Goal: Task Accomplishment & Management: Complete application form

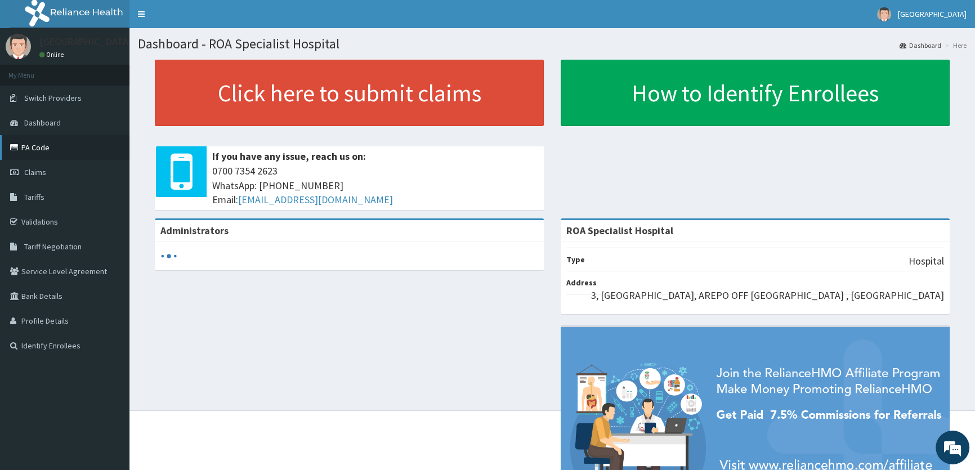
click at [46, 152] on link "PA Code" at bounding box center [64, 147] width 129 height 25
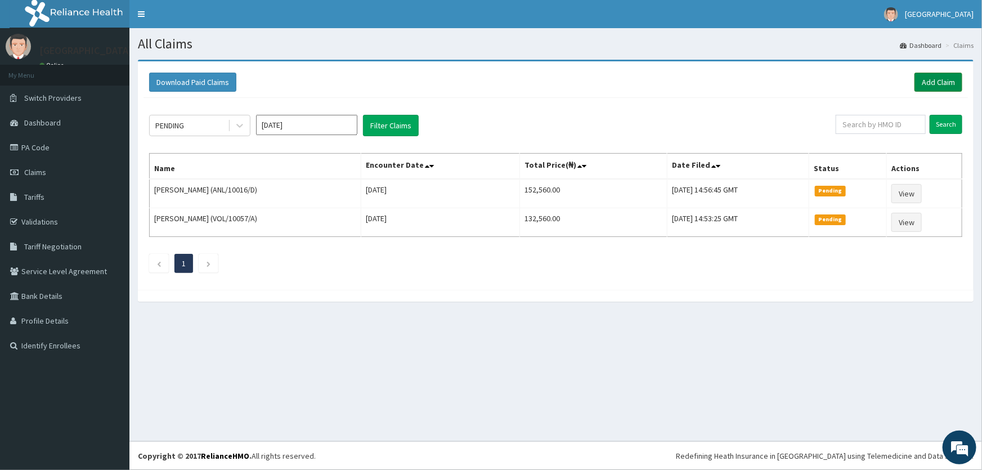
click at [941, 79] on link "Add Claim" at bounding box center [939, 82] width 48 height 19
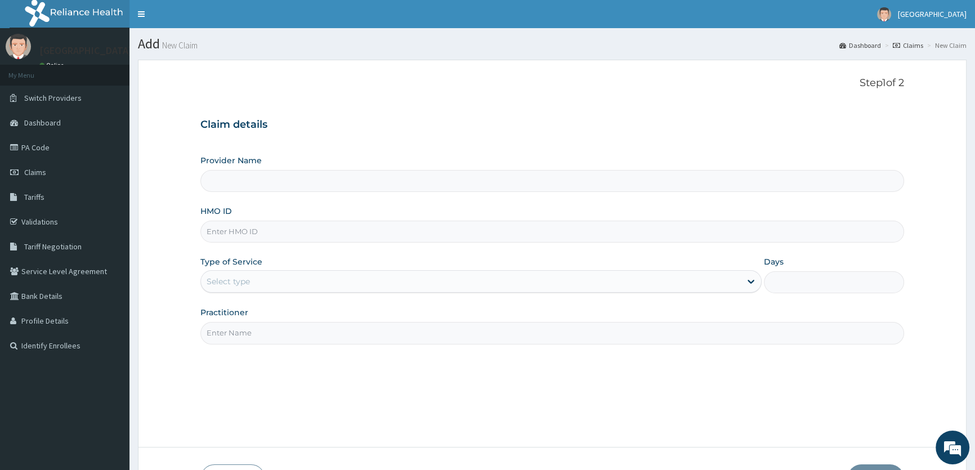
type input "ROA Specialist Hospital"
click at [214, 225] on input "HMO ID" at bounding box center [552, 232] width 704 height 22
drag, startPoint x: 43, startPoint y: 150, endPoint x: 158, endPoint y: 173, distance: 117.1
click at [44, 150] on link "PA Code" at bounding box center [64, 147] width 129 height 25
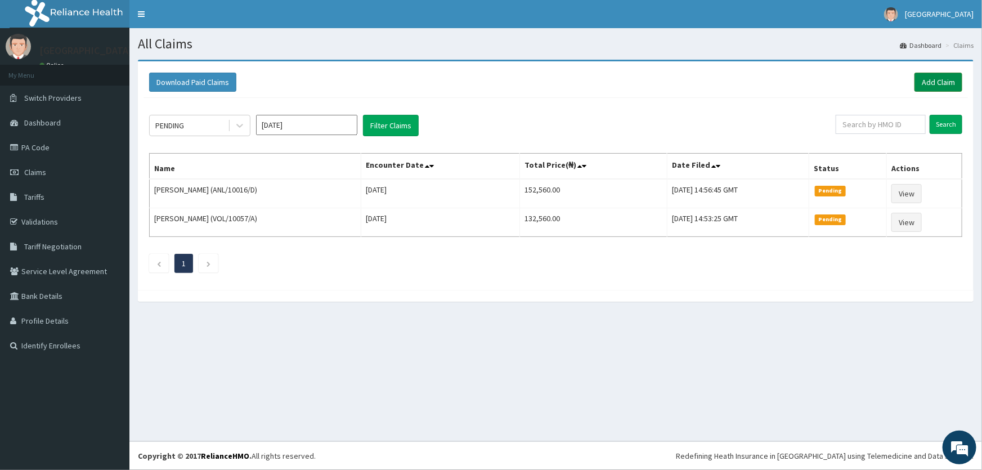
click at [945, 82] on link "Add Claim" at bounding box center [939, 82] width 48 height 19
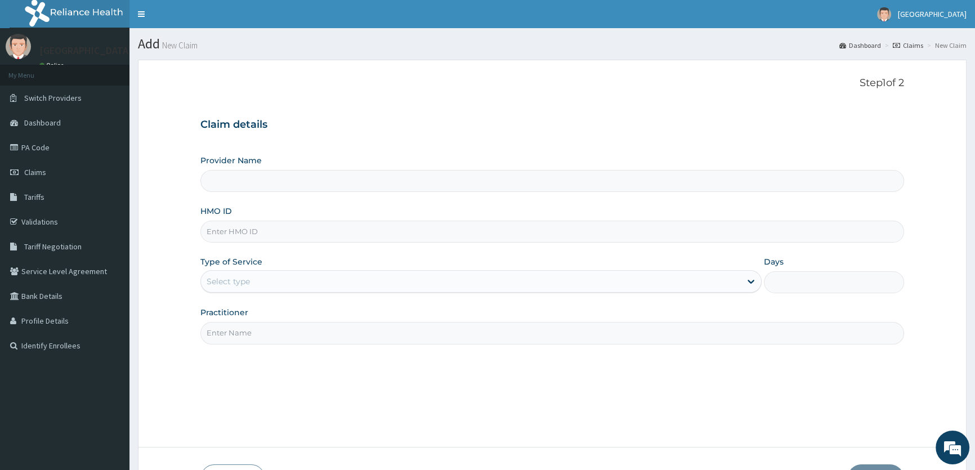
click at [284, 236] on input "HMO ID" at bounding box center [552, 232] width 704 height 22
type input "ROA Specialist Hospital"
type input "KSB/11283/A"
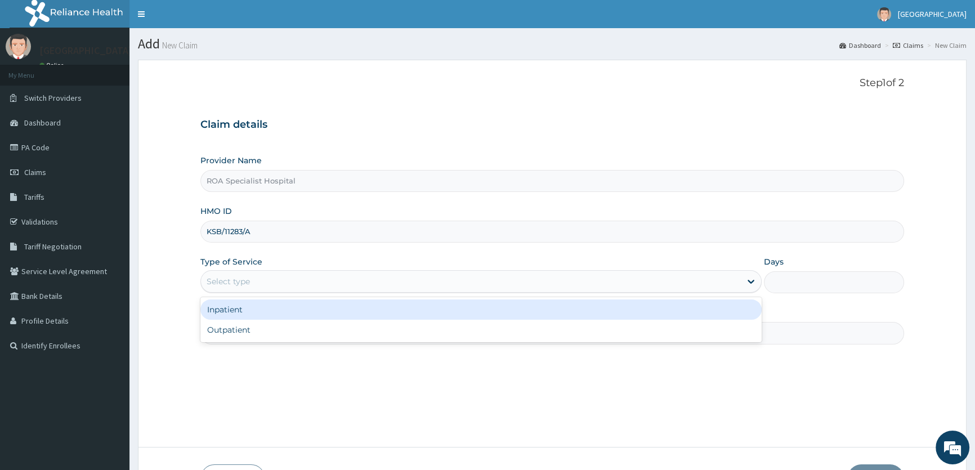
click at [293, 284] on div "Select type" at bounding box center [470, 281] width 539 height 18
click at [287, 315] on div "Inpatient" at bounding box center [480, 309] width 561 height 20
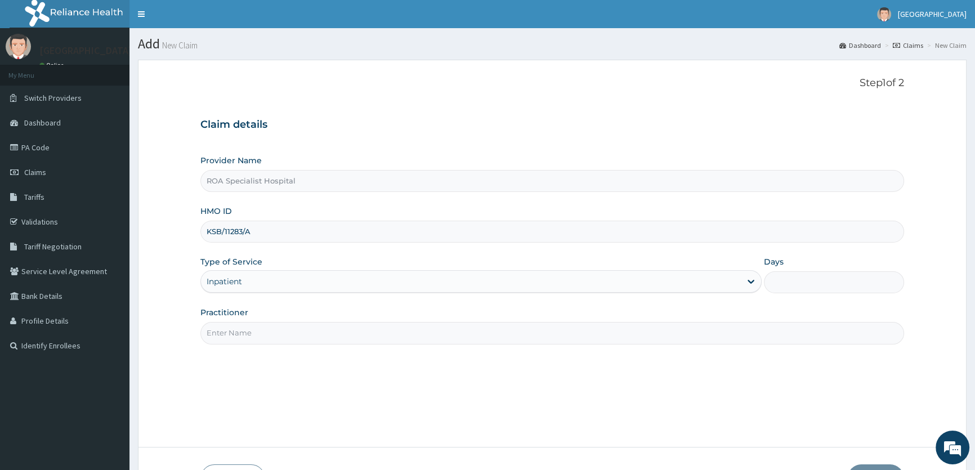
click at [821, 285] on input "Days" at bounding box center [834, 282] width 140 height 22
type input "2"
drag, startPoint x: 342, startPoint y: 329, endPoint x: 374, endPoint y: 410, distance: 87.9
click at [341, 330] on input "Practitioner" at bounding box center [552, 333] width 704 height 22
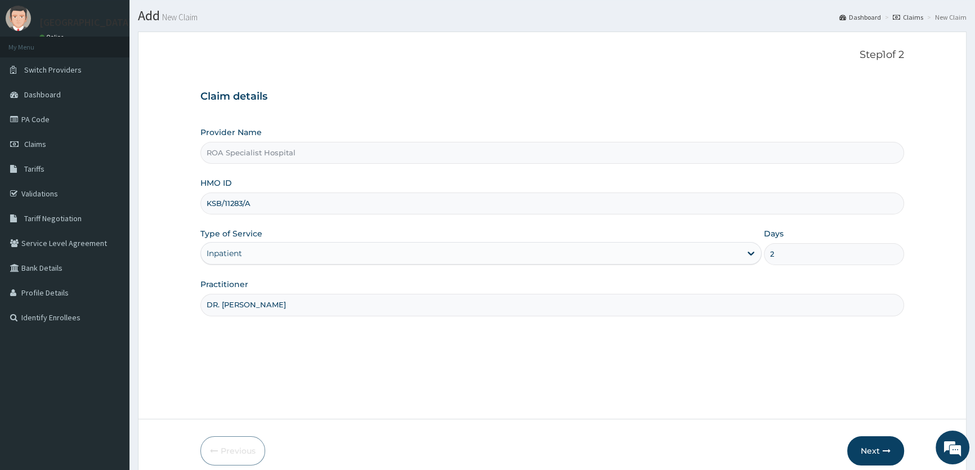
scroll to position [51, 0]
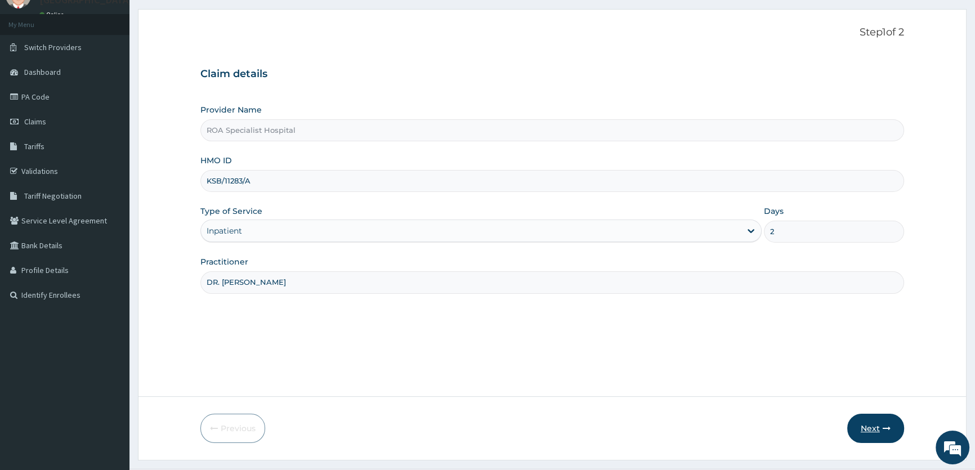
type input "DR. REBECCA"
click at [860, 424] on button "Next" at bounding box center [875, 428] width 57 height 29
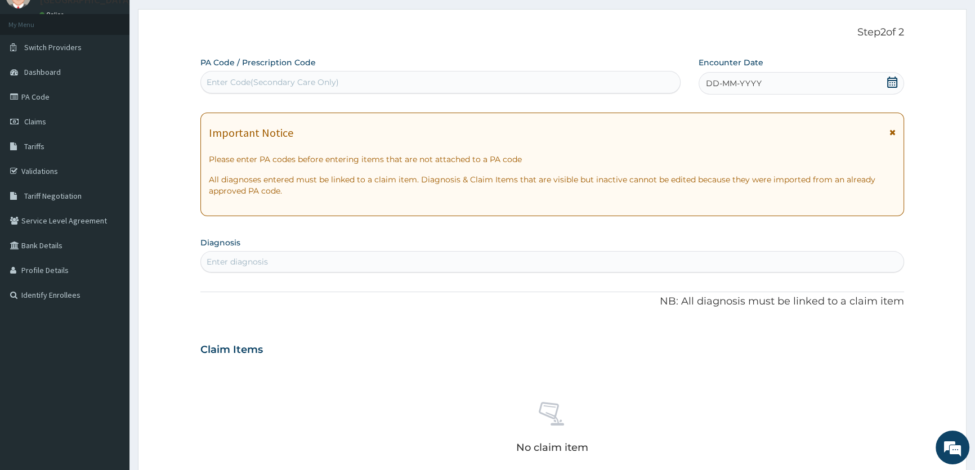
click at [243, 77] on div "Enter Code(Secondary Care Only)" at bounding box center [273, 82] width 132 height 11
paste input "PA/57717F"
type input "PA/57717F"
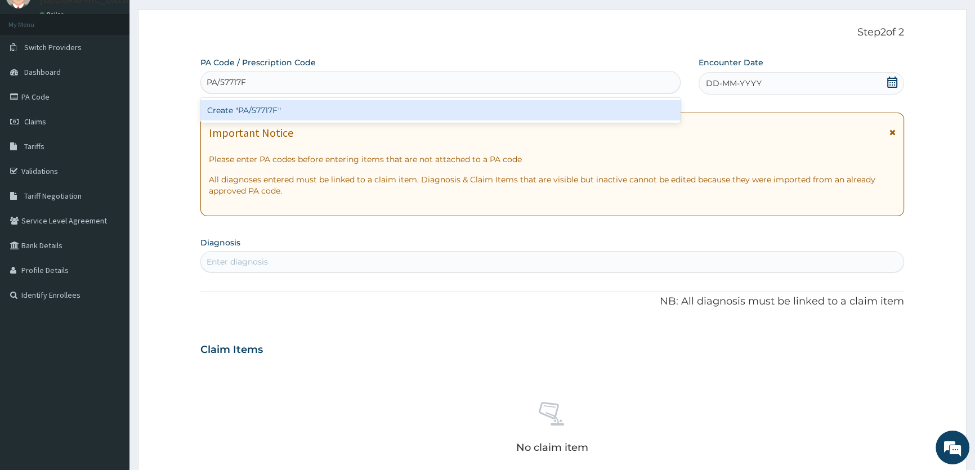
click at [260, 106] on div "Create "PA/57717F"" at bounding box center [440, 110] width 480 height 20
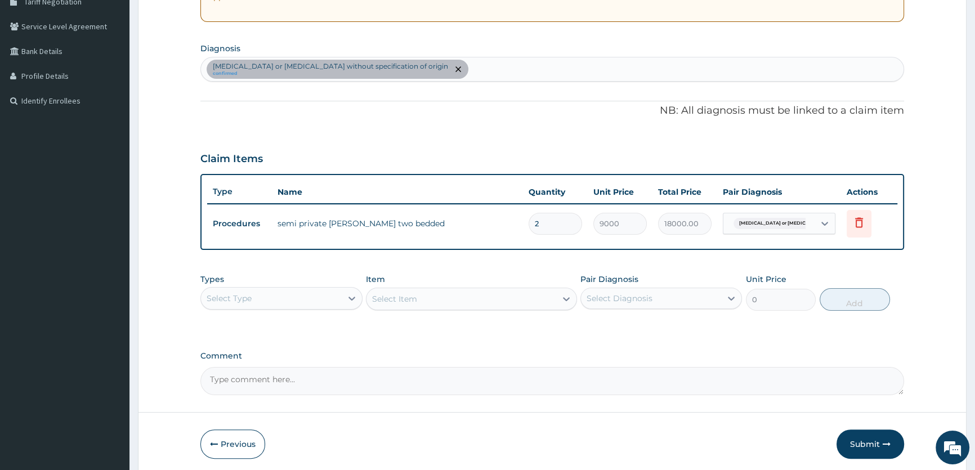
scroll to position [256, 0]
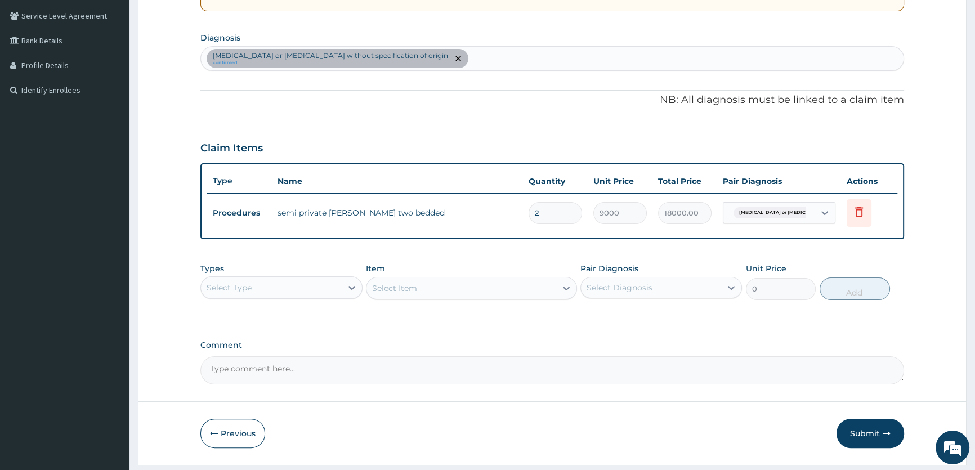
click at [446, 54] on div "Gastroenteritis or colitis without specification of origin confirmed" at bounding box center [552, 59] width 703 height 24
type input "P"
type input "M"
click at [861, 431] on button "Submit" at bounding box center [871, 433] width 68 height 29
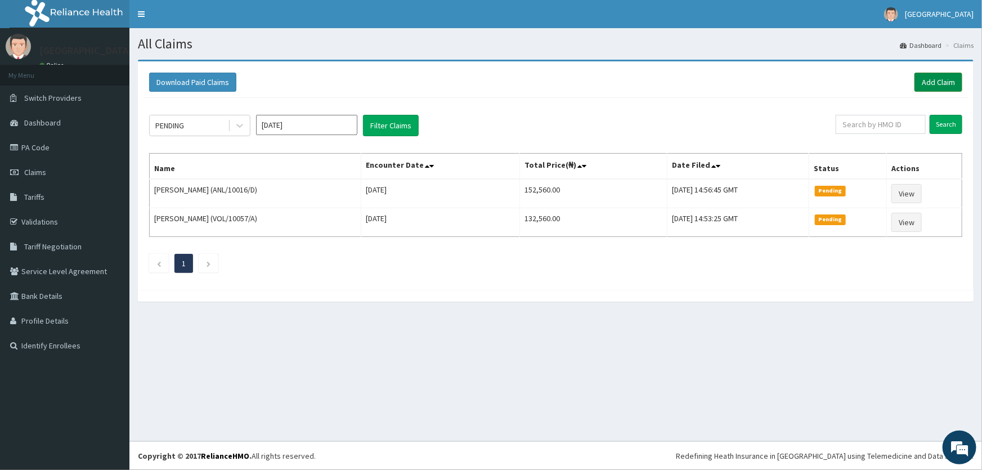
click at [946, 78] on link "Add Claim" at bounding box center [939, 82] width 48 height 19
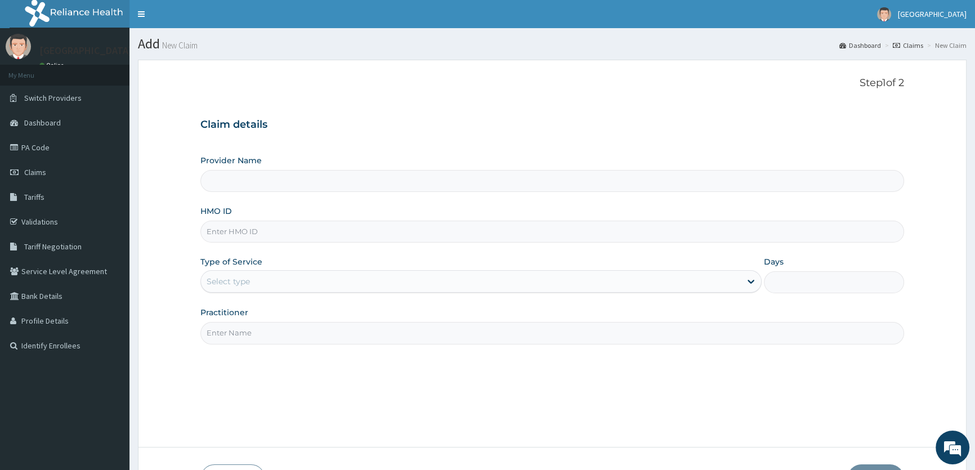
click at [237, 227] on input "HMO ID" at bounding box center [552, 232] width 704 height 22
type input "ROA Specialist Hospital"
type input "KSB/11283/A"
click at [226, 284] on div "Select type" at bounding box center [228, 281] width 43 height 11
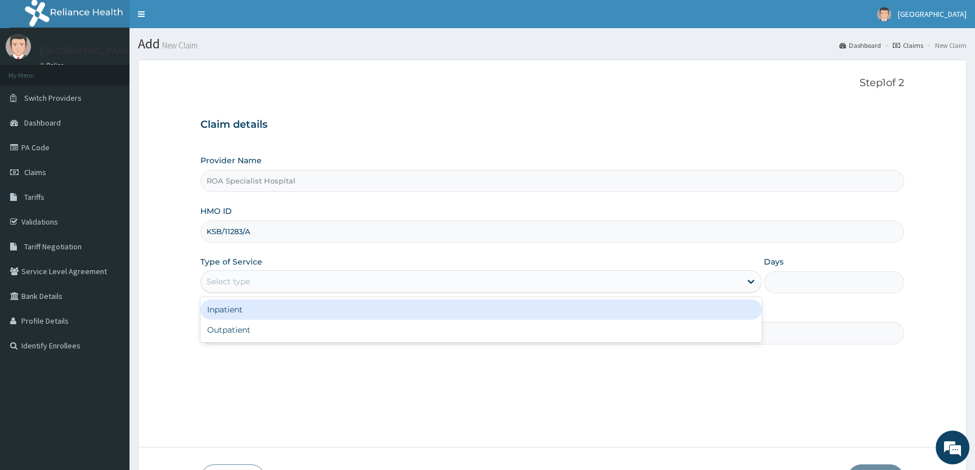
click at [232, 312] on div "Inpatient" at bounding box center [480, 309] width 561 height 20
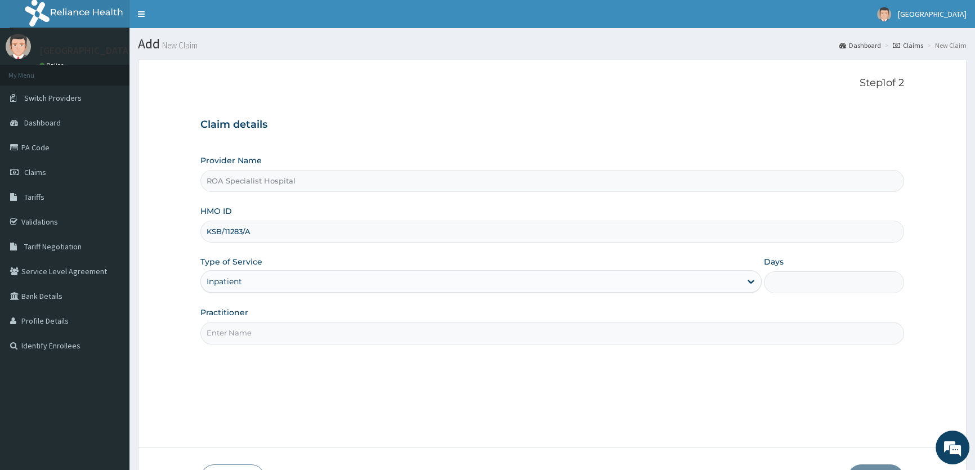
click at [264, 328] on input "Practitioner" at bounding box center [552, 333] width 704 height 22
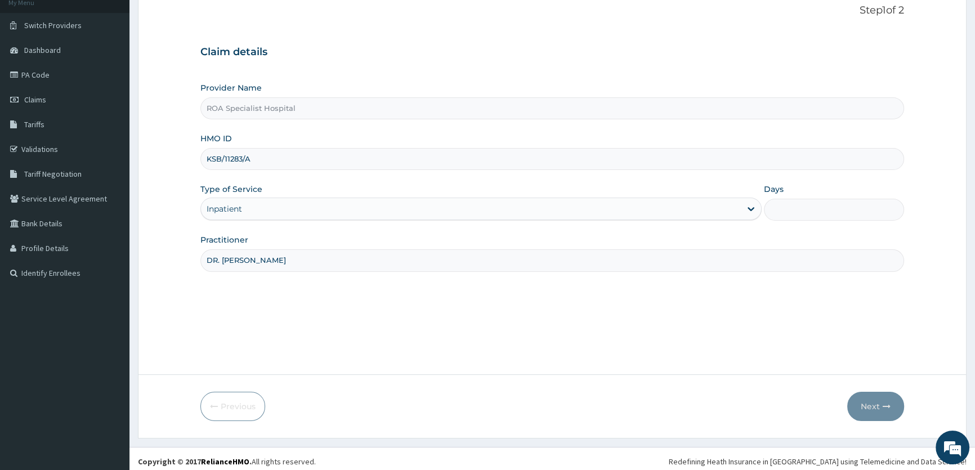
scroll to position [78, 0]
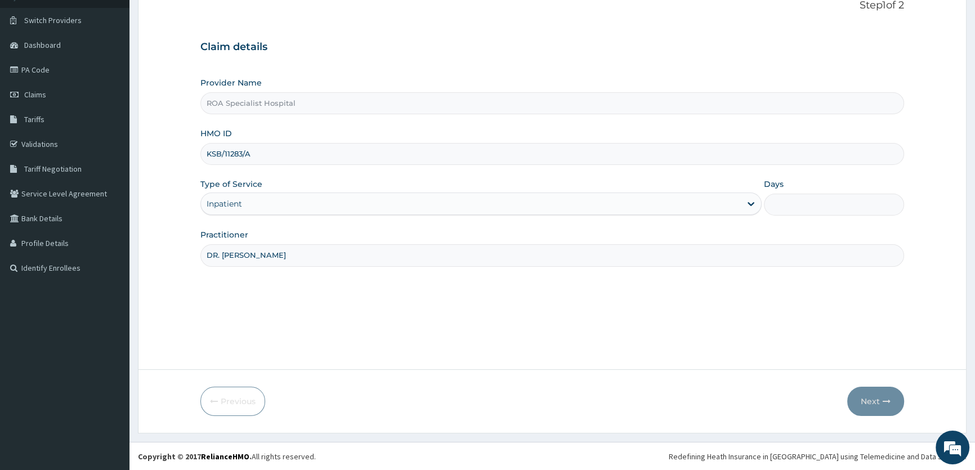
type input "DR. REBECCA"
click at [793, 205] on input "Days" at bounding box center [834, 205] width 140 height 22
type input "2"
click at [880, 395] on button "Next" at bounding box center [875, 401] width 57 height 29
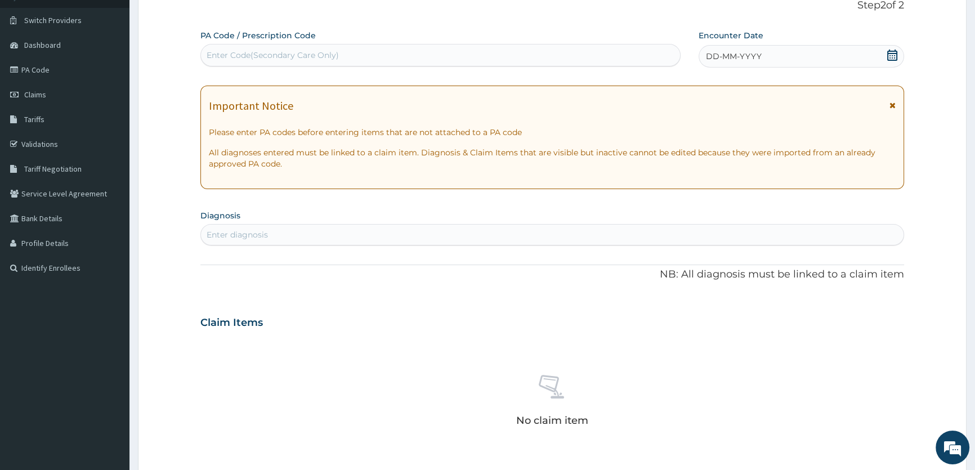
click at [320, 55] on div "Enter Code(Secondary Care Only)" at bounding box center [273, 55] width 132 height 11
click at [896, 53] on icon at bounding box center [892, 55] width 10 height 11
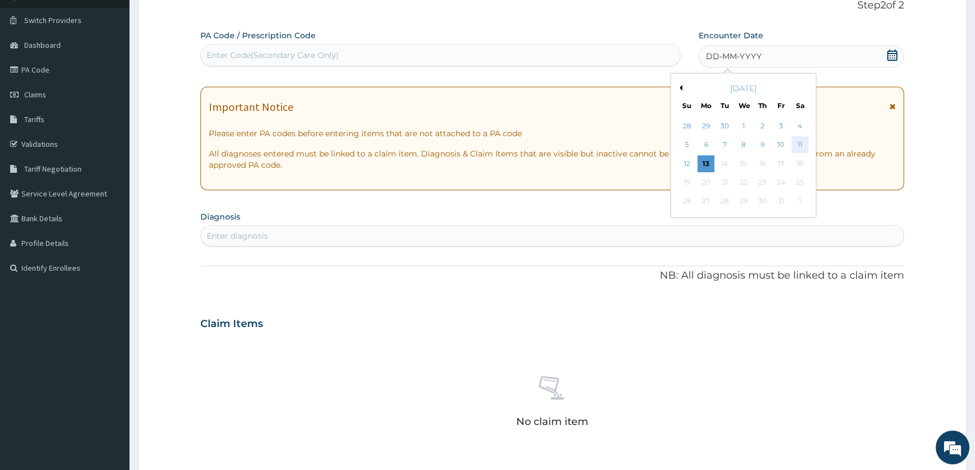
click at [794, 145] on div "11" at bounding box center [799, 145] width 17 height 17
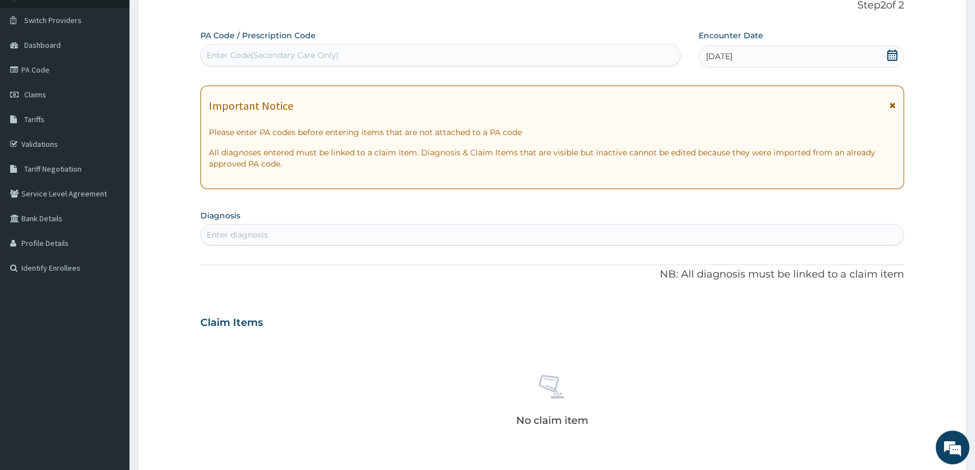
click at [241, 230] on div "Enter diagnosis" at bounding box center [237, 234] width 61 height 11
type input "P"
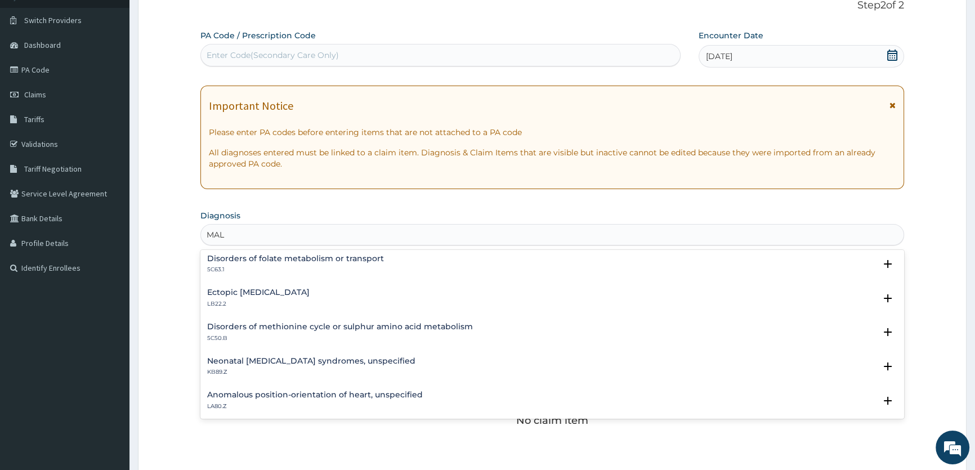
scroll to position [673, 0]
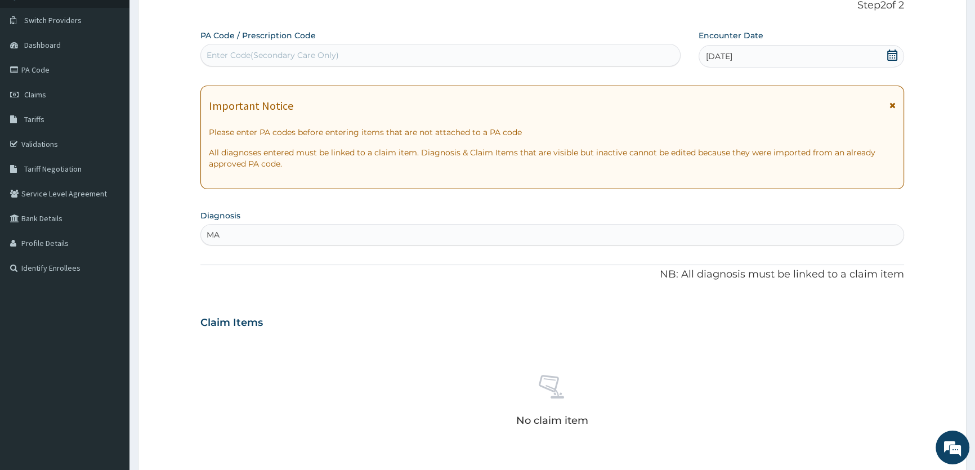
type input "M"
type input "P"
type input "FEVER"
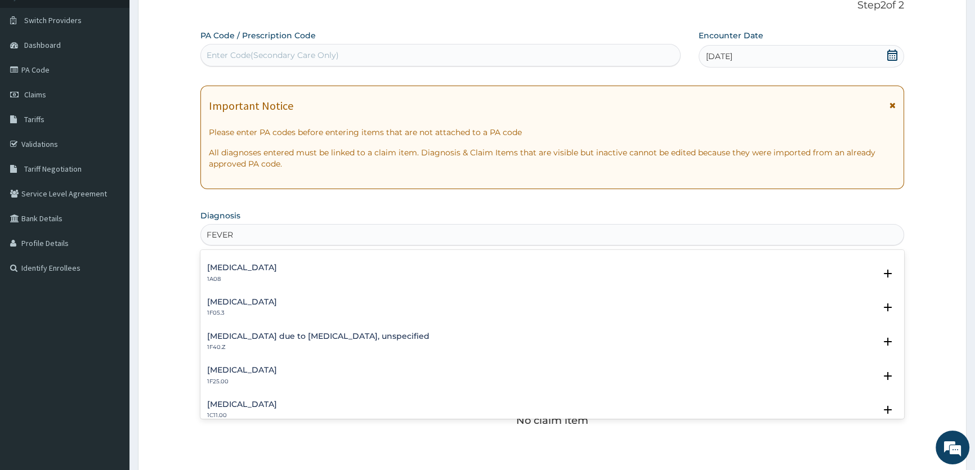
scroll to position [409, 0]
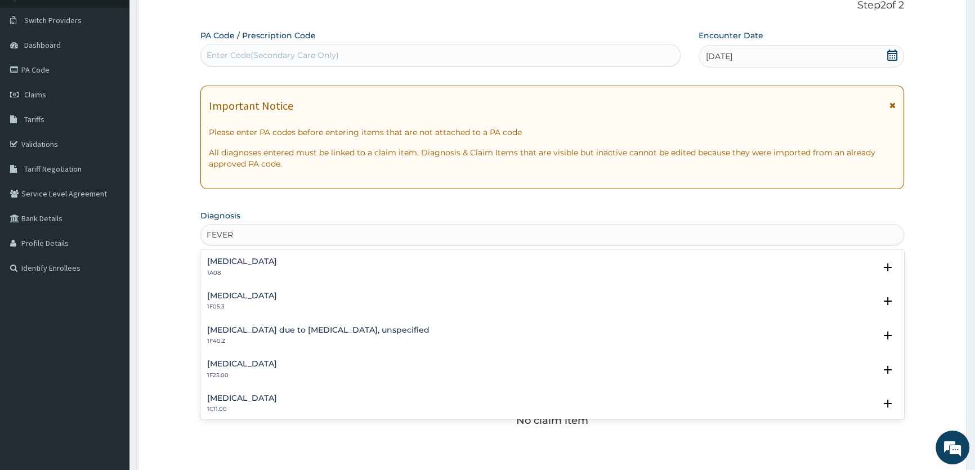
click at [256, 326] on h4 "[MEDICAL_DATA] due to [MEDICAL_DATA], unspecified" at bounding box center [318, 330] width 222 height 8
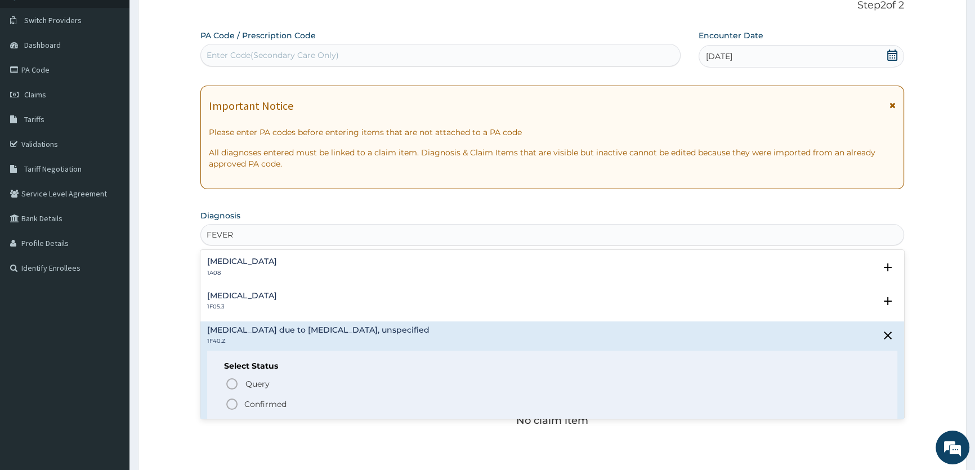
click at [228, 401] on icon "status option filled" at bounding box center [232, 404] width 14 height 14
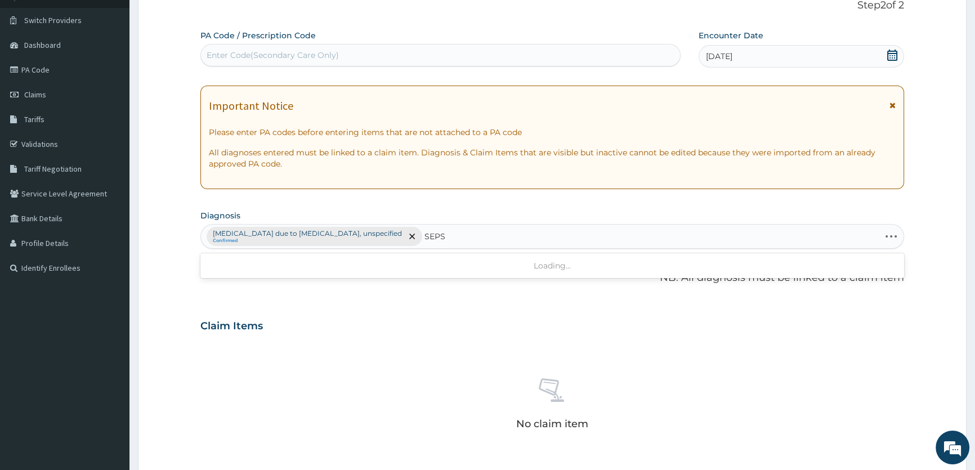
type input "SEPSI"
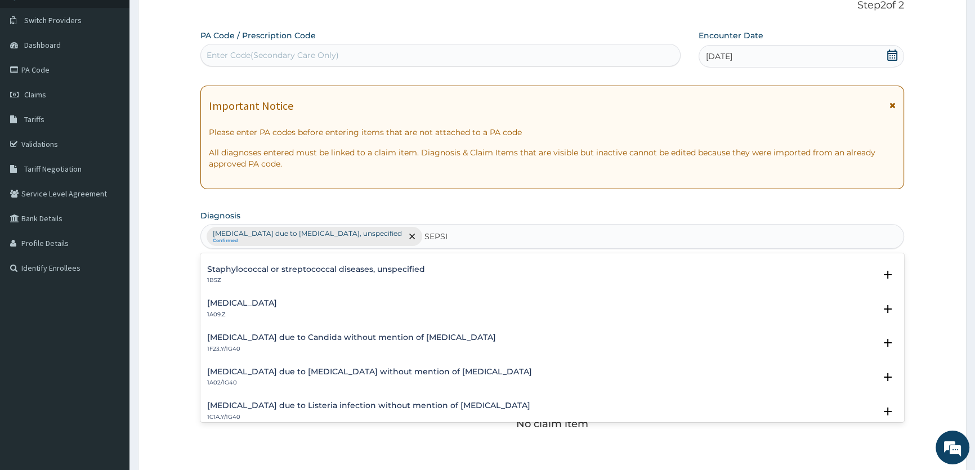
scroll to position [110, 0]
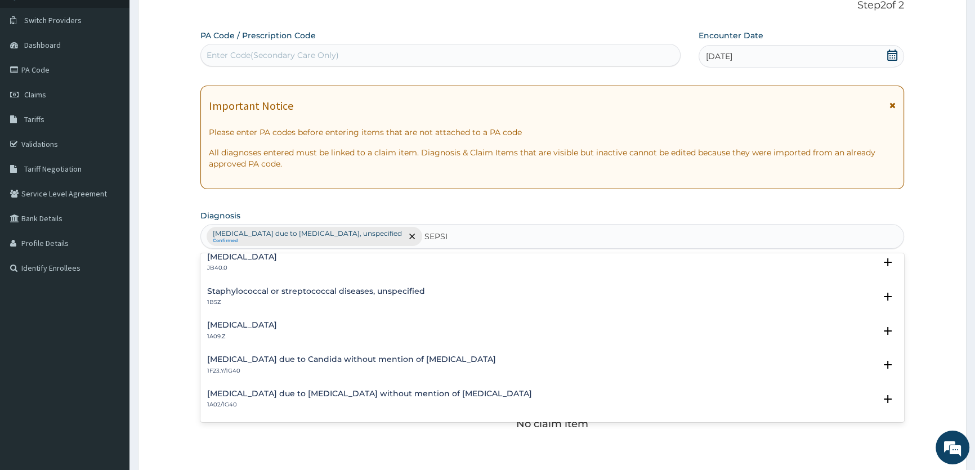
click at [277, 327] on h4 "Salmonella infection, unspecified" at bounding box center [242, 325] width 70 height 8
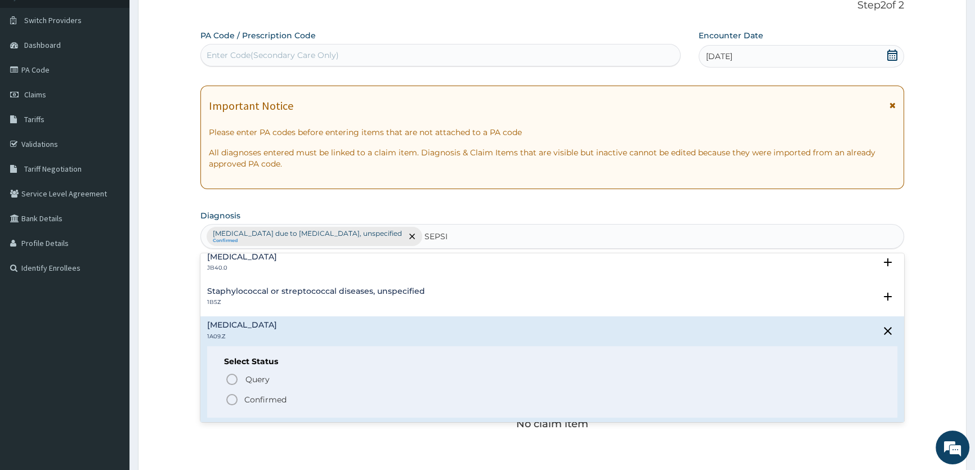
click at [236, 399] on circle "status option filled" at bounding box center [232, 400] width 10 height 10
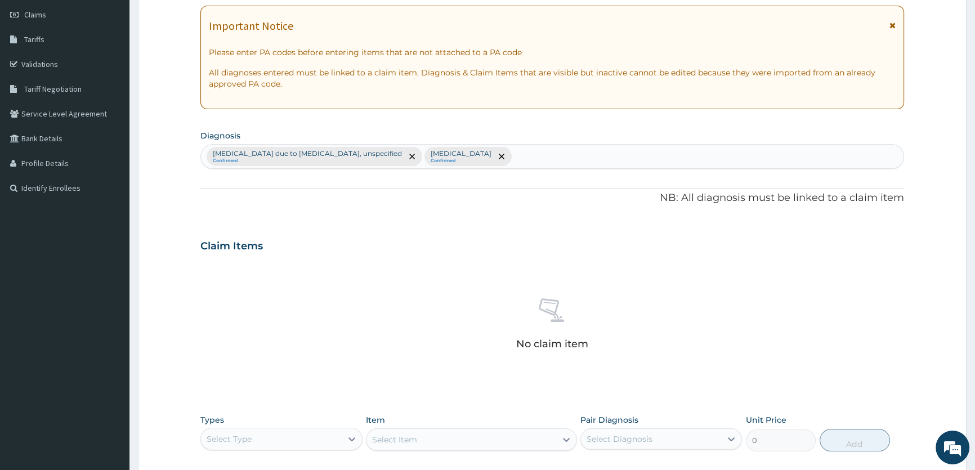
scroll to position [282, 0]
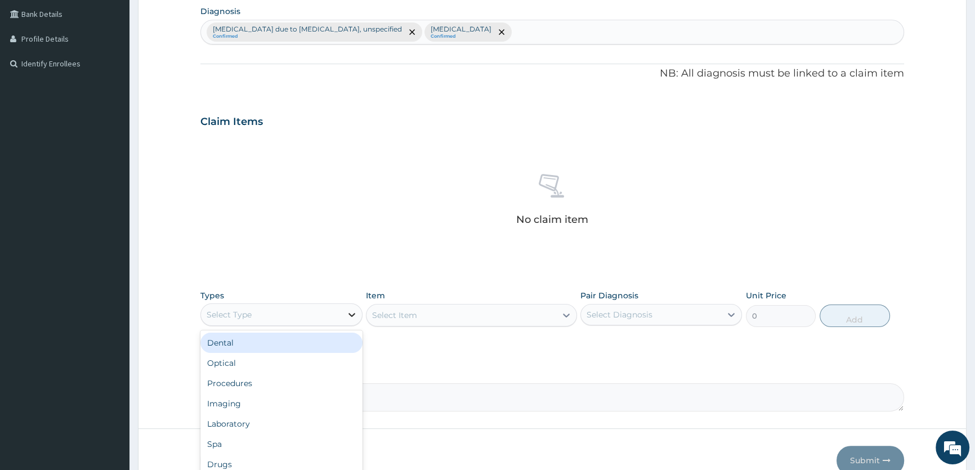
click at [354, 314] on icon at bounding box center [351, 315] width 7 height 4
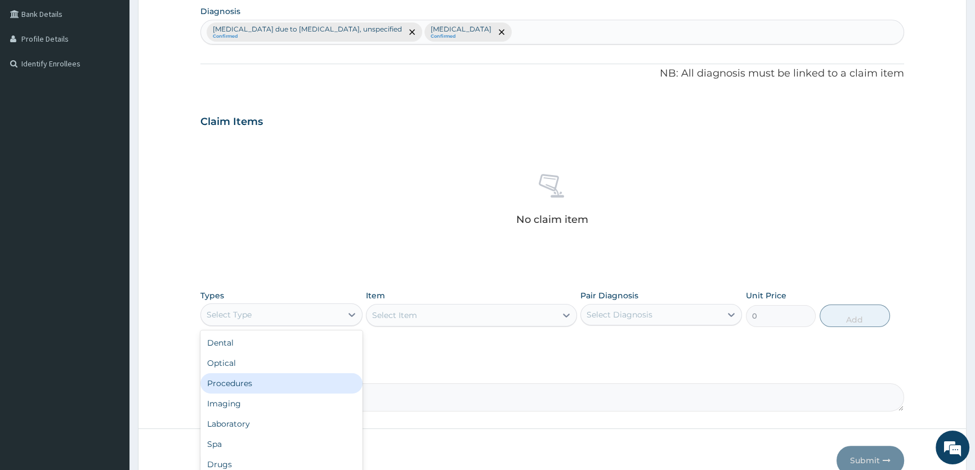
click at [304, 382] on div "Procedures" at bounding box center [281, 383] width 162 height 20
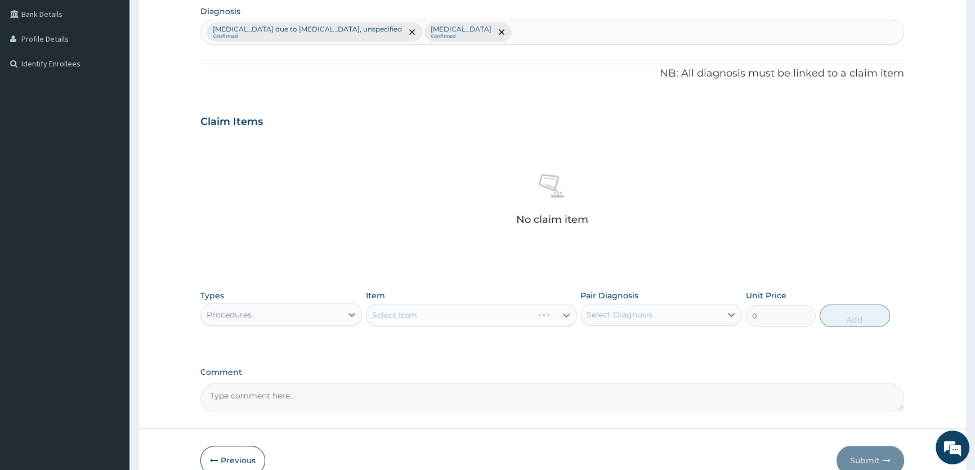
click at [566, 316] on div "Select Item" at bounding box center [471, 315] width 211 height 23
click at [567, 312] on div "Select Item" at bounding box center [471, 315] width 211 height 23
click at [565, 313] on div "Select Item" at bounding box center [471, 315] width 211 height 23
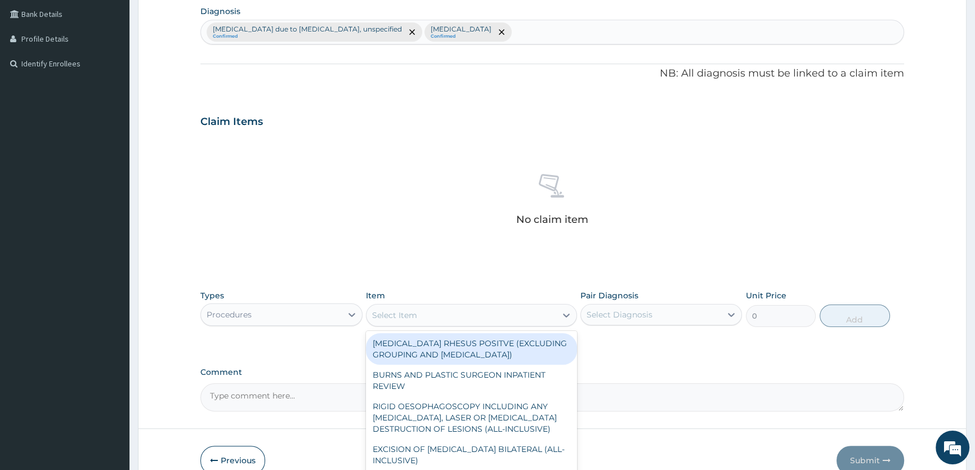
drag, startPoint x: 558, startPoint y: 311, endPoint x: 587, endPoint y: 319, distance: 29.6
click at [562, 314] on div at bounding box center [566, 315] width 20 height 20
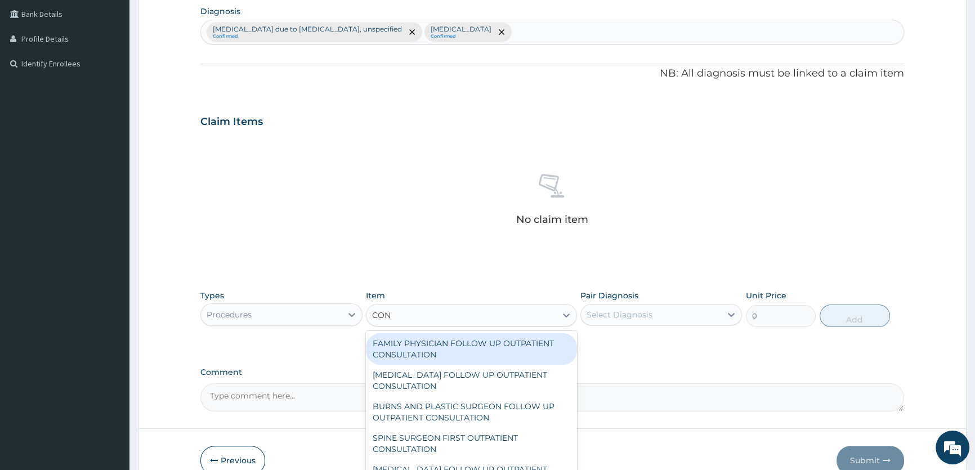
type input "CONS"
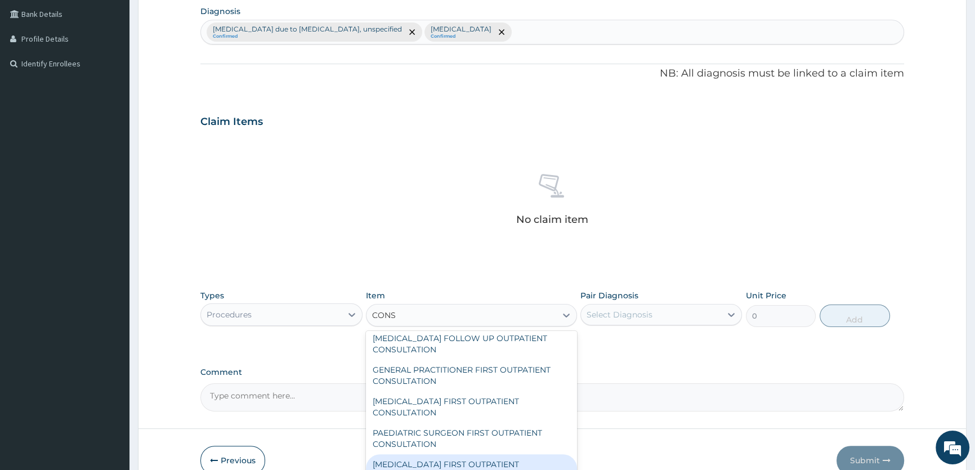
scroll to position [1283, 0]
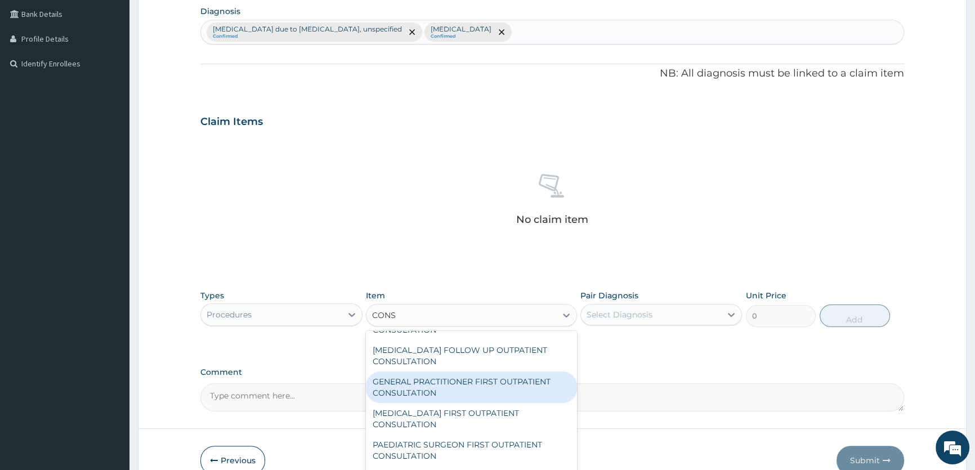
drag, startPoint x: 472, startPoint y: 388, endPoint x: 512, endPoint y: 376, distance: 41.3
click at [473, 387] on div "GENERAL PRACTITIONER FIRST OUTPATIENT CONSULTATION" at bounding box center [471, 388] width 211 height 32
type input "4500"
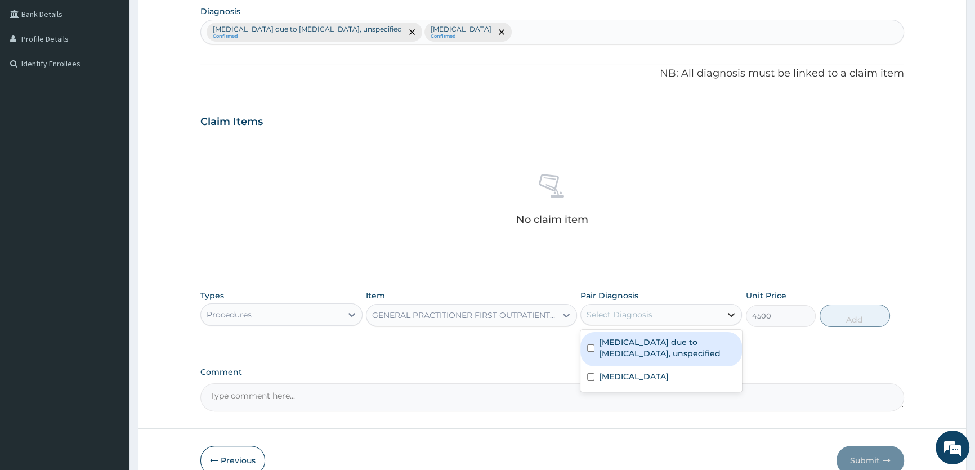
click at [735, 314] on icon at bounding box center [731, 314] width 11 height 11
click at [711, 343] on label "[MEDICAL_DATA] due to [MEDICAL_DATA], unspecified" at bounding box center [667, 348] width 136 height 23
checkbox input "true"
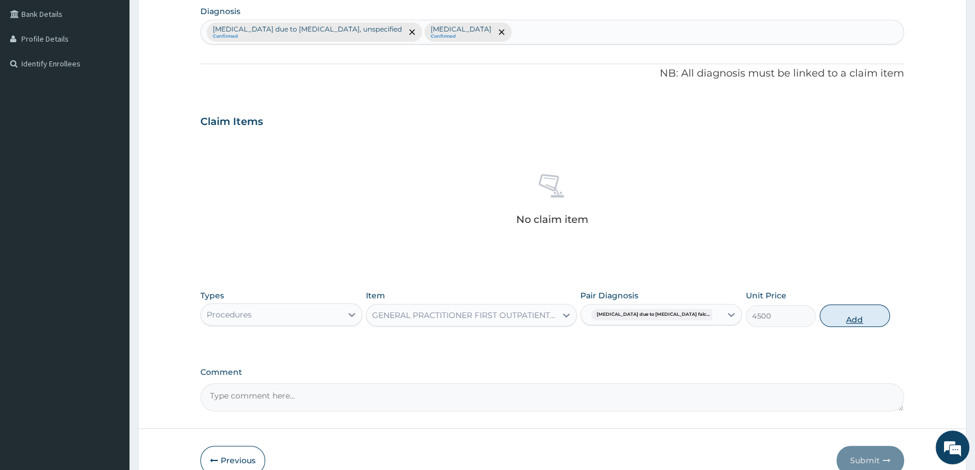
click at [849, 317] on button "Add" at bounding box center [855, 316] width 70 height 23
type input "0"
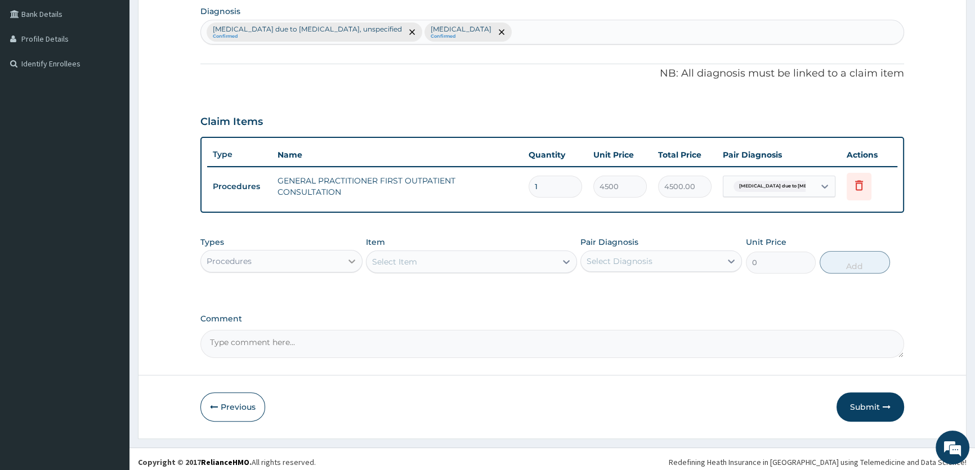
click at [351, 261] on icon at bounding box center [351, 262] width 7 height 4
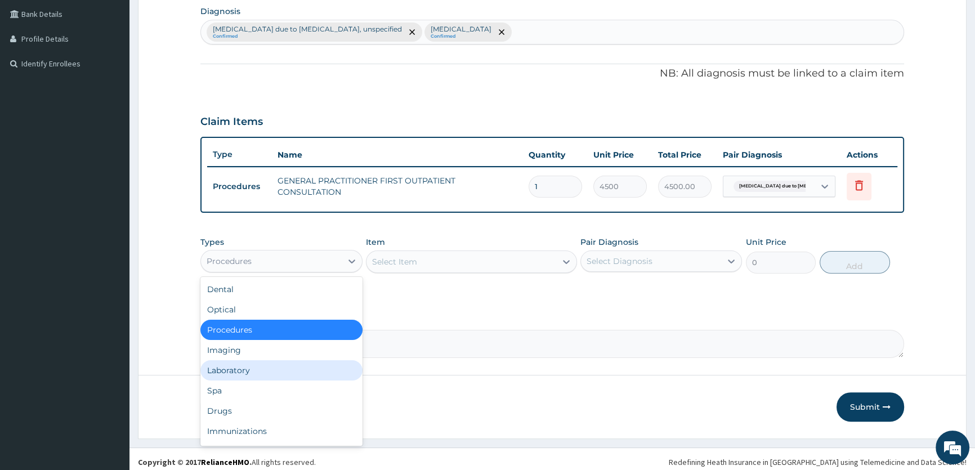
click at [269, 365] on div "Laboratory" at bounding box center [281, 370] width 162 height 20
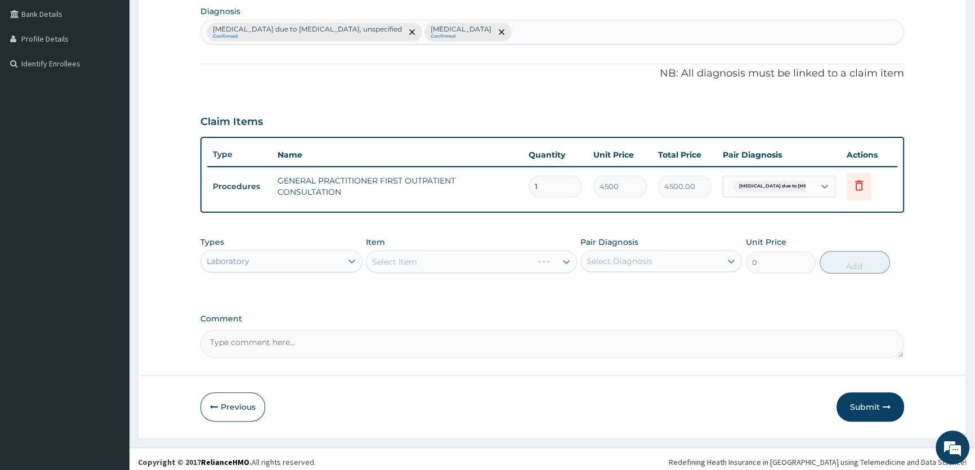
click at [570, 260] on div "Select Item" at bounding box center [471, 262] width 211 height 23
click at [564, 260] on div "Select Item" at bounding box center [471, 262] width 211 height 23
drag, startPoint x: 566, startPoint y: 259, endPoint x: 575, endPoint y: 281, distance: 23.7
click at [575, 281] on div "Types Laboratory Item Select Item Pair Diagnosis Select Diagnosis Unit Price 0 …" at bounding box center [552, 263] width 704 height 65
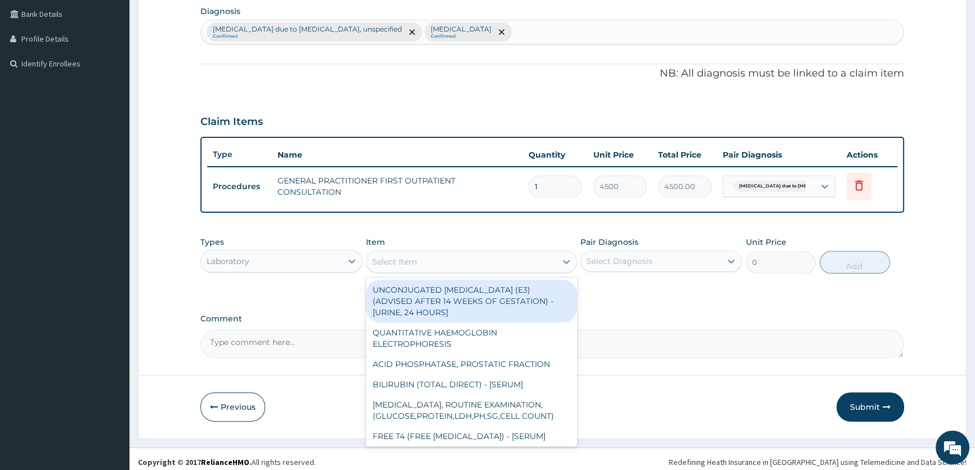
click at [568, 261] on icon at bounding box center [566, 261] width 11 height 11
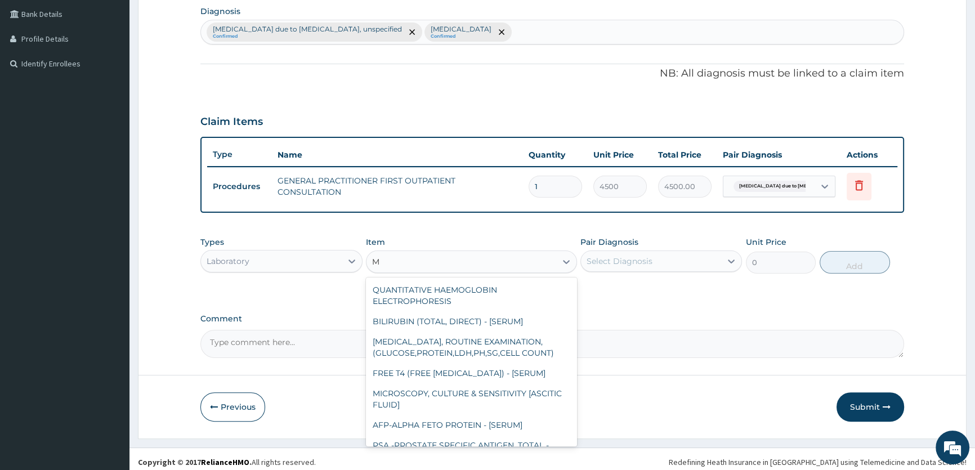
type input "MP"
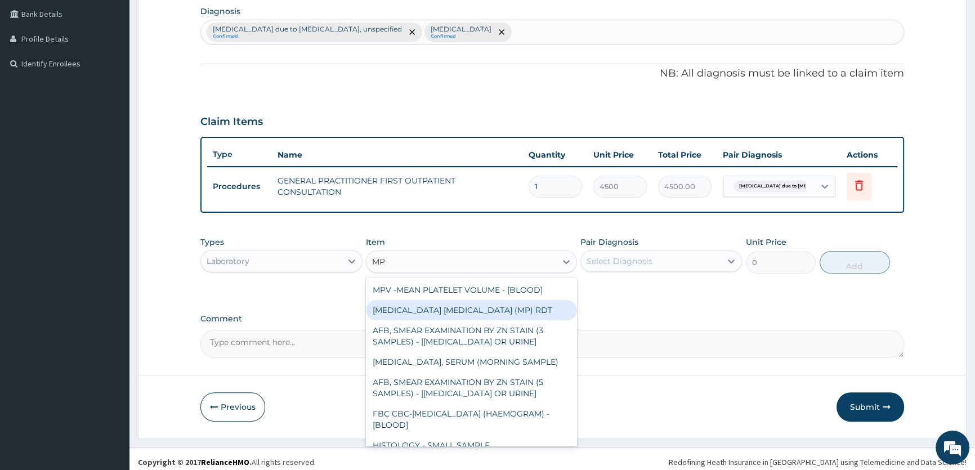
click at [444, 311] on div "[MEDICAL_DATA] [MEDICAL_DATA] (MP) RDT" at bounding box center [471, 310] width 211 height 20
type input "2400"
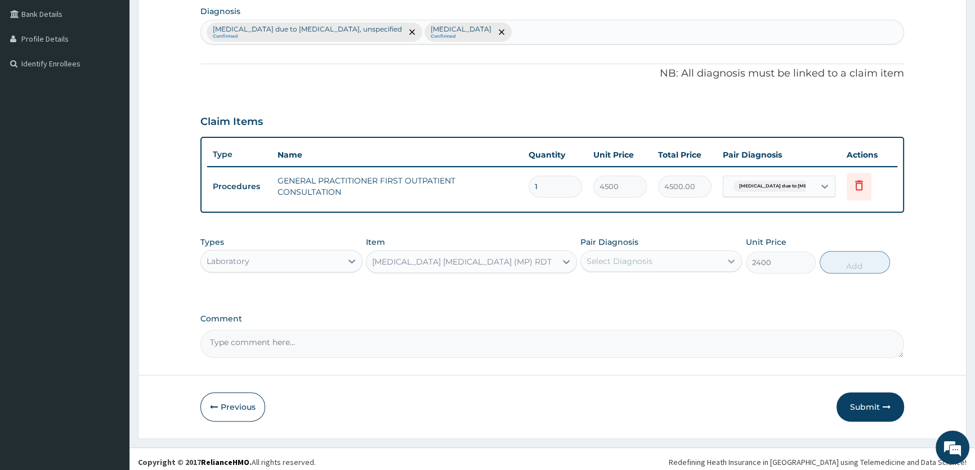
click at [728, 260] on icon at bounding box center [731, 262] width 7 height 4
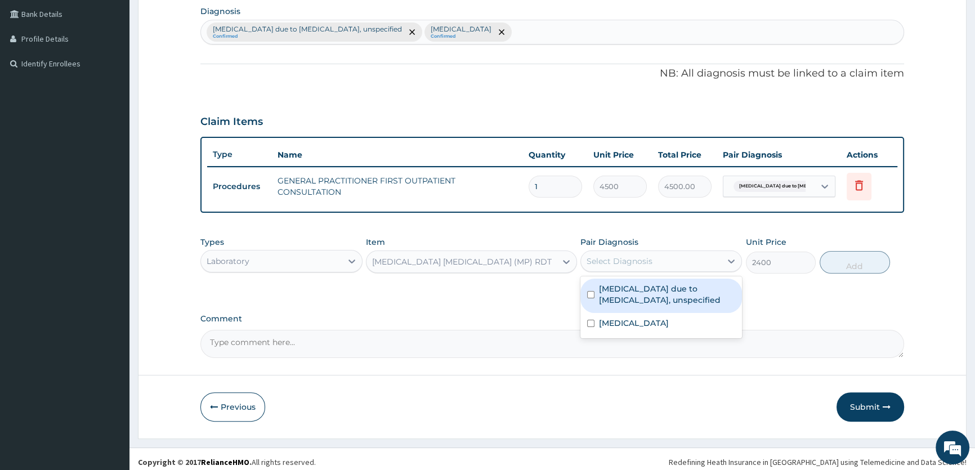
click at [709, 283] on label "[MEDICAL_DATA] due to [MEDICAL_DATA], unspecified" at bounding box center [667, 294] width 136 height 23
checkbox input "true"
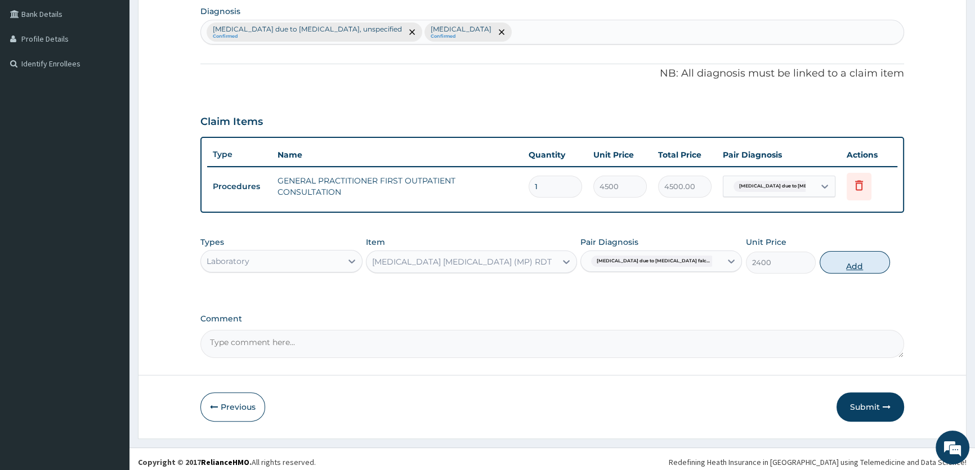
click at [861, 263] on button "Add" at bounding box center [855, 262] width 70 height 23
type input "0"
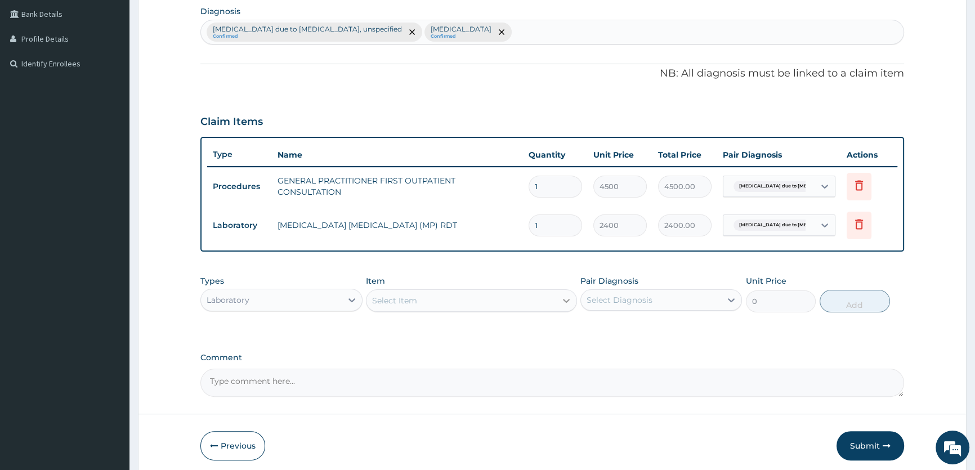
click at [557, 294] on div at bounding box center [566, 300] width 20 height 20
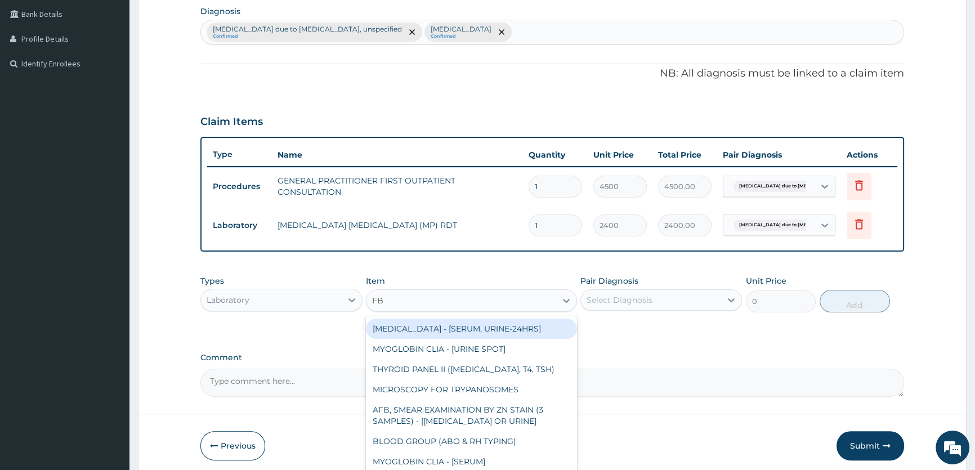
type input "FBC"
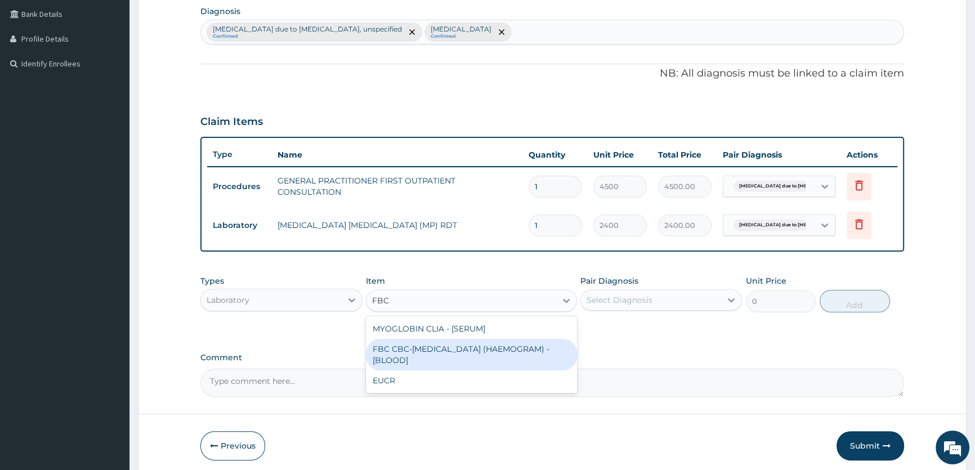
click at [535, 346] on div "FBC CBC-[MEDICAL_DATA] (HAEMOGRAM) - [BLOOD]" at bounding box center [471, 355] width 211 height 32
type input "6000"
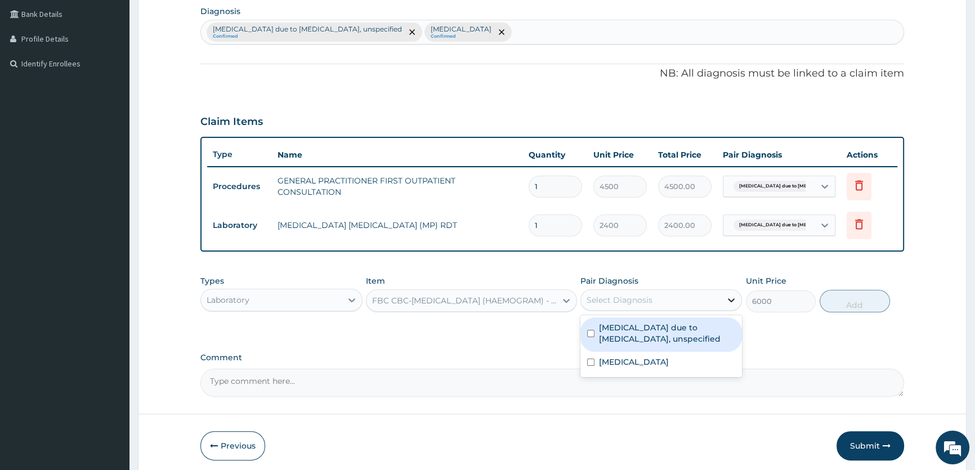
click at [732, 297] on icon at bounding box center [731, 299] width 11 height 11
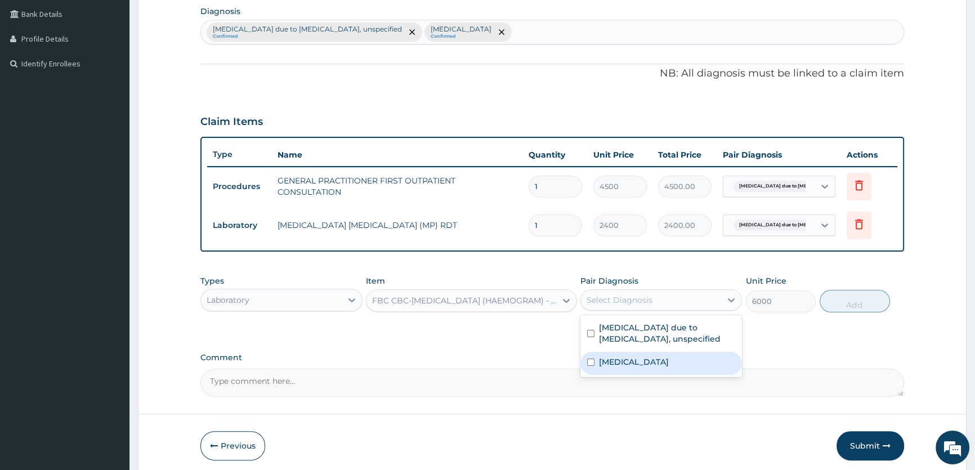
drag, startPoint x: 685, startPoint y: 355, endPoint x: 715, endPoint y: 347, distance: 31.9
click at [685, 355] on div "Salmonella infection, unspecified" at bounding box center [661, 363] width 162 height 23
checkbox input "true"
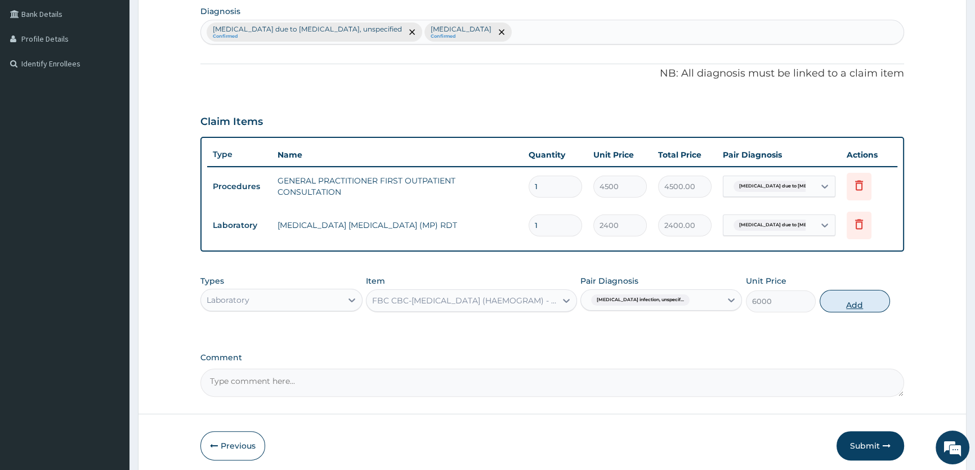
click at [850, 303] on button "Add" at bounding box center [855, 301] width 70 height 23
type input "0"
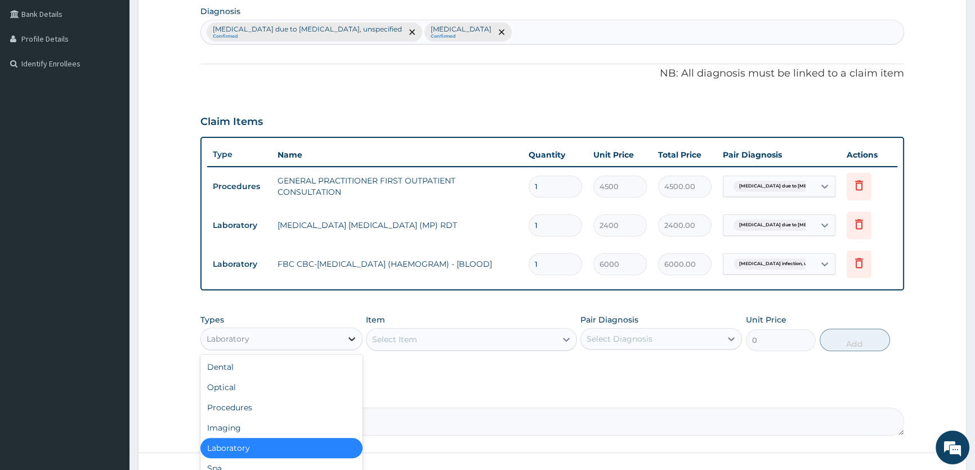
click at [348, 338] on icon at bounding box center [351, 338] width 11 height 11
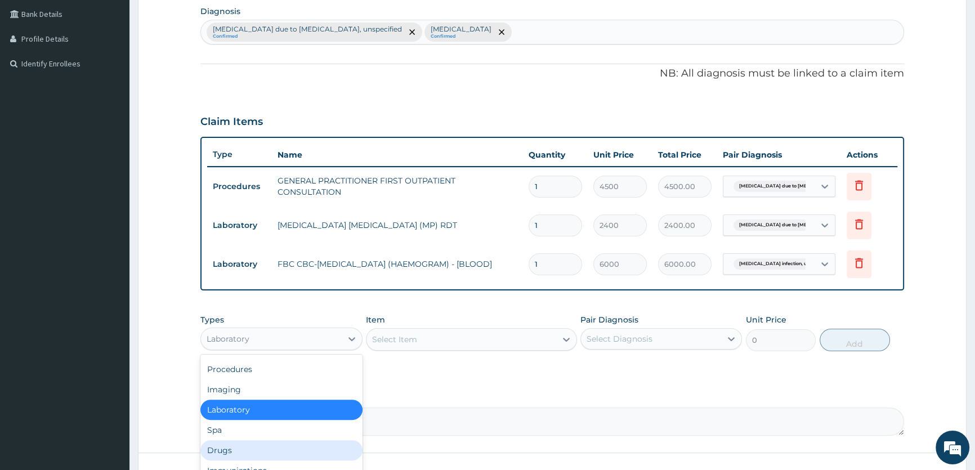
click at [235, 450] on div "Drugs" at bounding box center [281, 450] width 162 height 20
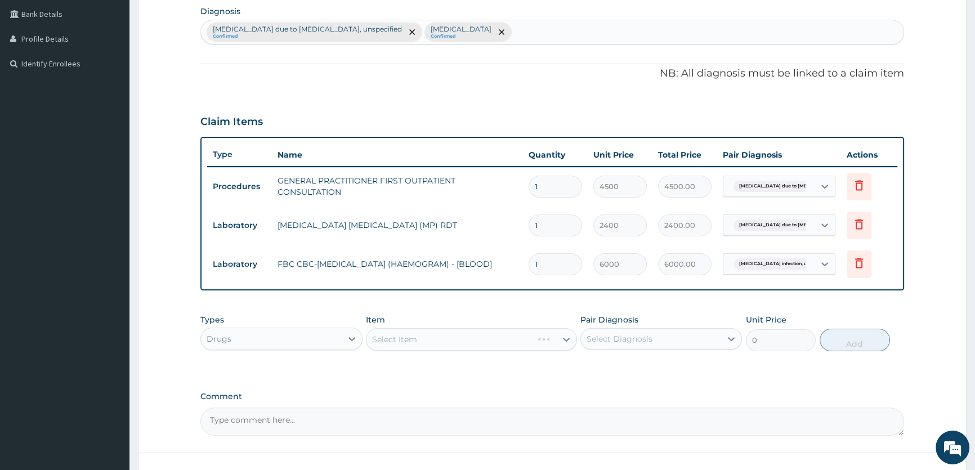
click at [566, 336] on div "Select Item" at bounding box center [471, 339] width 211 height 23
click at [562, 337] on div "Select Item" at bounding box center [471, 339] width 211 height 23
click at [562, 337] on icon at bounding box center [566, 339] width 11 height 11
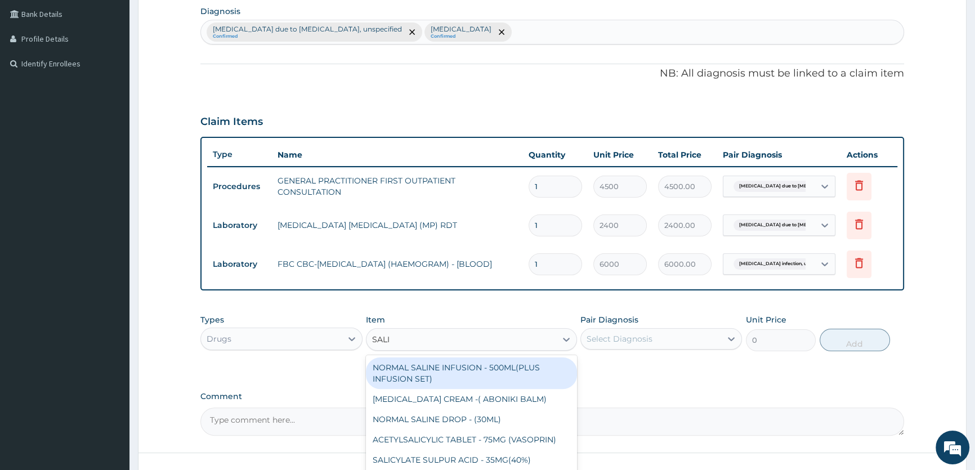
type input "SALIN"
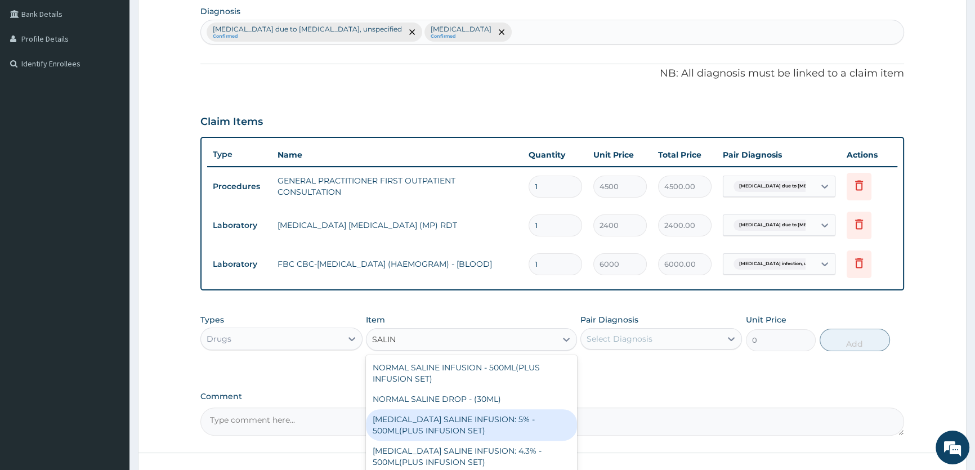
click at [489, 418] on div "[MEDICAL_DATA] SALINE INFUSION: 5% - 500ML(PLUS INFUSION SET)" at bounding box center [471, 425] width 211 height 32
type input "1248"
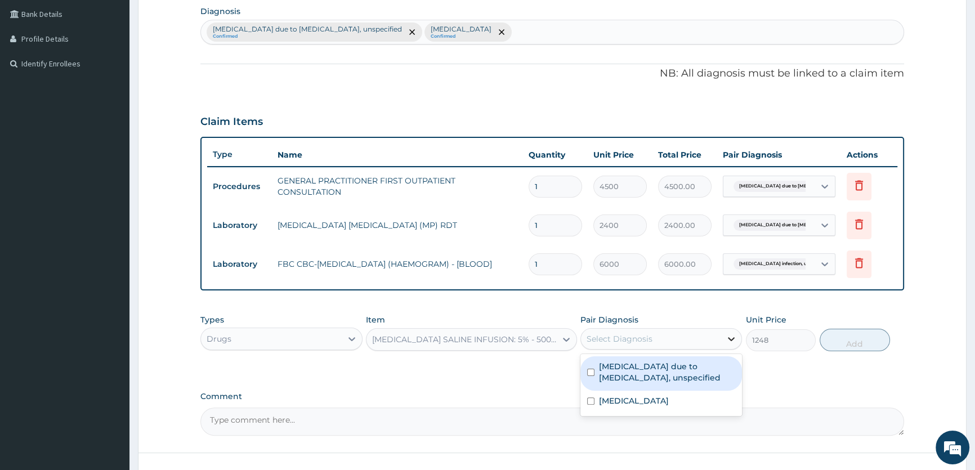
click at [725, 336] on div at bounding box center [731, 339] width 20 height 20
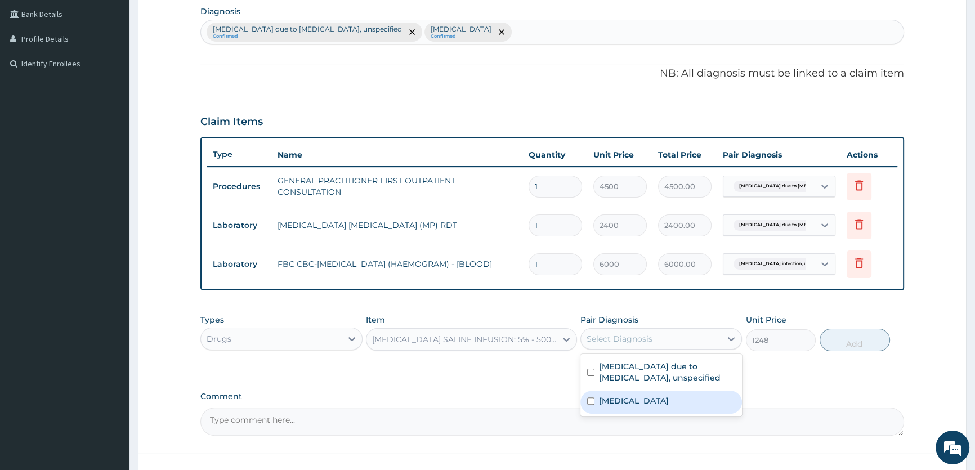
click at [665, 399] on label "Salmonella infection, unspecified" at bounding box center [634, 400] width 70 height 11
checkbox input "true"
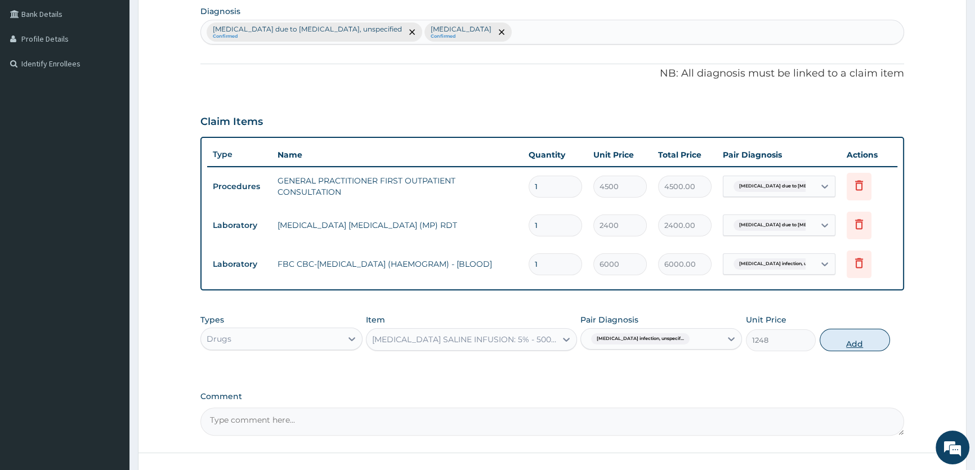
click at [856, 346] on button "Add" at bounding box center [855, 340] width 70 height 23
type input "0"
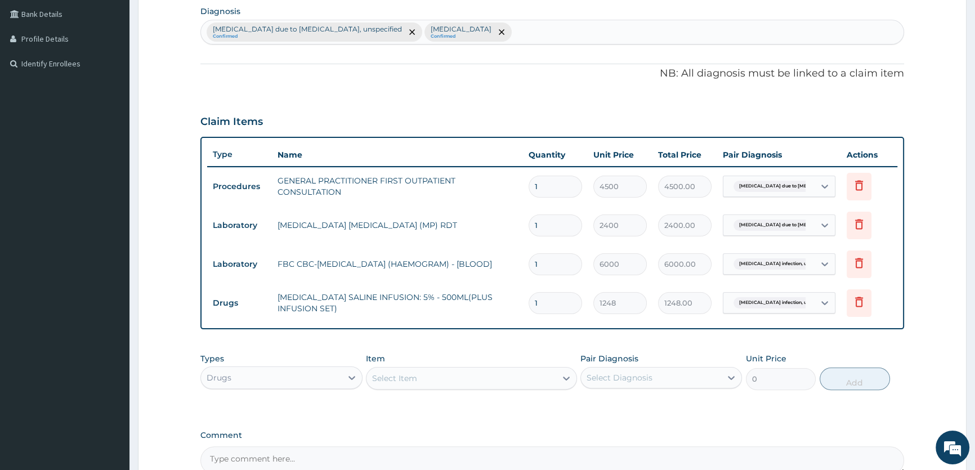
type input "0.00"
click at [569, 301] on input "number" at bounding box center [555, 303] width 53 height 22
click at [565, 305] on input "number" at bounding box center [555, 303] width 53 height 22
type input "4"
type input "4992.00"
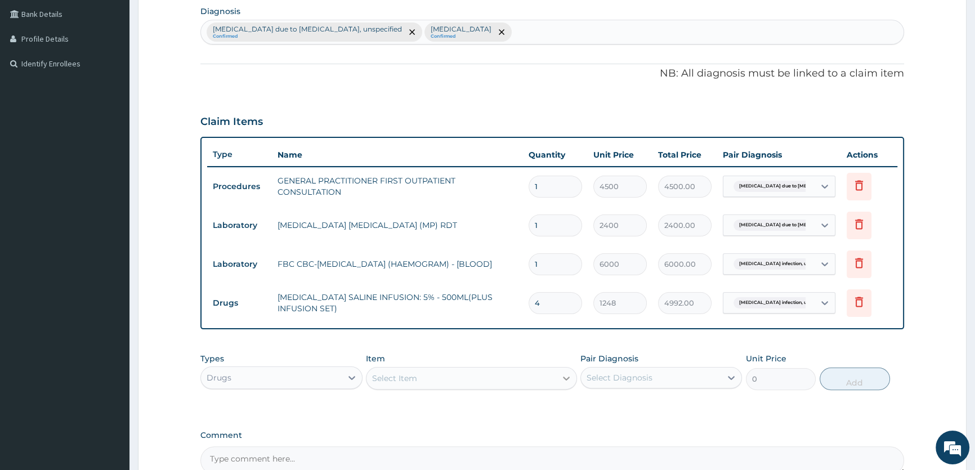
type input "4"
click at [568, 377] on icon at bounding box center [566, 378] width 11 height 11
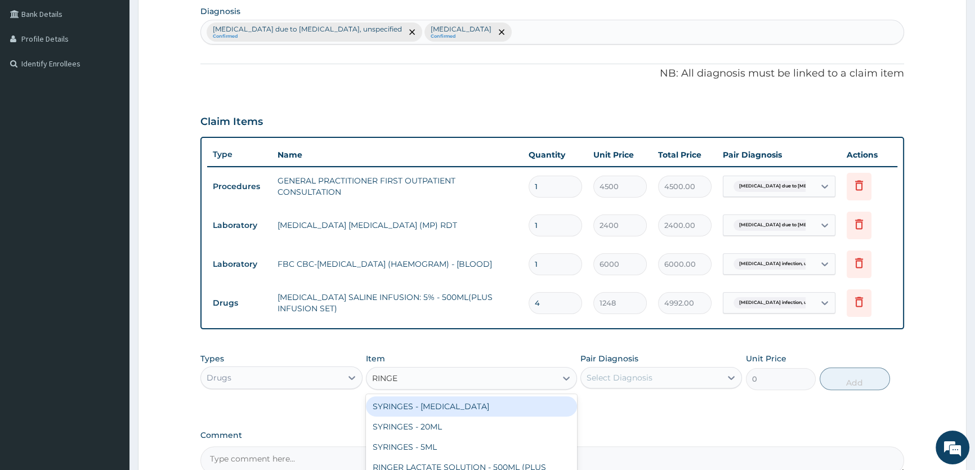
type input "RINGER"
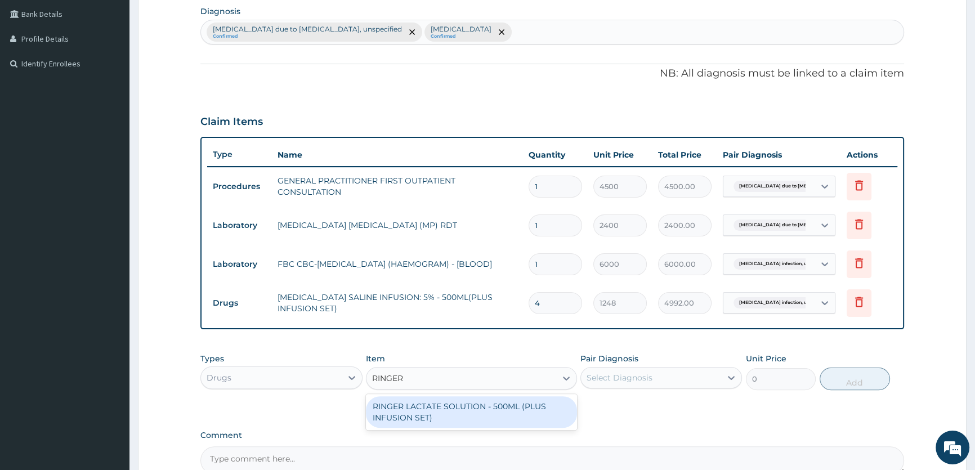
click at [506, 407] on div "RINGER LACTATE SOLUTION - 500ML (PLUS INFUSION SET)" at bounding box center [471, 412] width 211 height 32
type input "1248"
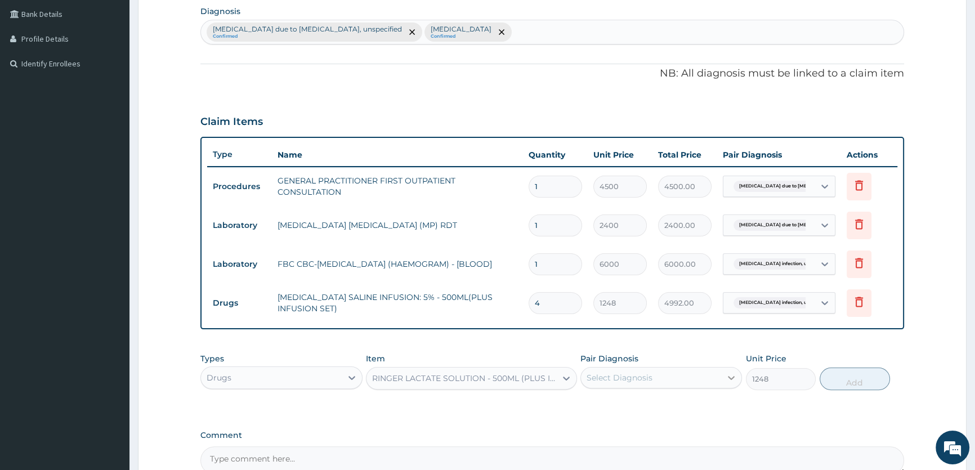
click at [732, 378] on icon at bounding box center [731, 378] width 7 height 4
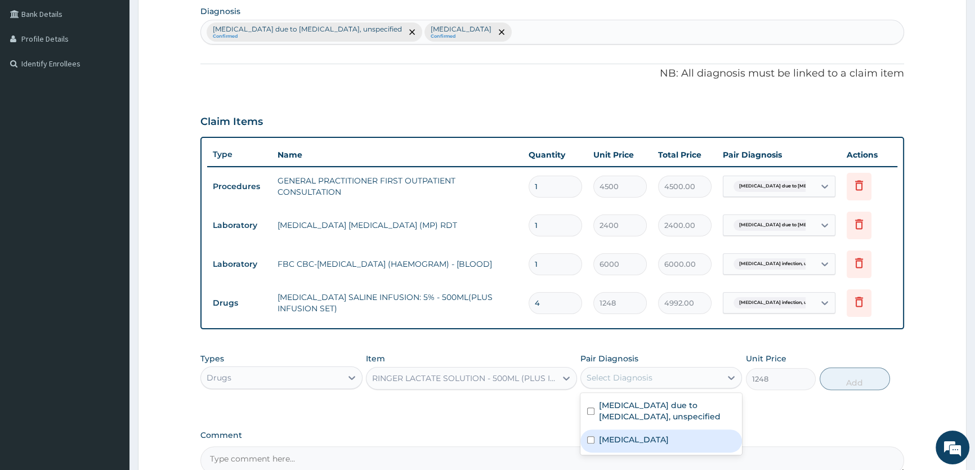
click at [669, 435] on label "Salmonella infection, unspecified" at bounding box center [634, 439] width 70 height 11
checkbox input "true"
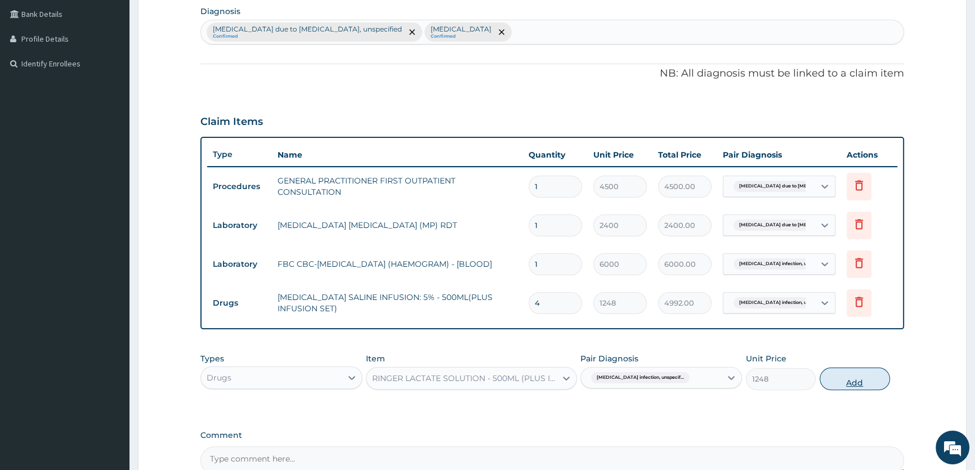
click at [847, 377] on button "Add" at bounding box center [855, 379] width 70 height 23
type input "0"
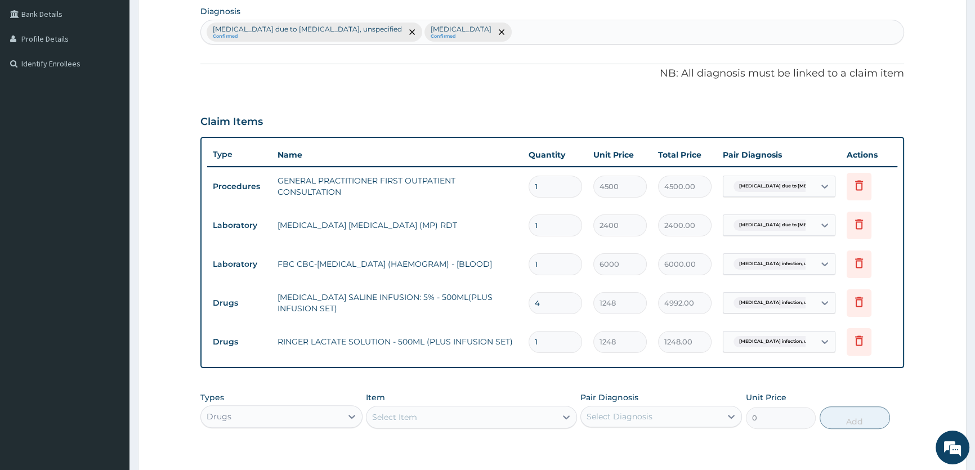
type input "0.00"
type input "2"
type input "2496.00"
type input "2"
click at [571, 418] on icon at bounding box center [566, 417] width 11 height 11
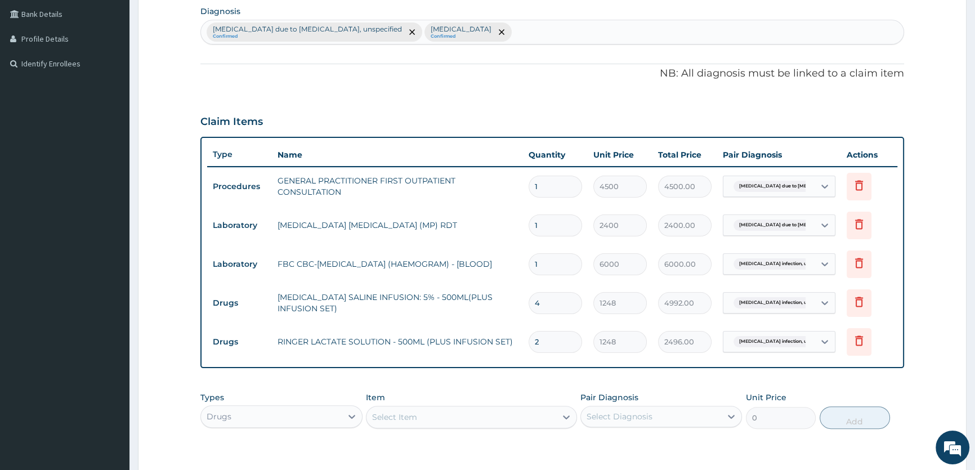
click at [374, 415] on div "Select Item" at bounding box center [394, 417] width 45 height 11
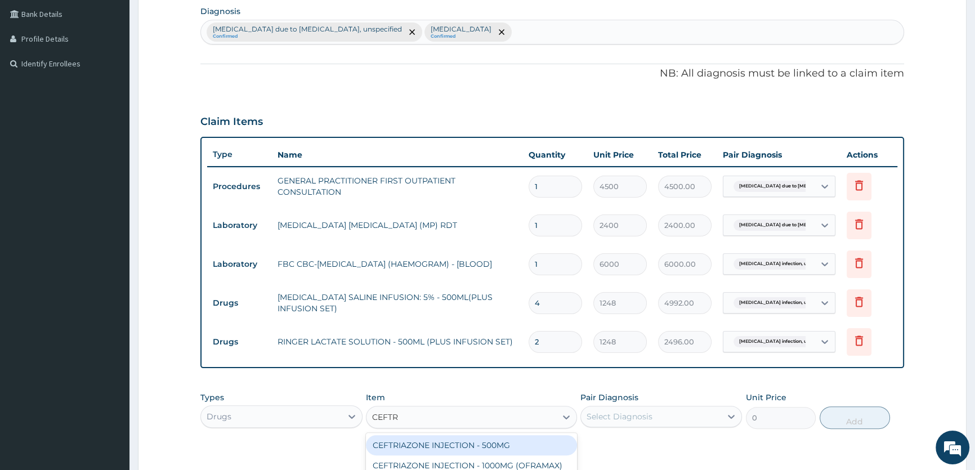
type input "CEFTRI"
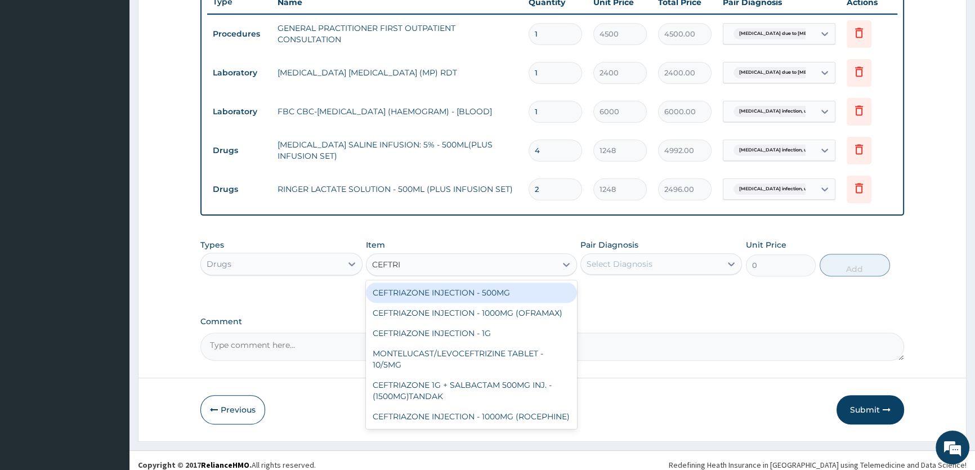
scroll to position [444, 0]
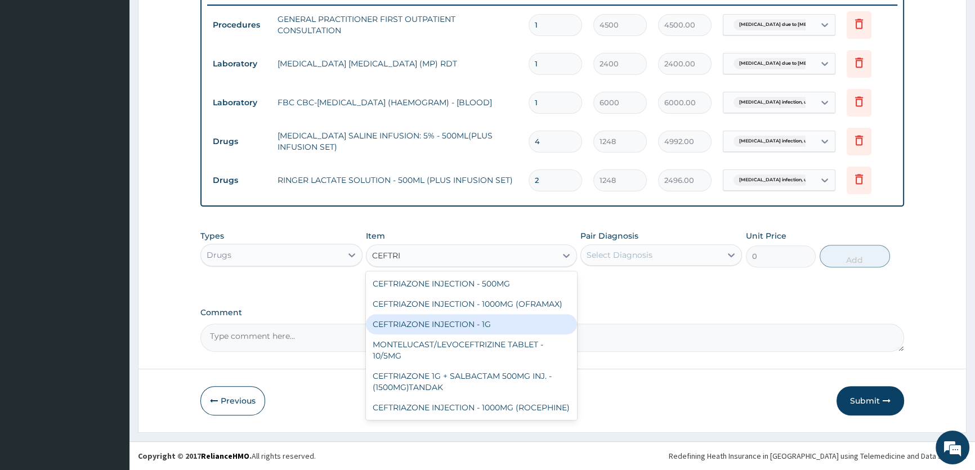
drag, startPoint x: 451, startPoint y: 334, endPoint x: 581, endPoint y: 306, distance: 132.4
click at [451, 334] on div "CEFTRIAZONE INJECTION - 1G" at bounding box center [471, 324] width 211 height 20
type input "1888"
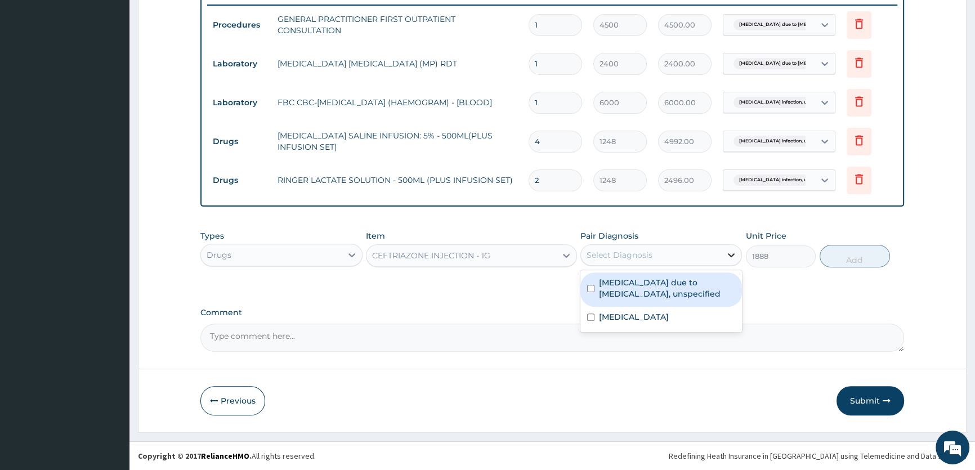
click at [733, 255] on icon at bounding box center [731, 255] width 7 height 4
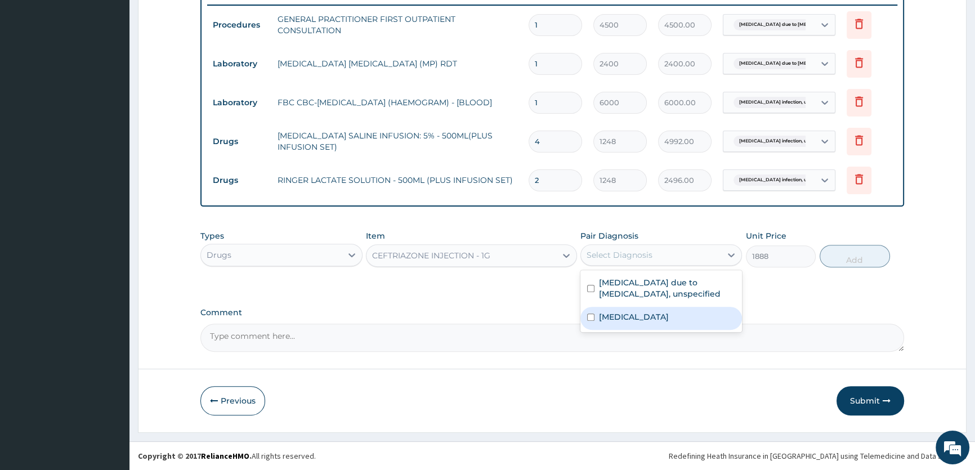
drag, startPoint x: 684, startPoint y: 316, endPoint x: 750, endPoint y: 293, distance: 69.8
click at [669, 316] on label "Salmonella infection, unspecified" at bounding box center [634, 316] width 70 height 11
checkbox input "true"
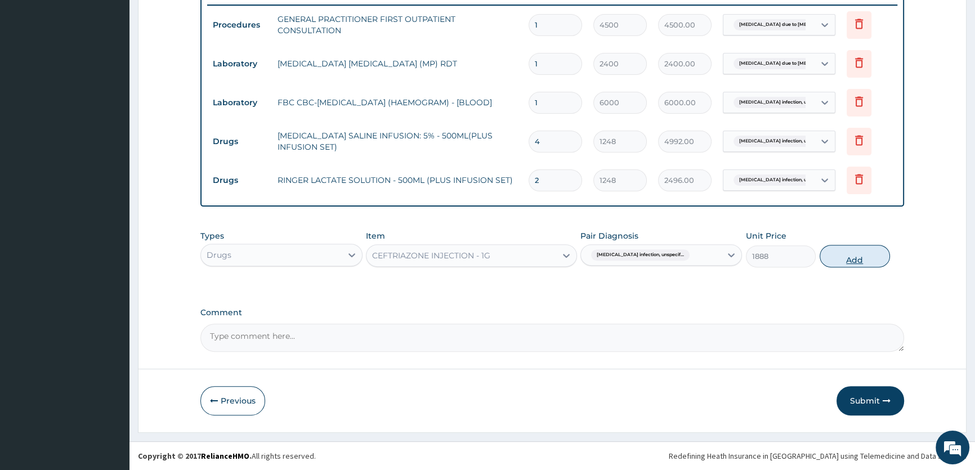
click at [858, 258] on button "Add" at bounding box center [855, 256] width 70 height 23
type input "0"
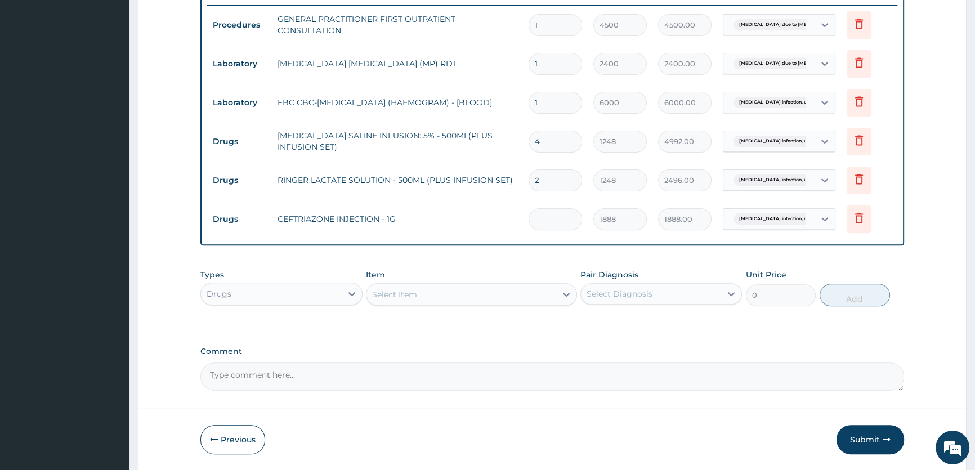
type input "0.00"
type input "4"
type input "7552.00"
type input "4"
click at [564, 299] on icon at bounding box center [566, 294] width 11 height 11
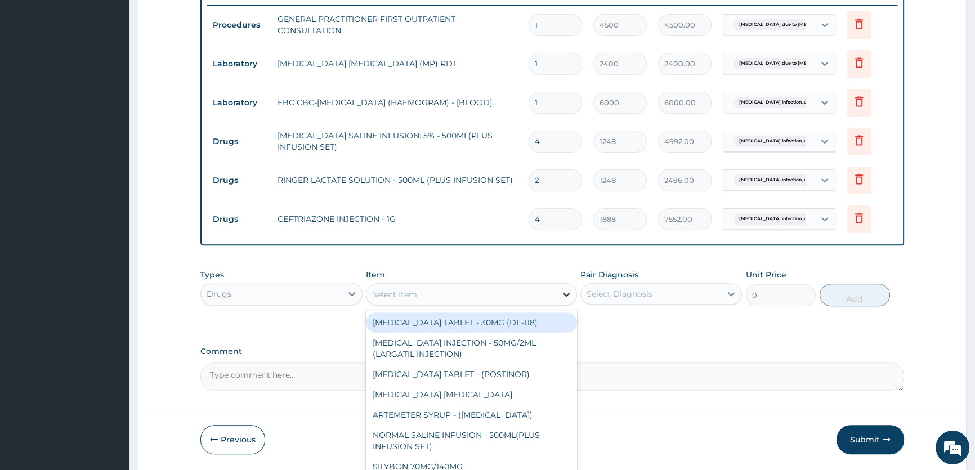
click at [567, 295] on icon at bounding box center [566, 295] width 7 height 4
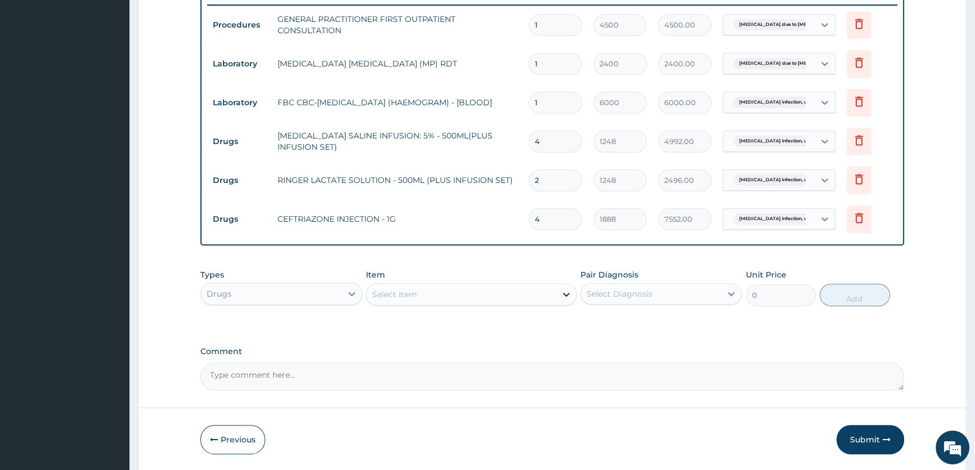
click at [560, 292] on div at bounding box center [566, 294] width 20 height 20
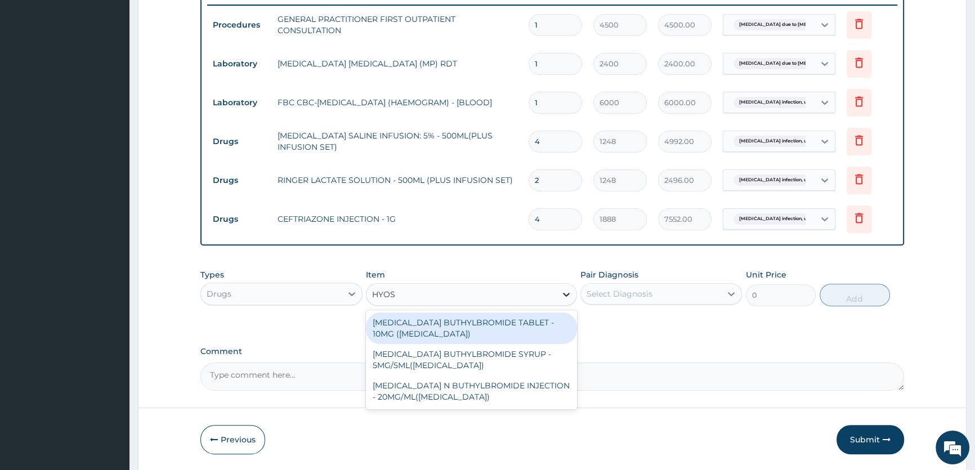
type input "HYOSC"
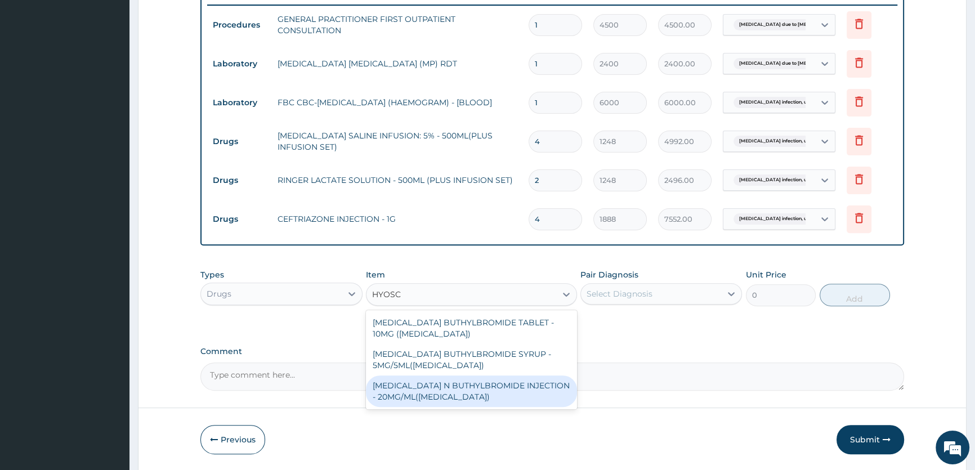
click at [484, 392] on div "[MEDICAL_DATA] N BUTHYLBROMIDE INJECTION - 20MG/ML([MEDICAL_DATA])" at bounding box center [471, 391] width 211 height 32
type input "352"
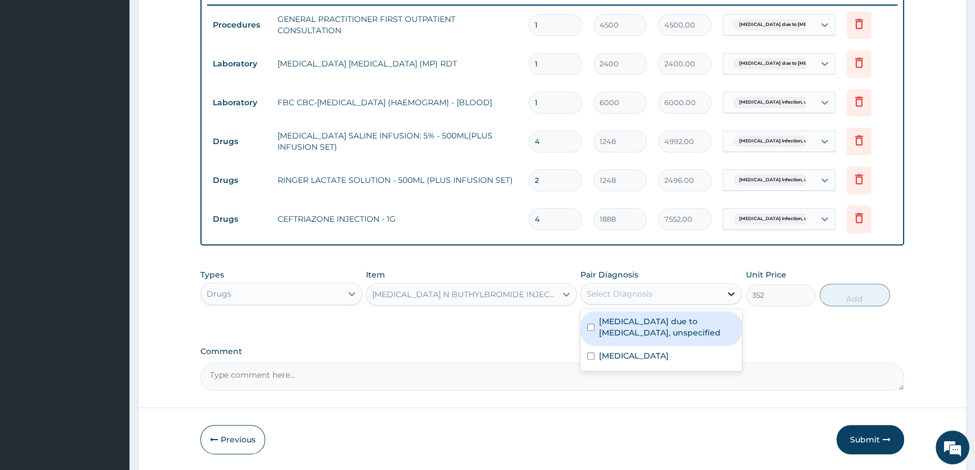
click at [734, 294] on icon at bounding box center [731, 293] width 11 height 11
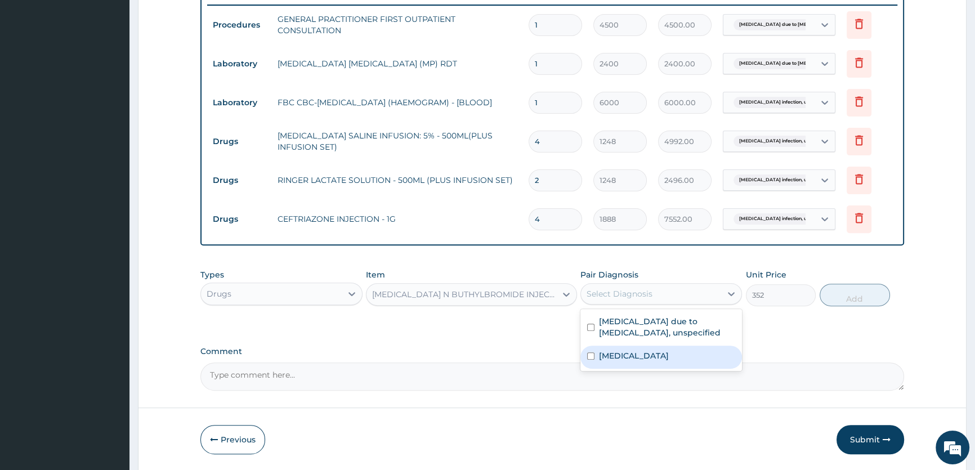
drag, startPoint x: 661, startPoint y: 351, endPoint x: 833, endPoint y: 312, distance: 176.6
click at [663, 350] on div "Salmonella infection, unspecified" at bounding box center [661, 357] width 162 height 23
checkbox input "true"
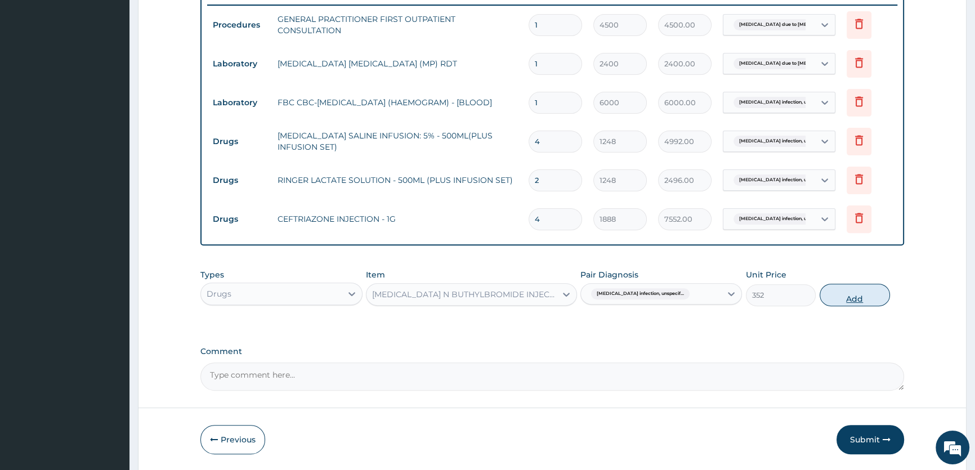
click at [866, 297] on button "Add" at bounding box center [855, 295] width 70 height 23
type input "0"
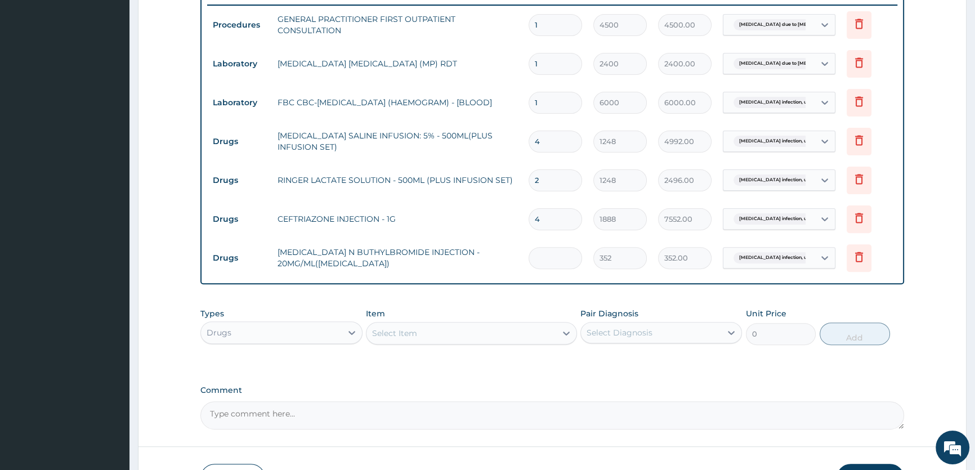
type input "0.00"
type input "4"
type input "1408.00"
type input "4"
click at [568, 335] on icon at bounding box center [566, 333] width 11 height 11
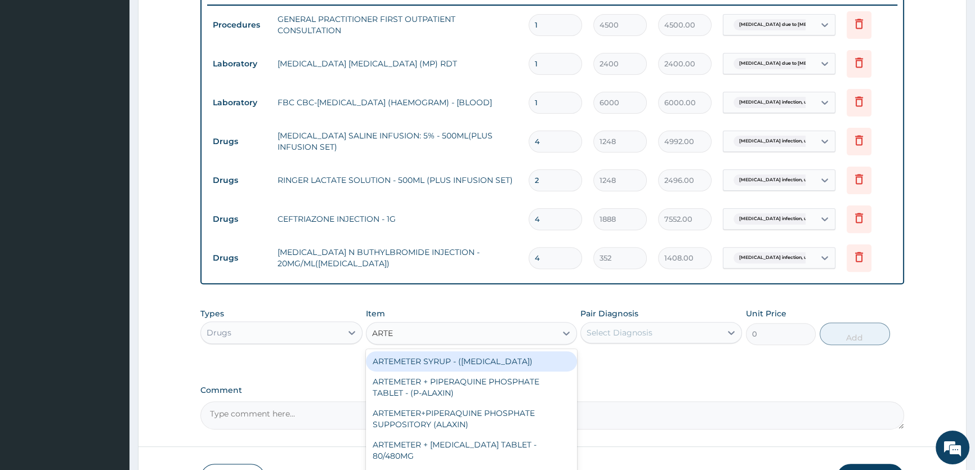
type input "ARTES"
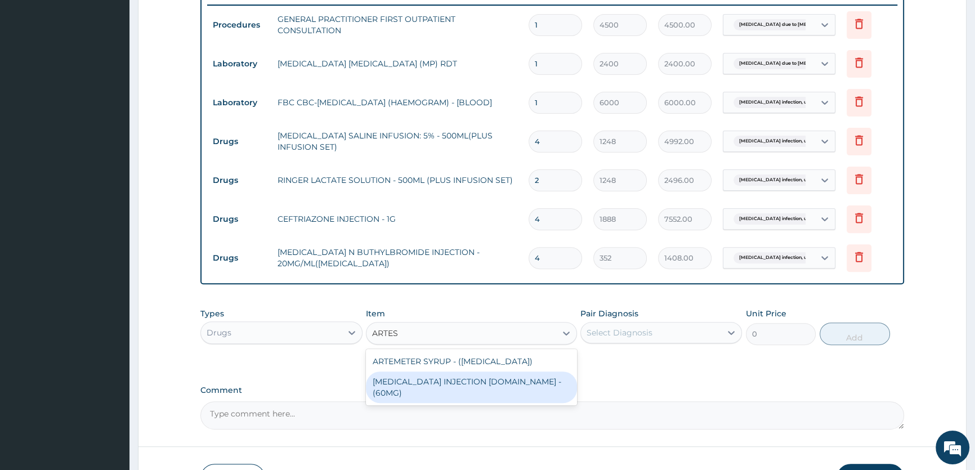
drag, startPoint x: 463, startPoint y: 381, endPoint x: 621, endPoint y: 350, distance: 161.3
click at [464, 381] on div "[MEDICAL_DATA] INJECTION [DOMAIN_NAME] - (60MG)" at bounding box center [471, 388] width 211 height 32
type input "1824"
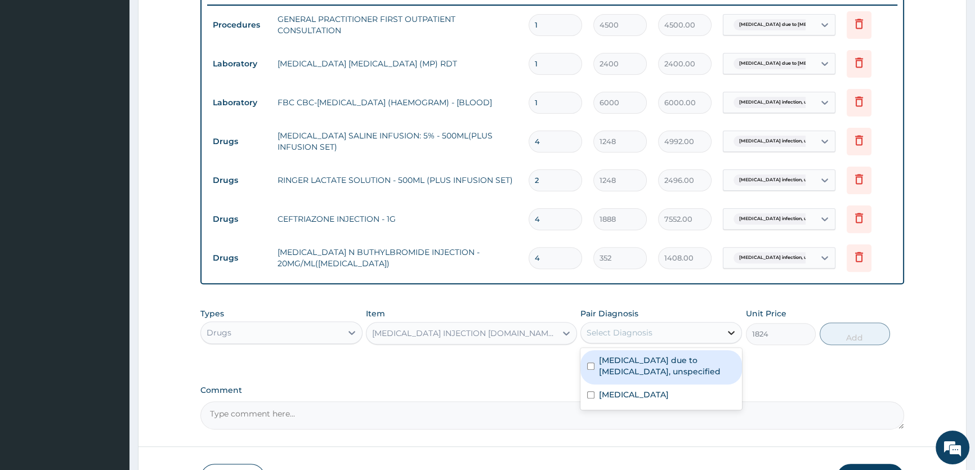
click at [732, 335] on icon at bounding box center [731, 332] width 11 height 11
drag, startPoint x: 678, startPoint y: 372, endPoint x: 736, endPoint y: 361, distance: 58.5
click at [679, 372] on label "[MEDICAL_DATA] due to [MEDICAL_DATA], unspecified" at bounding box center [667, 366] width 136 height 23
checkbox input "true"
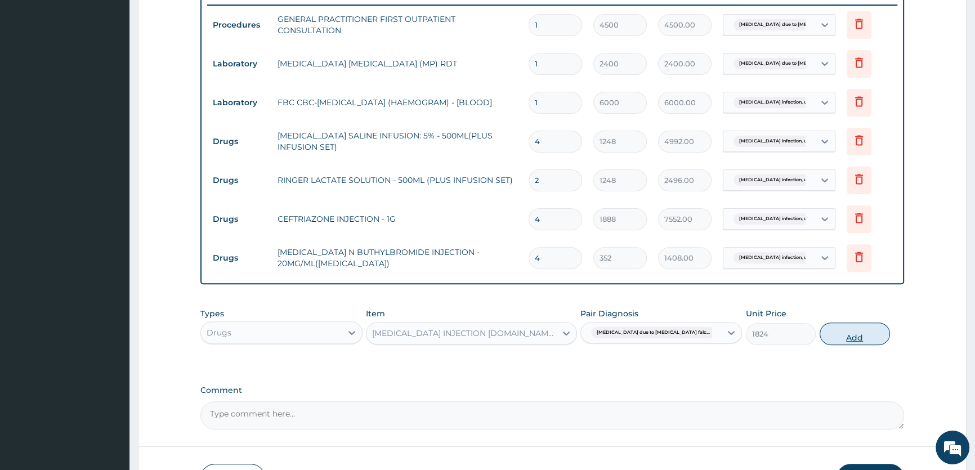
click at [854, 335] on button "Add" at bounding box center [855, 334] width 70 height 23
type input "0"
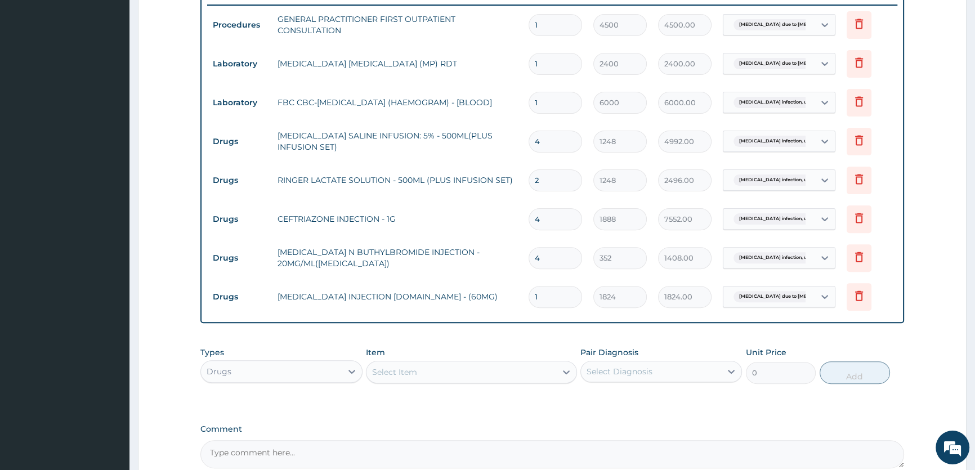
type input "0.00"
type input "3"
type input "5472.00"
type input "3"
click at [569, 377] on icon at bounding box center [566, 371] width 11 height 11
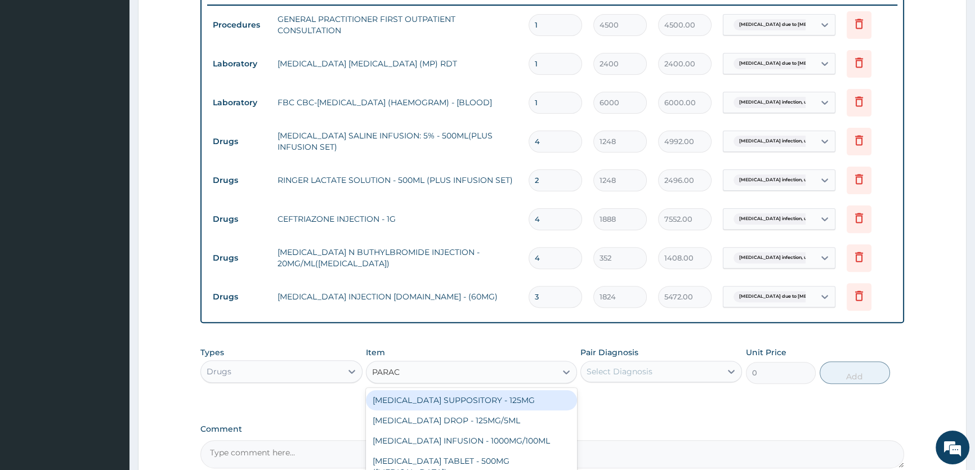
type input "PARACE"
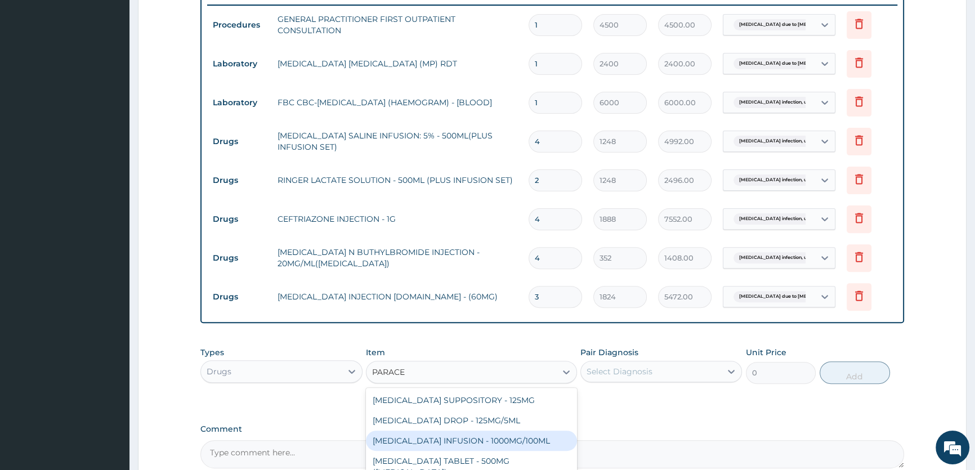
click at [464, 440] on div "[MEDICAL_DATA] INFUSION - 1000MG/100ML" at bounding box center [471, 441] width 211 height 20
type input "2080"
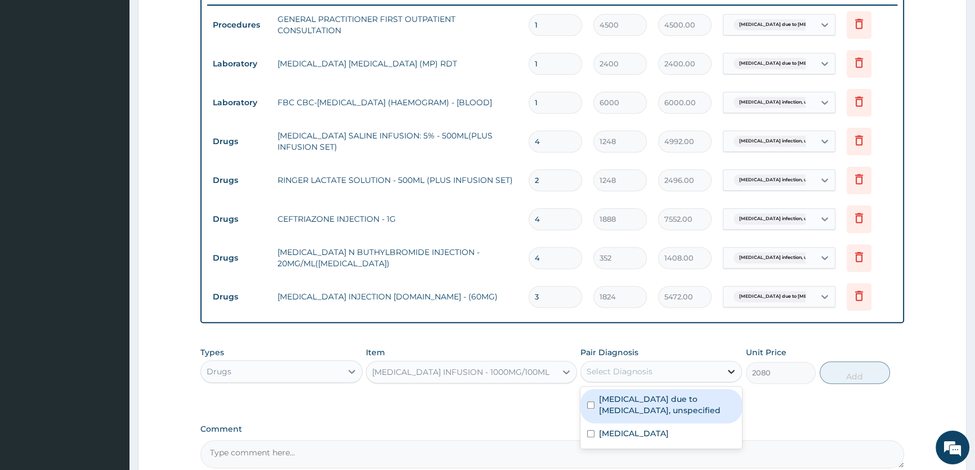
click at [726, 371] on icon at bounding box center [731, 371] width 11 height 11
click at [598, 408] on div "[MEDICAL_DATA] due to [MEDICAL_DATA], unspecified" at bounding box center [661, 406] width 162 height 34
checkbox input "true"
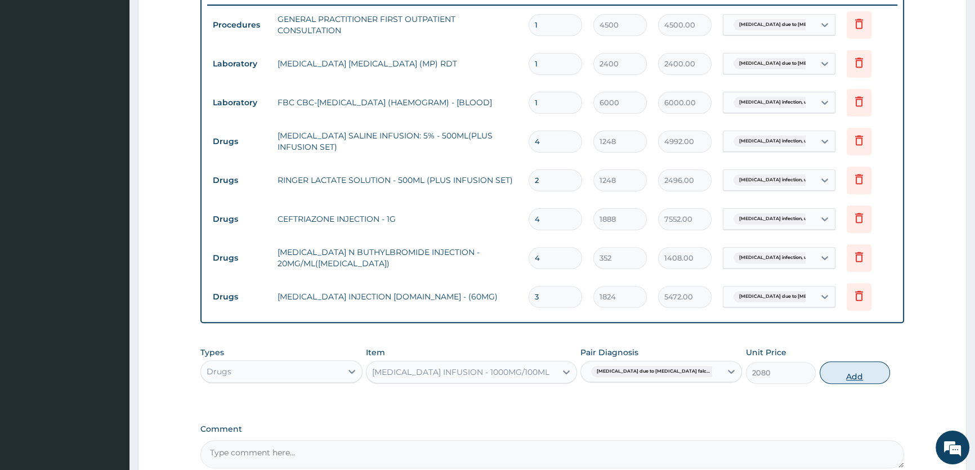
click at [841, 373] on button "Add" at bounding box center [855, 372] width 70 height 23
type input "0"
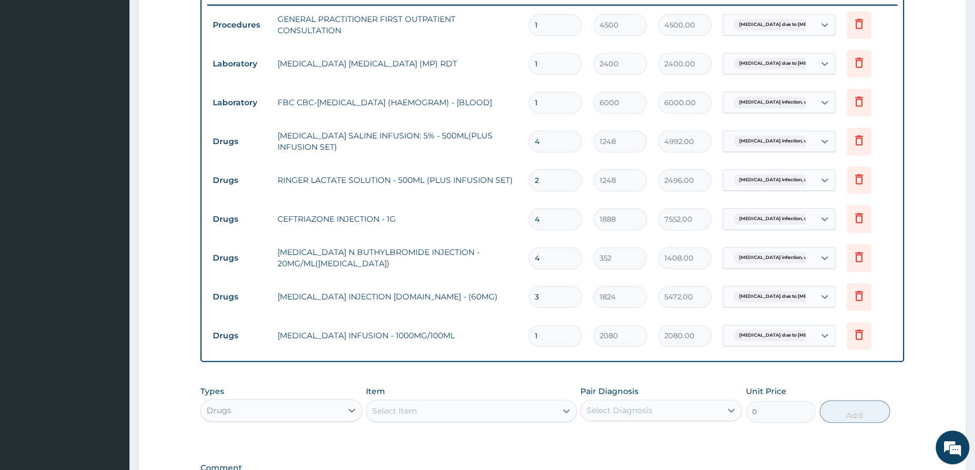
type input "0.00"
type input "2"
type input "4160.00"
type input "0.00"
type input "3"
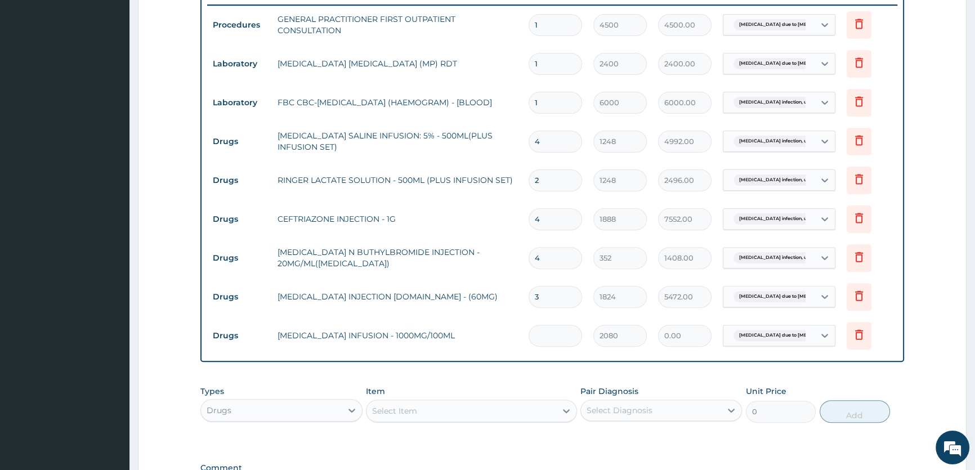
type input "6240.00"
type input "3"
click at [566, 411] on icon at bounding box center [566, 410] width 11 height 11
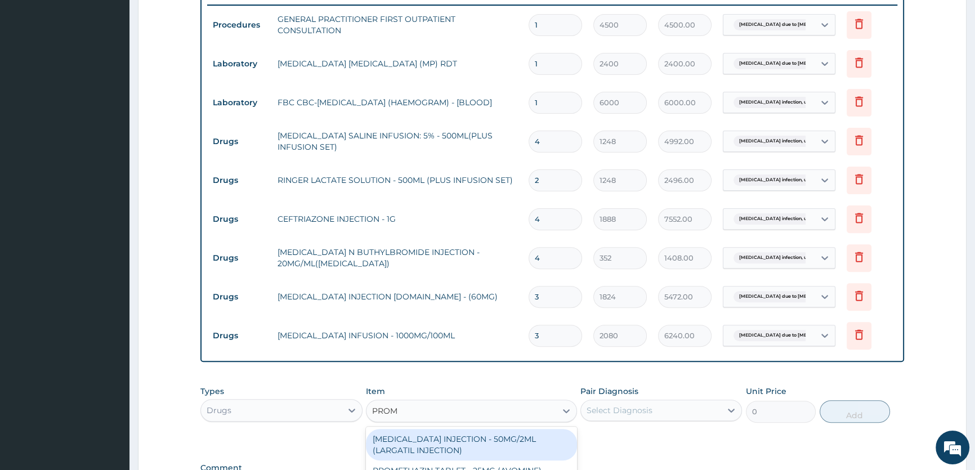
type input "PROME"
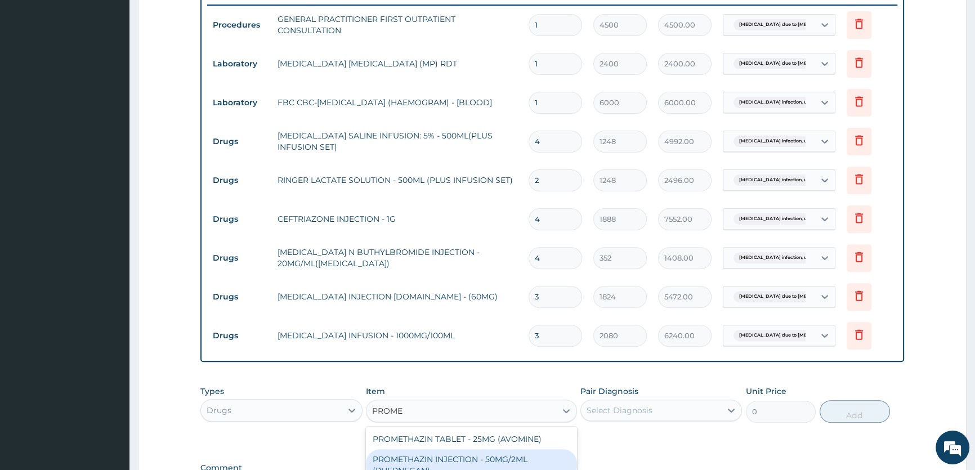
click at [433, 462] on div "PROMETHAZIN INJECTION - 50MG/2ML (PHERNEGAN)" at bounding box center [471, 465] width 211 height 32
type input "364.8"
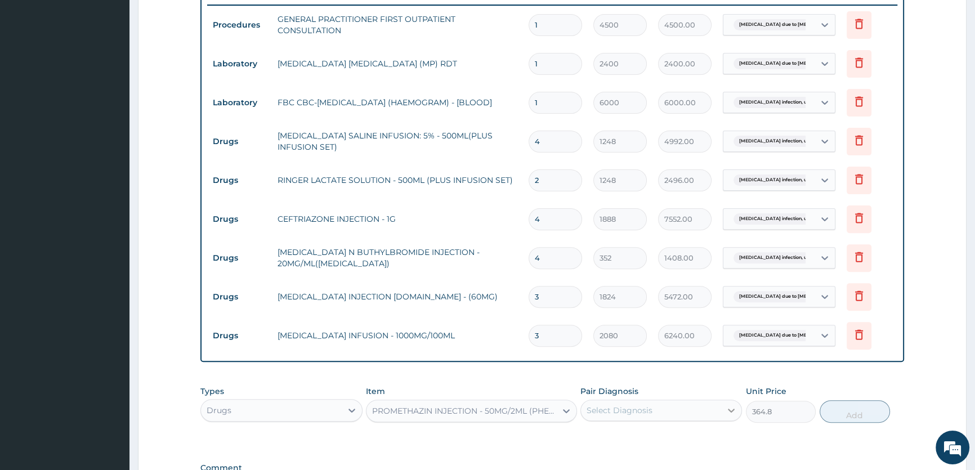
click at [732, 411] on icon at bounding box center [731, 410] width 11 height 11
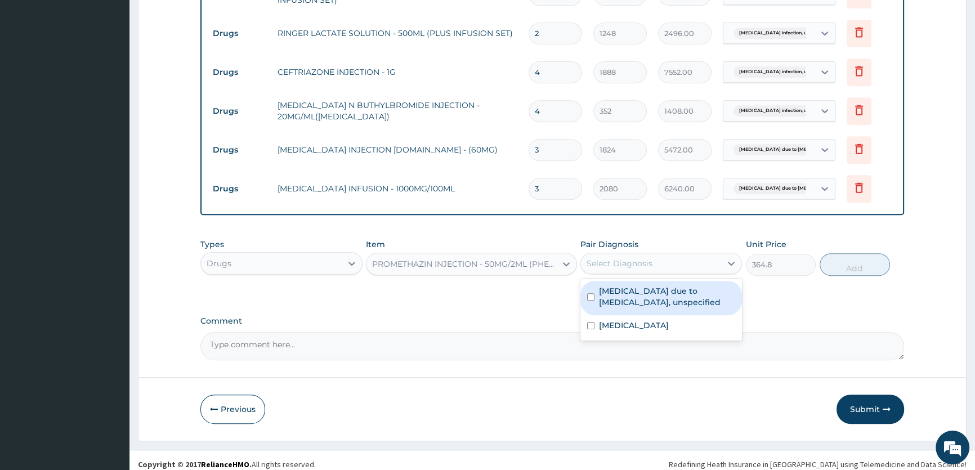
scroll to position [600, 0]
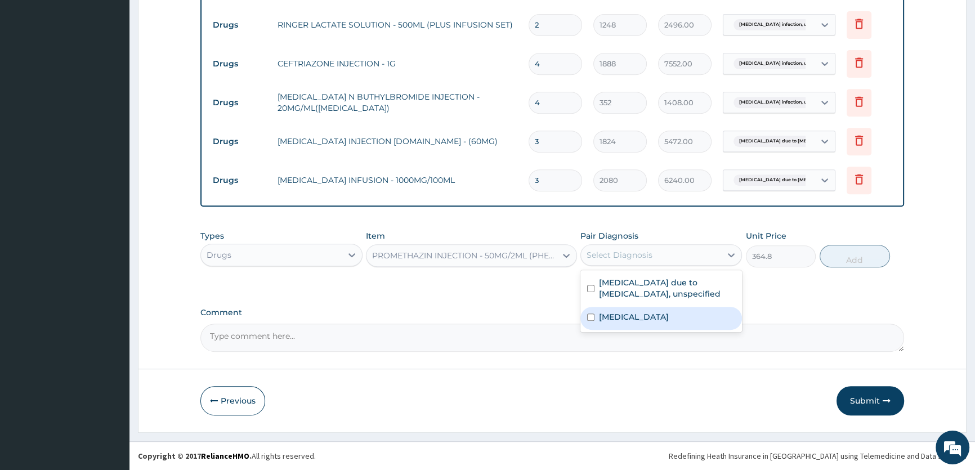
click at [589, 321] on input "checkbox" at bounding box center [590, 317] width 7 height 7
checkbox input "true"
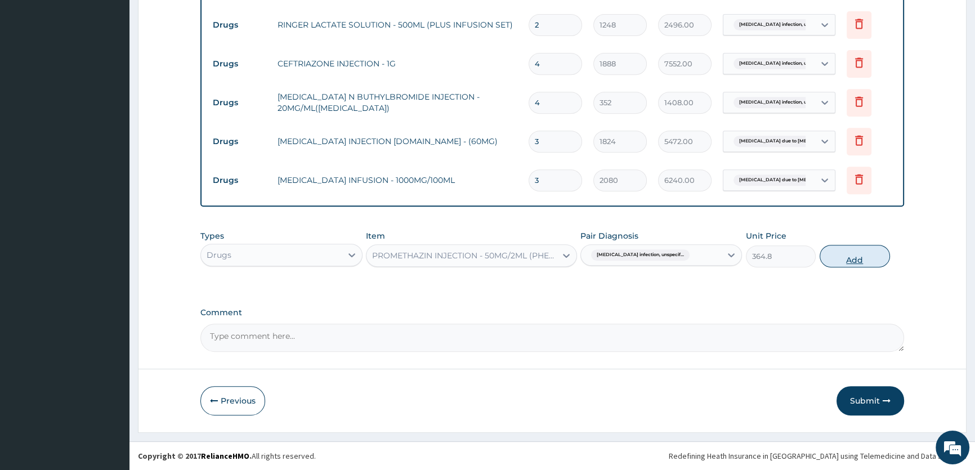
click at [874, 258] on button "Add" at bounding box center [855, 256] width 70 height 23
type input "0"
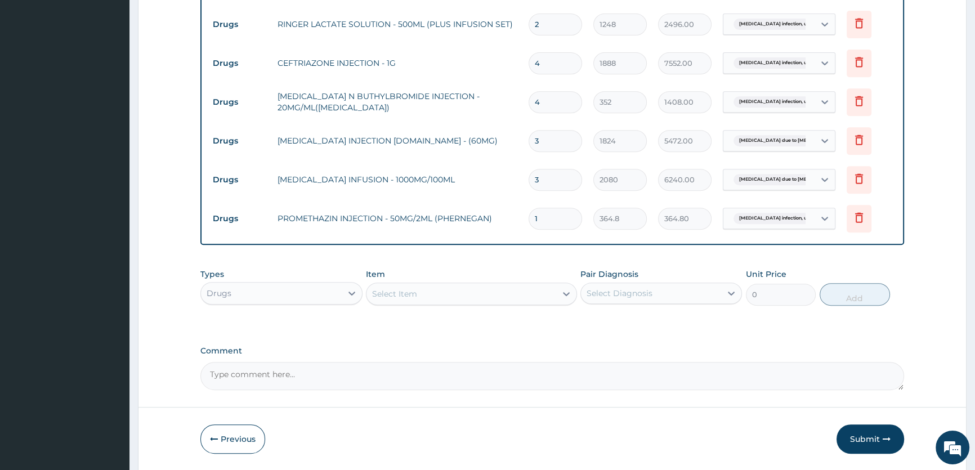
type input "0.00"
type input "2"
type input "729.60"
type input "2"
click at [564, 298] on icon at bounding box center [566, 293] width 11 height 11
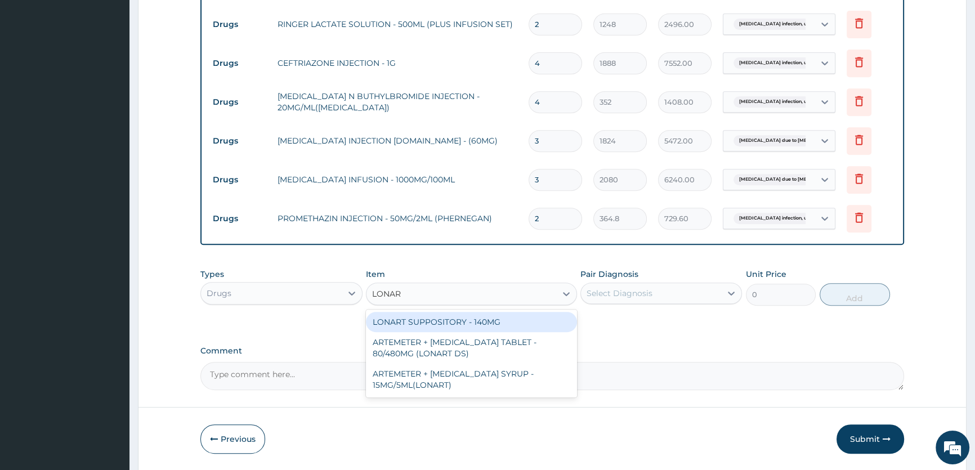
type input "LONART"
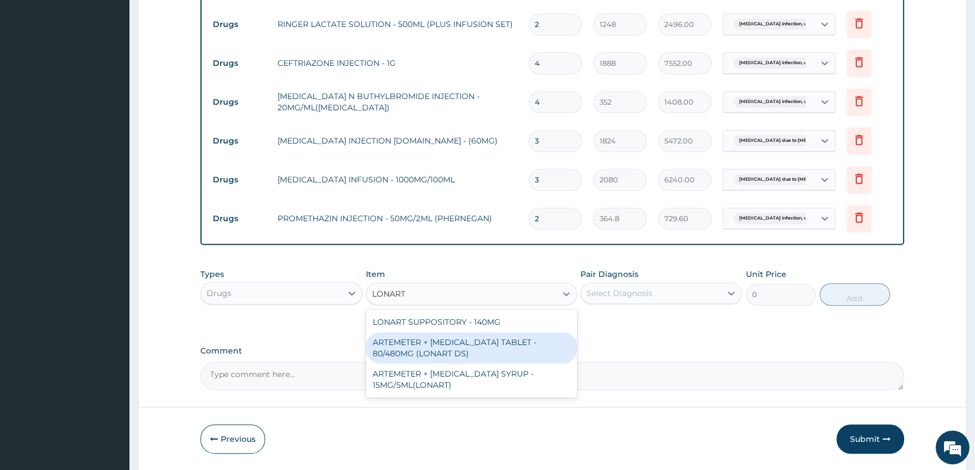
click at [478, 355] on div "ARTEMETER + [MEDICAL_DATA] TABLET - 80/480MG (LONART DS)" at bounding box center [471, 348] width 211 height 32
type input "672"
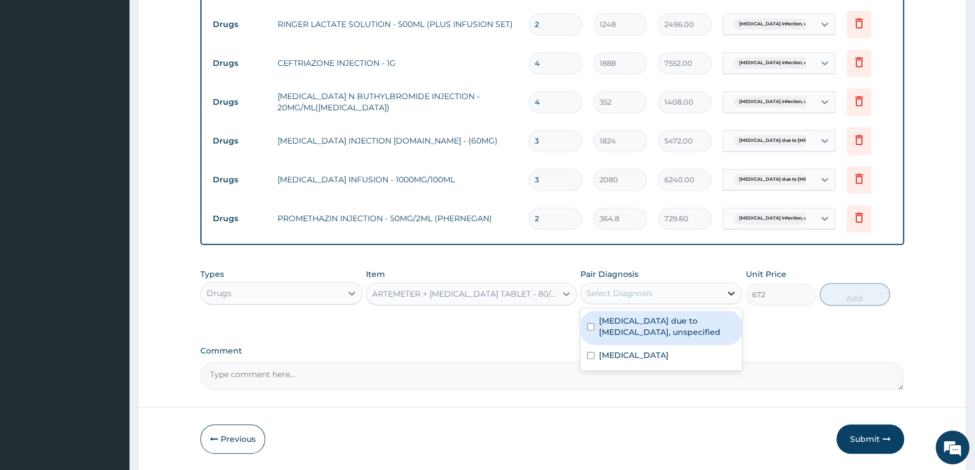
click at [725, 293] on div at bounding box center [731, 293] width 20 height 20
click at [699, 329] on label "[MEDICAL_DATA] due to [MEDICAL_DATA], unspecified" at bounding box center [667, 326] width 136 height 23
checkbox input "true"
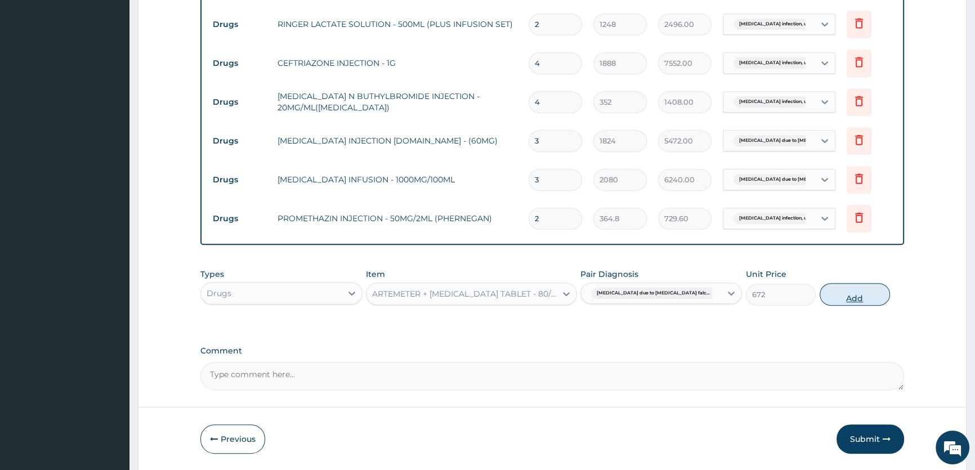
click at [840, 298] on button "Add" at bounding box center [855, 294] width 70 height 23
type input "0"
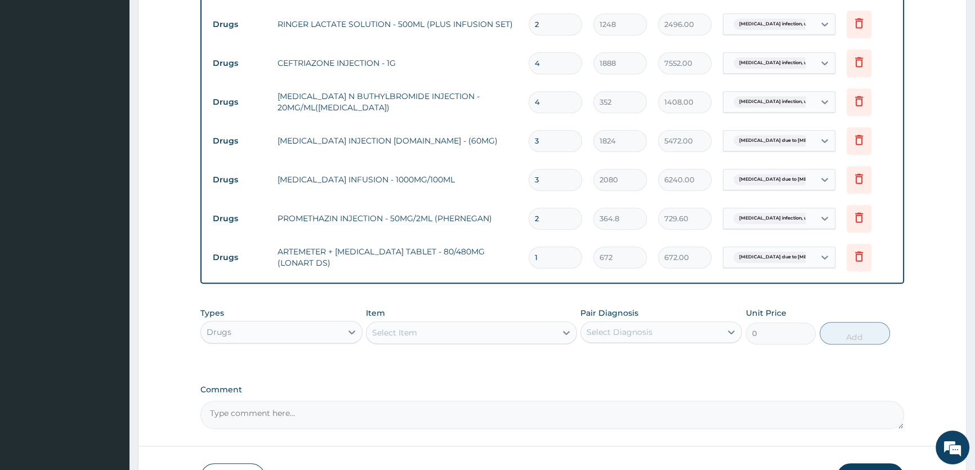
type input "0.00"
type input "6"
type input "4032.00"
type input "6"
click at [563, 332] on icon at bounding box center [566, 332] width 11 height 11
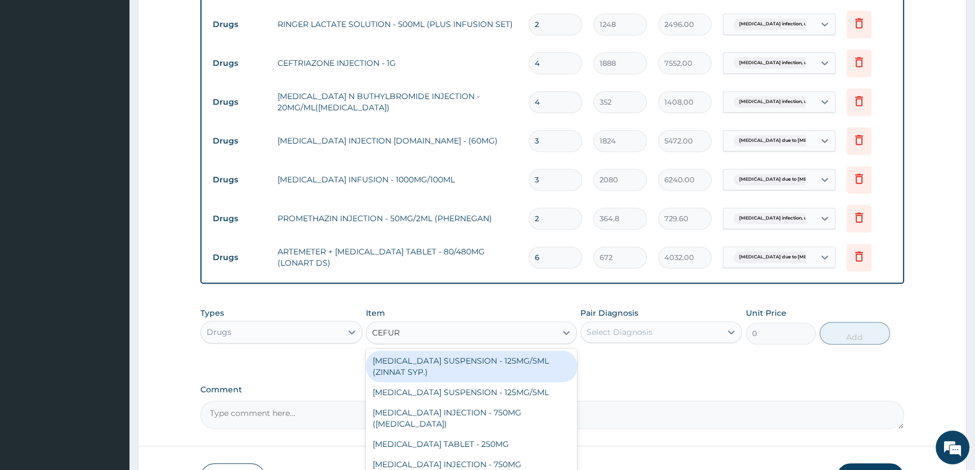
type input "CEFURO"
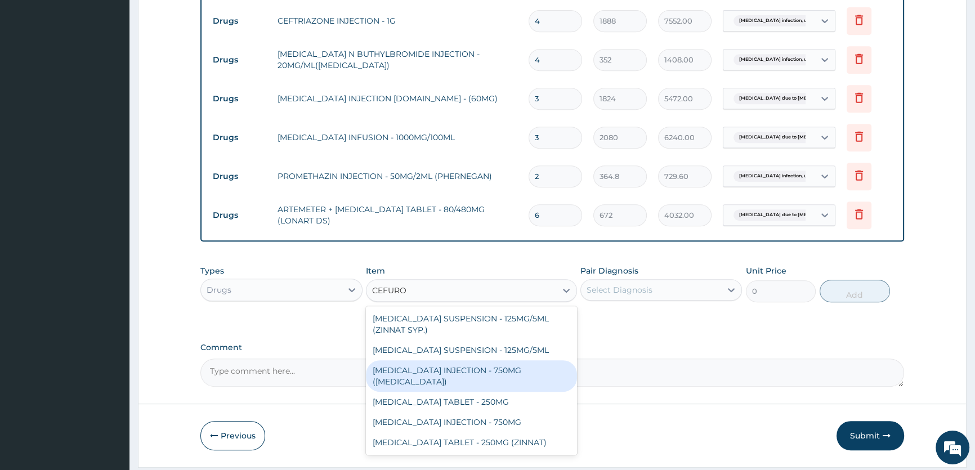
scroll to position [651, 0]
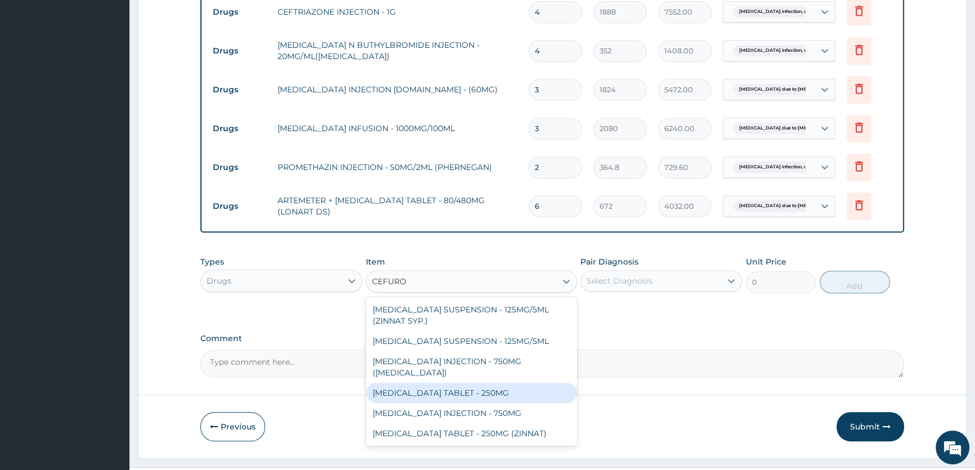
click at [446, 388] on div "[MEDICAL_DATA] TABLET - 250MG" at bounding box center [471, 393] width 211 height 20
type input "480"
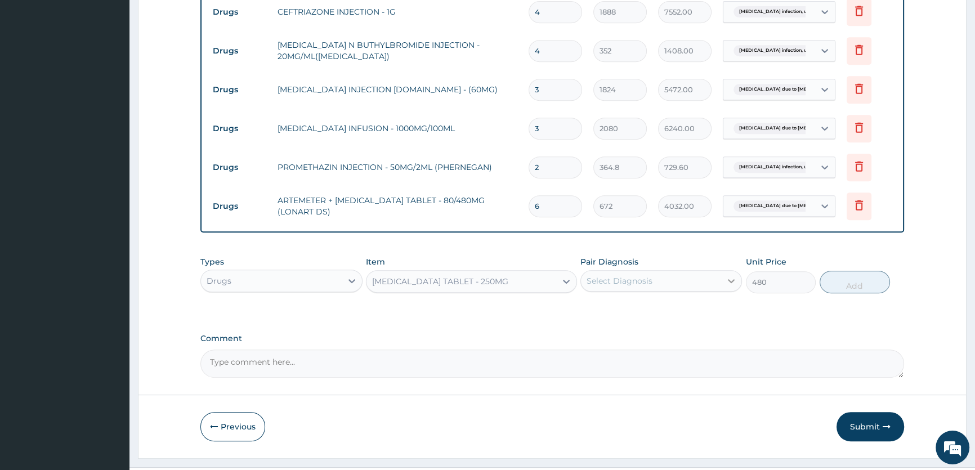
click at [734, 283] on icon at bounding box center [731, 280] width 11 height 11
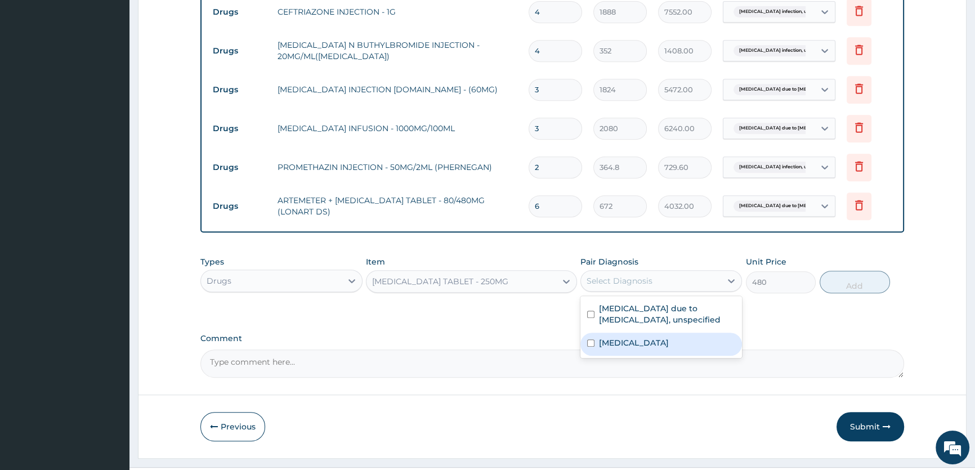
click at [669, 341] on label "Salmonella infection, unspecified" at bounding box center [634, 342] width 70 height 11
checkbox input "true"
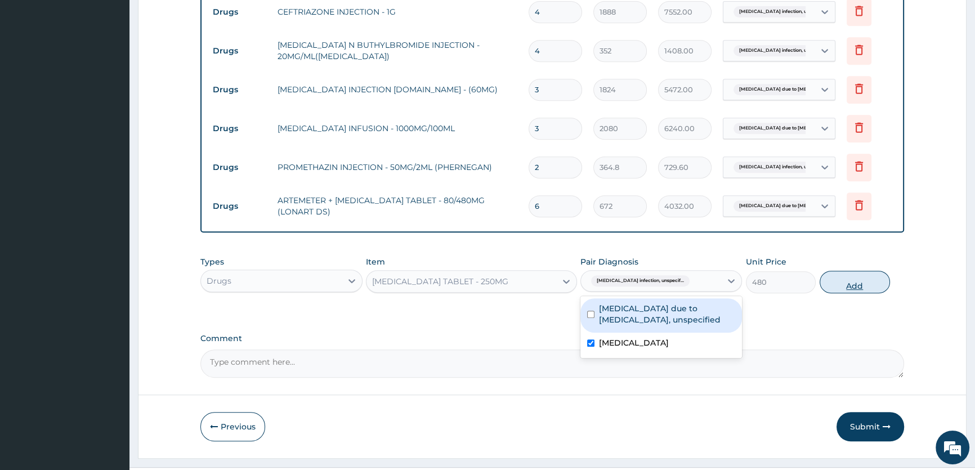
click at [863, 286] on button "Add" at bounding box center [855, 282] width 70 height 23
type input "0"
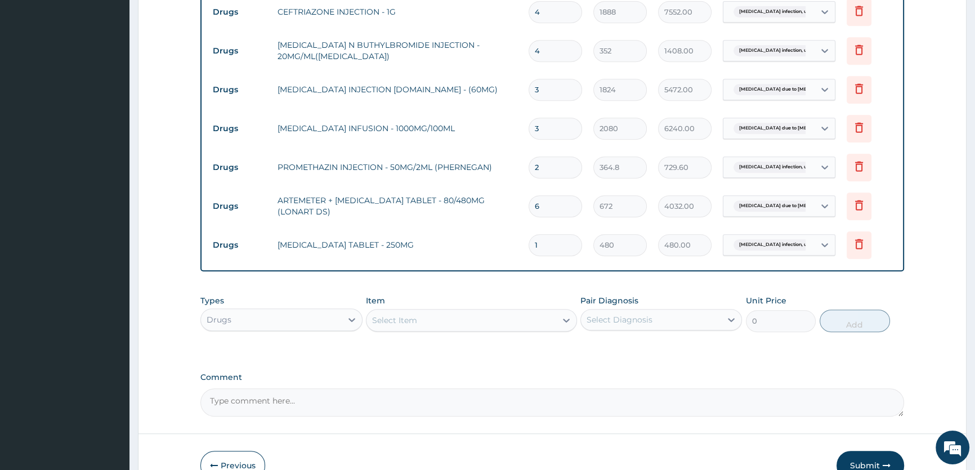
type input "0.00"
type input "2"
type input "960.00"
type input "28"
type input "13440.00"
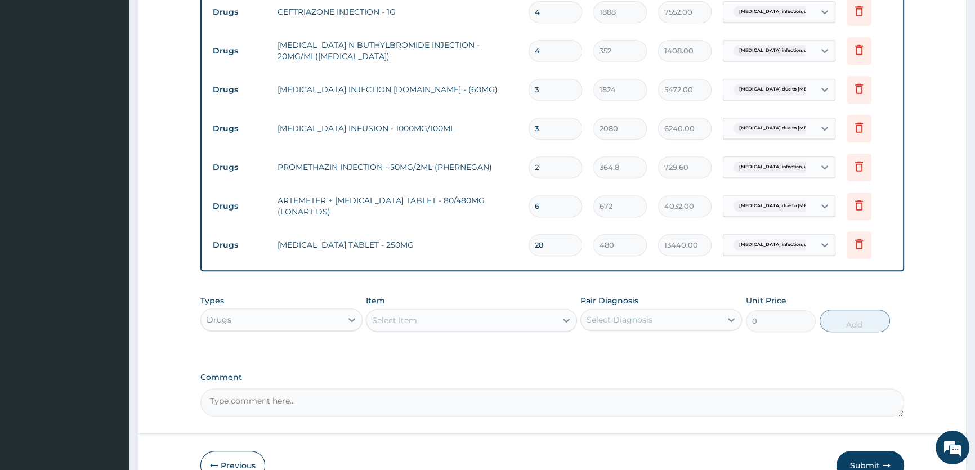
type input "28"
click at [246, 395] on textarea "Comment" at bounding box center [552, 402] width 704 height 28
click at [357, 402] on textarea "TABS. CEFUROXIME 500MG BD X 1/52 PRESCRIBED AND DISPENSED" at bounding box center [552, 402] width 704 height 28
type textarea "TABS. CEFUROXIME 500MG BD X 1/52 = 28TABLETS PRESCRIBED AND DISPENSED"
click at [565, 322] on icon at bounding box center [566, 321] width 7 height 4
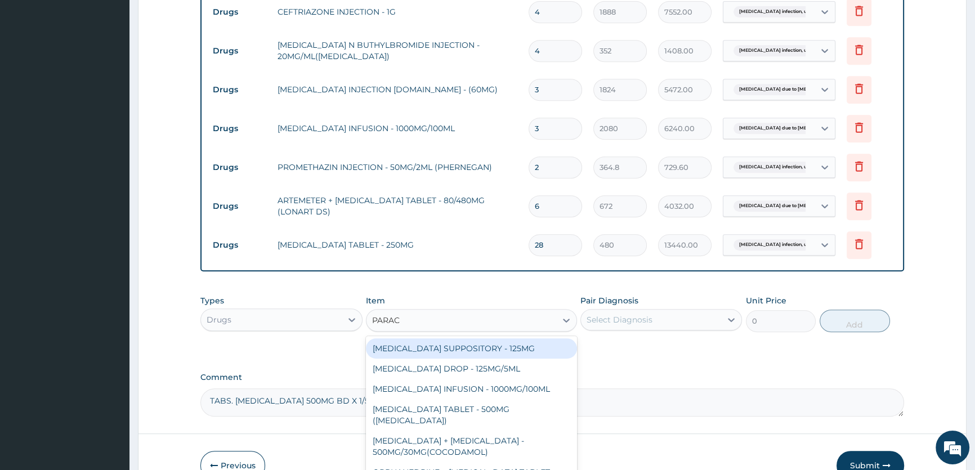
type input "PARACE"
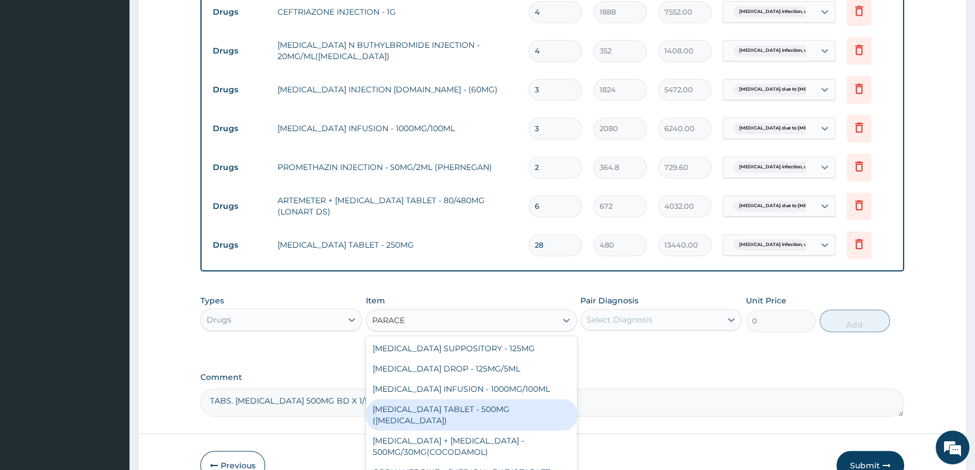
click at [472, 414] on div "[MEDICAL_DATA] TABLET - 500MG ([MEDICAL_DATA])" at bounding box center [471, 415] width 211 height 32
type input "48"
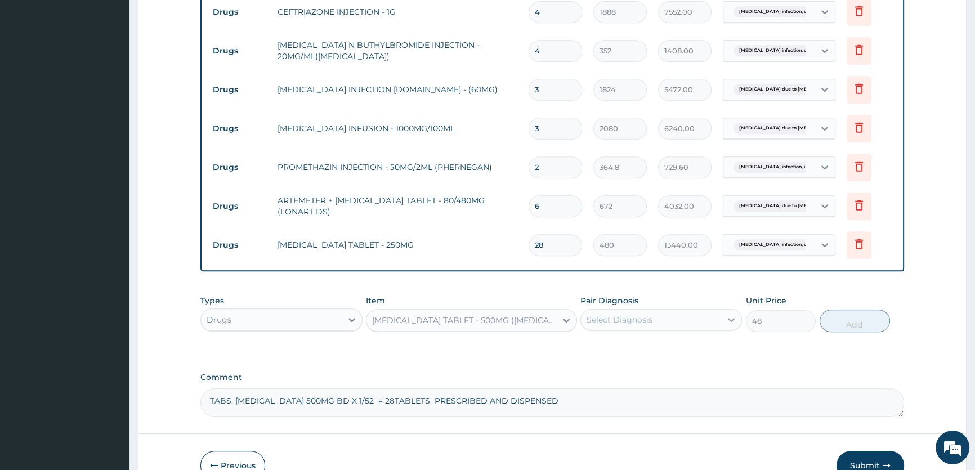
click at [727, 321] on icon at bounding box center [731, 319] width 11 height 11
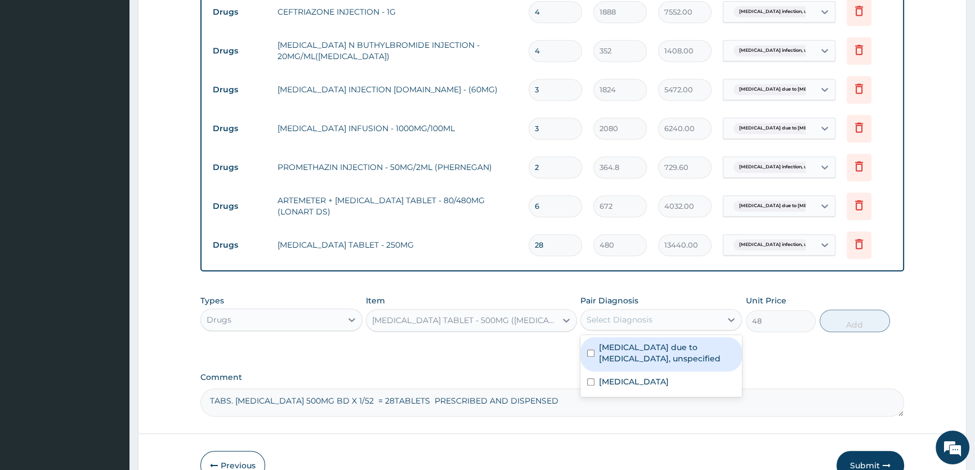
click at [667, 361] on label "[MEDICAL_DATA] due to [MEDICAL_DATA], unspecified" at bounding box center [667, 353] width 136 height 23
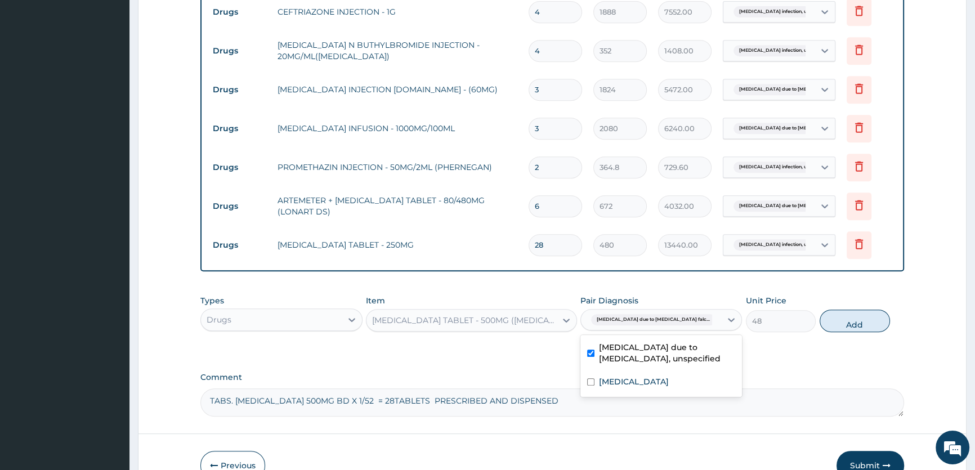
checkbox input "true"
click at [850, 326] on button "Add" at bounding box center [855, 321] width 70 height 23
type input "0"
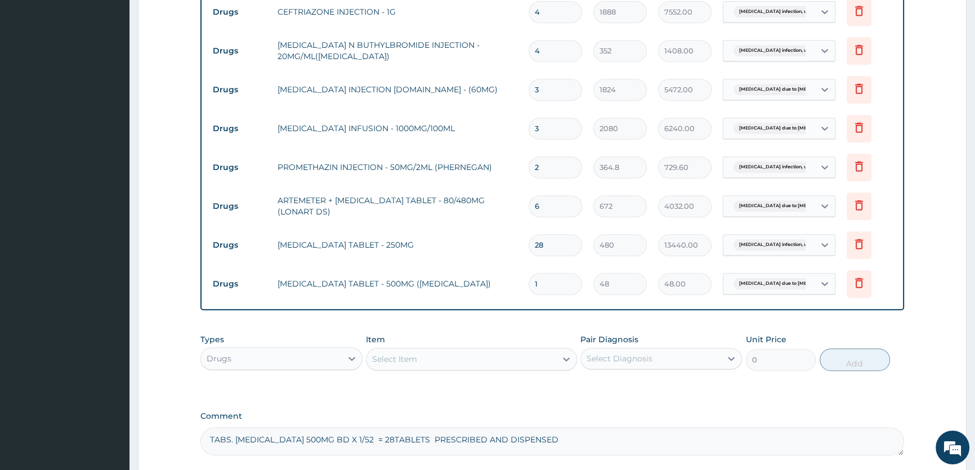
type input "18"
type input "864.00"
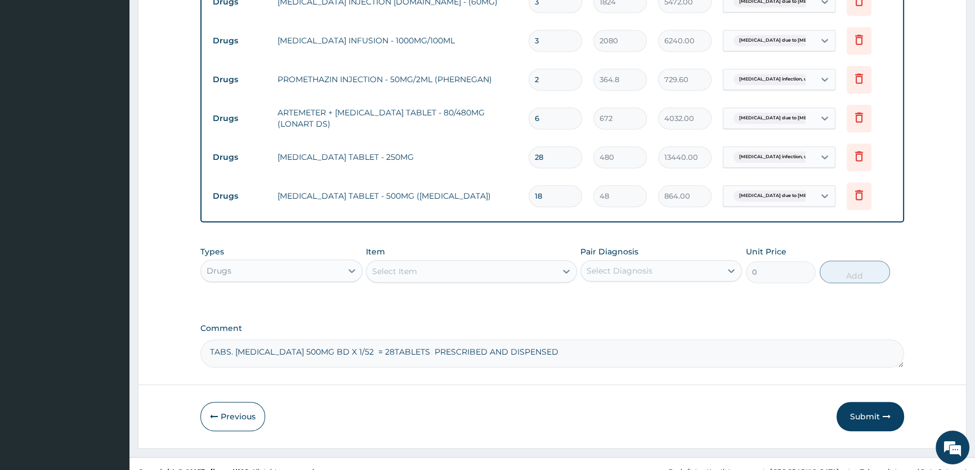
scroll to position [756, 0]
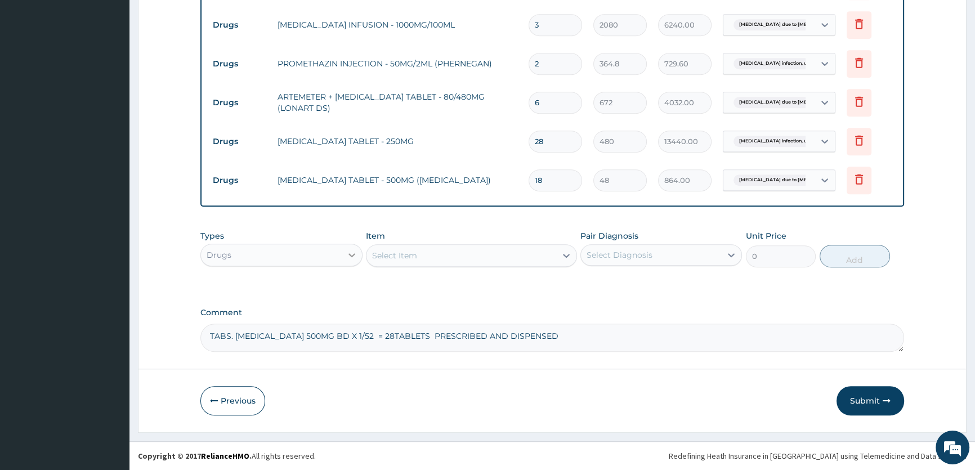
type input "18"
click at [350, 257] on icon at bounding box center [351, 254] width 11 height 11
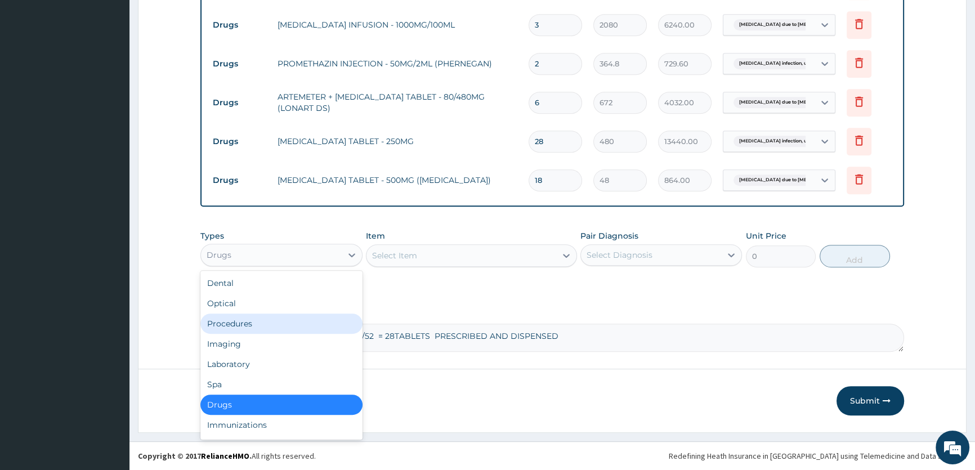
click at [305, 317] on div "Procedures" at bounding box center [281, 324] width 162 height 20
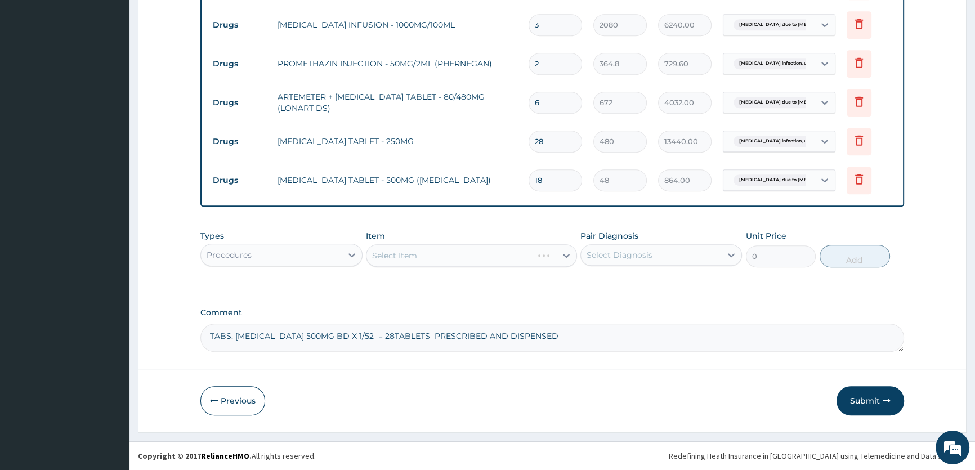
click at [567, 258] on div "Select Item" at bounding box center [471, 255] width 211 height 23
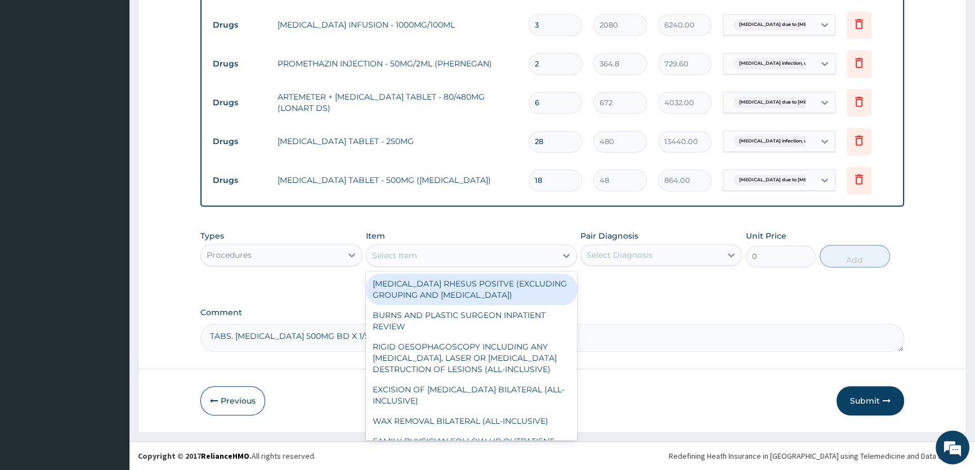
click at [567, 253] on icon at bounding box center [566, 255] width 11 height 11
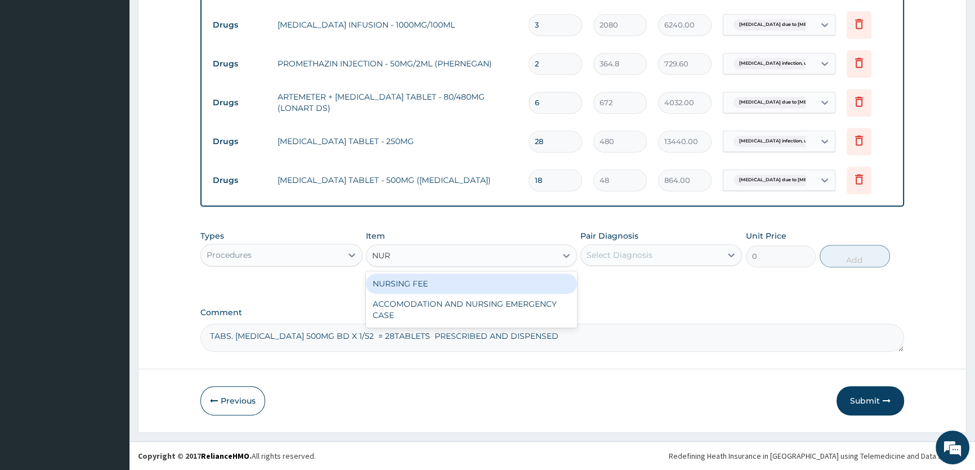
type input "NURS"
click at [534, 284] on div "NURSING FEE" at bounding box center [471, 284] width 211 height 20
type input "2250"
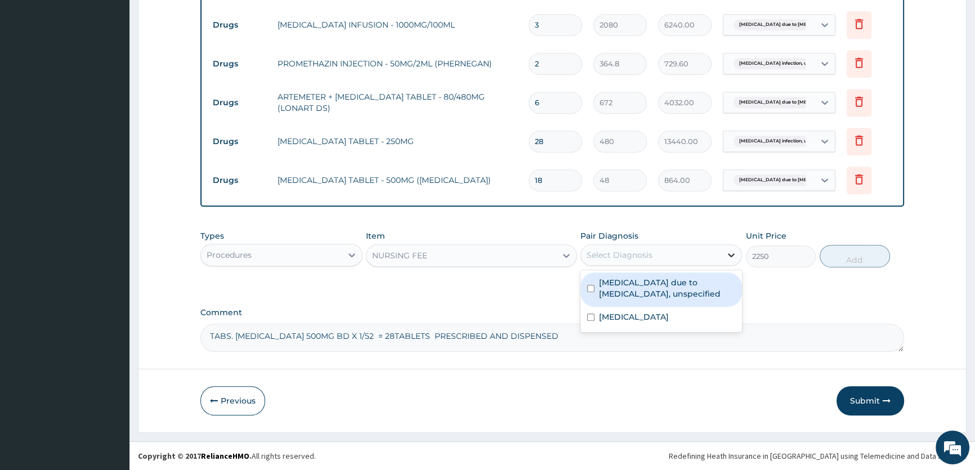
click at [729, 254] on icon at bounding box center [731, 255] width 7 height 4
click at [712, 284] on label "[MEDICAL_DATA] due to [MEDICAL_DATA], unspecified" at bounding box center [667, 288] width 136 height 23
checkbox input "true"
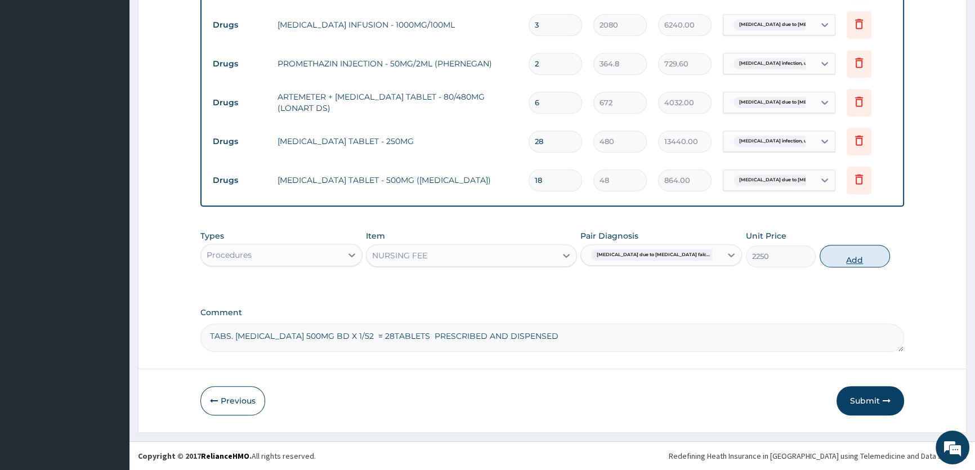
click at [844, 258] on button "Add" at bounding box center [855, 256] width 70 height 23
type input "0"
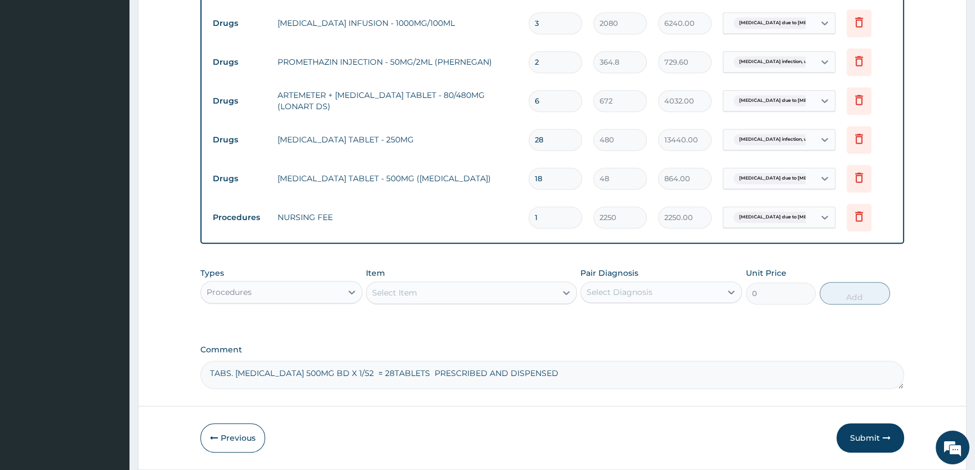
type input "0.00"
type input "2"
type input "4500.00"
type input "2"
click at [825, 217] on icon at bounding box center [824, 217] width 11 height 11
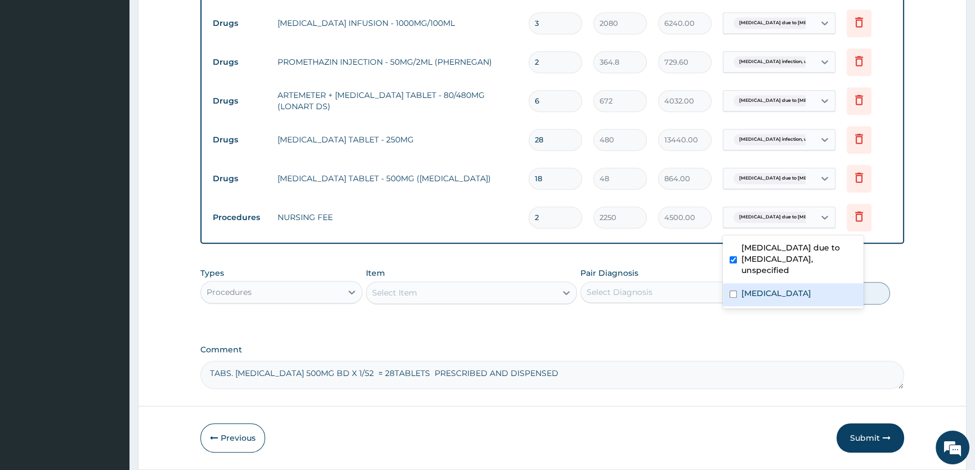
click at [727, 286] on div "Salmonella infection, unspecified" at bounding box center [793, 294] width 141 height 23
checkbox input "true"
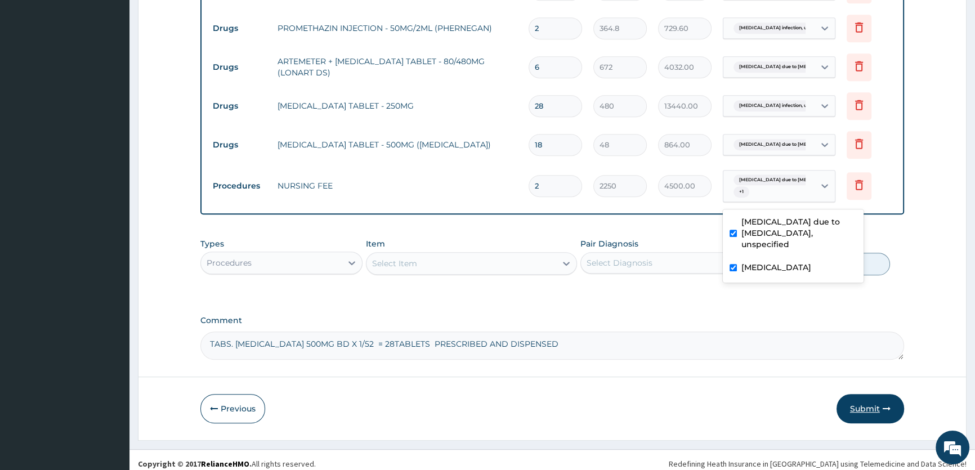
scroll to position [799, 0]
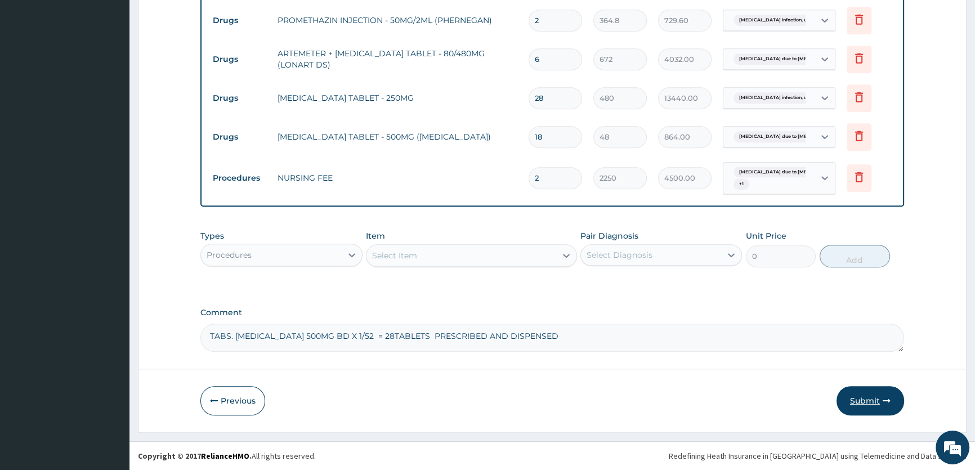
click at [864, 393] on button "Submit" at bounding box center [871, 400] width 68 height 29
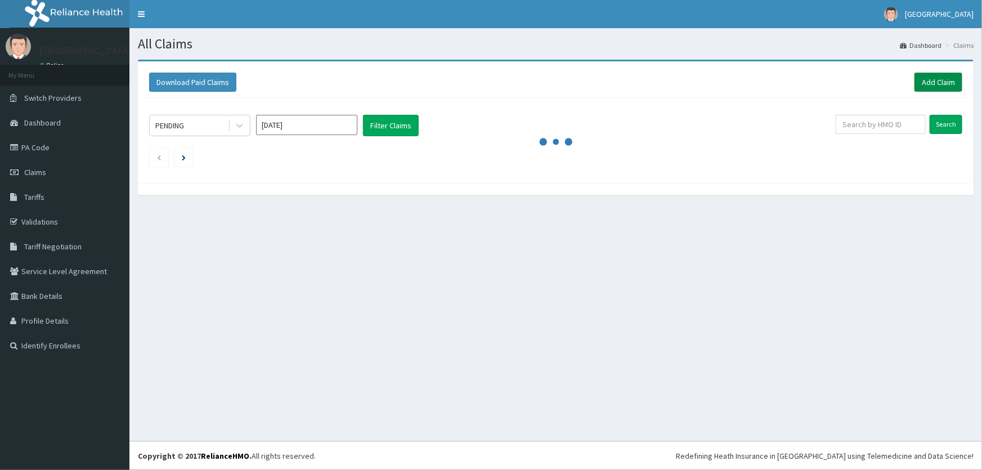
drag, startPoint x: 0, startPoint y: 0, endPoint x: 924, endPoint y: 84, distance: 927.6
click at [929, 81] on link "Add Claim" at bounding box center [939, 82] width 48 height 19
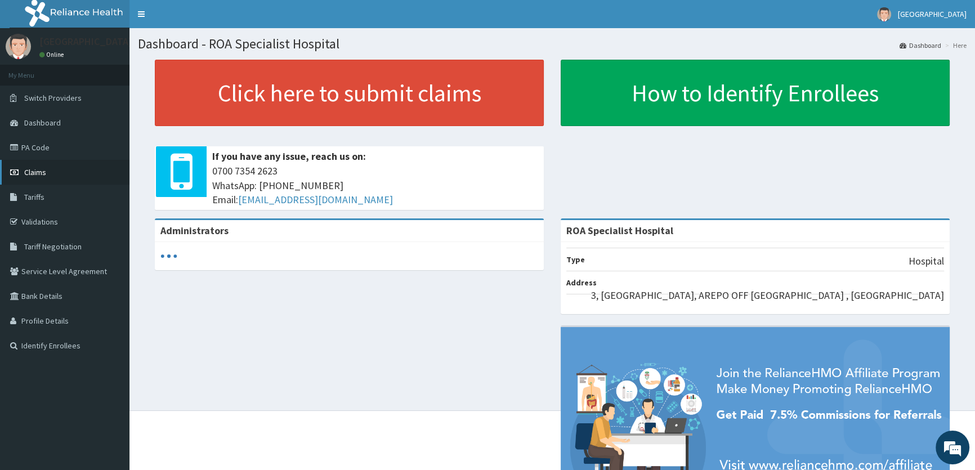
click at [33, 171] on span "Claims" at bounding box center [35, 172] width 22 height 10
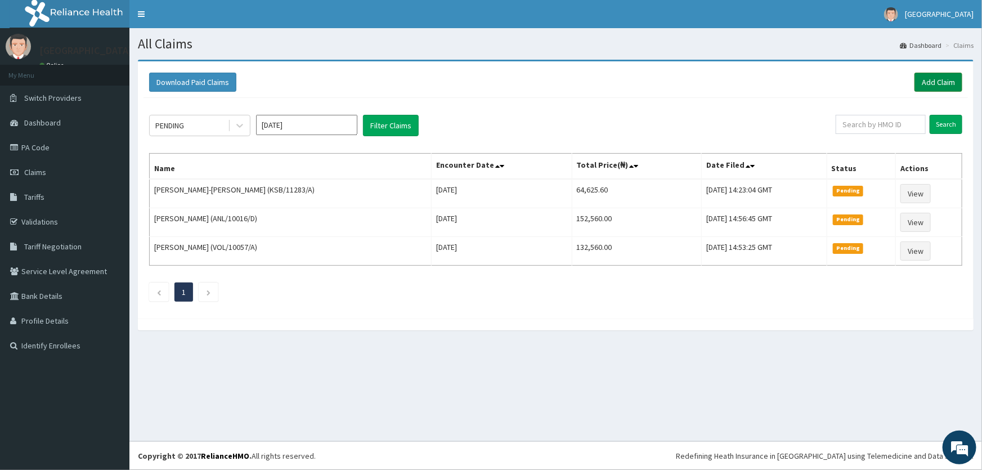
click at [934, 78] on link "Add Claim" at bounding box center [939, 82] width 48 height 19
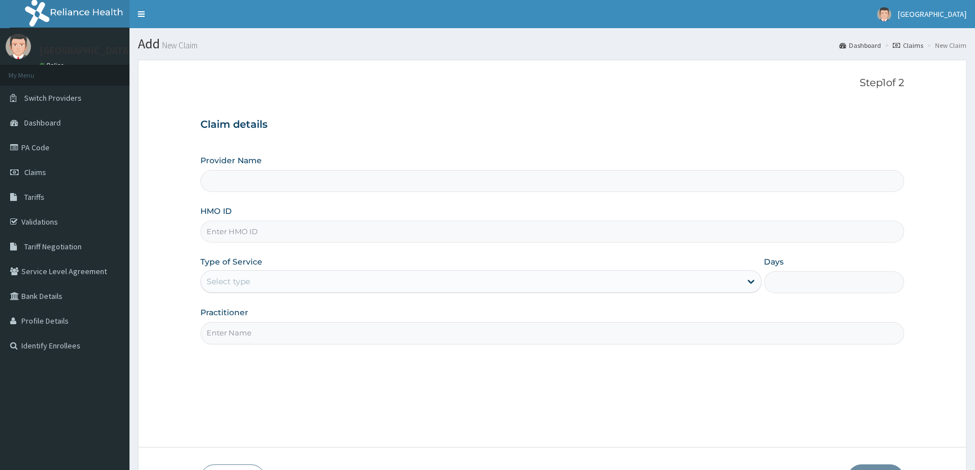
type input "ROA Specialist Hospital"
click at [265, 225] on input "HMO ID" at bounding box center [552, 232] width 704 height 22
type input "ODR/10003/A"
click at [256, 283] on div "Select type" at bounding box center [470, 281] width 539 height 18
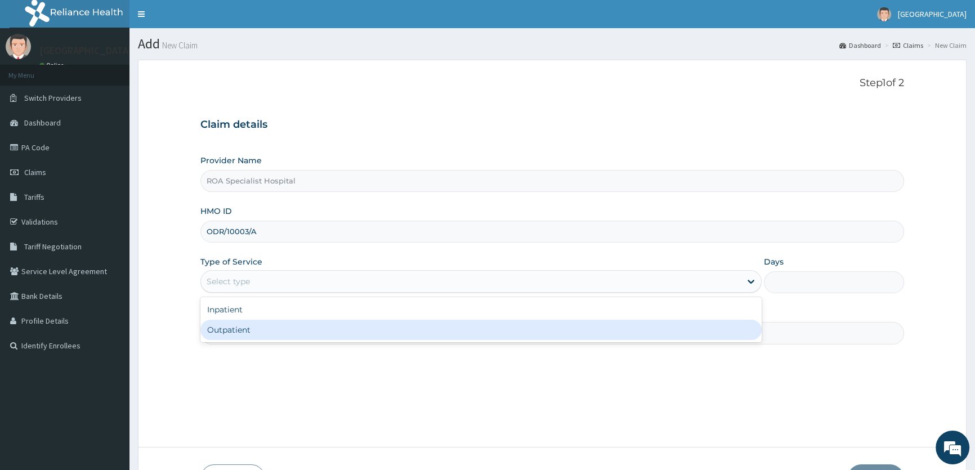
click at [238, 330] on div "Outpatient" at bounding box center [480, 330] width 561 height 20
type input "1"
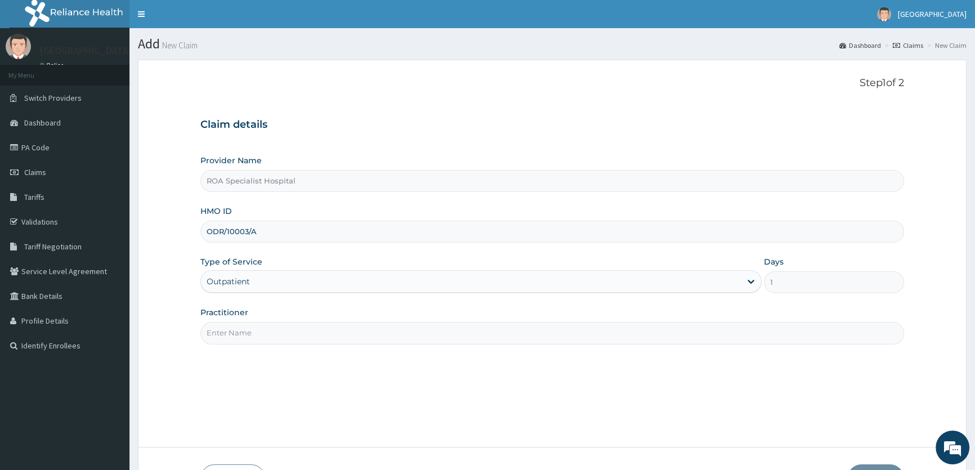
click at [233, 333] on input "Practitioner" at bounding box center [552, 333] width 704 height 22
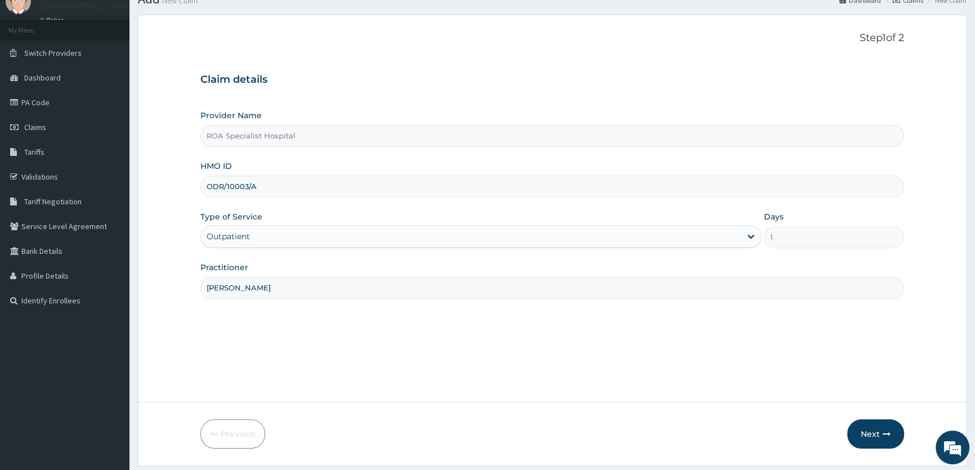
scroll to position [78, 0]
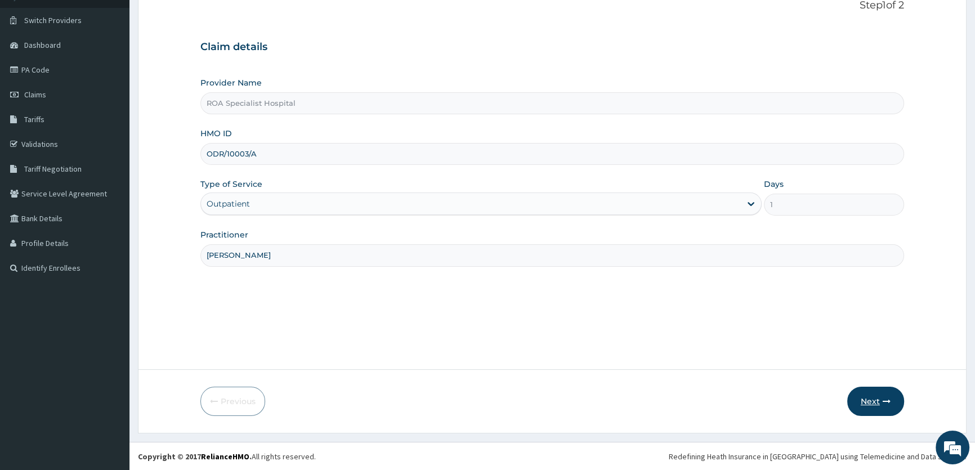
type input "[PERSON_NAME]"
click at [881, 405] on button "Next" at bounding box center [875, 401] width 57 height 29
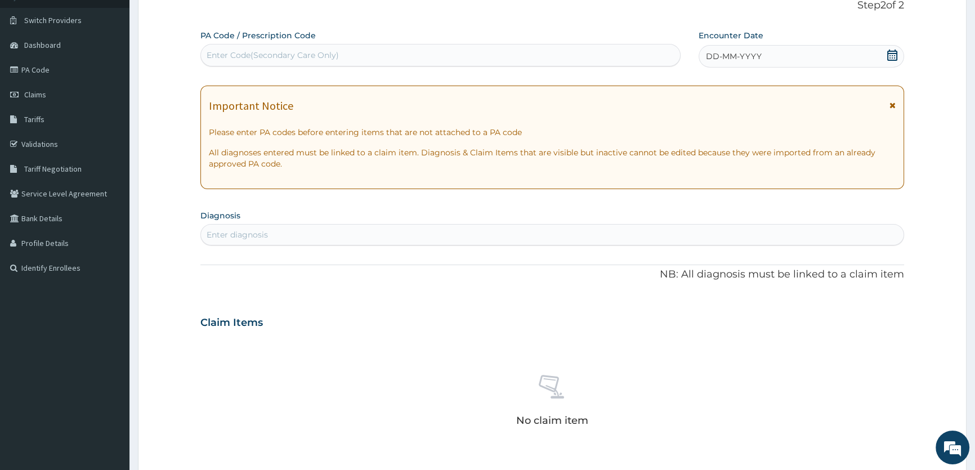
click at [295, 231] on div "Enter diagnosis" at bounding box center [552, 235] width 703 height 18
type input "F"
click at [299, 229] on div "Enter diagnosis" at bounding box center [552, 235] width 703 height 18
type input "BOIL"
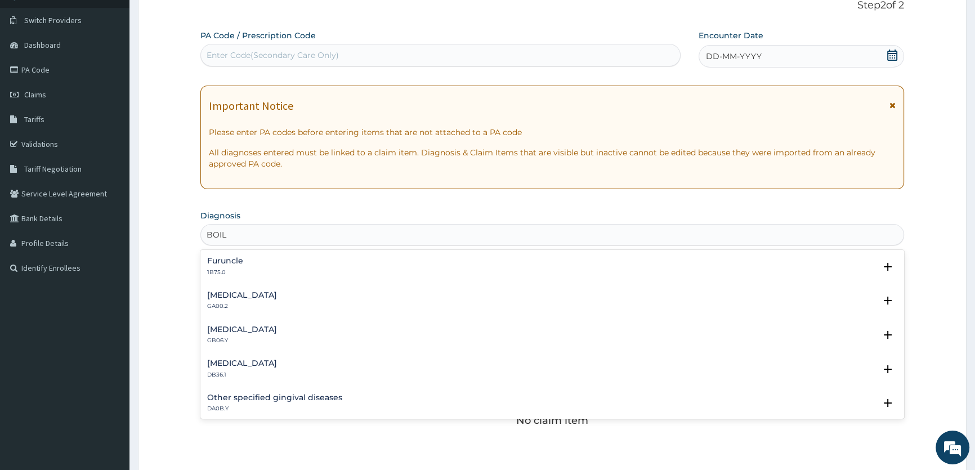
click at [261, 262] on div "Furuncle 1B75.0" at bounding box center [552, 267] width 690 height 20
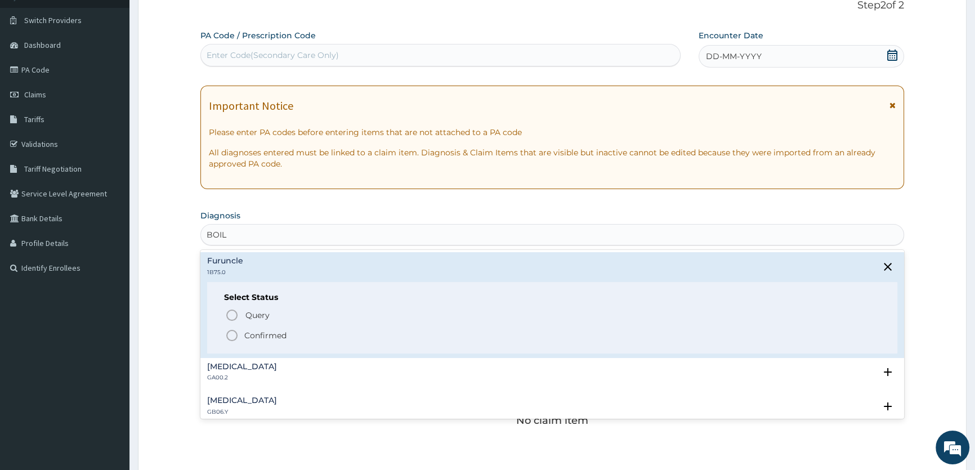
click at [238, 330] on icon "status option filled" at bounding box center [232, 336] width 14 height 14
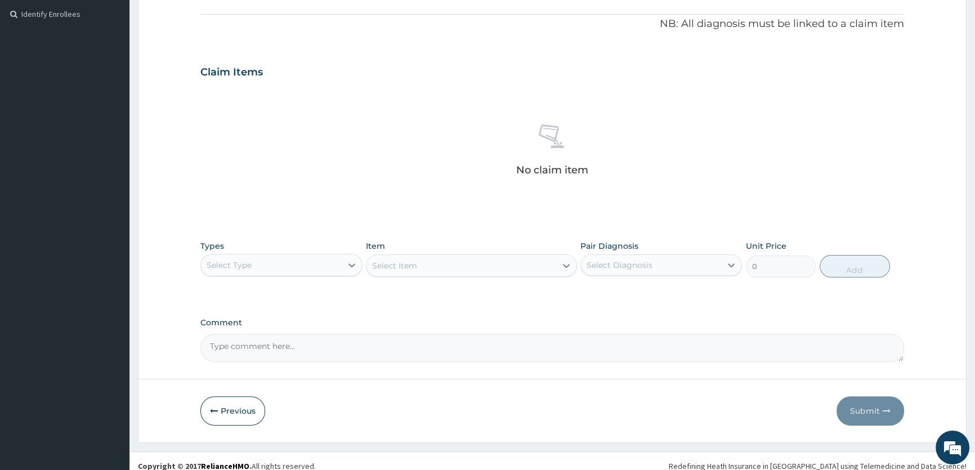
scroll to position [333, 0]
click at [230, 351] on textarea "Comment" at bounding box center [552, 346] width 704 height 28
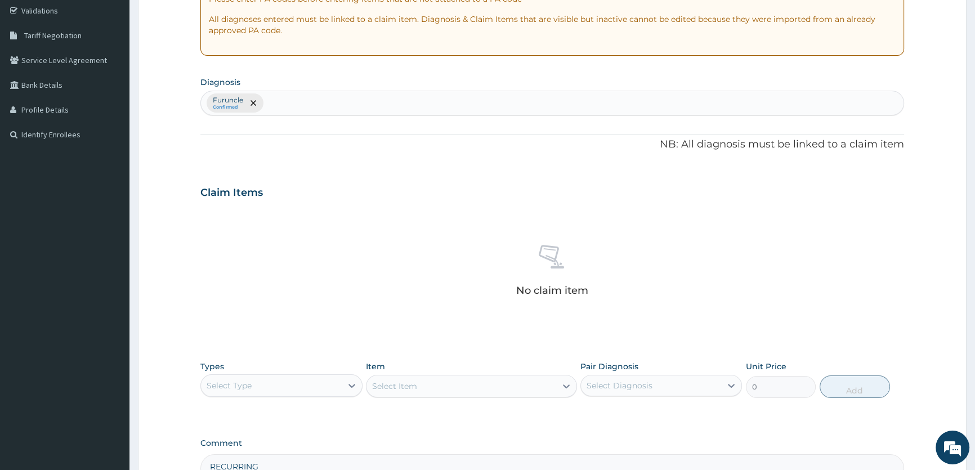
scroll to position [231, 0]
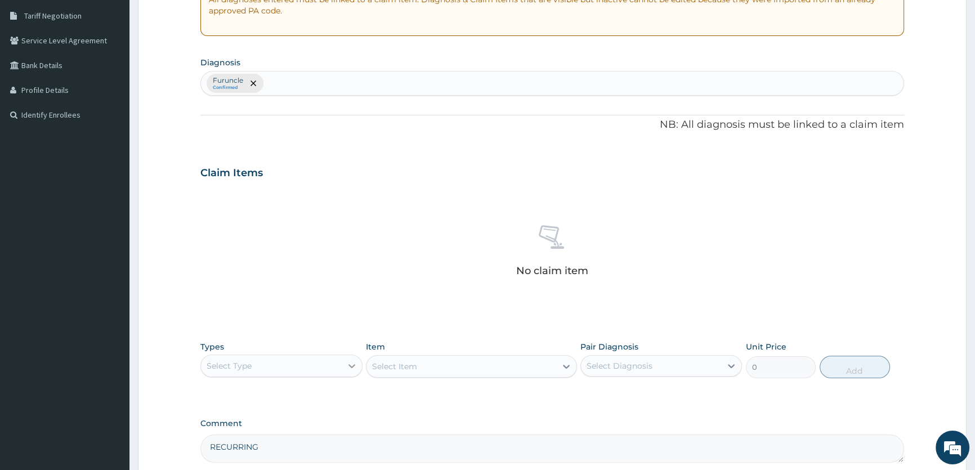
type textarea "RECURRING"
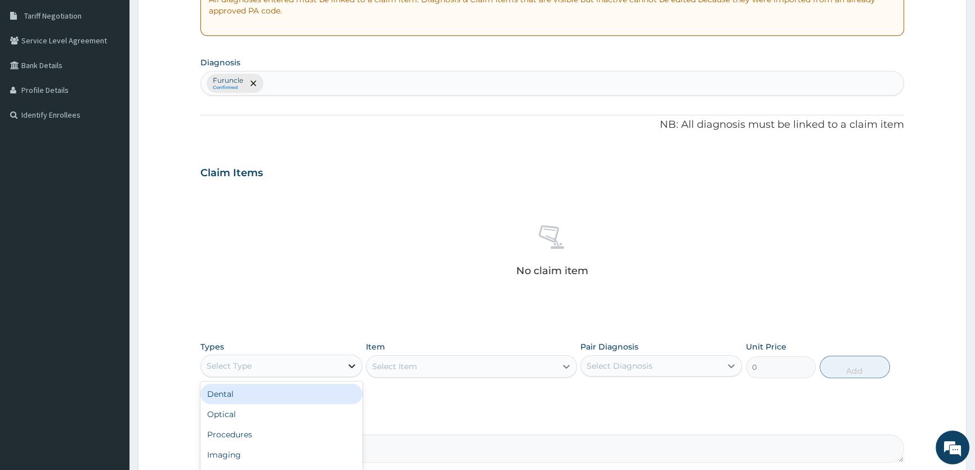
click at [351, 361] on icon at bounding box center [351, 365] width 11 height 11
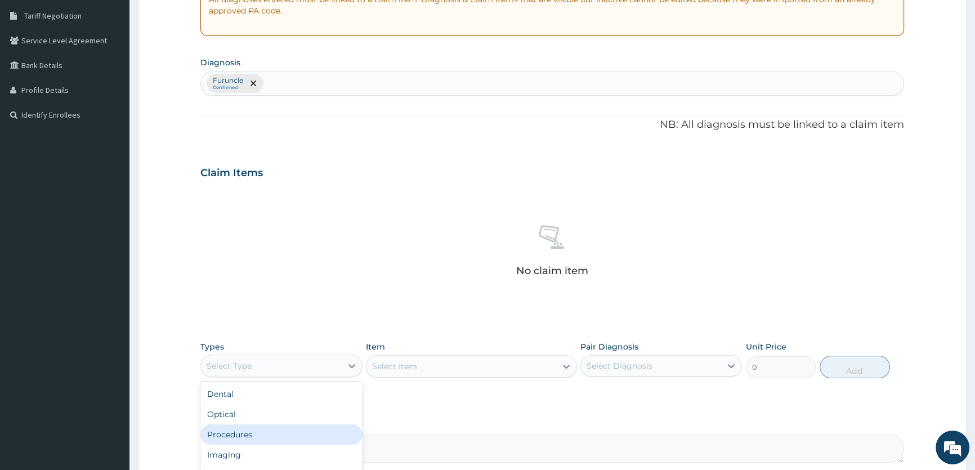
click at [308, 430] on div "Procedures" at bounding box center [281, 434] width 162 height 20
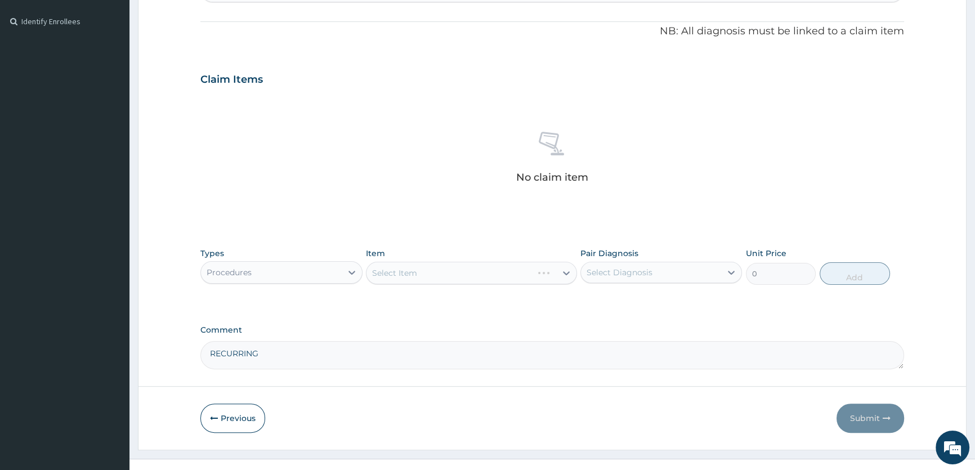
scroll to position [333, 0]
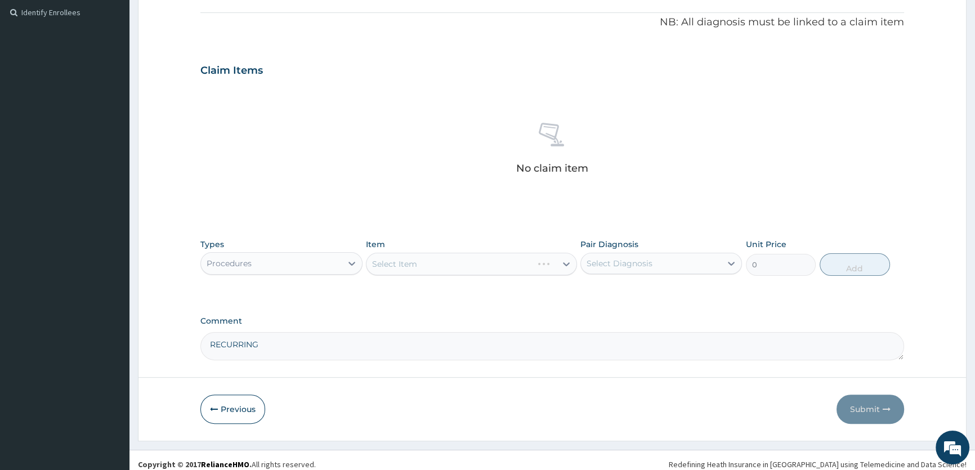
click at [566, 263] on div "Select Item" at bounding box center [471, 264] width 211 height 23
click at [565, 261] on div "Select Item" at bounding box center [471, 264] width 211 height 23
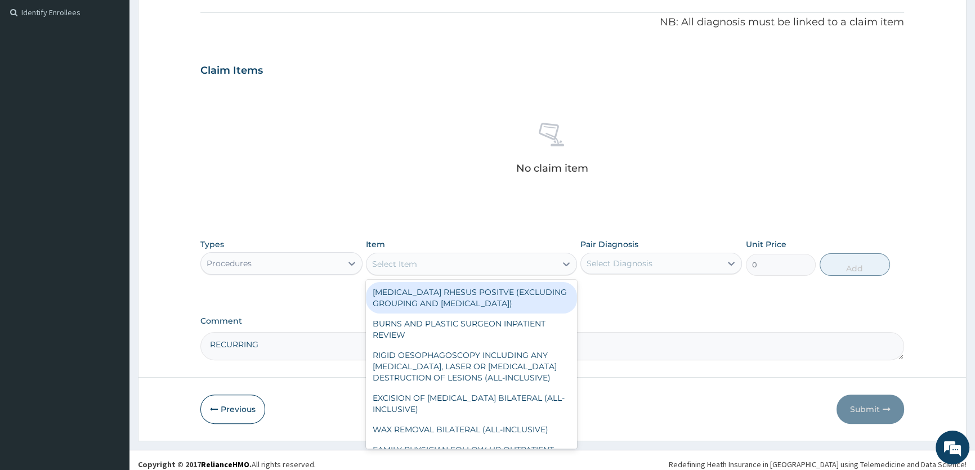
click at [565, 261] on icon at bounding box center [566, 263] width 11 height 11
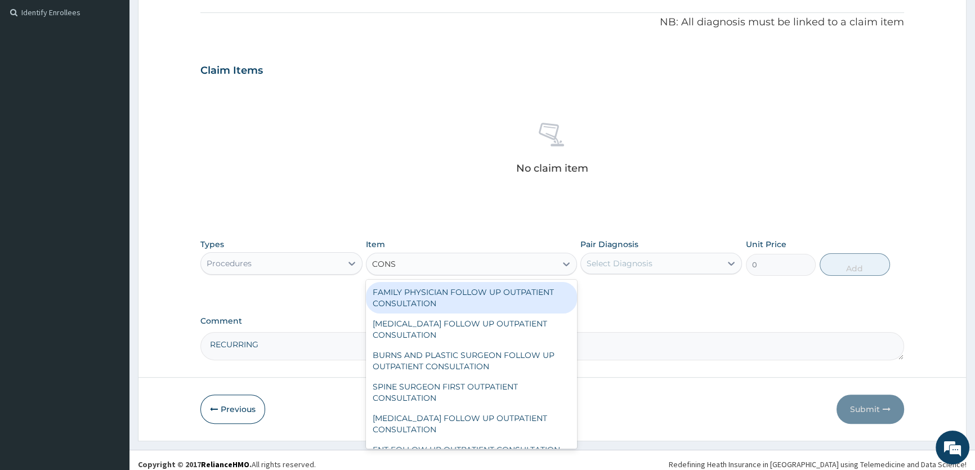
type input "CONSU"
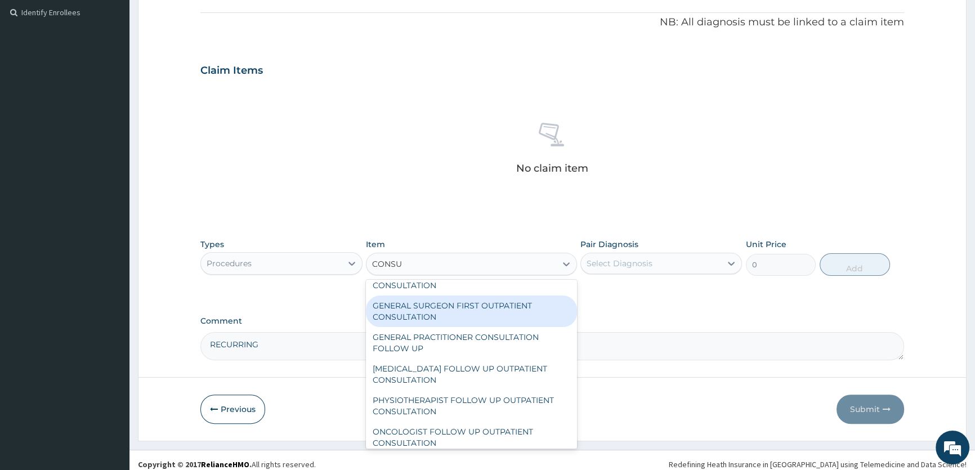
scroll to position [665, 0]
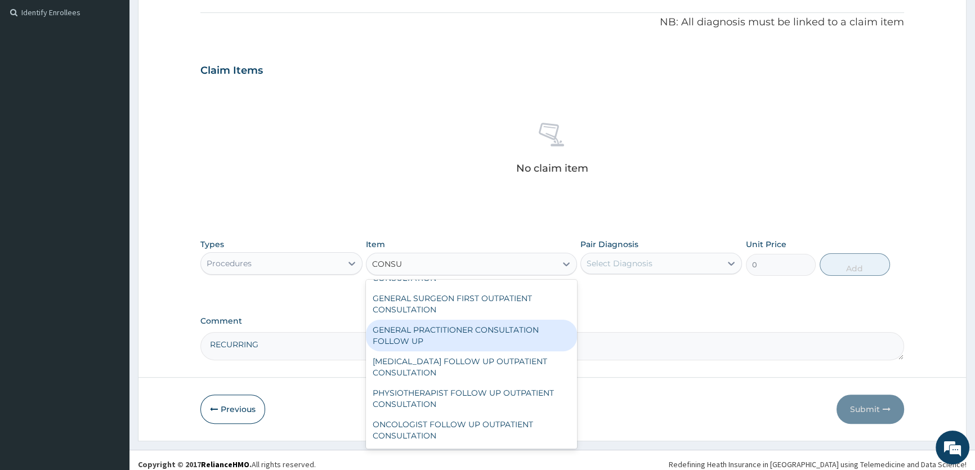
click at [488, 329] on div "GENERAL PRACTITIONER CONSULTATION FOLLOW UP" at bounding box center [471, 336] width 211 height 32
type input "2250"
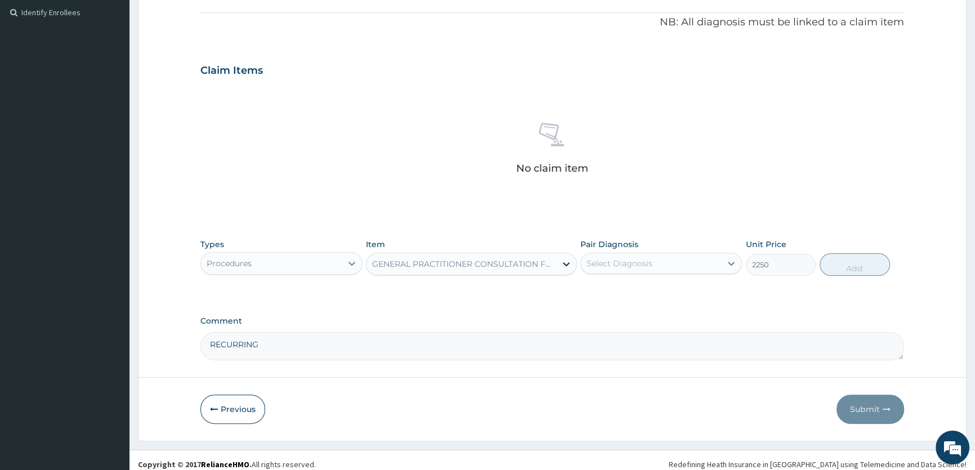
click at [570, 261] on icon at bounding box center [566, 263] width 11 height 11
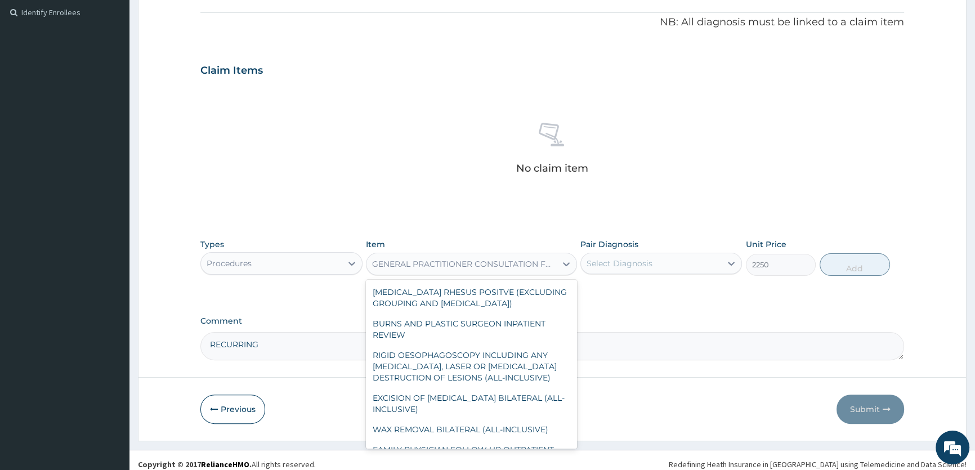
scroll to position [4659, 0]
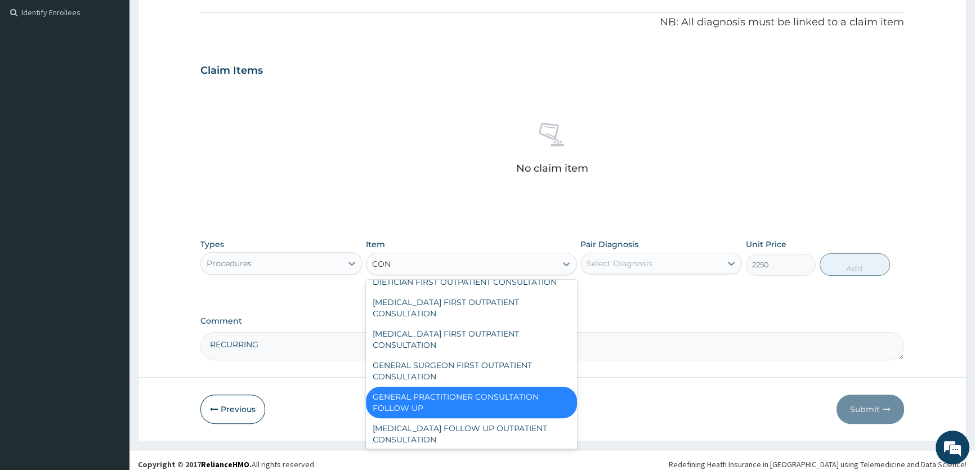
type input "CONS"
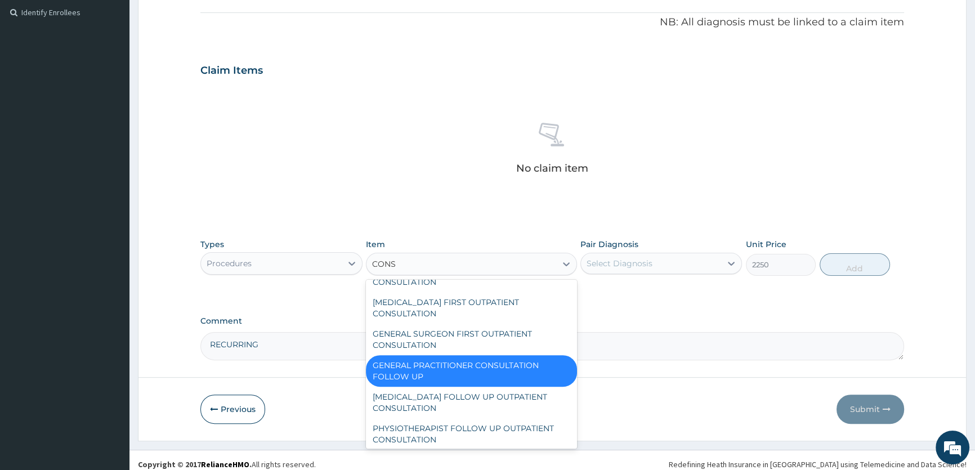
scroll to position [597, 0]
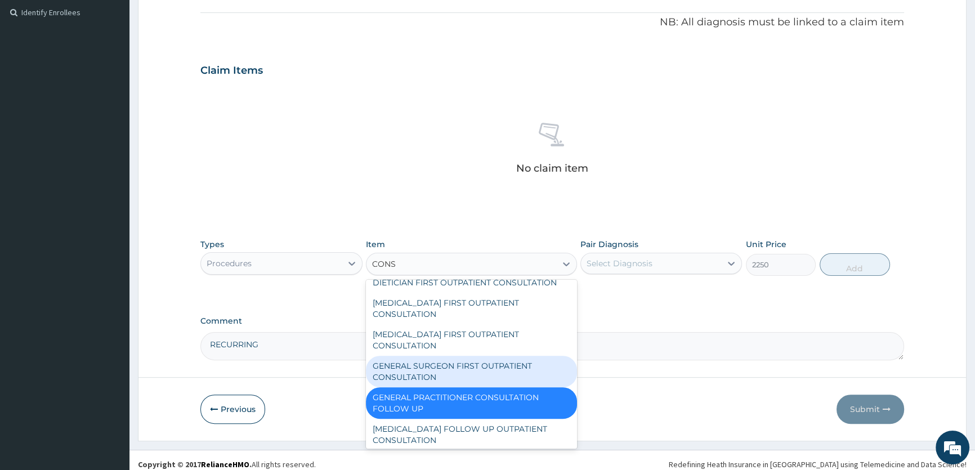
click at [487, 372] on div "GENERAL SURGEON FIRST OUTPATIENT CONSULTATION" at bounding box center [471, 372] width 211 height 32
type input "27000"
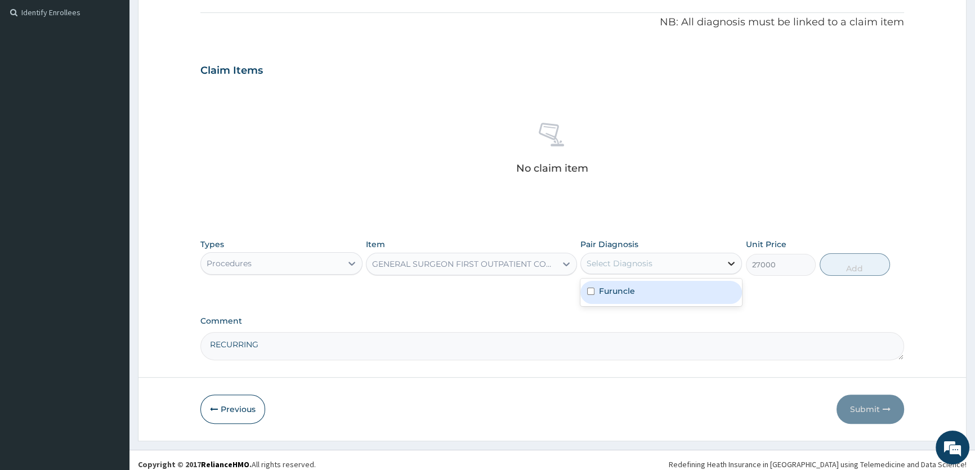
click at [728, 262] on icon at bounding box center [731, 264] width 7 height 4
click at [613, 292] on label "Furuncle" at bounding box center [617, 290] width 36 height 11
checkbox input "true"
drag, startPoint x: 567, startPoint y: 262, endPoint x: 561, endPoint y: 266, distance: 7.3
click at [567, 262] on icon at bounding box center [566, 263] width 11 height 11
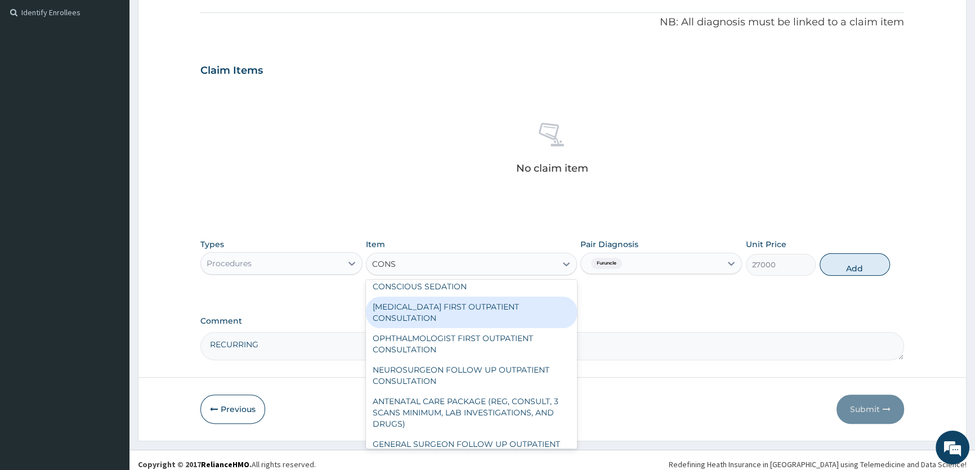
scroll to position [814, 0]
type input "CONSULT"
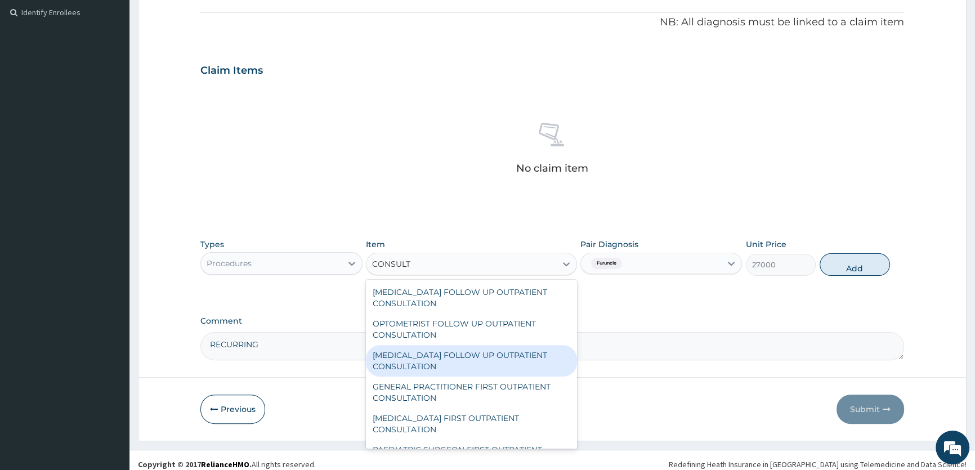
scroll to position [1223, 0]
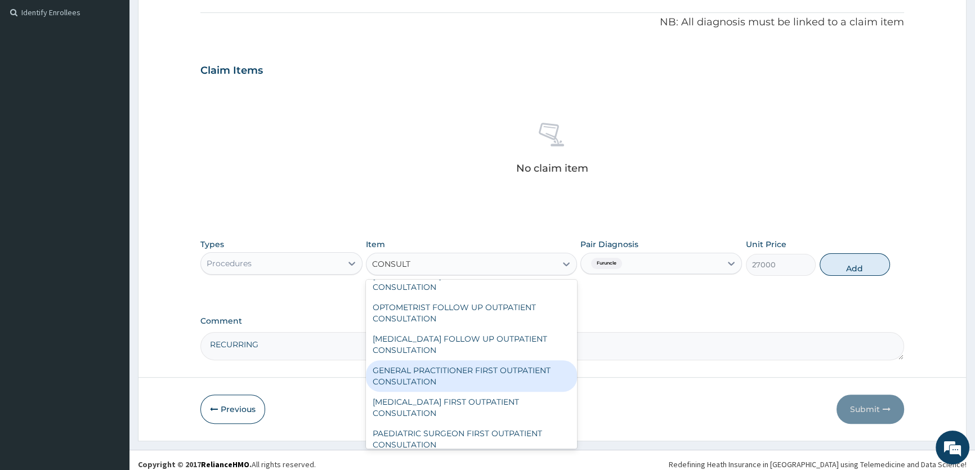
click at [477, 372] on div "GENERAL PRACTITIONER FIRST OUTPATIENT CONSULTATION" at bounding box center [471, 376] width 211 height 32
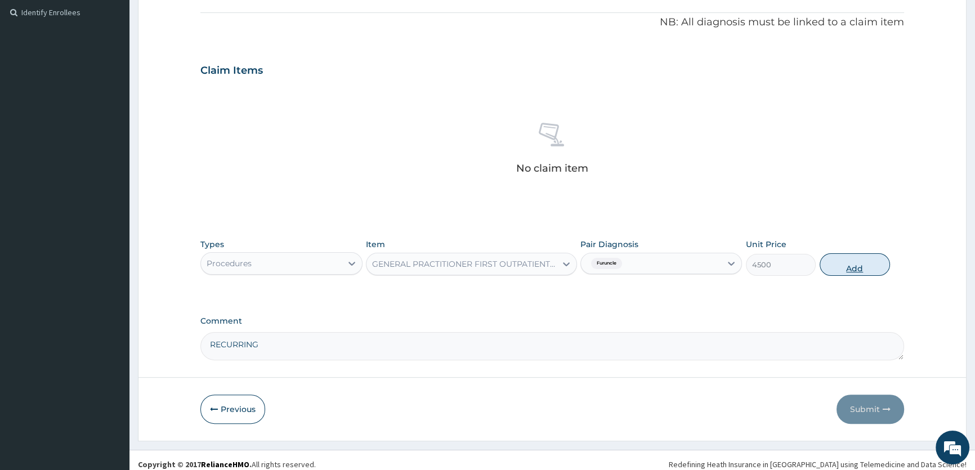
click at [850, 262] on button "Add" at bounding box center [855, 264] width 70 height 23
type input "0"
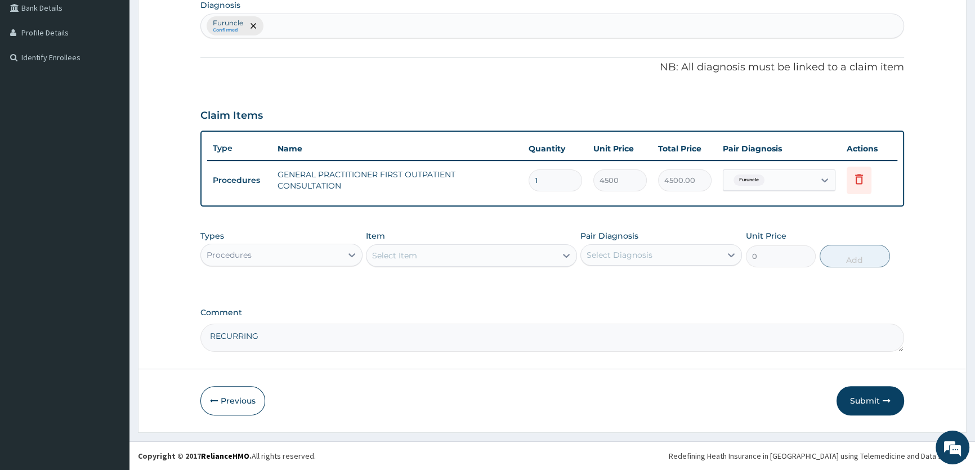
scroll to position [287, 0]
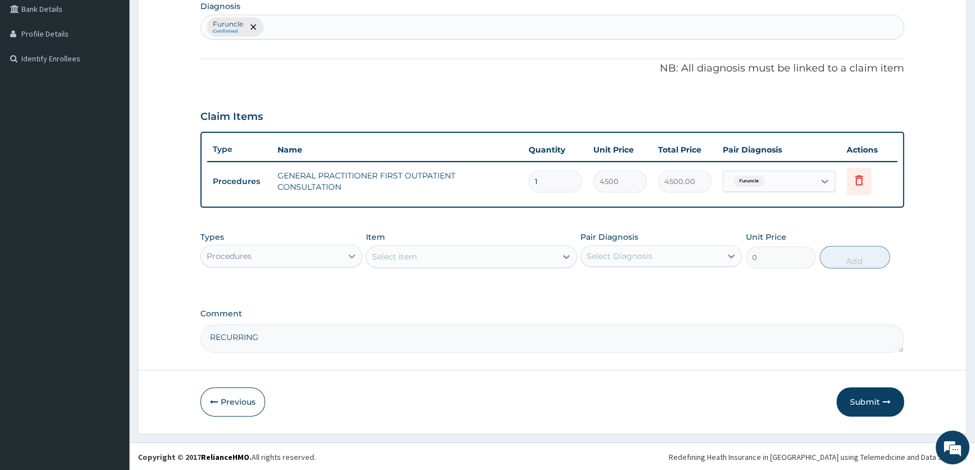
click at [352, 254] on icon at bounding box center [351, 256] width 11 height 11
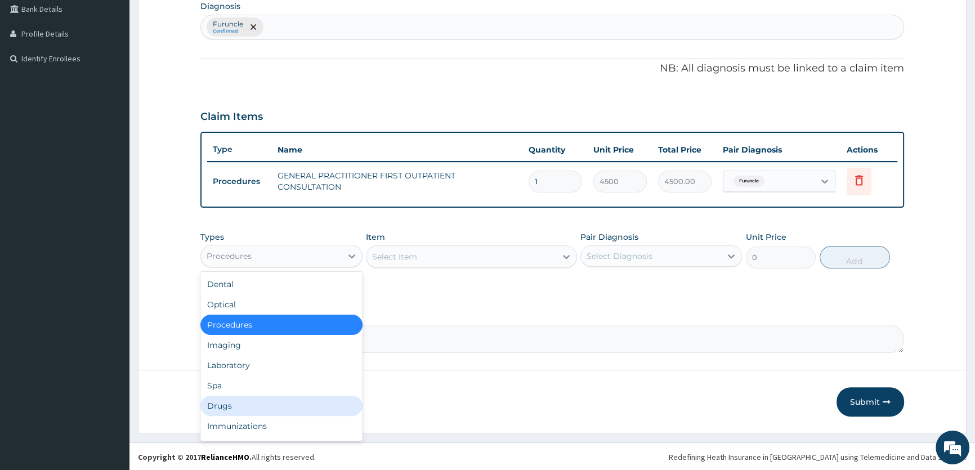
drag, startPoint x: 227, startPoint y: 405, endPoint x: 489, endPoint y: 320, distance: 275.9
click at [227, 405] on div "Drugs" at bounding box center [281, 406] width 162 height 20
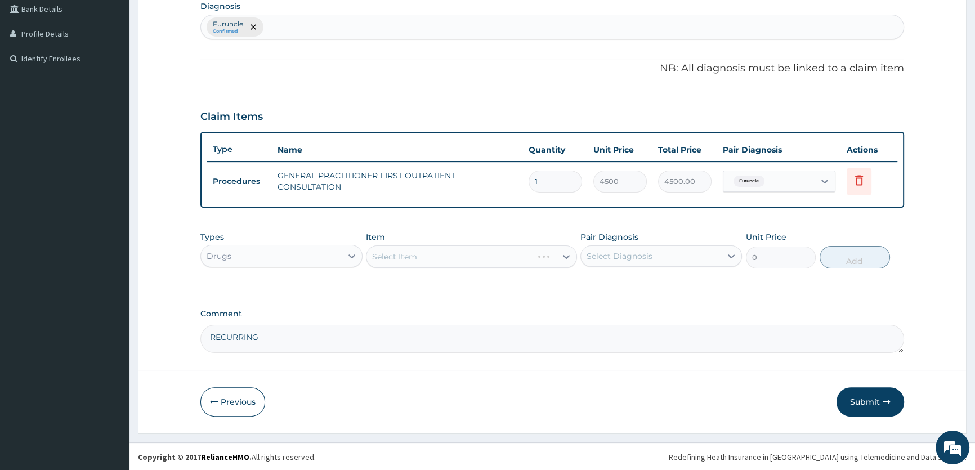
click at [560, 252] on div "Select Item" at bounding box center [471, 256] width 211 height 23
click at [563, 253] on div "Select Item" at bounding box center [471, 256] width 211 height 23
click at [561, 255] on div "Select Item" at bounding box center [471, 256] width 211 height 23
click at [561, 256] on div "Select Item" at bounding box center [471, 256] width 211 height 23
click at [569, 256] on div "Select Item" at bounding box center [471, 256] width 211 height 23
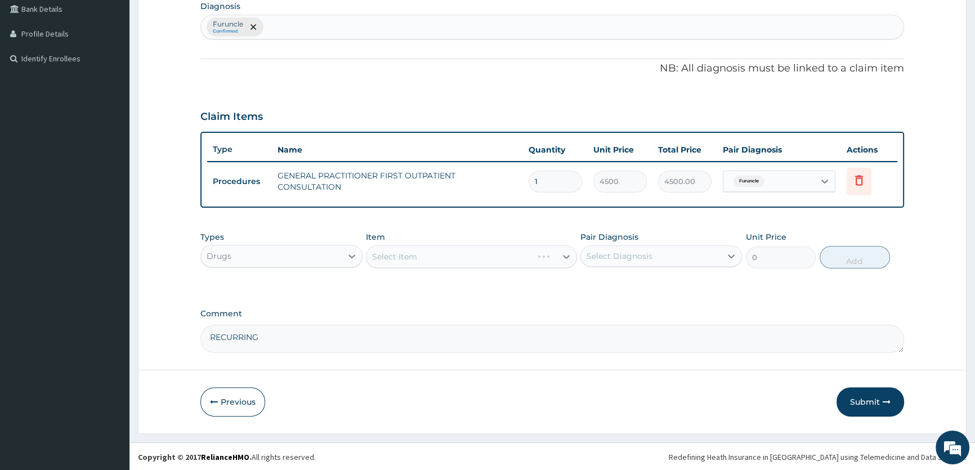
click at [567, 256] on div "Select Item" at bounding box center [471, 256] width 211 height 23
click at [567, 253] on icon at bounding box center [566, 256] width 11 height 11
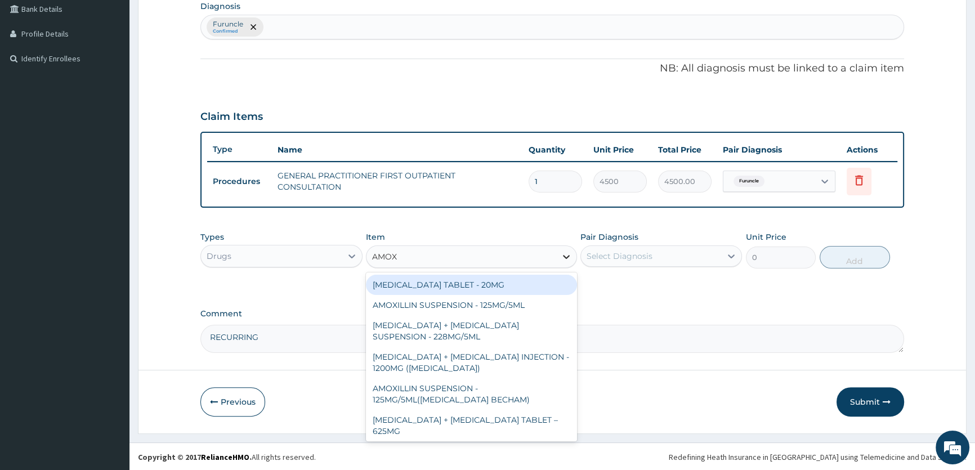
type input "AMOXI"
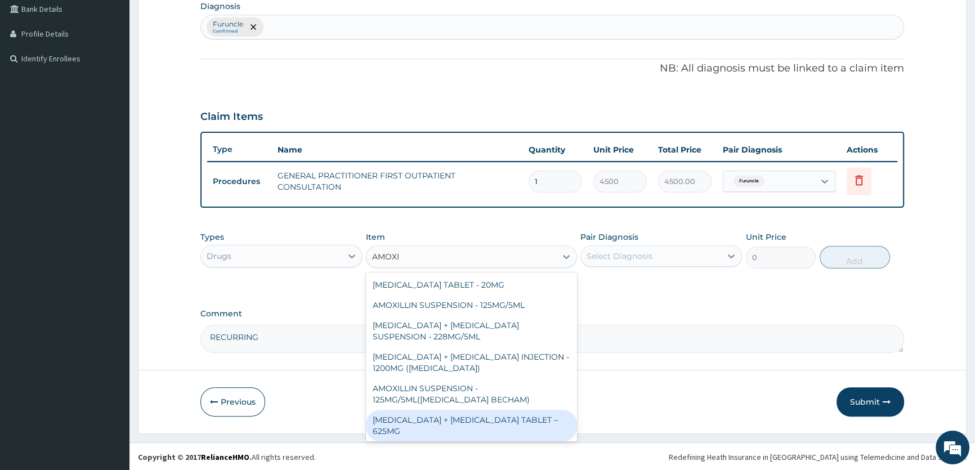
scroll to position [51, 0]
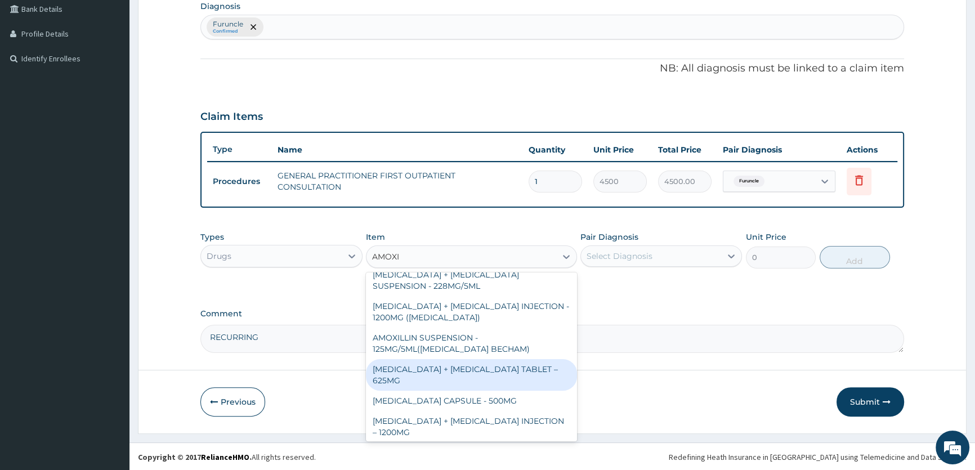
click at [489, 375] on div "[MEDICAL_DATA] + [MEDICAL_DATA] TABLET – 625MG" at bounding box center [471, 375] width 211 height 32
type input "480"
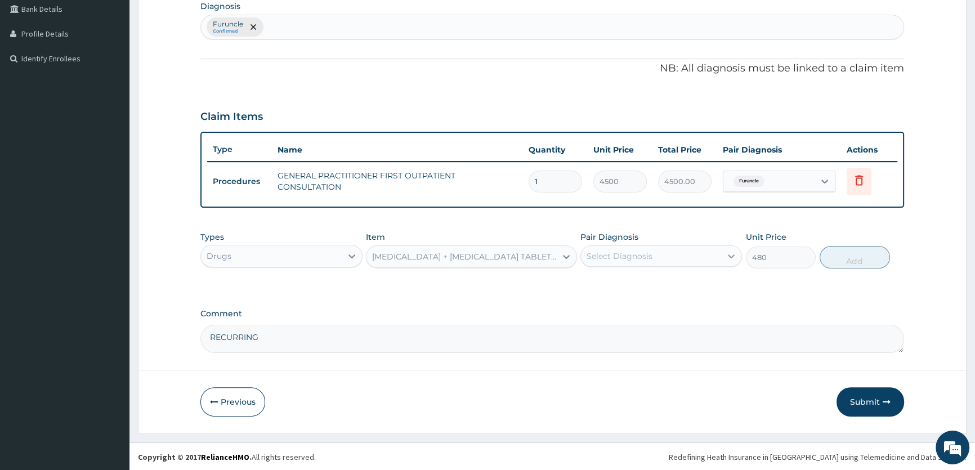
click at [727, 253] on icon at bounding box center [731, 256] width 11 height 11
click at [687, 283] on div "Furuncle" at bounding box center [661, 285] width 162 height 23
checkbox input "true"
click at [849, 260] on button "Add" at bounding box center [855, 257] width 70 height 23
type input "0"
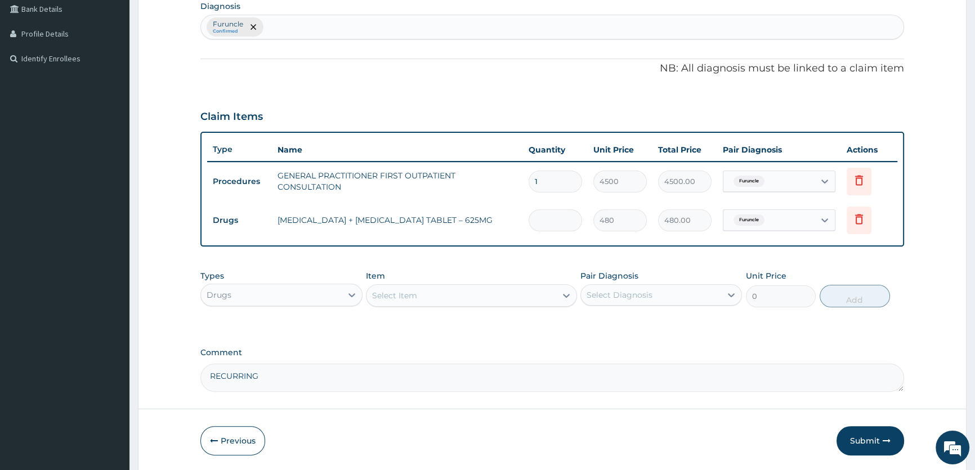
type input "0.00"
type input "4"
type input "1920.00"
type input "4"
click at [564, 294] on icon at bounding box center [566, 296] width 7 height 4
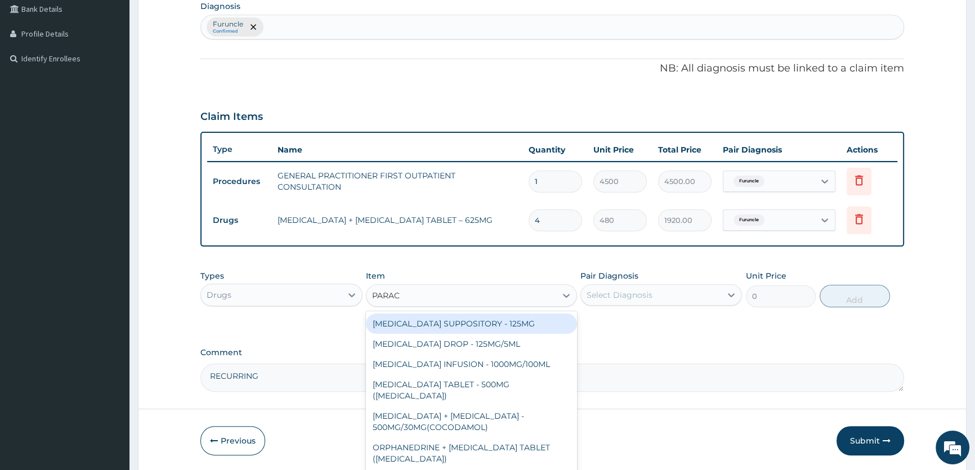
type input "PARACE"
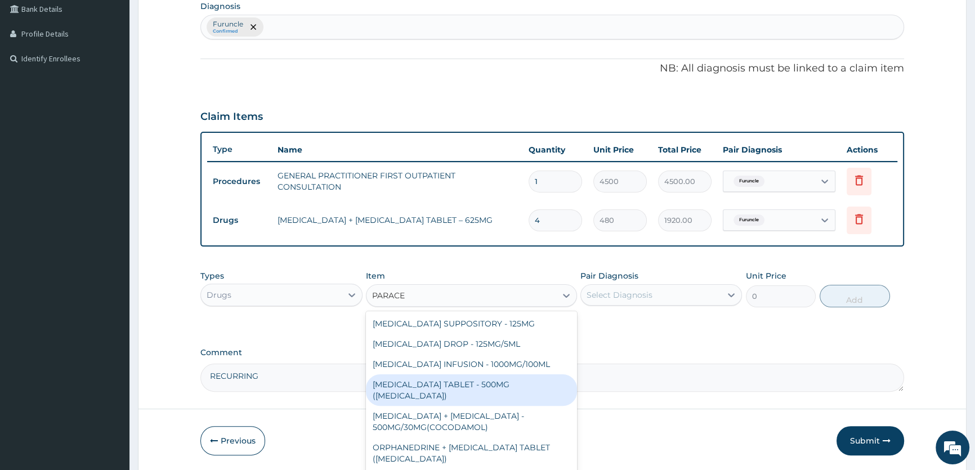
drag, startPoint x: 460, startPoint y: 381, endPoint x: 574, endPoint y: 370, distance: 113.7
click at [460, 381] on div "[MEDICAL_DATA] TABLET - 500MG ([MEDICAL_DATA])" at bounding box center [471, 390] width 211 height 32
type input "48"
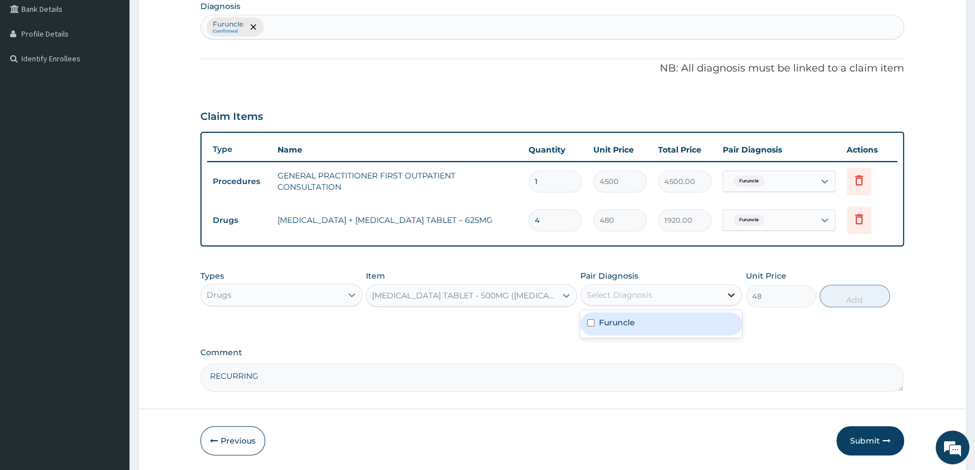
click at [732, 293] on icon at bounding box center [731, 294] width 11 height 11
click at [706, 318] on div "Furuncle" at bounding box center [661, 323] width 162 height 23
checkbox input "true"
click at [846, 297] on button "Add" at bounding box center [855, 296] width 70 height 23
type input "0"
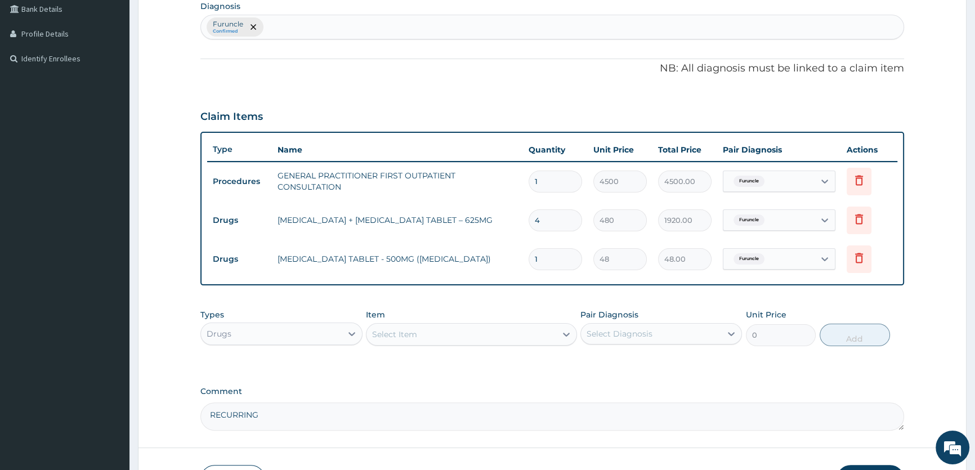
type input "18"
type input "864.00"
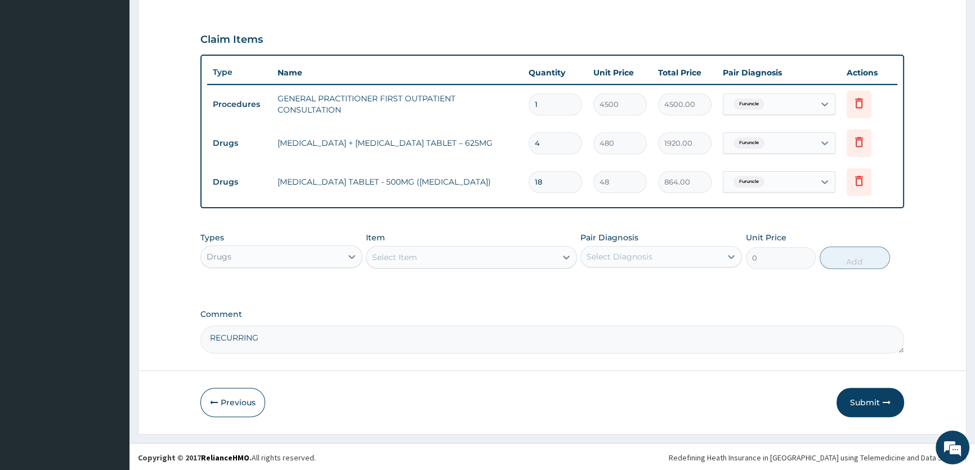
scroll to position [365, 0]
type input "18"
click at [861, 406] on button "Submit" at bounding box center [871, 401] width 68 height 29
click at [876, 404] on button "Submit" at bounding box center [871, 401] width 68 height 29
click at [866, 401] on button "Submit" at bounding box center [871, 401] width 68 height 29
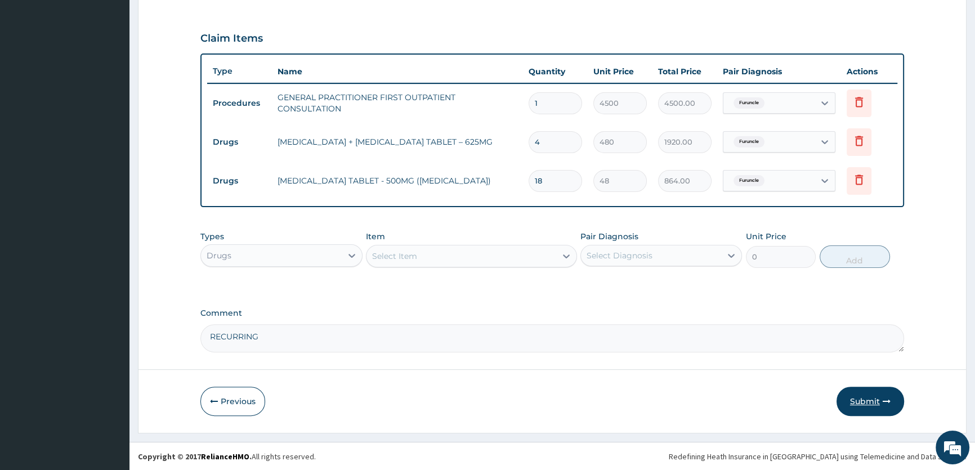
click at [866, 402] on button "Submit" at bounding box center [871, 401] width 68 height 29
click at [866, 401] on button "Submit" at bounding box center [871, 401] width 68 height 29
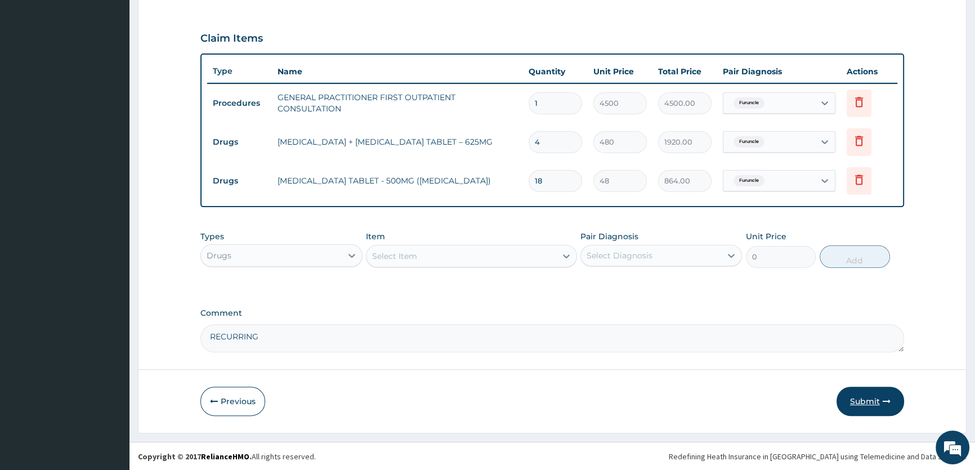
click at [865, 402] on button "Submit" at bounding box center [871, 401] width 68 height 29
click at [870, 400] on button "Submit" at bounding box center [871, 401] width 68 height 29
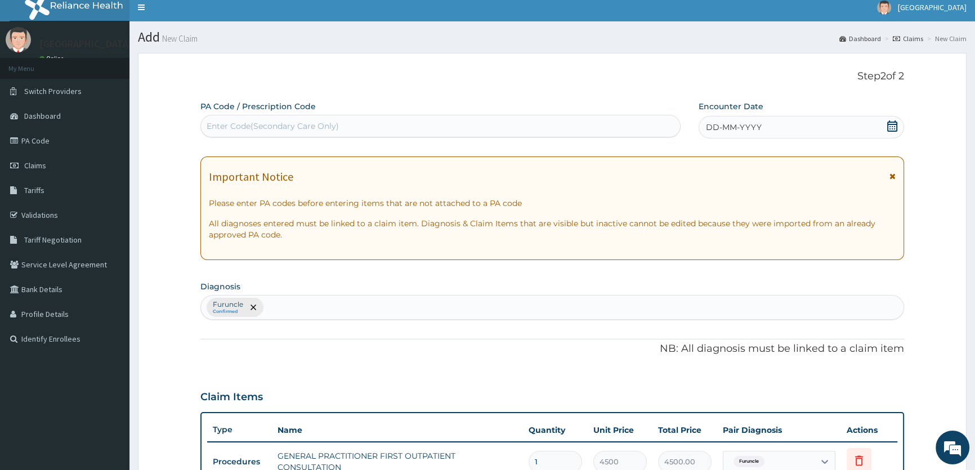
scroll to position [0, 0]
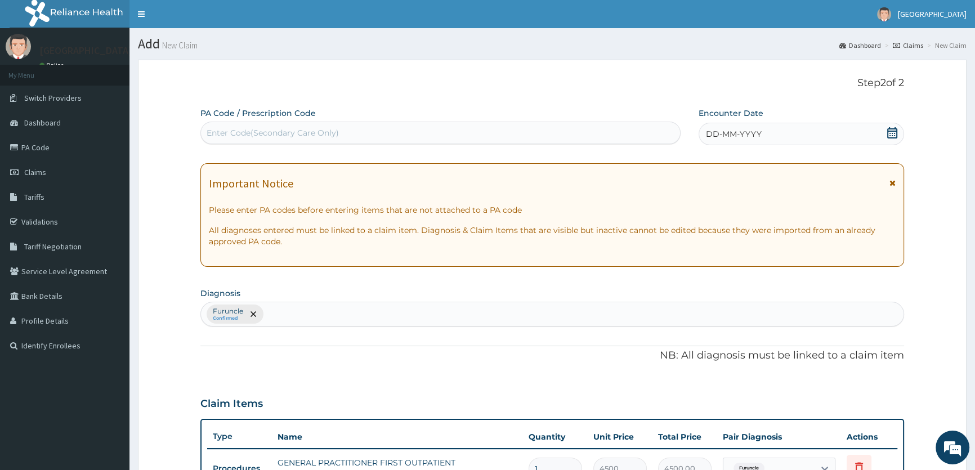
click at [891, 127] on icon at bounding box center [892, 132] width 11 height 11
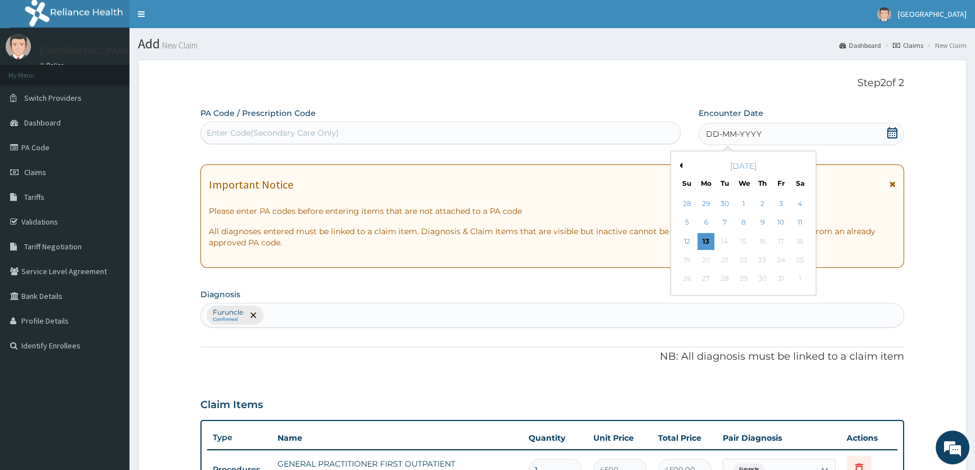
click at [678, 163] on button "Previous Month" at bounding box center [680, 166] width 6 height 6
click at [780, 236] on div "19" at bounding box center [780, 241] width 17 height 17
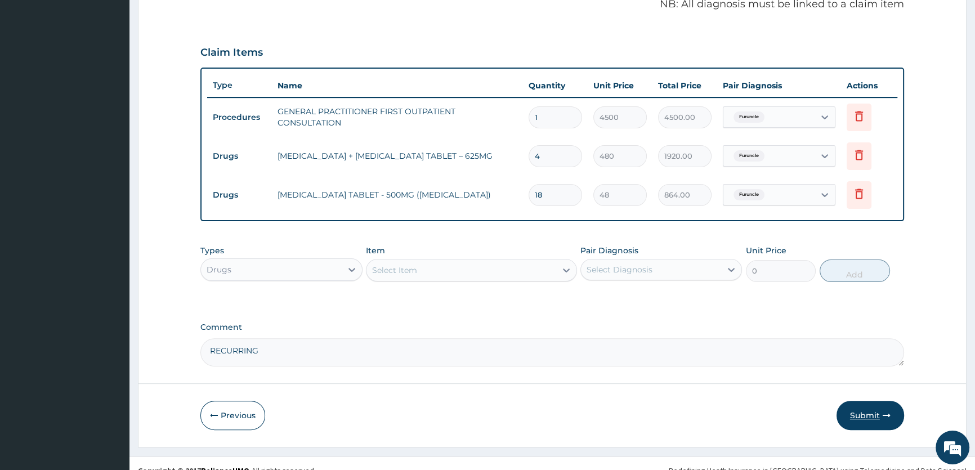
scroll to position [365, 0]
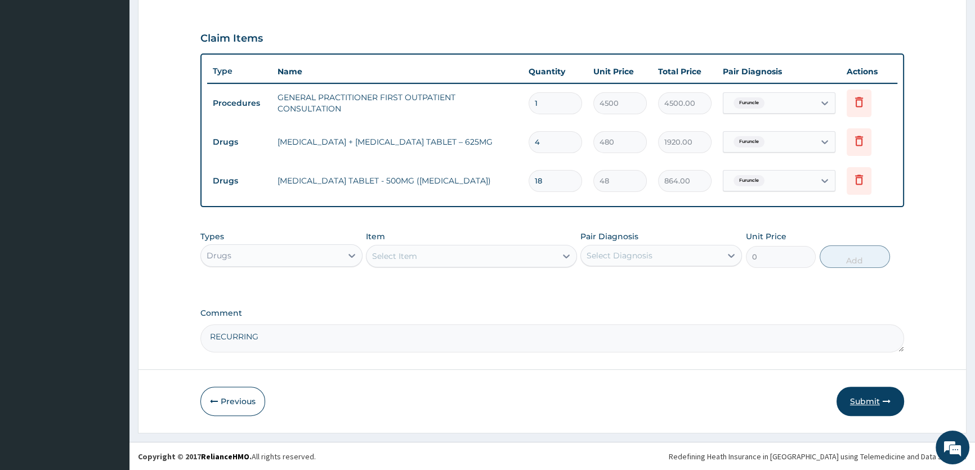
click at [875, 396] on button "Submit" at bounding box center [871, 401] width 68 height 29
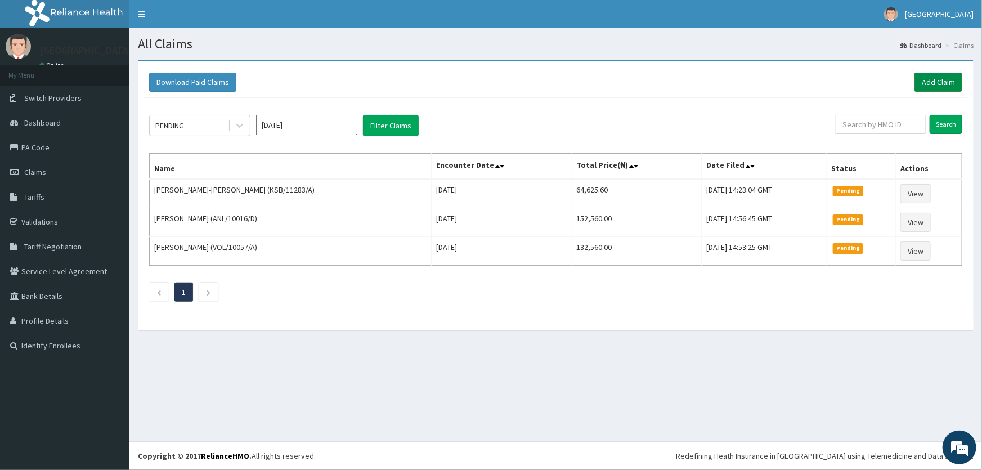
click at [940, 80] on link "Add Claim" at bounding box center [939, 82] width 48 height 19
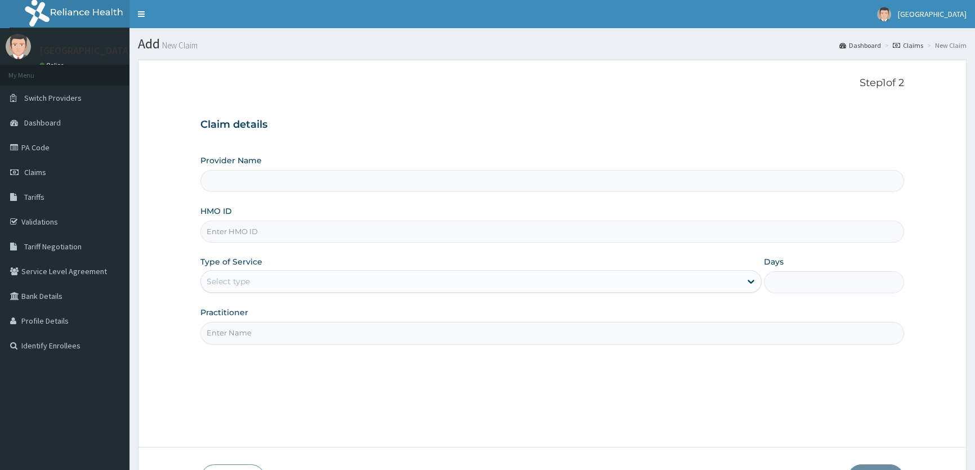
click at [240, 230] on input "HMO ID" at bounding box center [552, 232] width 704 height 22
type input "ROA Specialist Hospital"
type input "CYU/10188/A"
click at [263, 278] on div "Select type" at bounding box center [470, 281] width 539 height 18
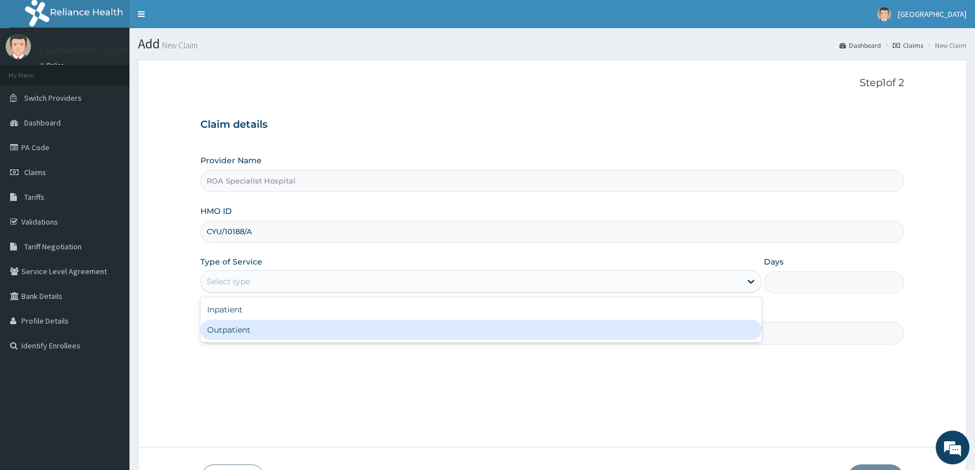
click at [251, 327] on div "Outpatient" at bounding box center [480, 330] width 561 height 20
type input "1"
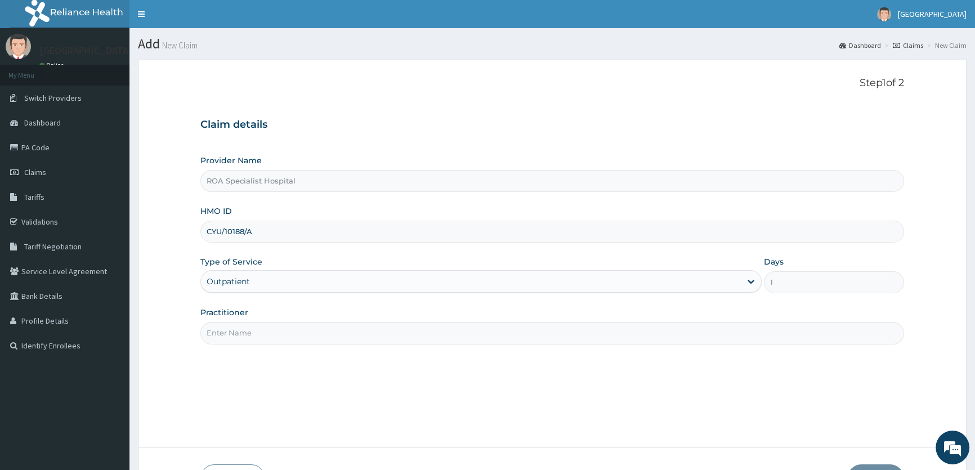
click at [257, 323] on input "Practitioner" at bounding box center [552, 333] width 704 height 22
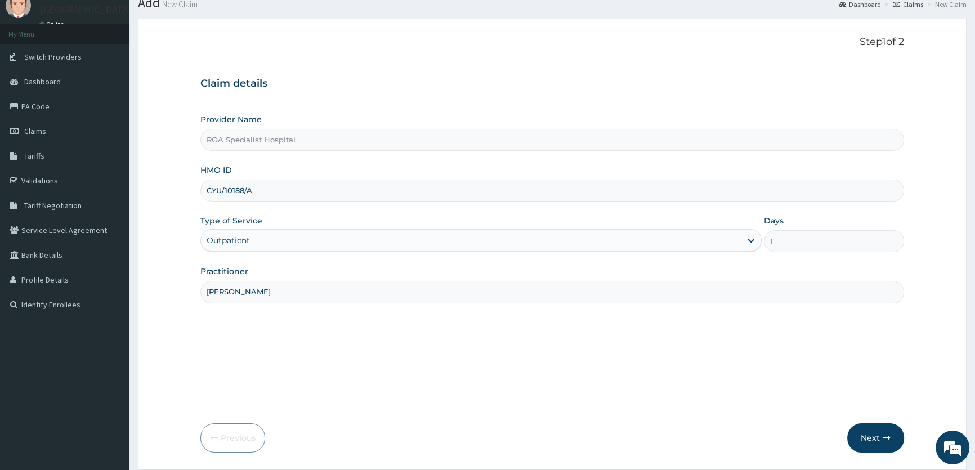
scroll to position [78, 0]
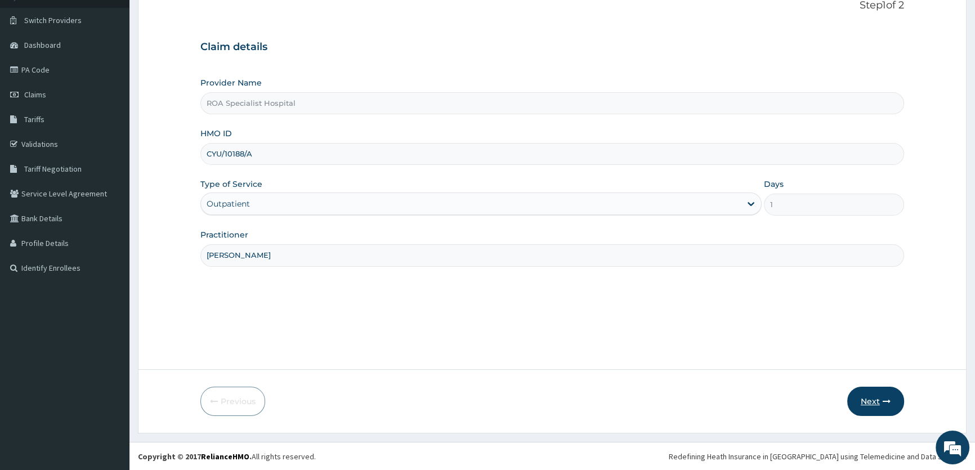
type input "DR.ALABI"
click at [873, 401] on button "Next" at bounding box center [875, 401] width 57 height 29
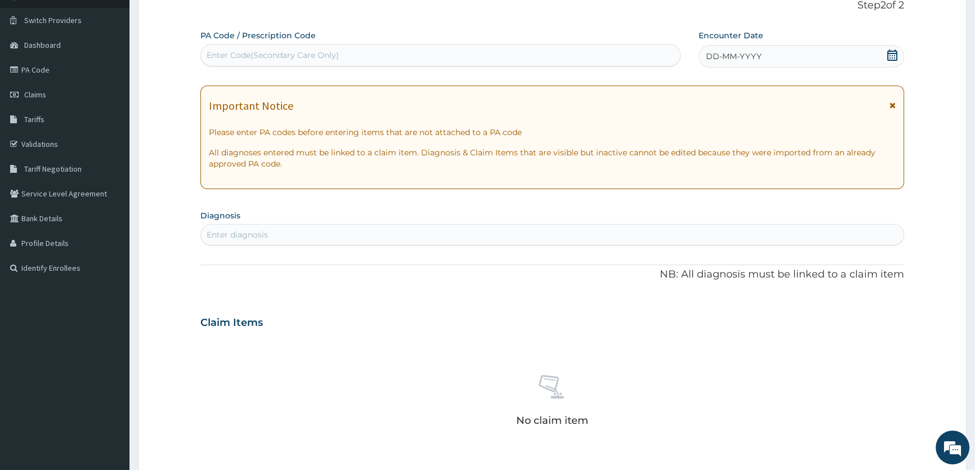
click at [893, 54] on icon at bounding box center [892, 55] width 11 height 11
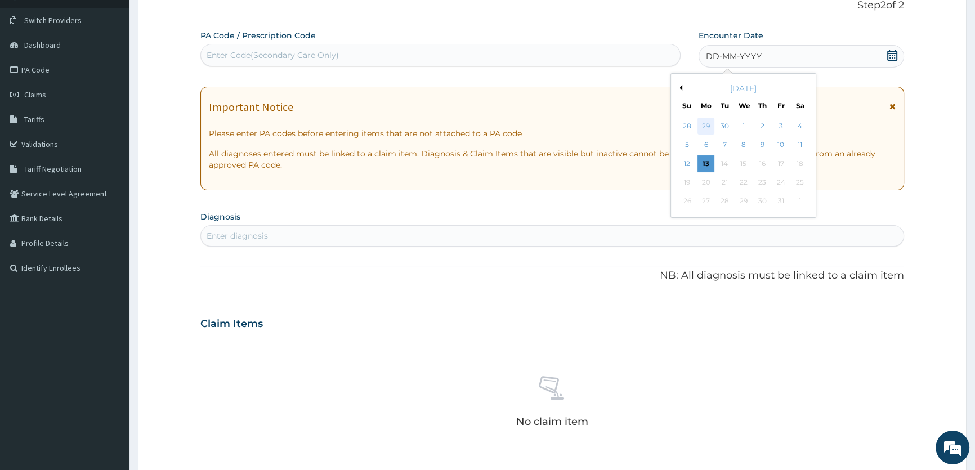
click at [708, 126] on div "29" at bounding box center [705, 126] width 17 height 17
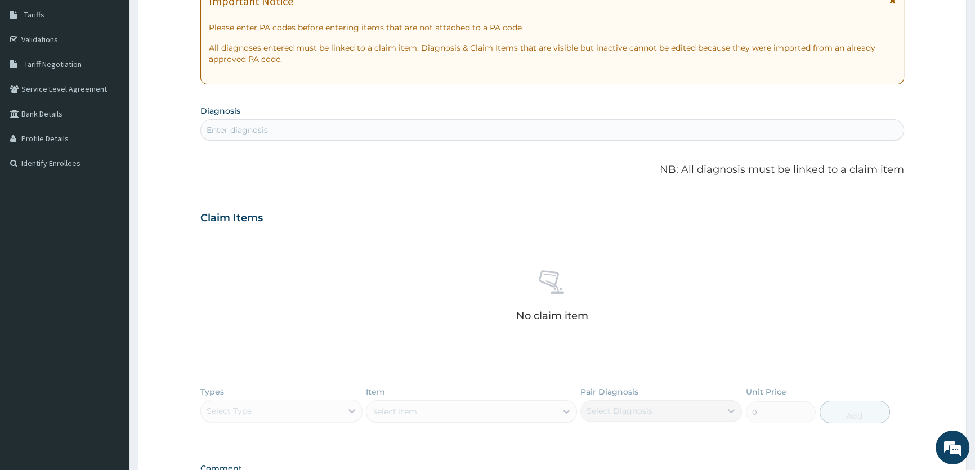
scroll to position [231, 0]
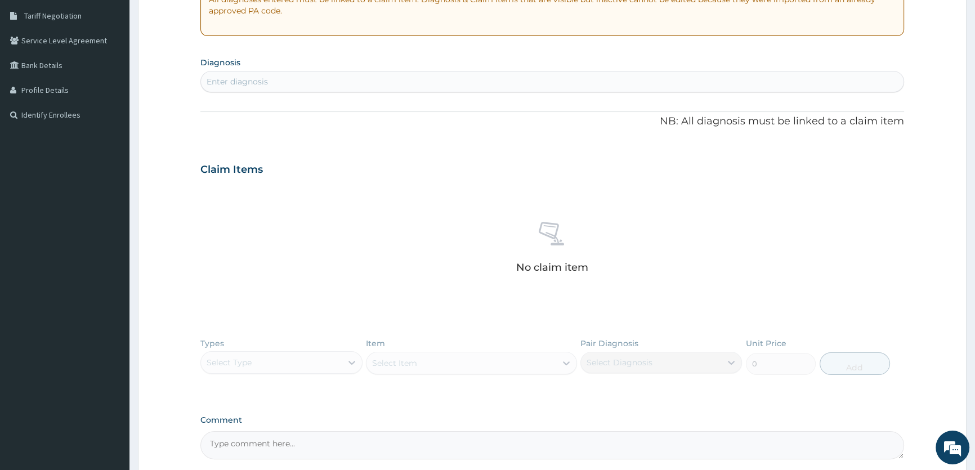
click at [793, 80] on div "Enter diagnosis" at bounding box center [552, 82] width 703 height 18
type input "SEPSI"
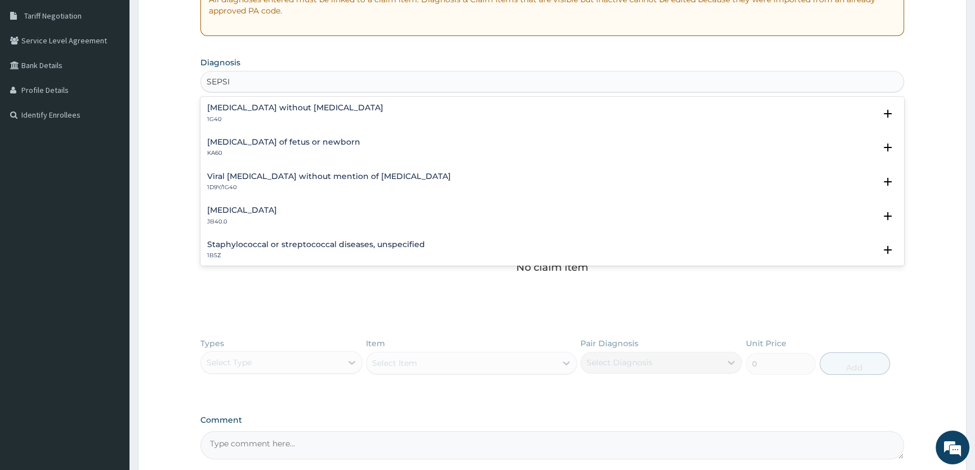
click at [303, 110] on h4 "Sepsis without septic shock" at bounding box center [295, 108] width 176 height 8
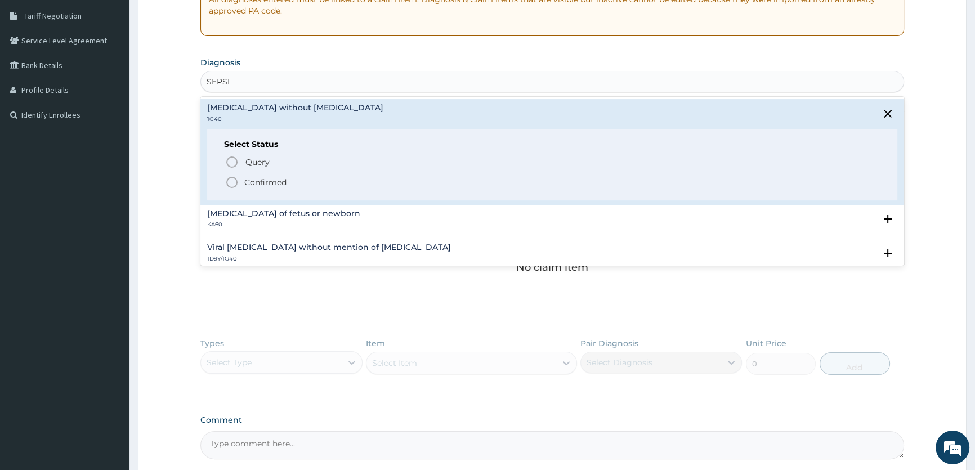
click at [232, 177] on icon "status option filled" at bounding box center [232, 183] width 14 height 14
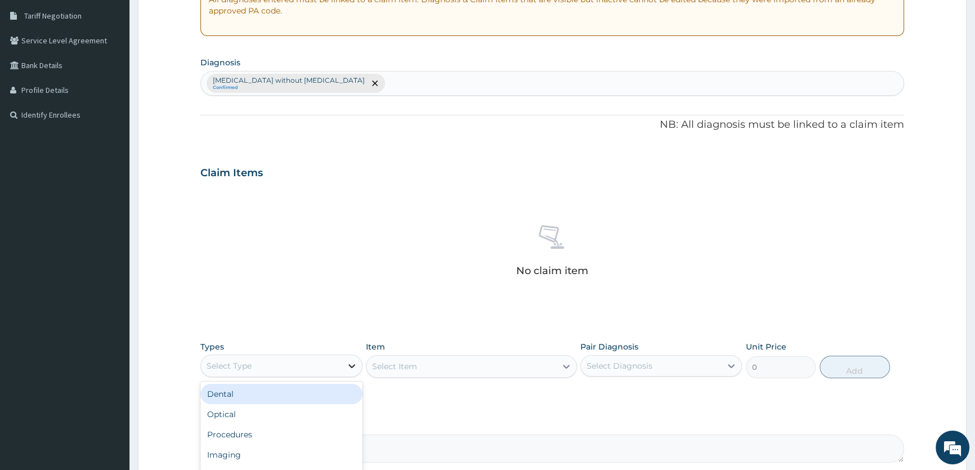
click at [351, 364] on icon at bounding box center [351, 365] width 11 height 11
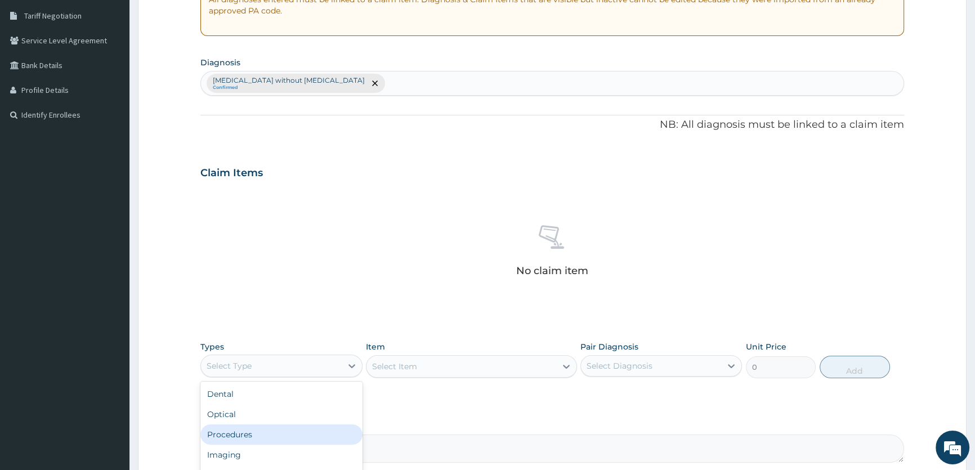
click at [310, 432] on div "Procedures" at bounding box center [281, 434] width 162 height 20
click at [567, 367] on div "Select Item" at bounding box center [471, 366] width 211 height 23
click at [567, 366] on div "Select Item" at bounding box center [471, 366] width 211 height 23
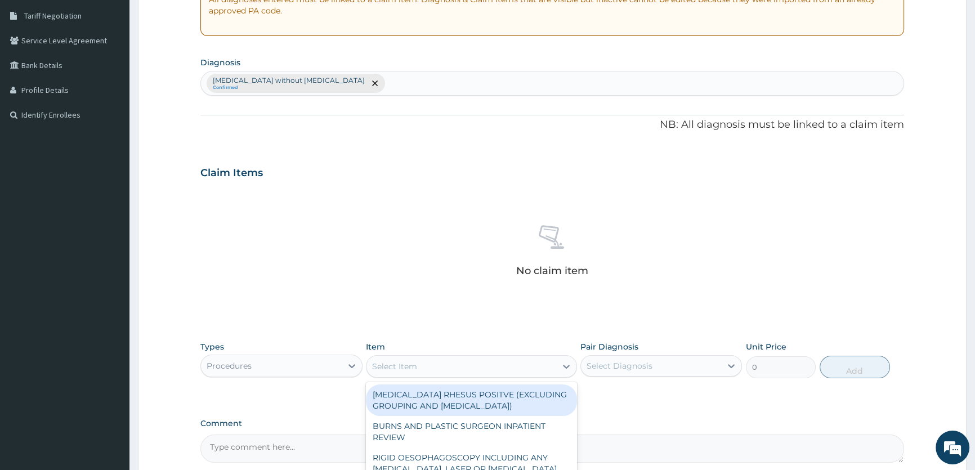
click at [567, 366] on icon at bounding box center [566, 367] width 7 height 4
type input "CONSULT"
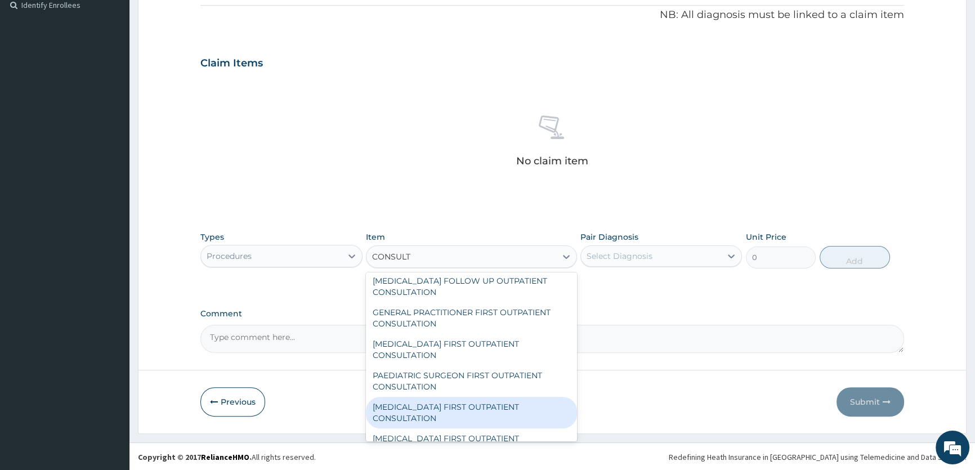
scroll to position [1263, 0]
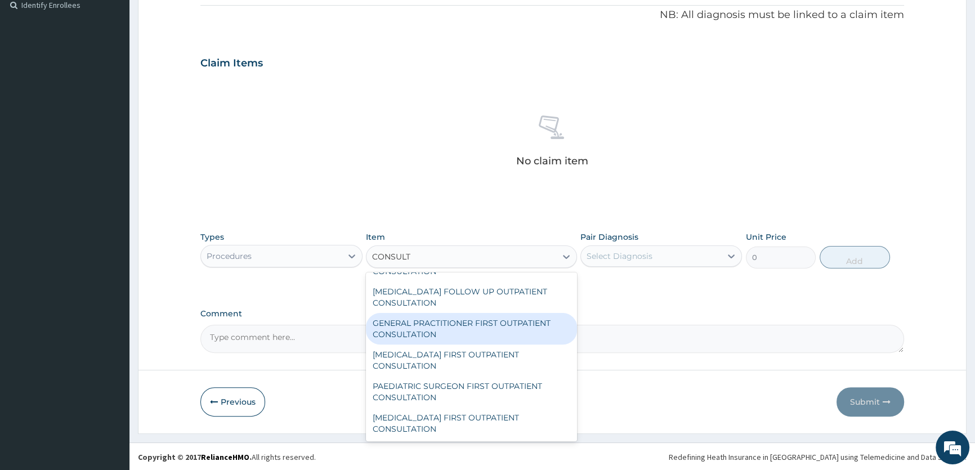
click at [437, 322] on div "GENERAL PRACTITIONER FIRST OUTPATIENT CONSULTATION" at bounding box center [471, 329] width 211 height 32
type input "4500"
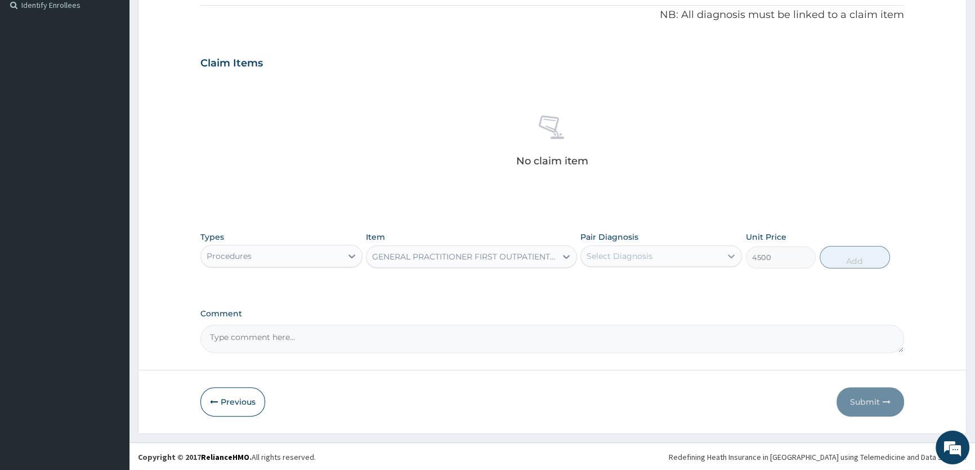
click at [731, 254] on icon at bounding box center [731, 256] width 11 height 11
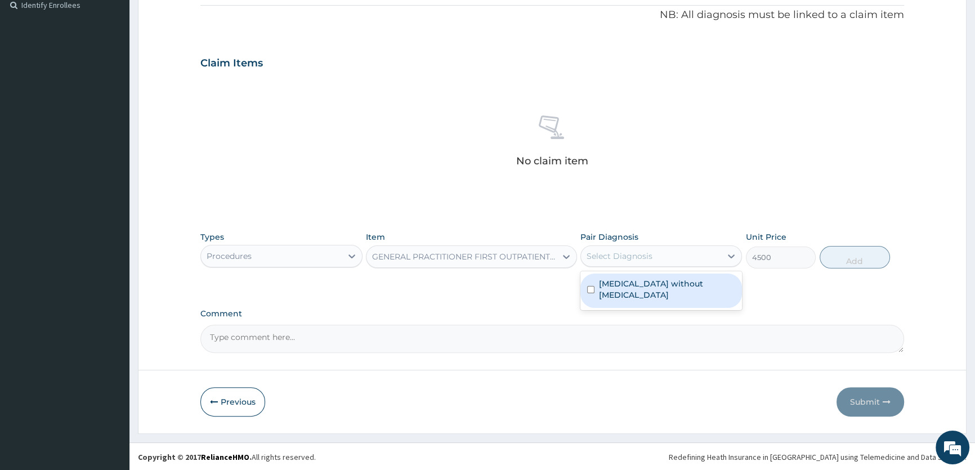
click at [726, 283] on div "Sepsis without septic shock" at bounding box center [661, 291] width 162 height 34
checkbox input "true"
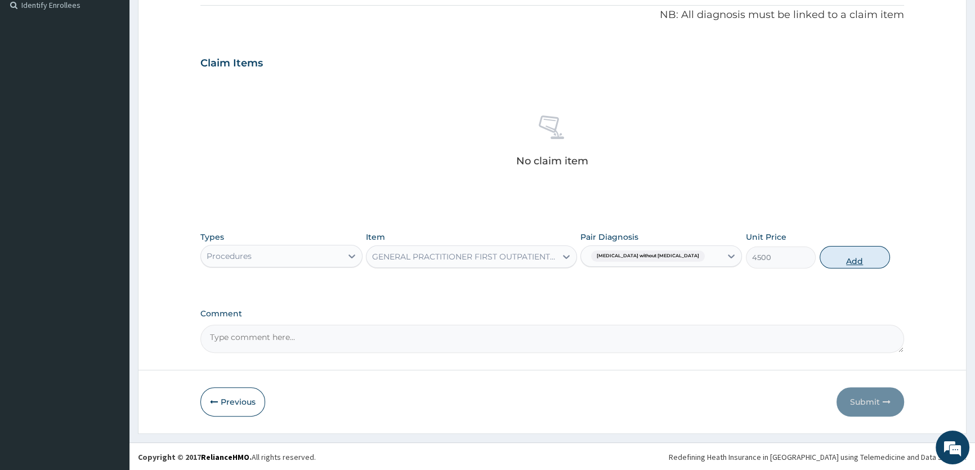
click at [845, 259] on button "Add" at bounding box center [855, 257] width 70 height 23
type input "0"
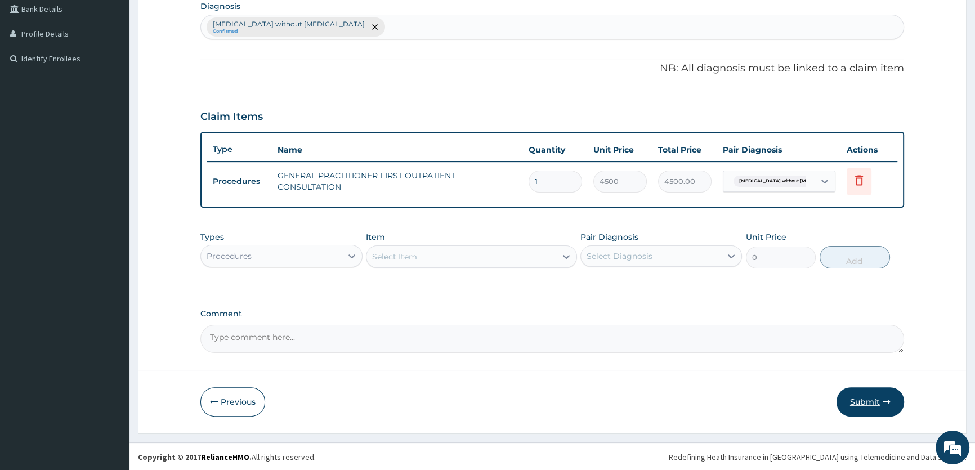
click at [867, 397] on button "Submit" at bounding box center [871, 401] width 68 height 29
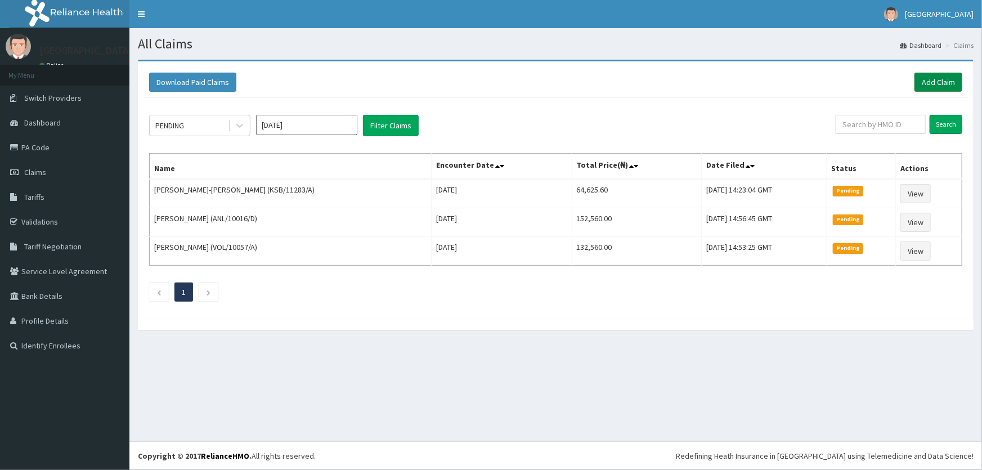
click at [938, 77] on link "Add Claim" at bounding box center [939, 82] width 48 height 19
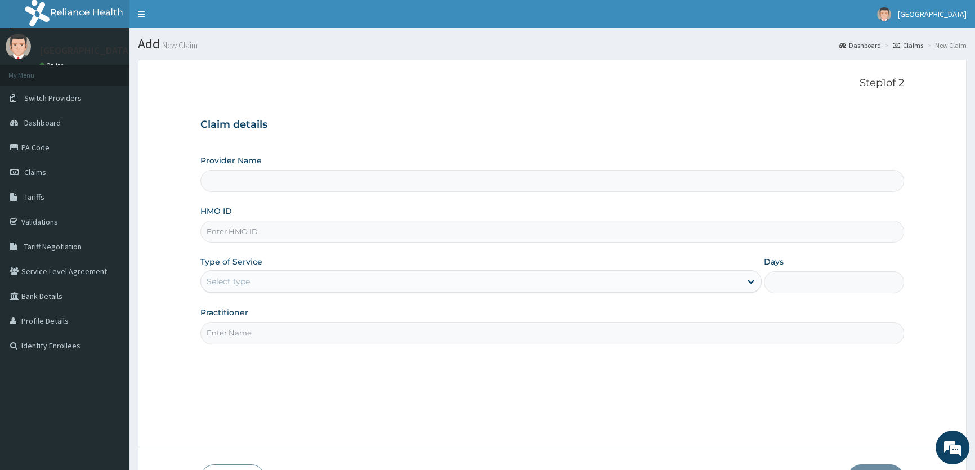
click at [214, 230] on input "HMO ID" at bounding box center [552, 232] width 704 height 22
type input "ROA Specialist Hospital"
type input "VOL/10073/D"
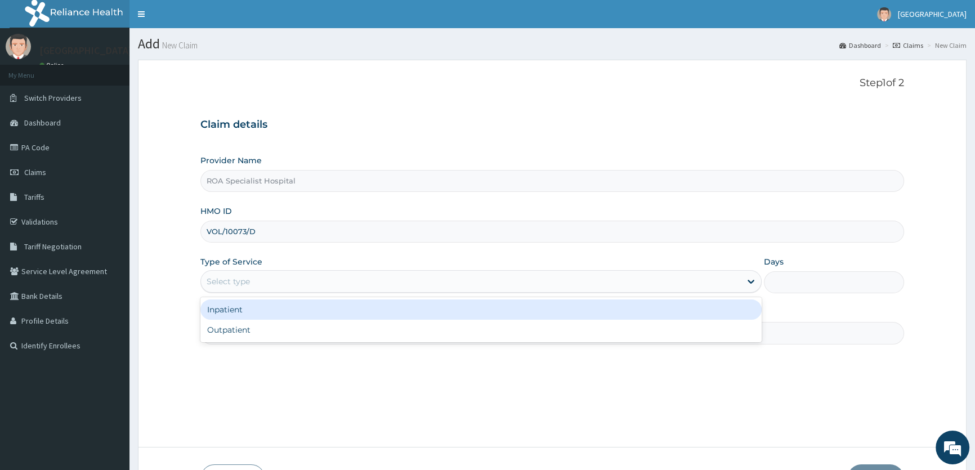
click at [299, 285] on div "Select type" at bounding box center [470, 281] width 539 height 18
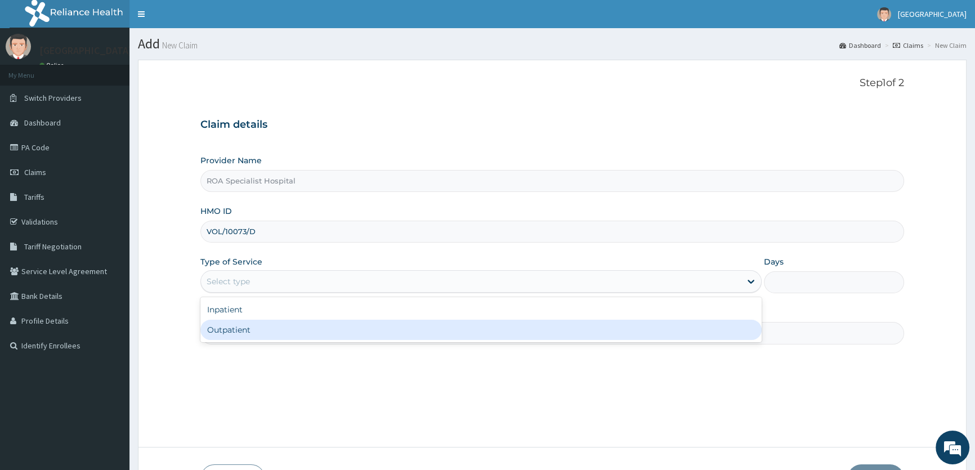
click at [276, 328] on div "Outpatient" at bounding box center [480, 330] width 561 height 20
type input "1"
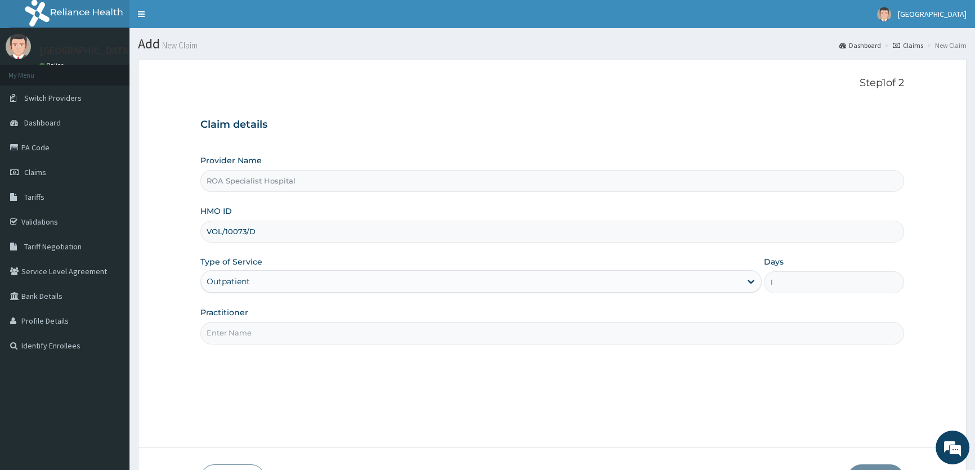
click at [294, 328] on input "Practitioner" at bounding box center [552, 333] width 704 height 22
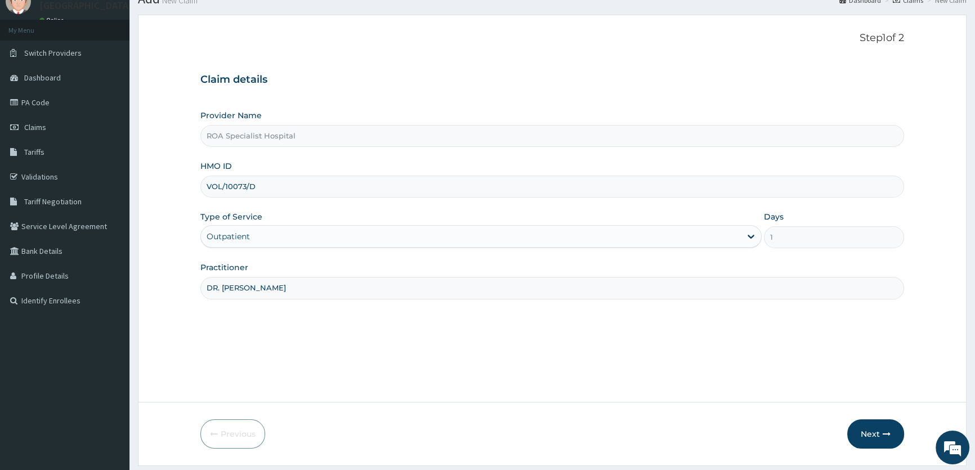
scroll to position [78, 0]
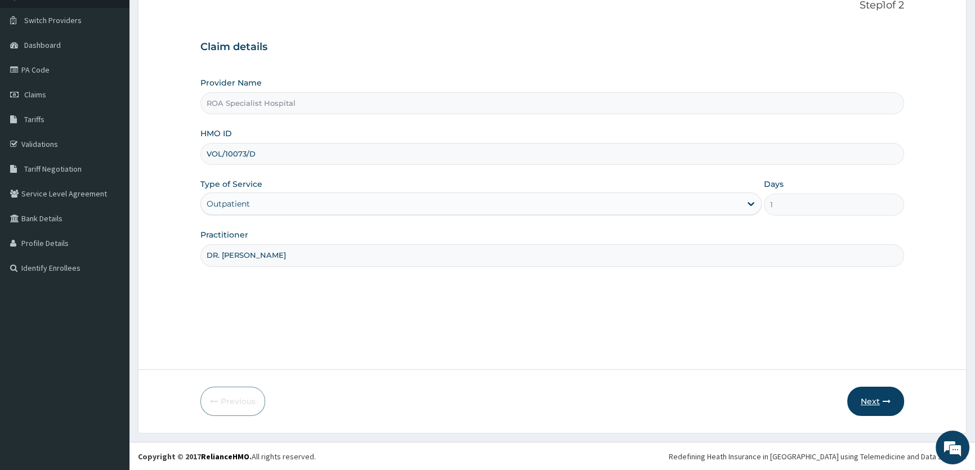
type input "DR. [PERSON_NAME]"
click at [870, 398] on button "Next" at bounding box center [875, 401] width 57 height 29
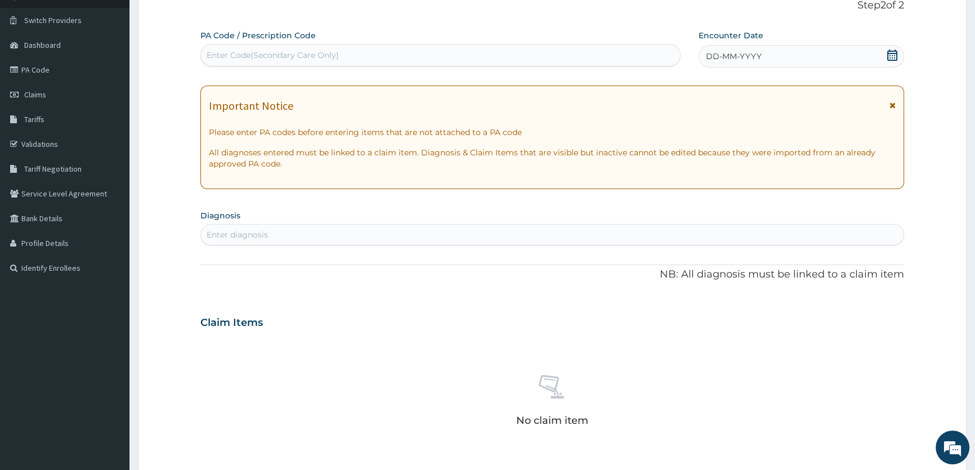
click at [887, 57] on icon at bounding box center [892, 55] width 10 height 11
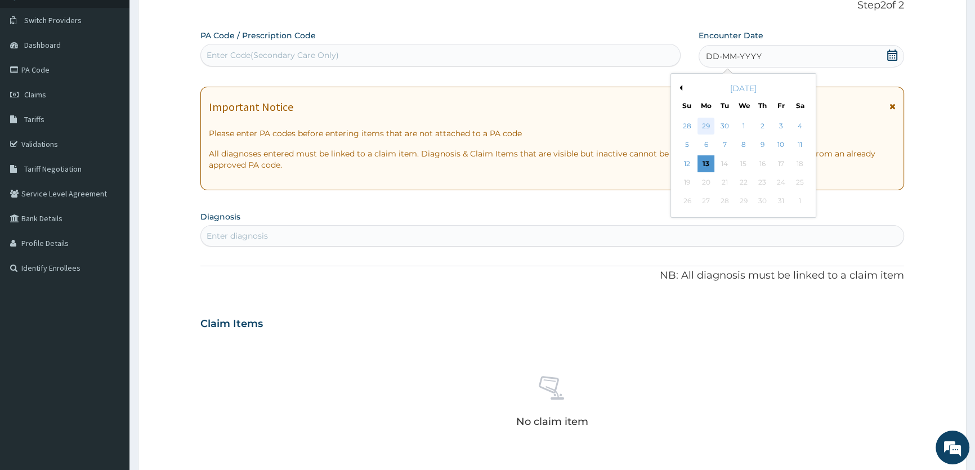
click at [707, 127] on div "29" at bounding box center [705, 126] width 17 height 17
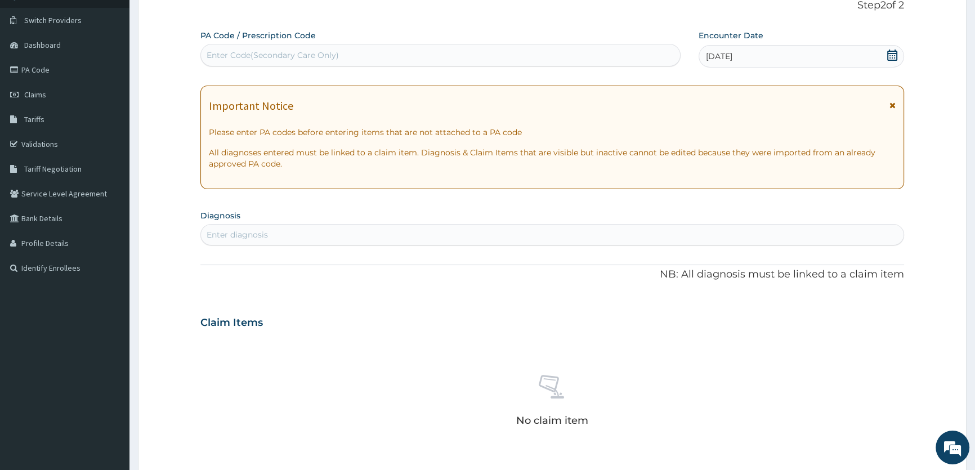
click at [485, 231] on div "Enter diagnosis" at bounding box center [552, 235] width 703 height 18
type input "P"
type input "M"
type input "P"
click at [236, 231] on div "Enter diagnosis" at bounding box center [237, 234] width 61 height 11
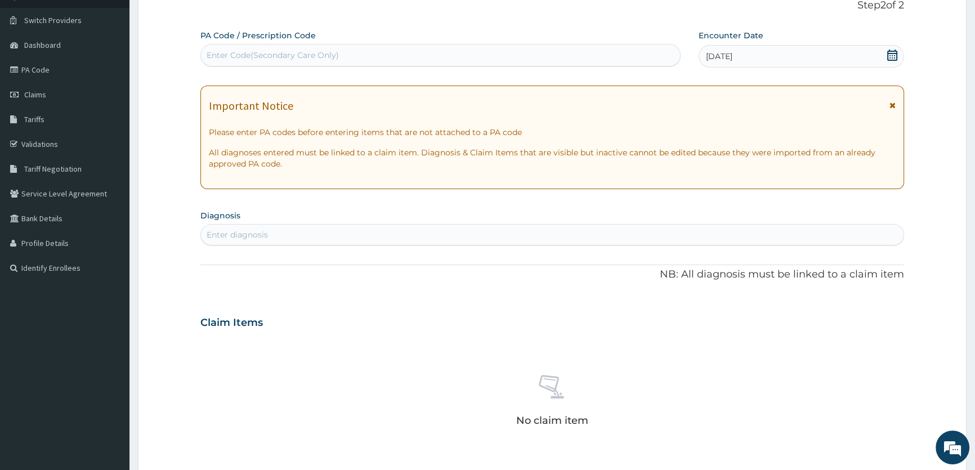
click at [251, 233] on div "Enter diagnosis" at bounding box center [237, 234] width 61 height 11
type input "P"
type input "M"
type input "UPPER"
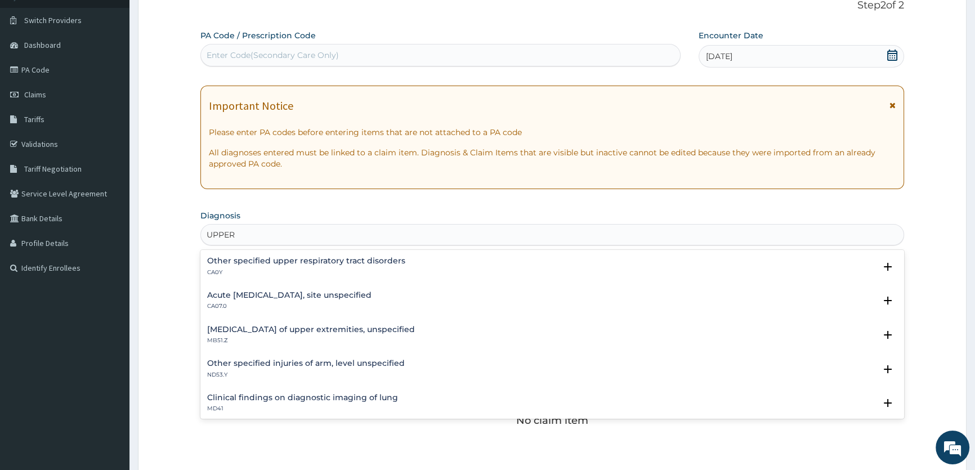
click at [288, 297] on h4 "Acute [MEDICAL_DATA], site unspecified" at bounding box center [289, 295] width 164 height 8
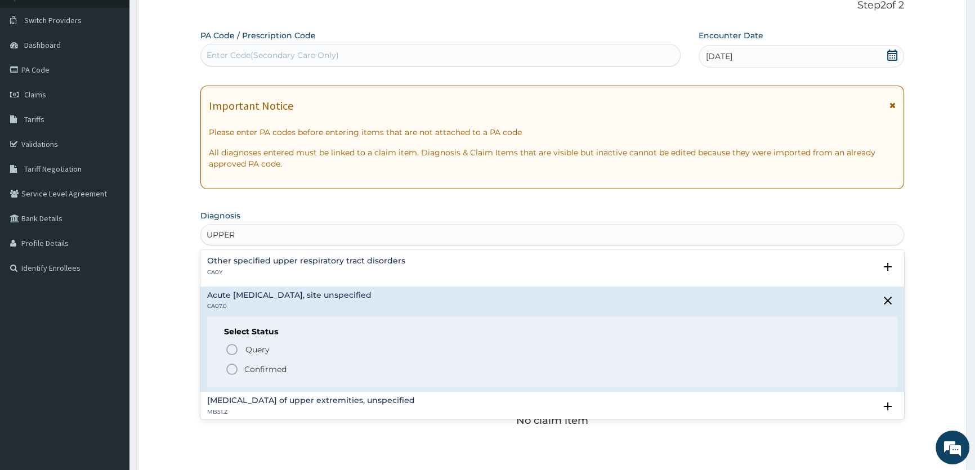
click at [230, 366] on icon "status option filled" at bounding box center [232, 370] width 14 height 14
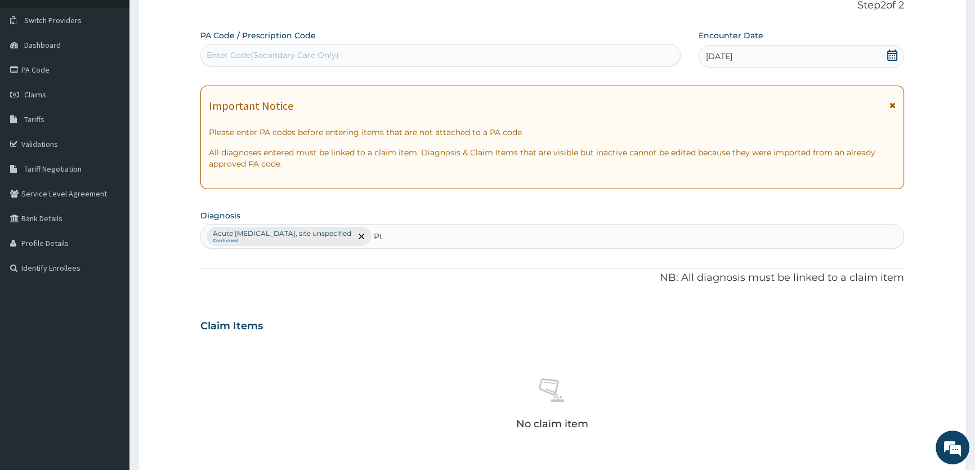
type input "P"
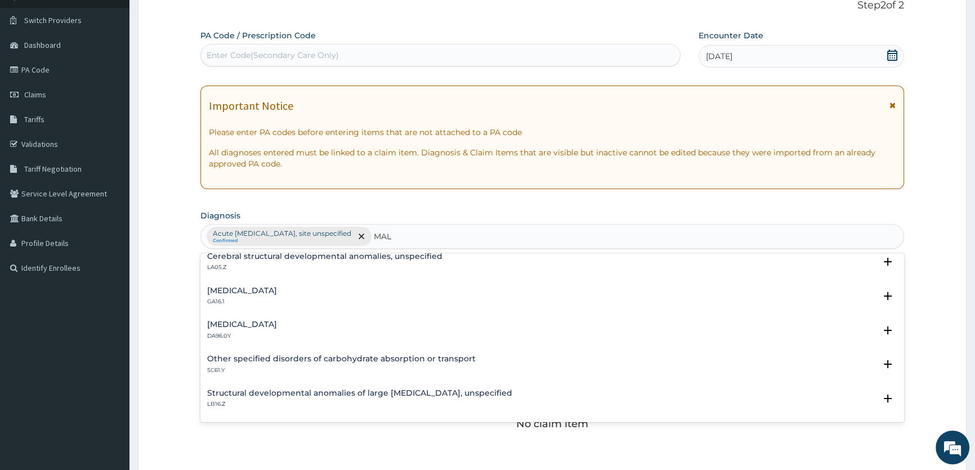
scroll to position [0, 0]
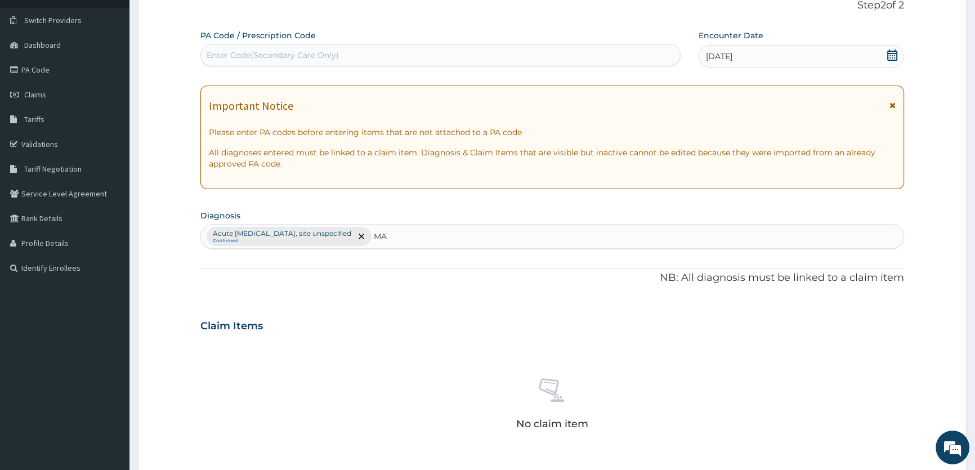
type input "M"
type input "P"
type input "M"
type input "P"
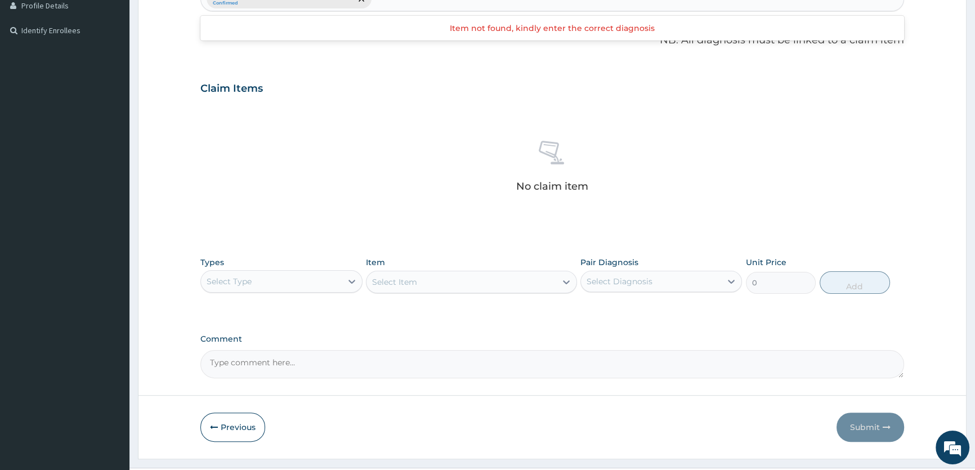
scroll to position [333, 0]
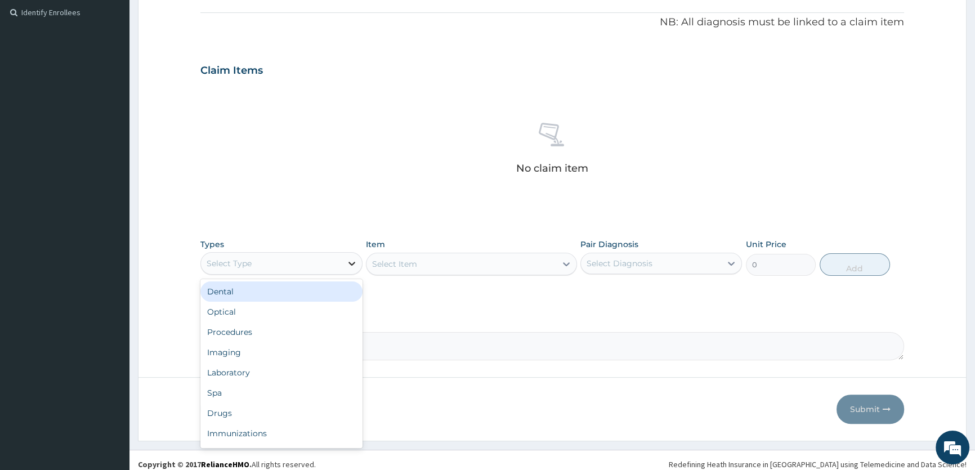
click at [348, 259] on icon at bounding box center [351, 263] width 11 height 11
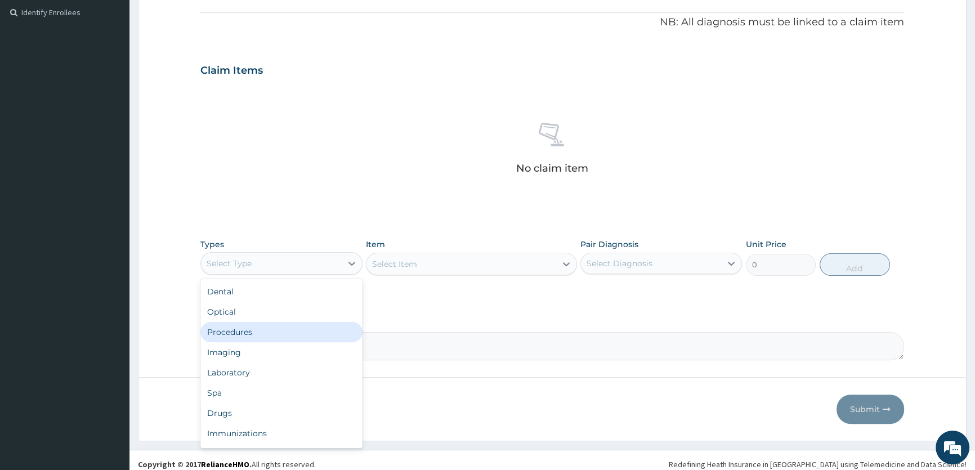
click at [287, 332] on div "Procedures" at bounding box center [281, 332] width 162 height 20
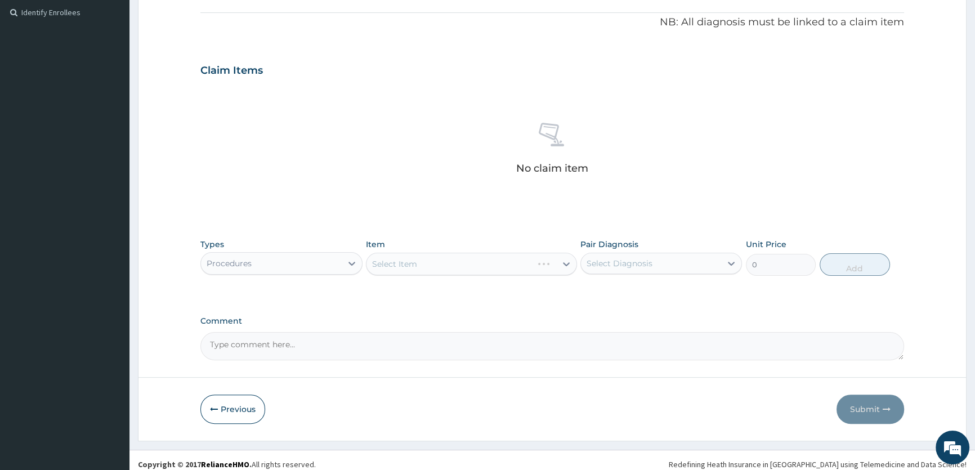
click at [562, 264] on div "Select Item" at bounding box center [471, 264] width 211 height 23
drag, startPoint x: 569, startPoint y: 261, endPoint x: 569, endPoint y: 269, distance: 7.9
click at [569, 262] on div "Select Item" at bounding box center [471, 264] width 211 height 23
click at [563, 258] on div "Select Item" at bounding box center [471, 264] width 211 height 23
click at [566, 263] on div "Select Item" at bounding box center [471, 264] width 211 height 23
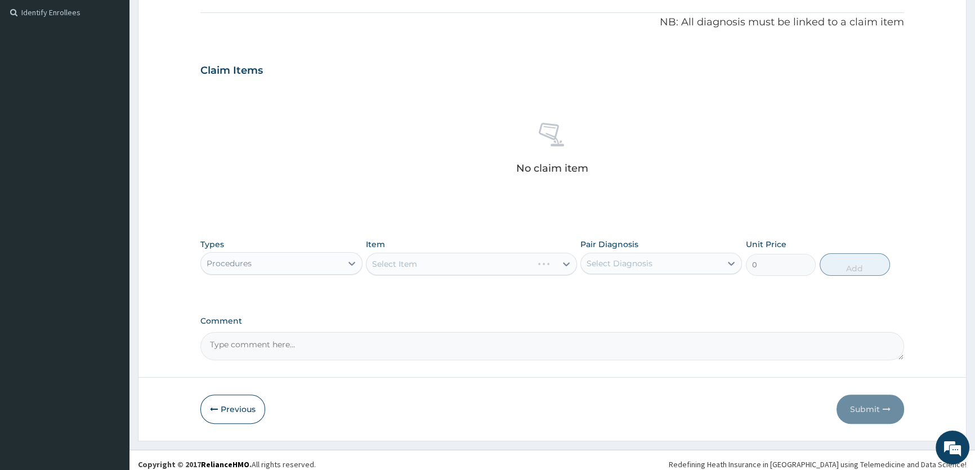
click at [567, 262] on div "Select Item" at bounding box center [471, 264] width 211 height 23
click at [566, 262] on icon at bounding box center [566, 263] width 11 height 11
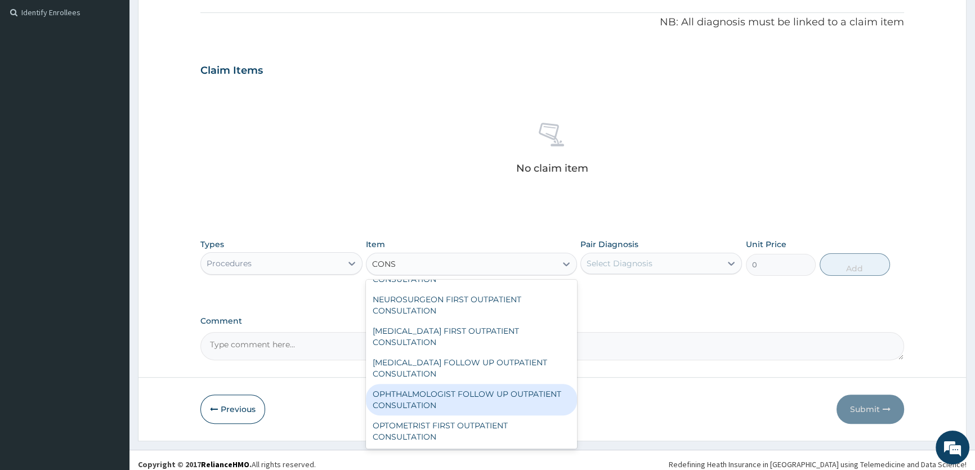
scroll to position [1672, 0]
type input "CONSUL"
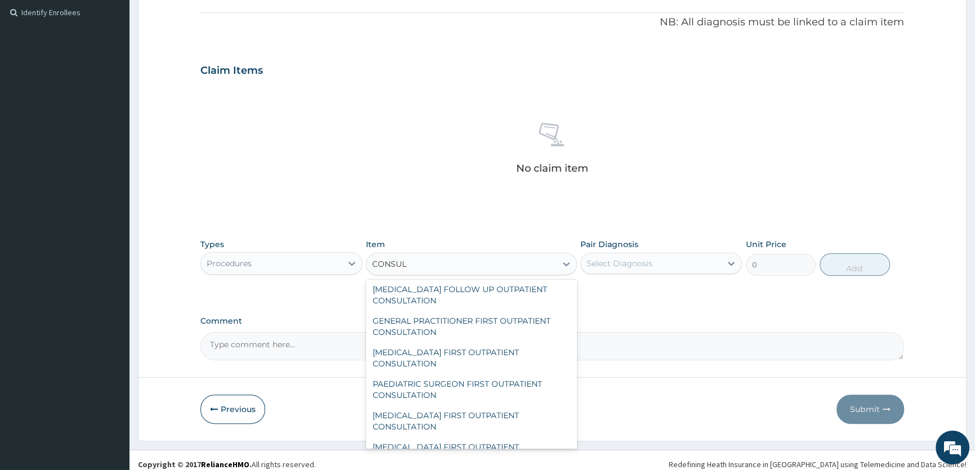
scroll to position [1263, 0]
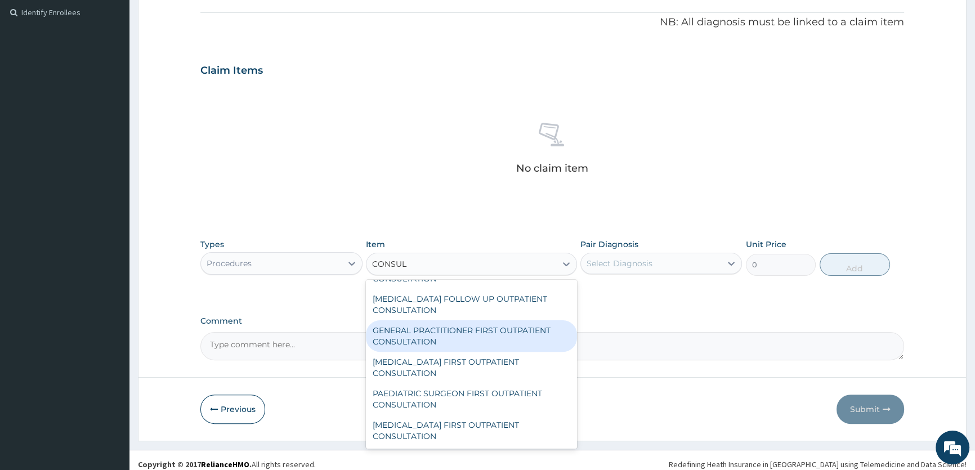
click at [462, 341] on div "GENERAL PRACTITIONER FIRST OUTPATIENT CONSULTATION" at bounding box center [471, 336] width 211 height 32
type input "4500"
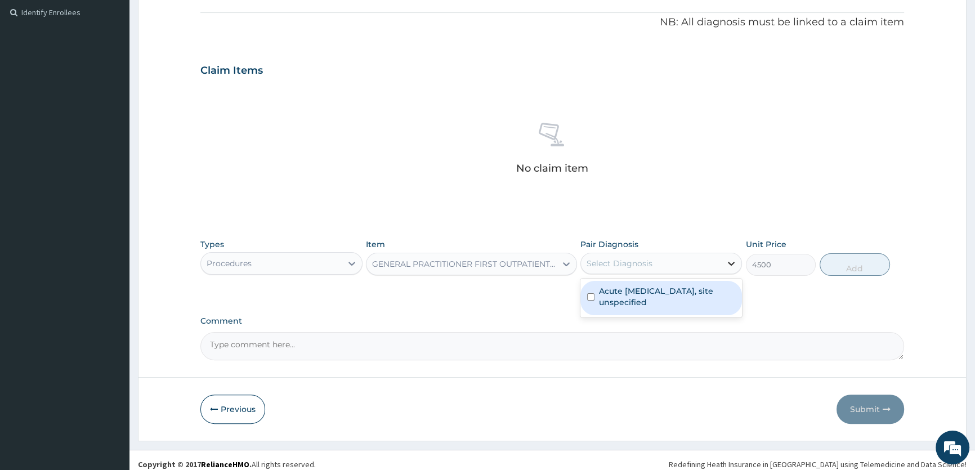
click at [727, 260] on icon at bounding box center [731, 263] width 11 height 11
click at [695, 293] on label "Acute upper respiratory infection, site unspecified" at bounding box center [667, 296] width 136 height 23
checkbox input "true"
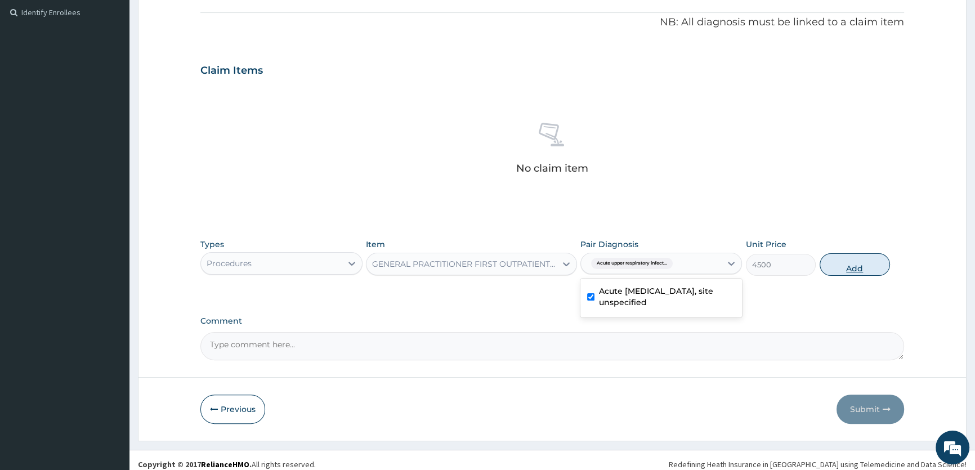
click at [860, 263] on button "Add" at bounding box center [855, 264] width 70 height 23
type input "0"
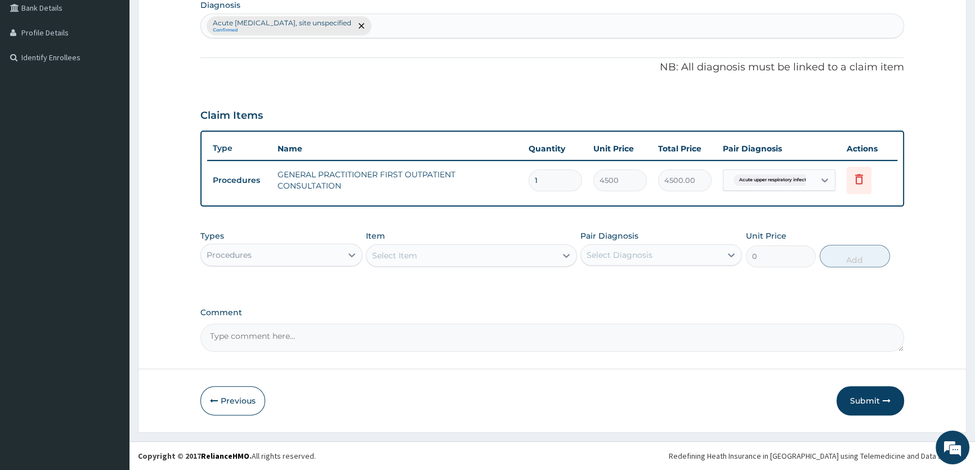
scroll to position [287, 0]
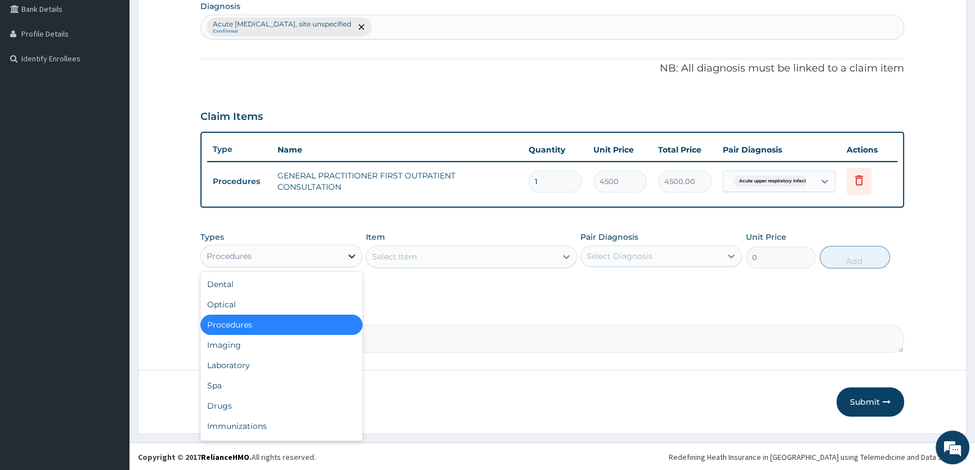
click at [352, 255] on icon at bounding box center [351, 256] width 7 height 4
click at [247, 365] on div "Laboratory" at bounding box center [281, 365] width 162 height 20
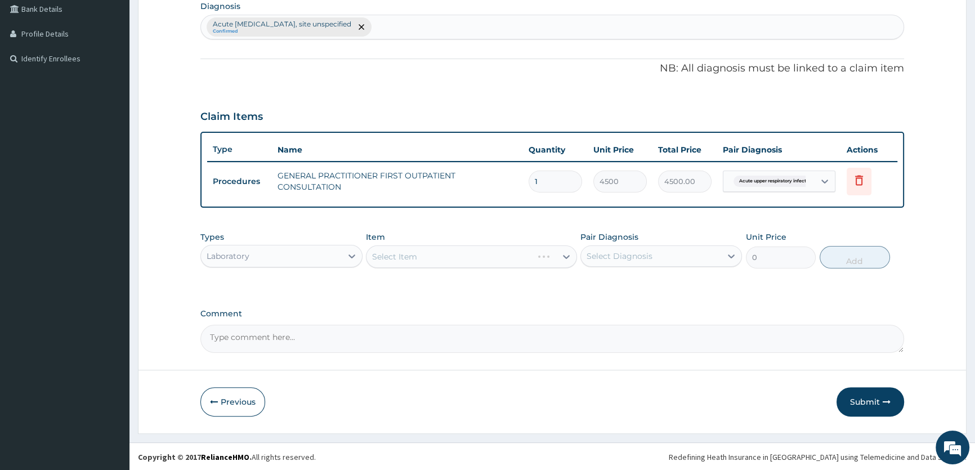
click at [566, 255] on div "Select Item" at bounding box center [471, 256] width 211 height 23
click at [564, 255] on div "Select Item" at bounding box center [471, 256] width 211 height 23
click at [563, 256] on div "Select Item" at bounding box center [471, 256] width 211 height 23
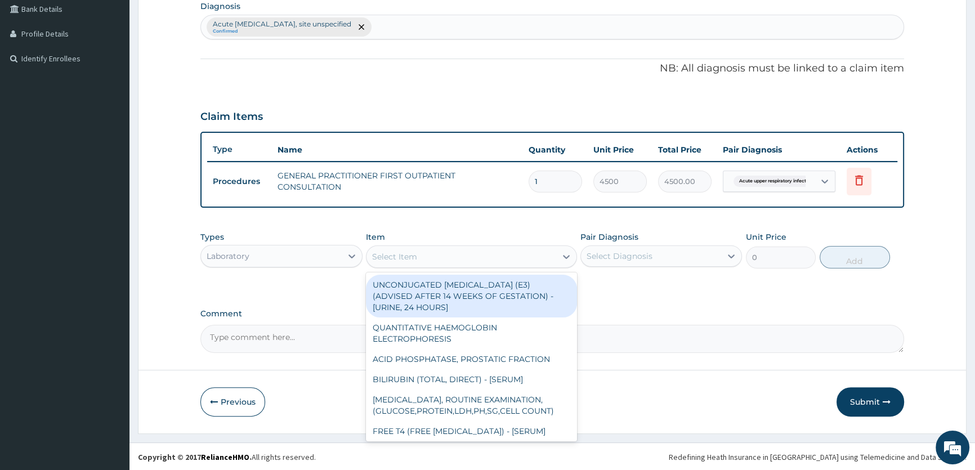
click at [563, 256] on icon at bounding box center [566, 257] width 7 height 4
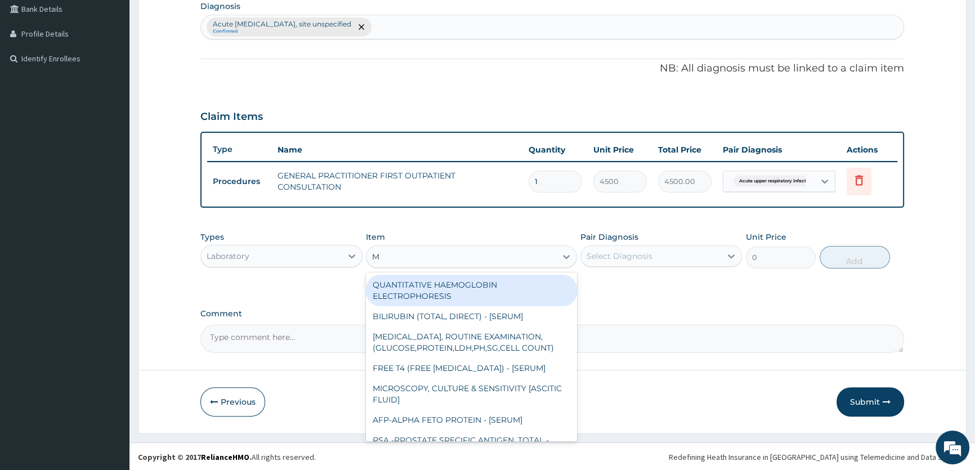
type input "MP"
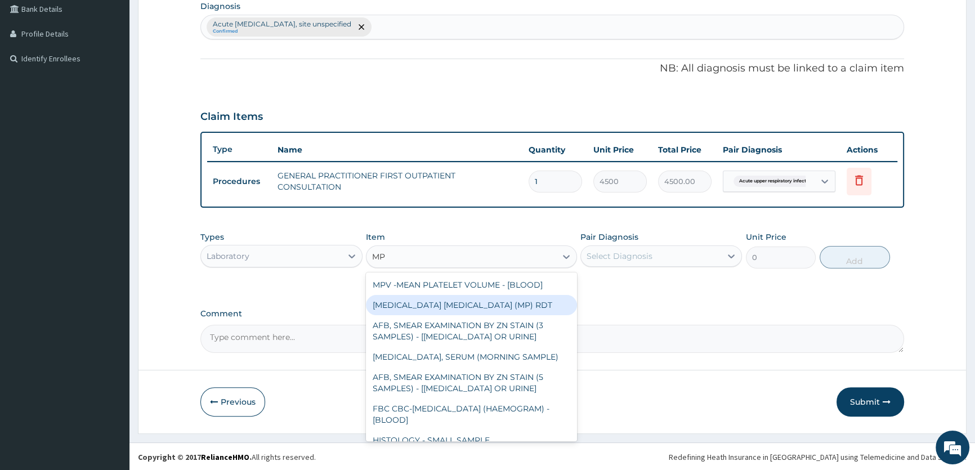
click at [467, 299] on div "[MEDICAL_DATA] [MEDICAL_DATA] (MP) RDT" at bounding box center [471, 305] width 211 height 20
type input "2400"
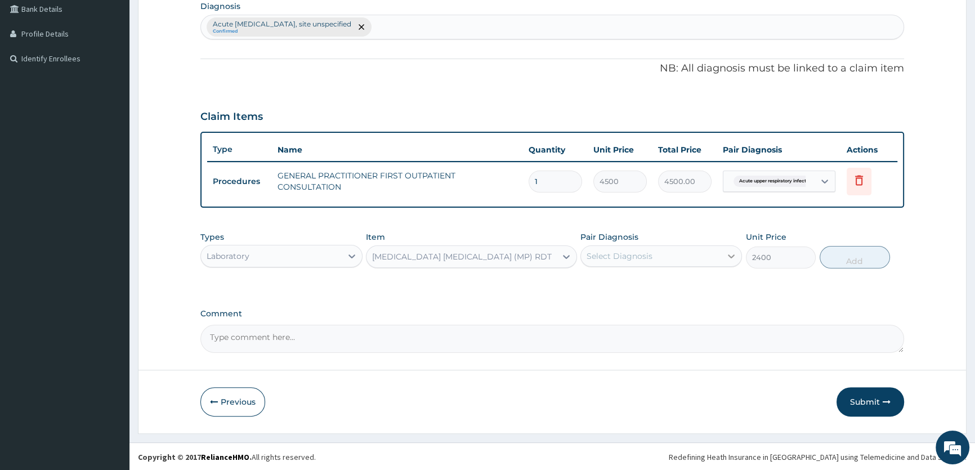
click at [726, 256] on icon at bounding box center [731, 256] width 11 height 11
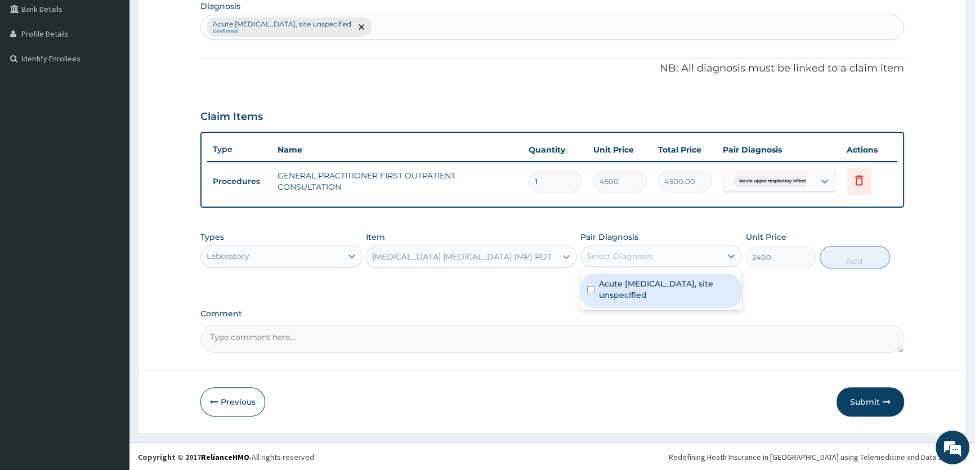
click at [568, 252] on icon at bounding box center [566, 256] width 11 height 11
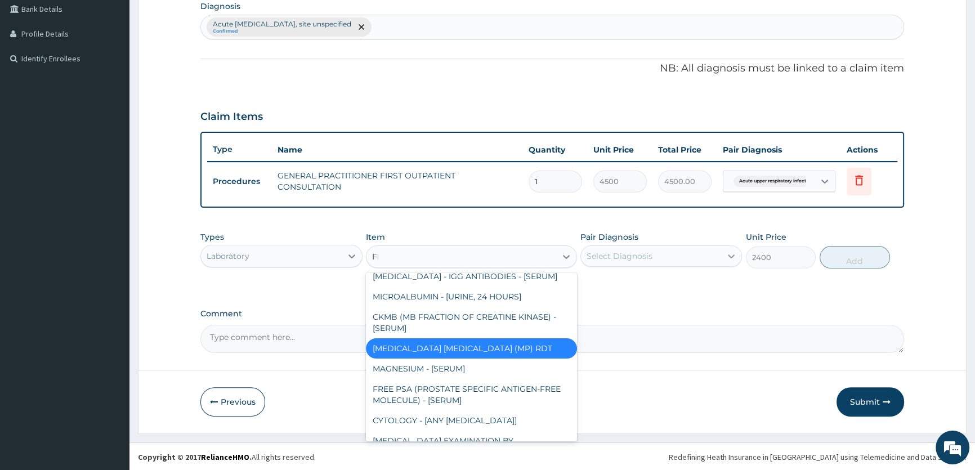
scroll to position [592, 0]
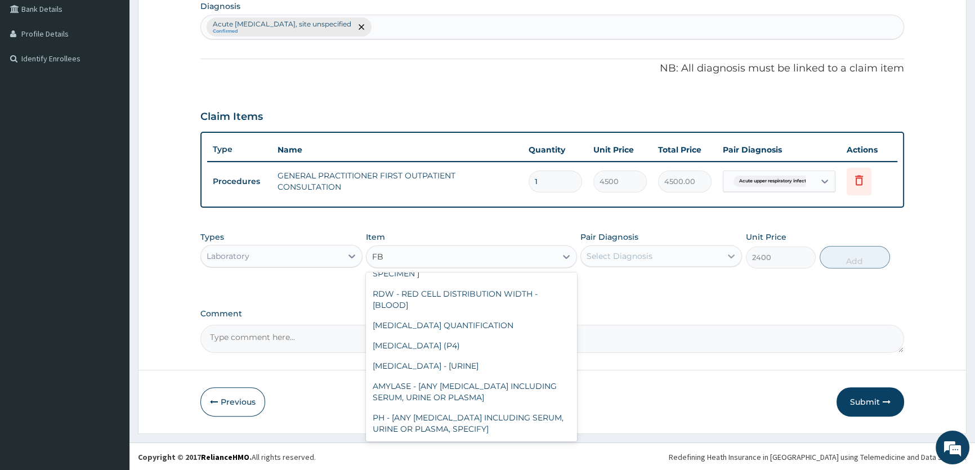
type input "FBC"
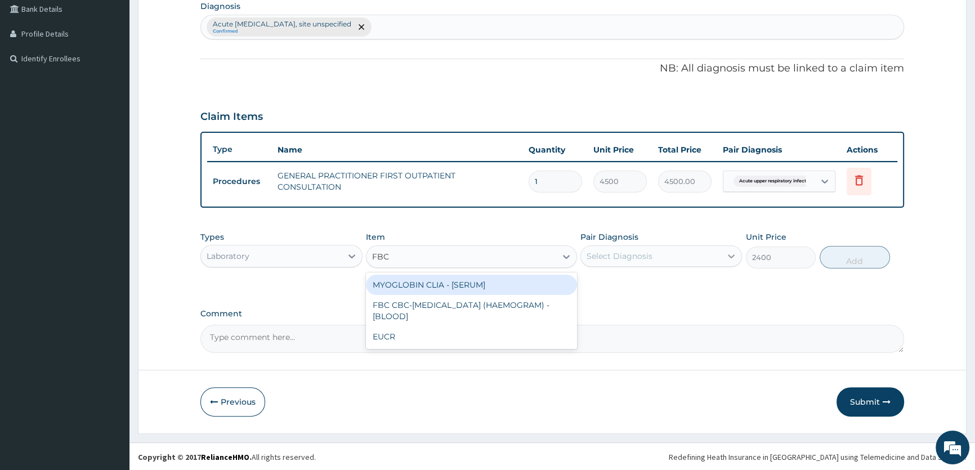
scroll to position [0, 0]
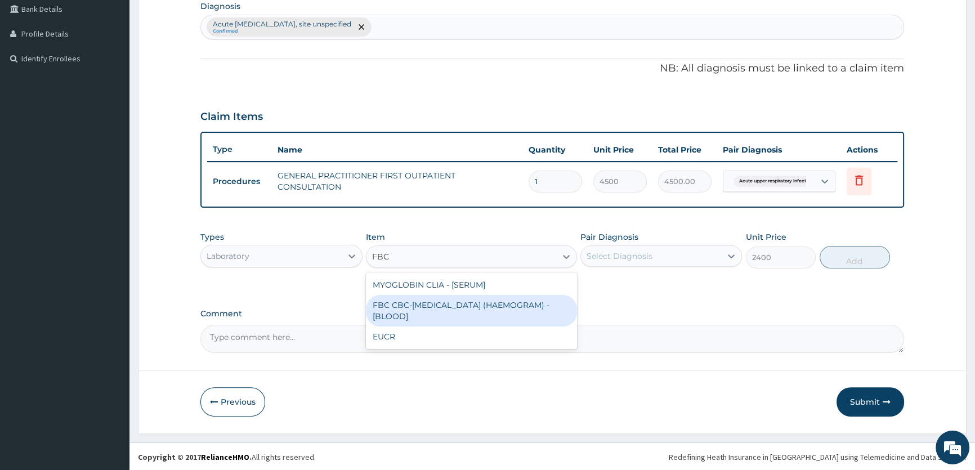
drag, startPoint x: 484, startPoint y: 301, endPoint x: 567, endPoint y: 282, distance: 85.4
click at [484, 301] on div "FBC CBC-[MEDICAL_DATA] (HAEMOGRAM) - [BLOOD]" at bounding box center [471, 311] width 211 height 32
type input "6000"
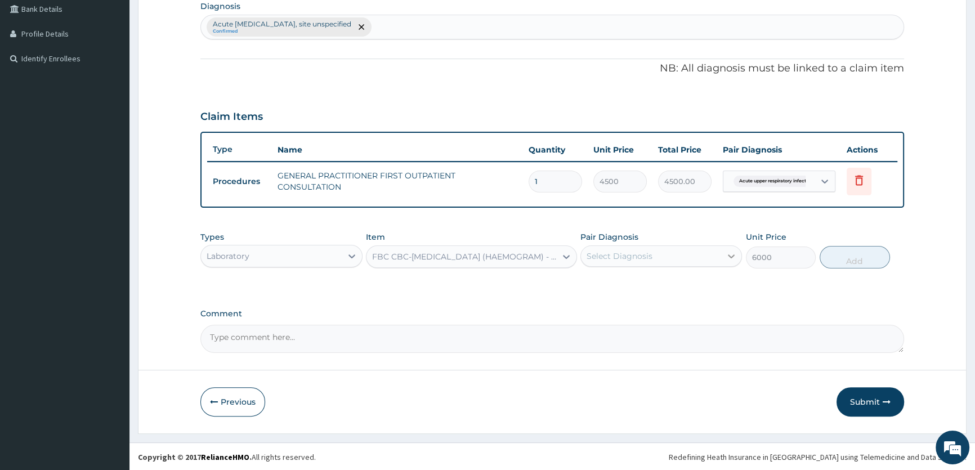
click at [729, 253] on icon at bounding box center [731, 256] width 11 height 11
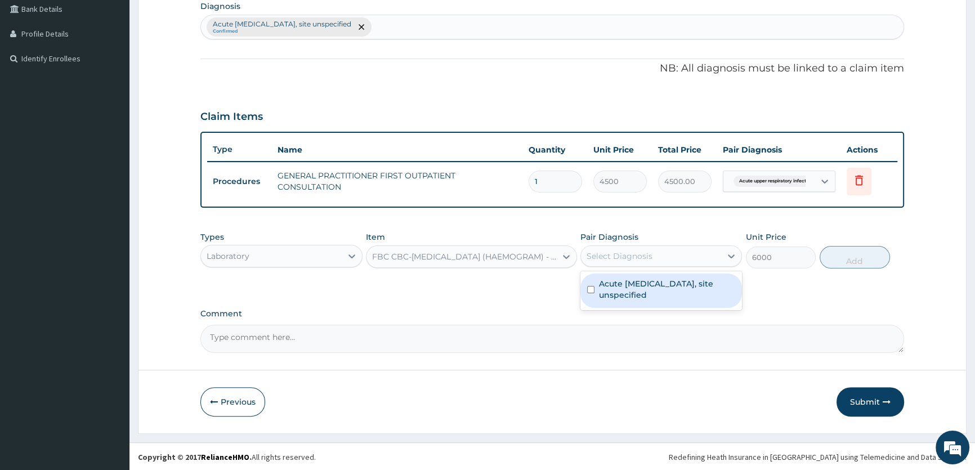
click at [677, 285] on label "Acute upper respiratory infection, site unspecified" at bounding box center [667, 289] width 136 height 23
checkbox input "true"
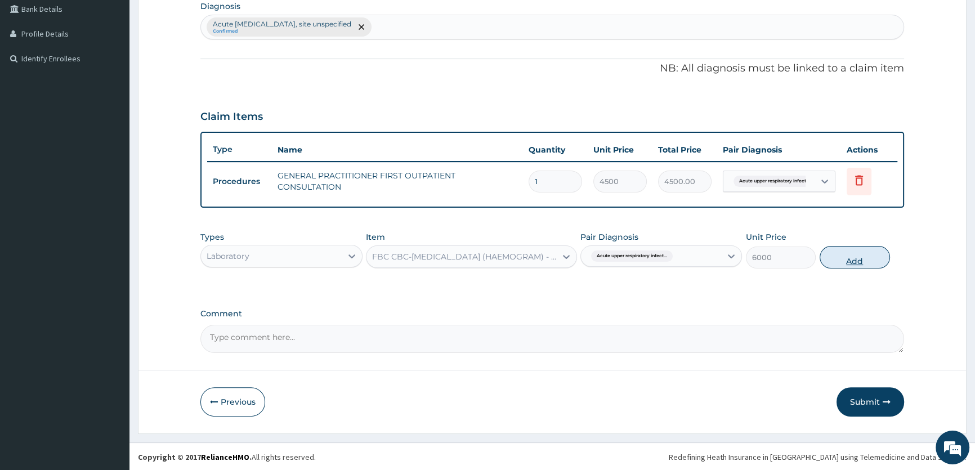
click at [862, 262] on button "Add" at bounding box center [855, 257] width 70 height 23
type input "0"
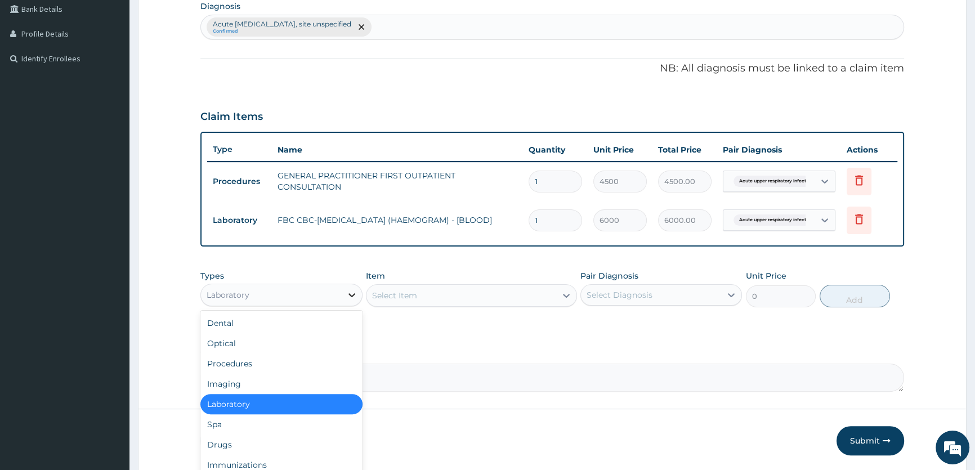
click at [349, 291] on icon at bounding box center [351, 294] width 11 height 11
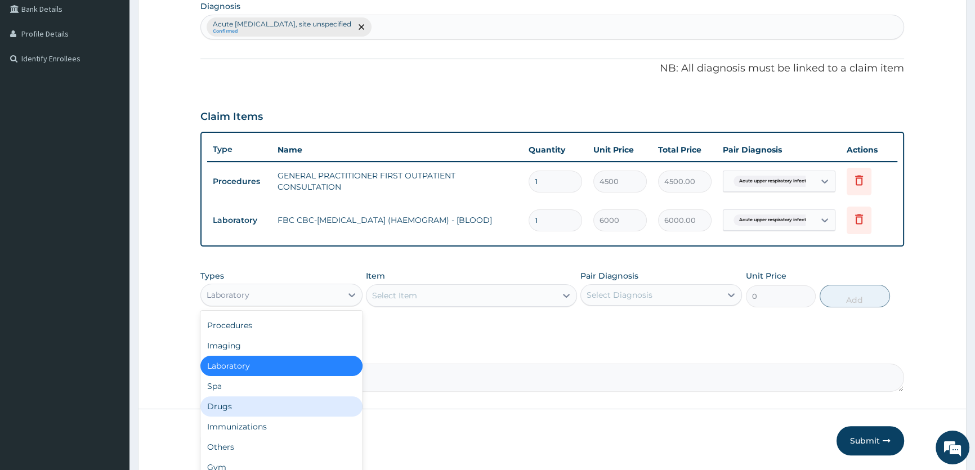
click at [241, 406] on div "Drugs" at bounding box center [281, 406] width 162 height 20
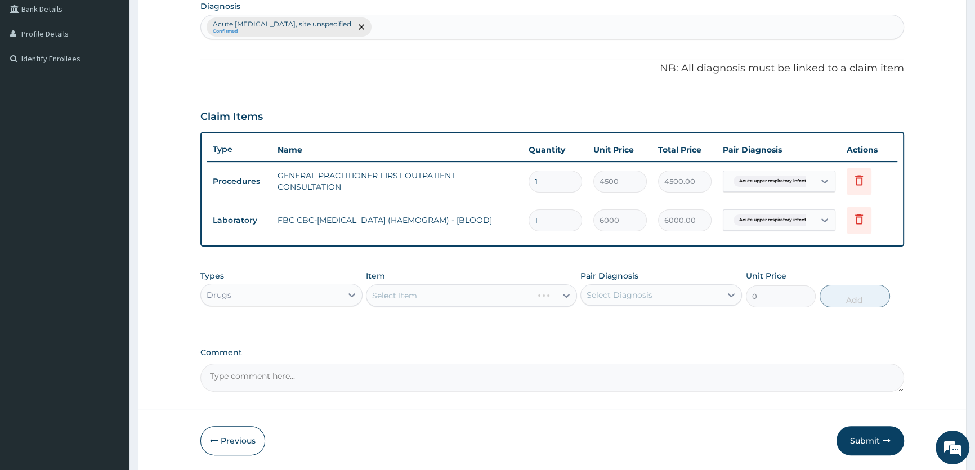
click at [570, 293] on div "Select Item" at bounding box center [471, 295] width 211 height 23
click at [565, 292] on div "Select Item" at bounding box center [471, 295] width 211 height 23
click at [568, 295] on div "Select Item" at bounding box center [471, 295] width 211 height 23
click at [563, 290] on div "Select Item" at bounding box center [471, 295] width 211 height 23
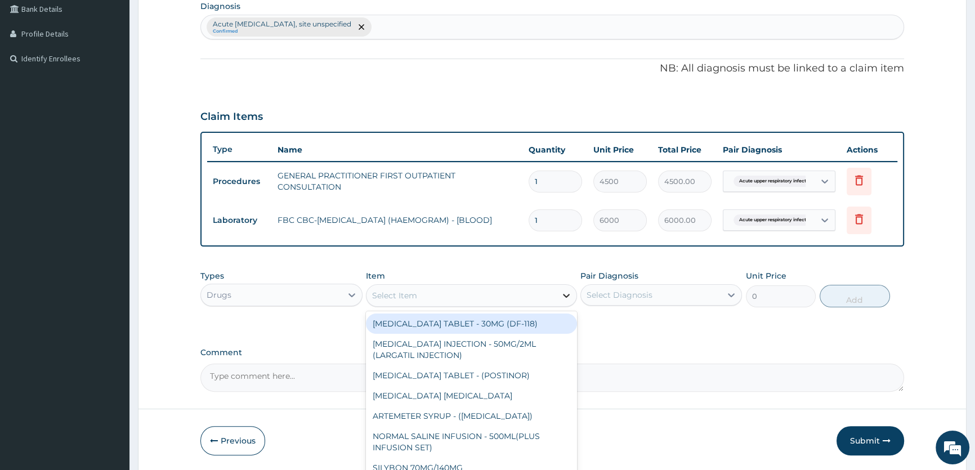
click at [562, 294] on icon at bounding box center [566, 295] width 11 height 11
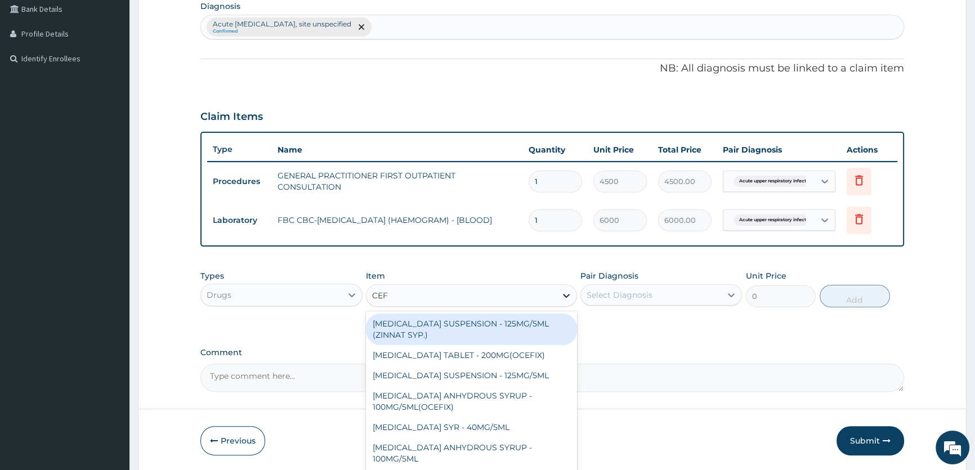
type input "CEFU"
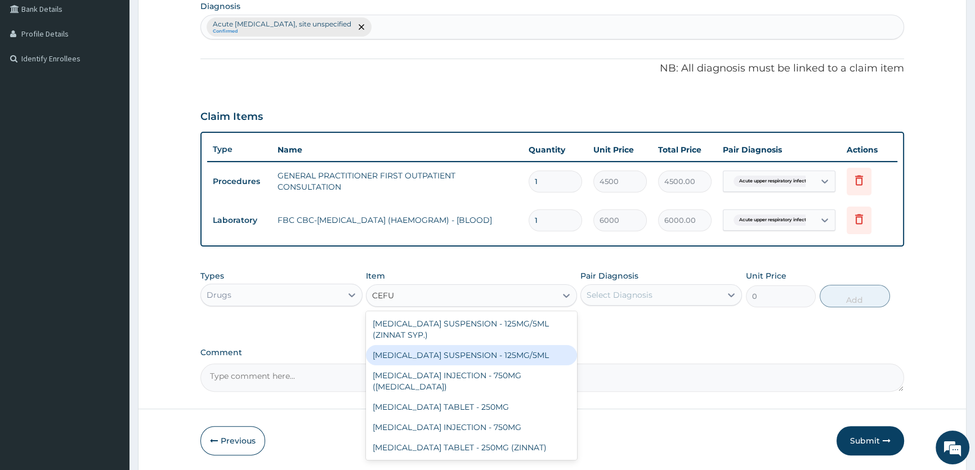
click at [507, 357] on div "[MEDICAL_DATA] SUSPENSION - 125MG/5ML" at bounding box center [471, 355] width 211 height 20
type input "4480"
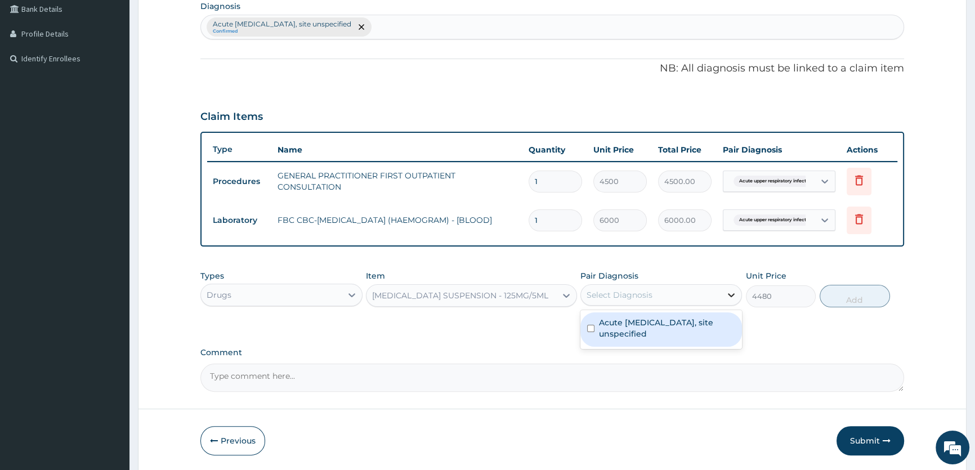
click at [724, 293] on div at bounding box center [731, 295] width 20 height 20
click at [689, 327] on label "Acute upper respiratory infection, site unspecified" at bounding box center [667, 328] width 136 height 23
checkbox input "true"
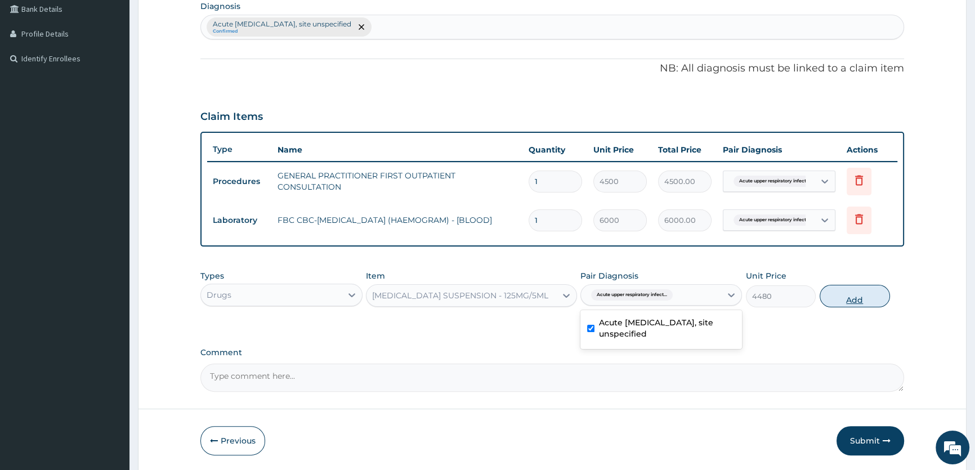
click at [850, 295] on button "Add" at bounding box center [855, 296] width 70 height 23
type input "0"
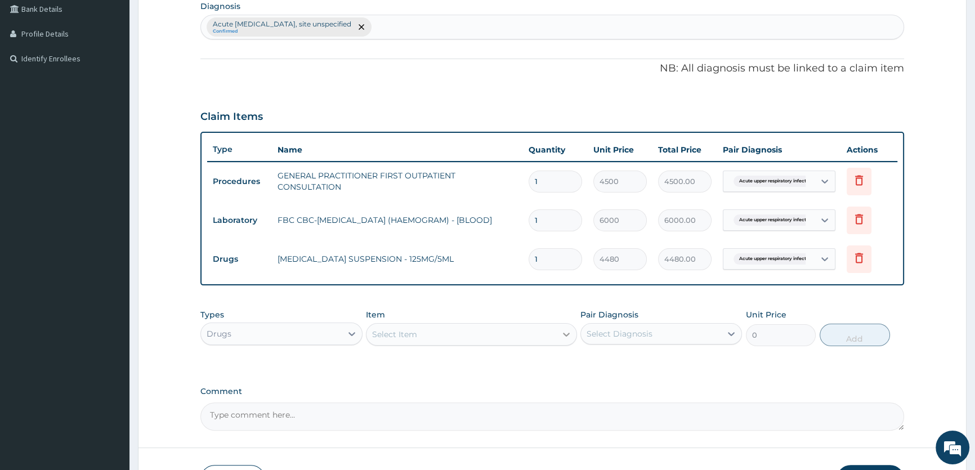
click at [562, 328] on div at bounding box center [566, 334] width 20 height 20
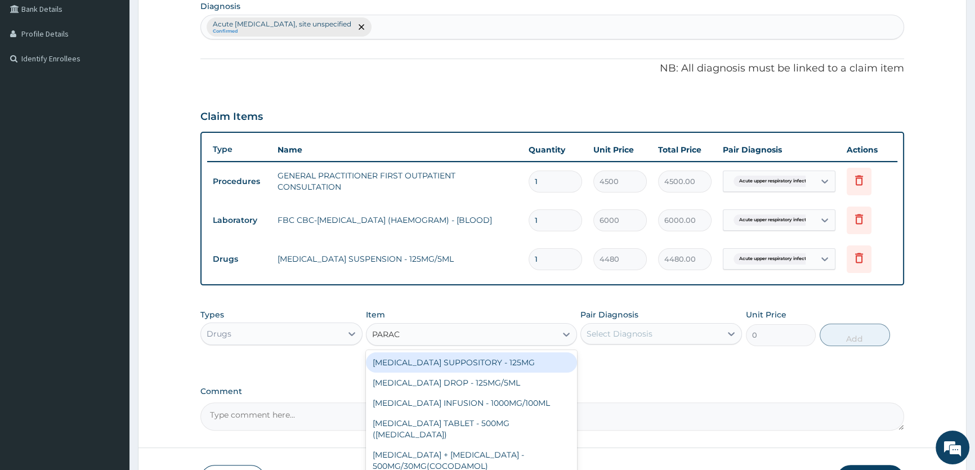
type input "PARACE"
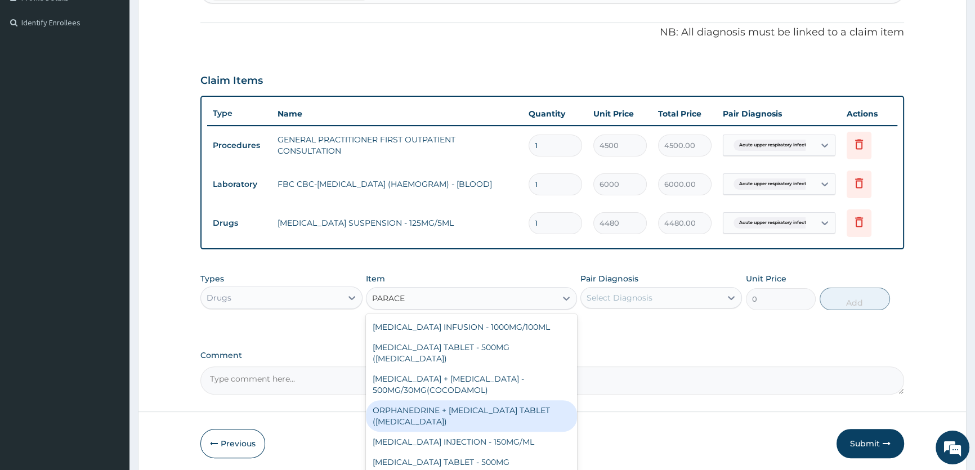
scroll to position [365, 0]
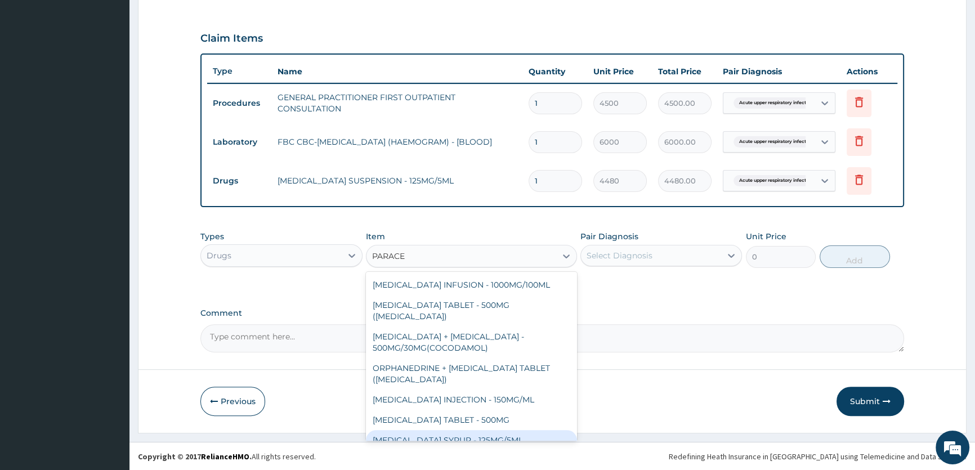
click at [462, 430] on div "[MEDICAL_DATA] SYRUP - 125MG/5ML" at bounding box center [471, 440] width 211 height 20
type input "960"
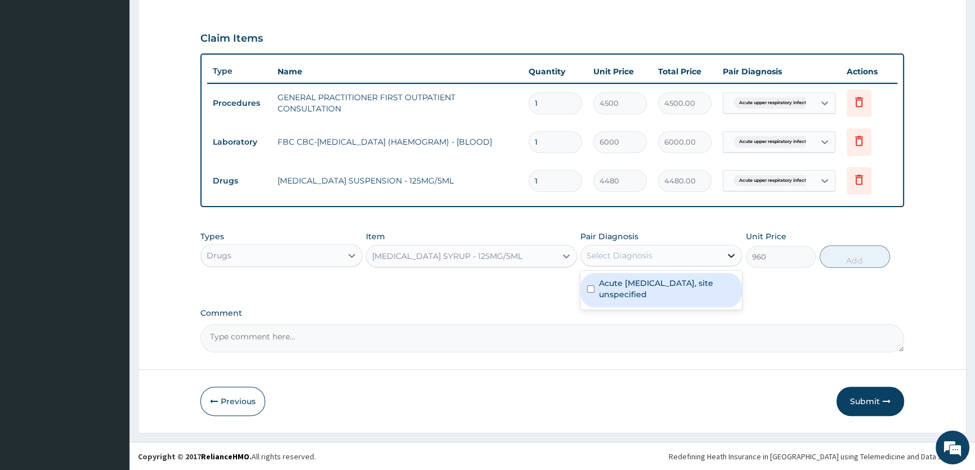
click at [735, 256] on icon at bounding box center [731, 255] width 11 height 11
click at [697, 288] on label "Acute upper respiratory infection, site unspecified" at bounding box center [667, 289] width 136 height 23
checkbox input "true"
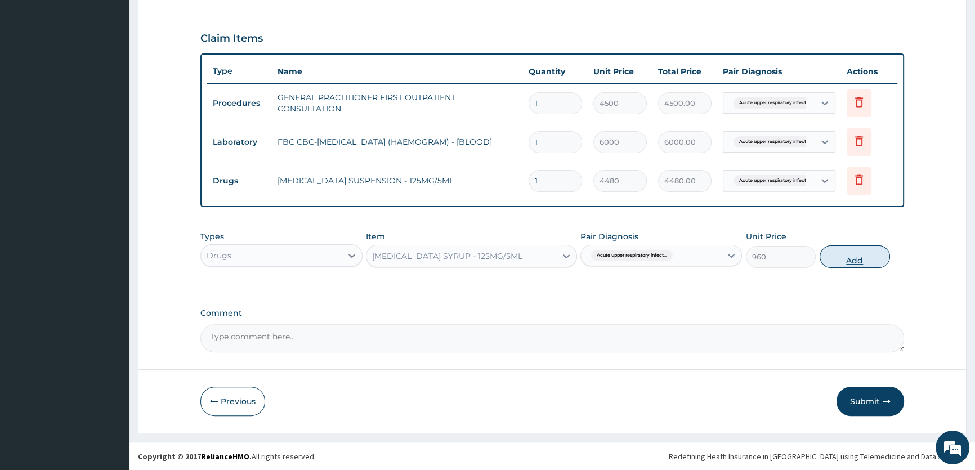
click at [860, 263] on button "Add" at bounding box center [855, 256] width 70 height 23
type input "0"
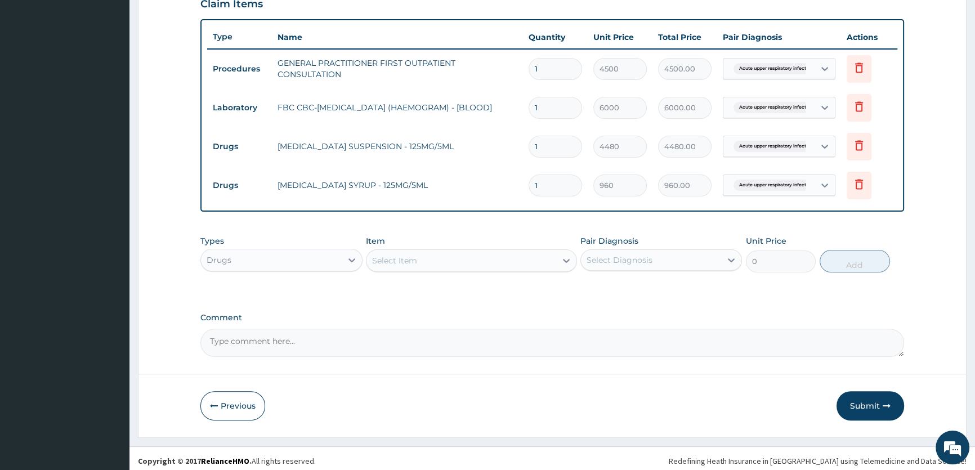
scroll to position [404, 0]
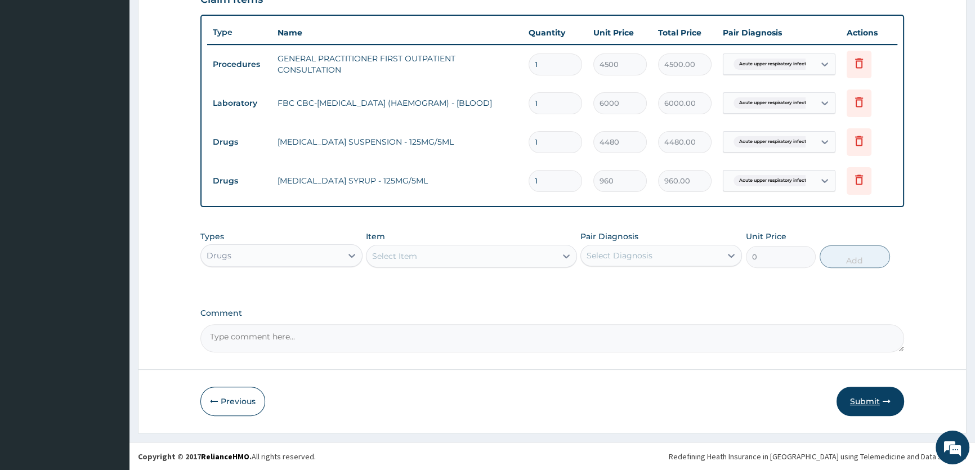
click at [860, 404] on button "Submit" at bounding box center [871, 401] width 68 height 29
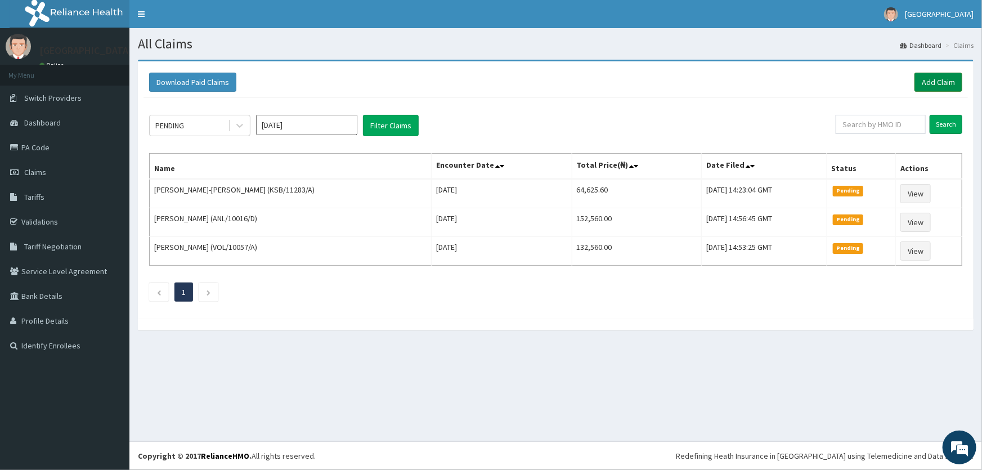
click at [938, 80] on link "Add Claim" at bounding box center [939, 82] width 48 height 19
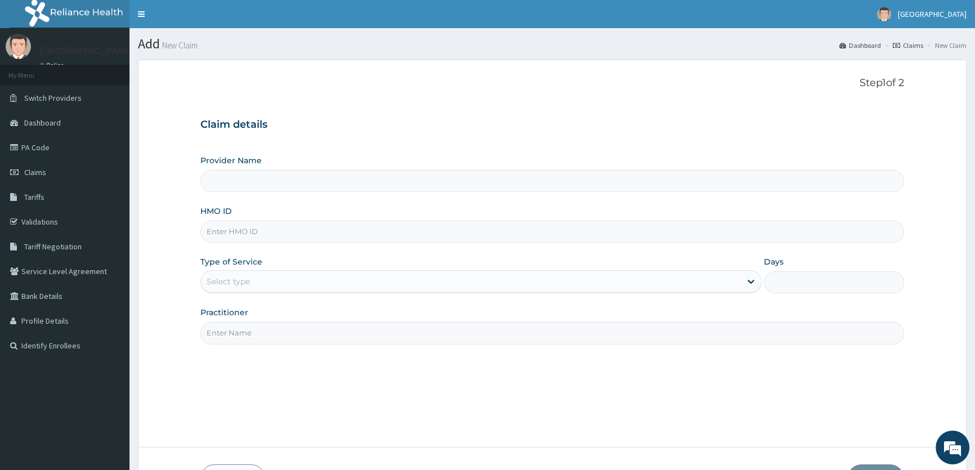
type input "ROA Specialist Hospital"
click at [226, 227] on input "HMO ID" at bounding box center [552, 232] width 704 height 22
type input "VOL/10073/D"
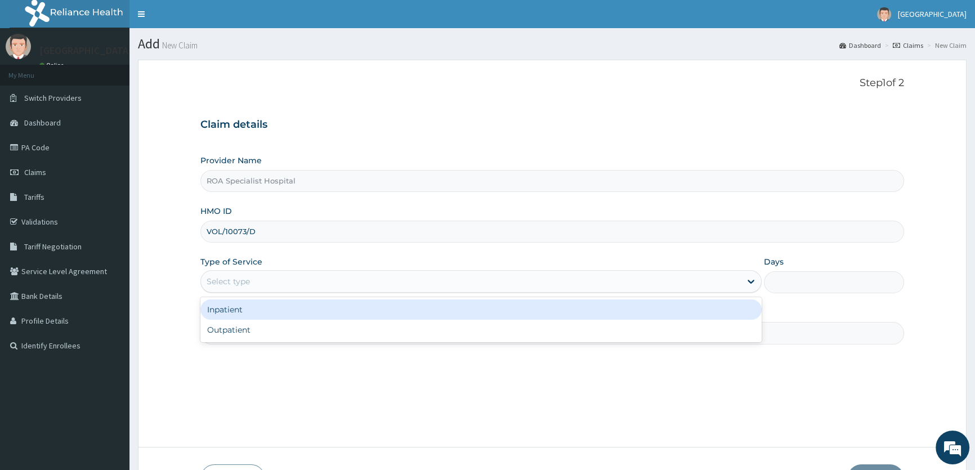
click at [217, 282] on div "Select type" at bounding box center [228, 281] width 43 height 11
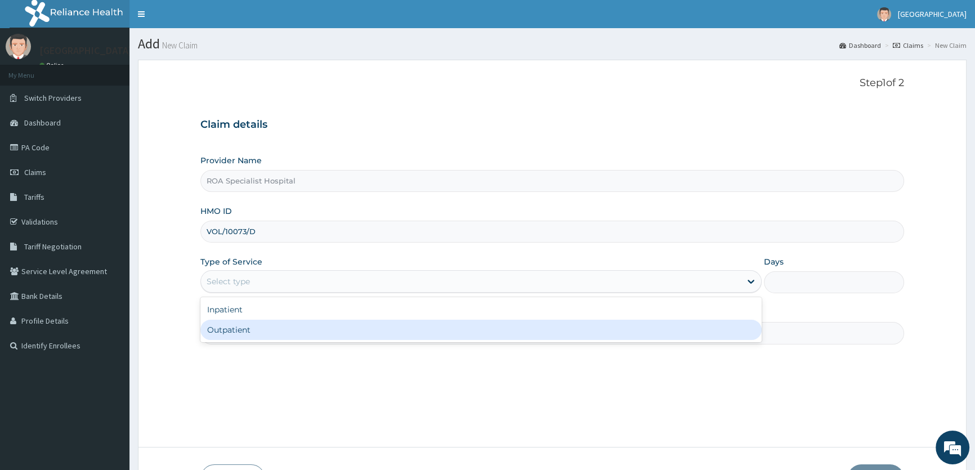
drag, startPoint x: 221, startPoint y: 327, endPoint x: 225, endPoint y: 312, distance: 14.8
click at [221, 327] on div "Outpatient" at bounding box center [480, 330] width 561 height 20
type input "1"
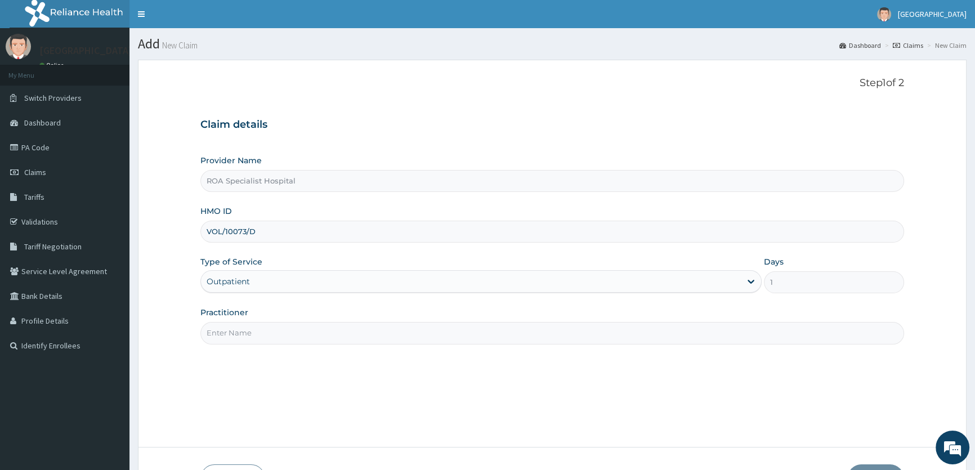
click at [220, 330] on input "Practitioner" at bounding box center [552, 333] width 704 height 22
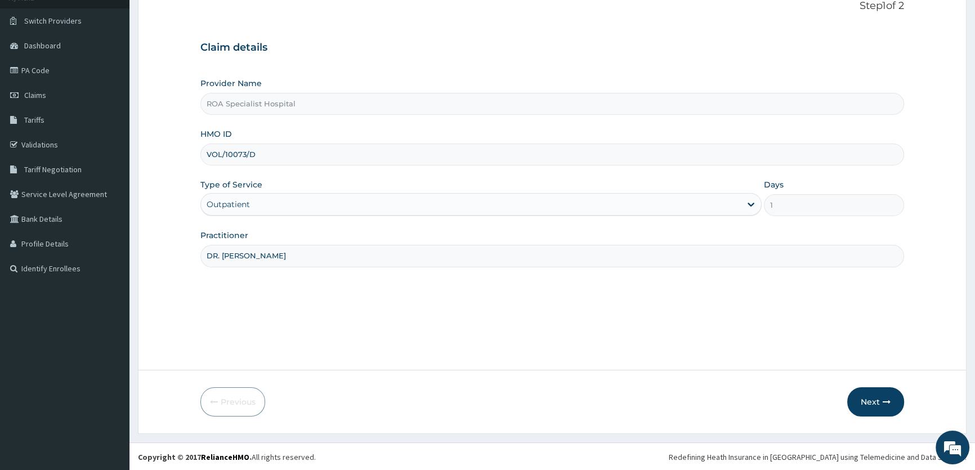
scroll to position [78, 0]
type input "DR. [PERSON_NAME]"
click at [878, 401] on button "Next" at bounding box center [875, 401] width 57 height 29
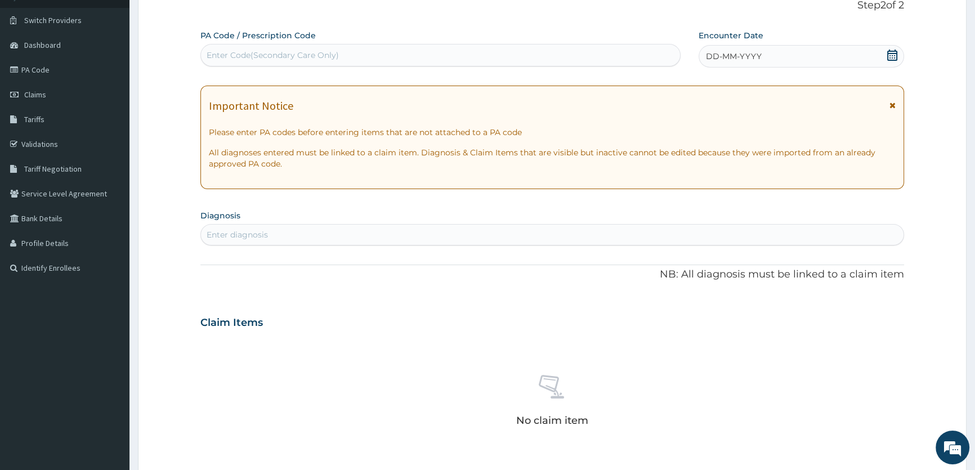
click at [893, 56] on icon at bounding box center [892, 55] width 11 height 11
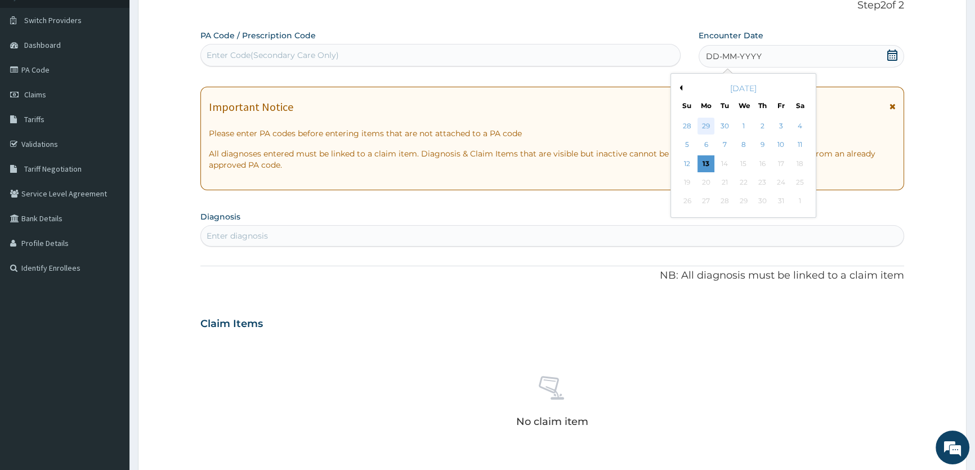
click at [709, 126] on div "29" at bounding box center [705, 126] width 17 height 17
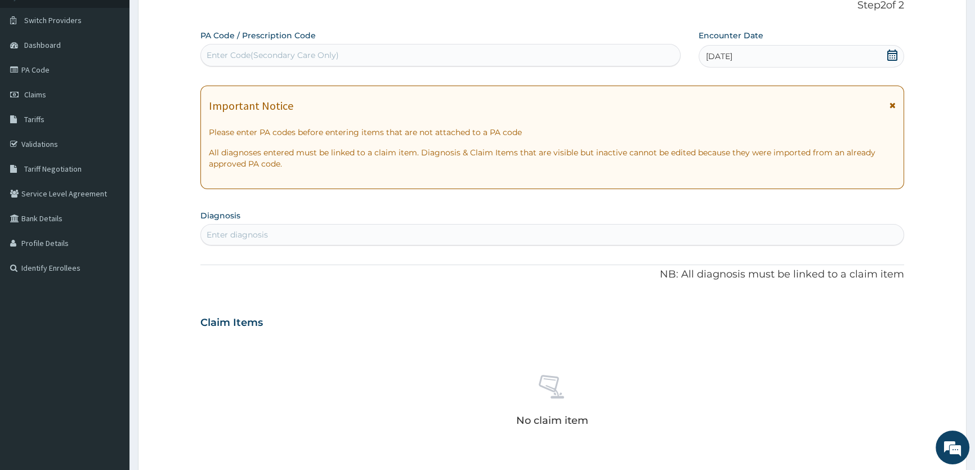
click at [231, 232] on div "Enter diagnosis" at bounding box center [237, 234] width 61 height 11
type input "P"
type input "M"
type input "F"
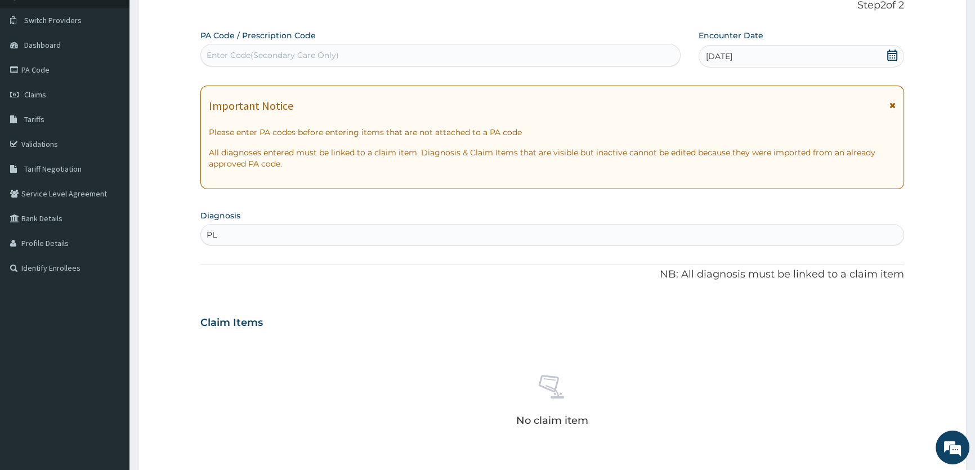
type input "P"
type input "M"
type input "P"
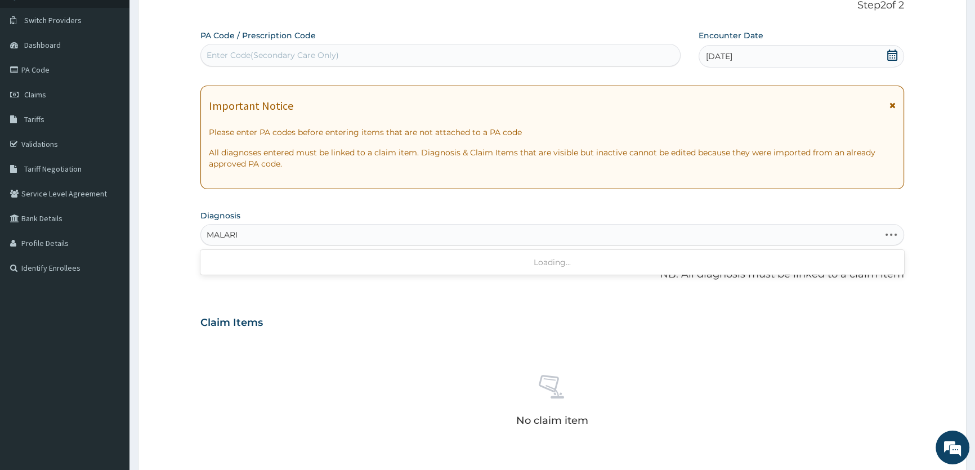
type input "[MEDICAL_DATA]"
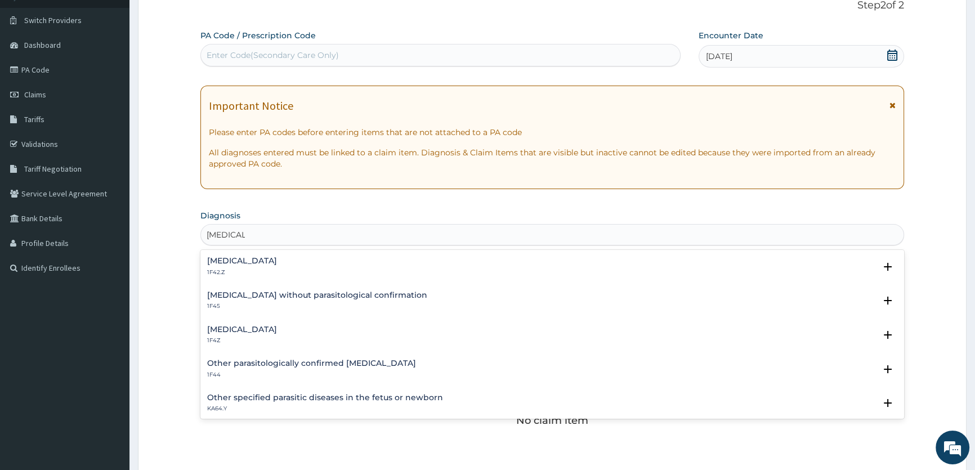
click at [277, 257] on h4 "[MEDICAL_DATA]" at bounding box center [242, 261] width 70 height 8
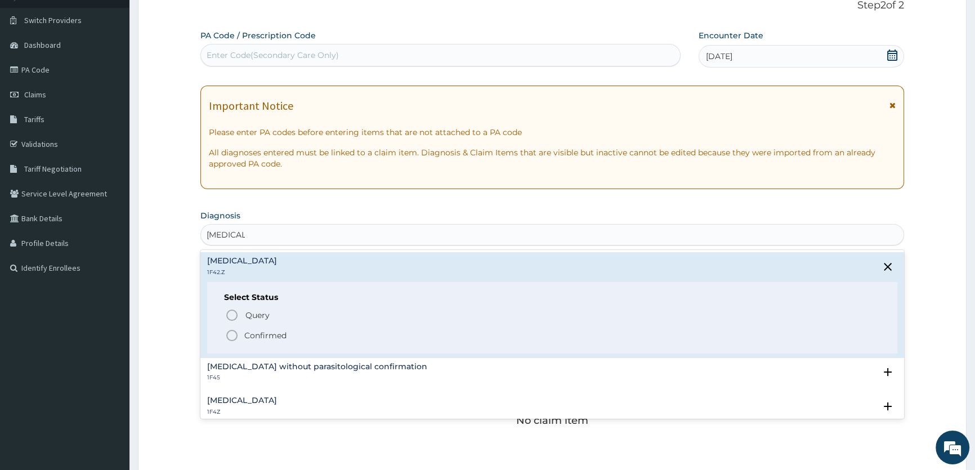
click at [238, 335] on icon "status option filled" at bounding box center [232, 336] width 14 height 14
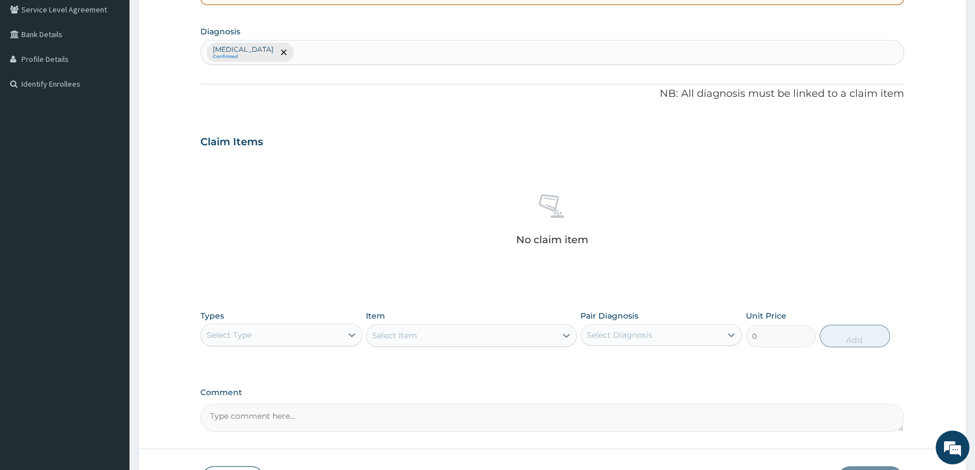
scroll to position [282, 0]
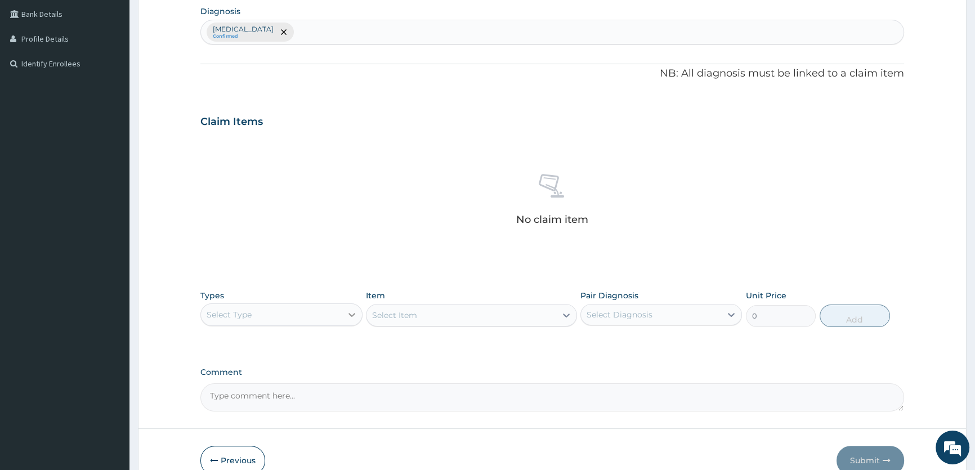
click at [351, 311] on icon at bounding box center [351, 314] width 11 height 11
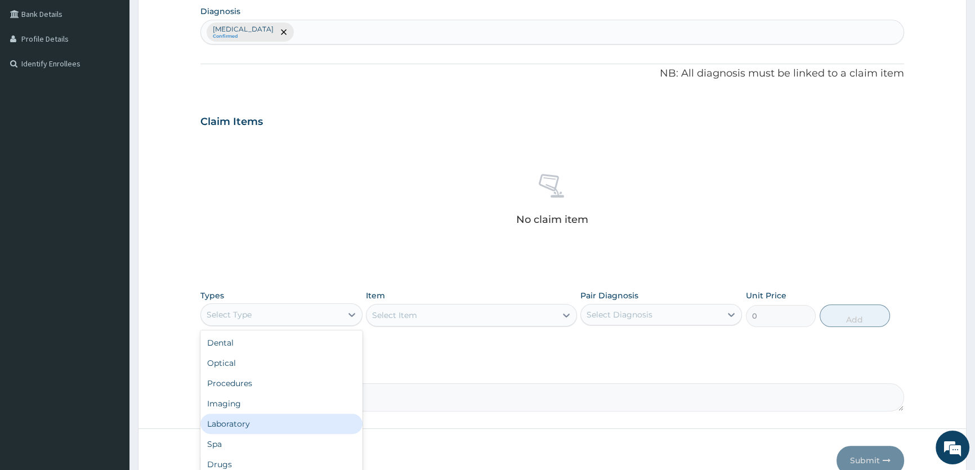
click at [286, 417] on div "Laboratory" at bounding box center [281, 424] width 162 height 20
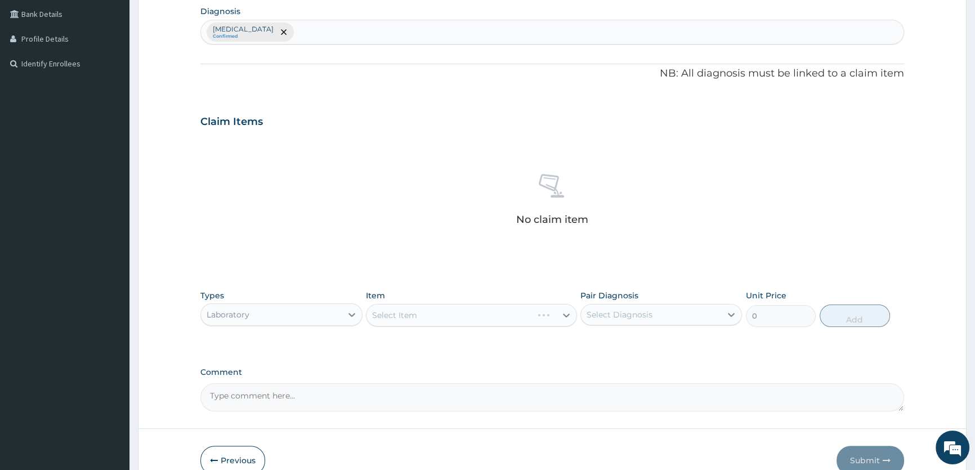
click at [562, 314] on div "Select Item" at bounding box center [471, 315] width 211 height 23
click at [566, 312] on div "Select Item" at bounding box center [471, 315] width 211 height 23
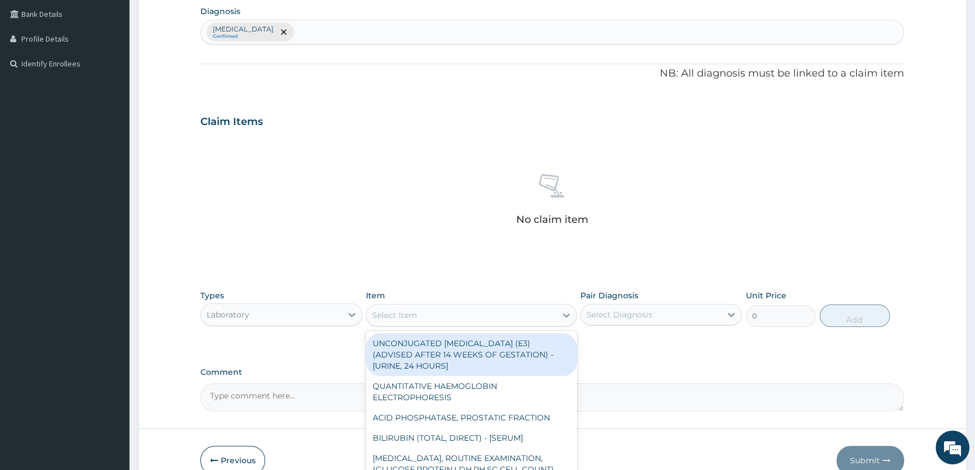
click at [566, 312] on icon at bounding box center [566, 315] width 11 height 11
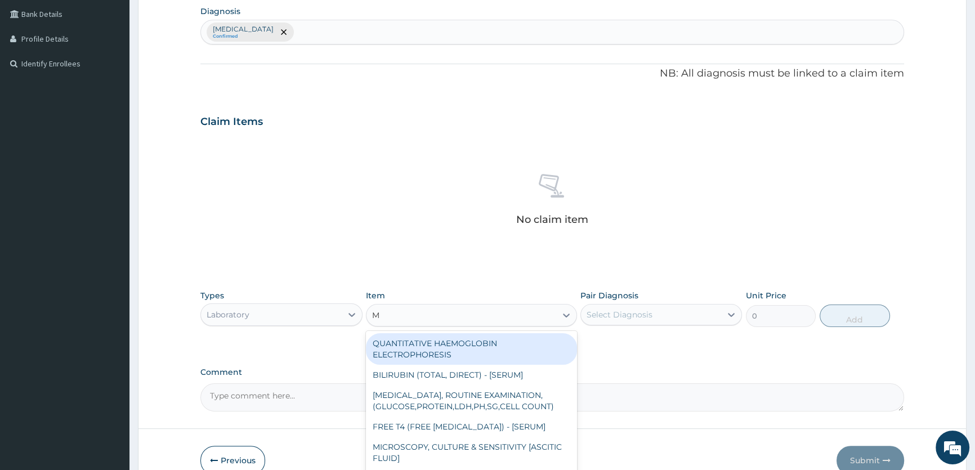
type input "MP"
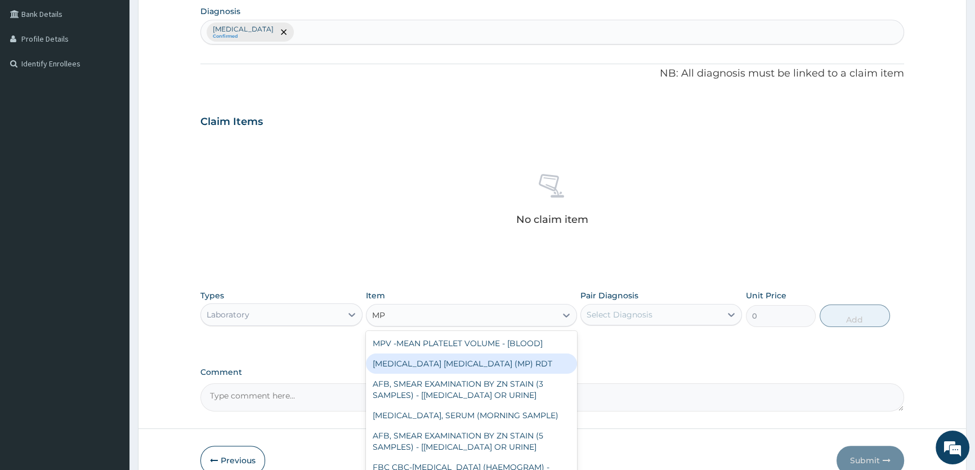
click at [482, 363] on div "[MEDICAL_DATA] [MEDICAL_DATA] (MP) RDT" at bounding box center [471, 364] width 211 height 20
type input "2400"
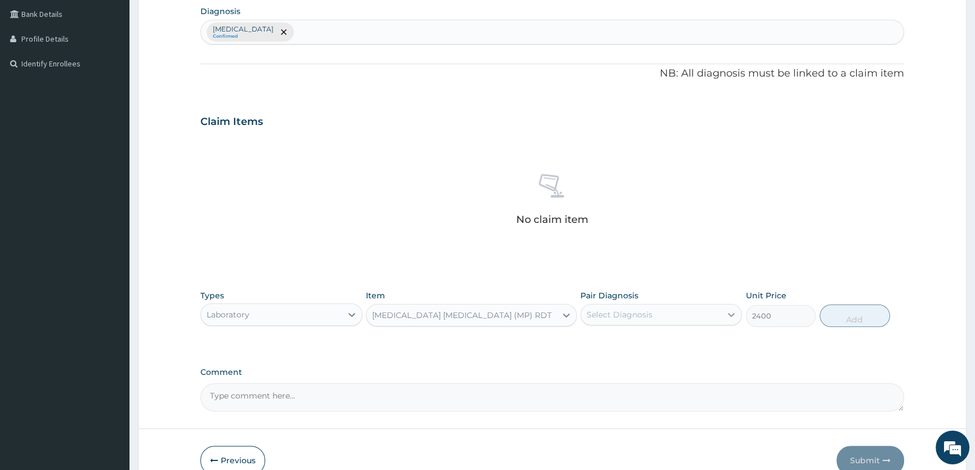
click at [729, 315] on icon at bounding box center [731, 314] width 11 height 11
click at [669, 348] on label "[MEDICAL_DATA]" at bounding box center [634, 342] width 70 height 11
checkbox input "true"
drag, startPoint x: 857, startPoint y: 316, endPoint x: 708, endPoint y: 323, distance: 148.8
click at [858, 315] on button "Add" at bounding box center [855, 316] width 70 height 23
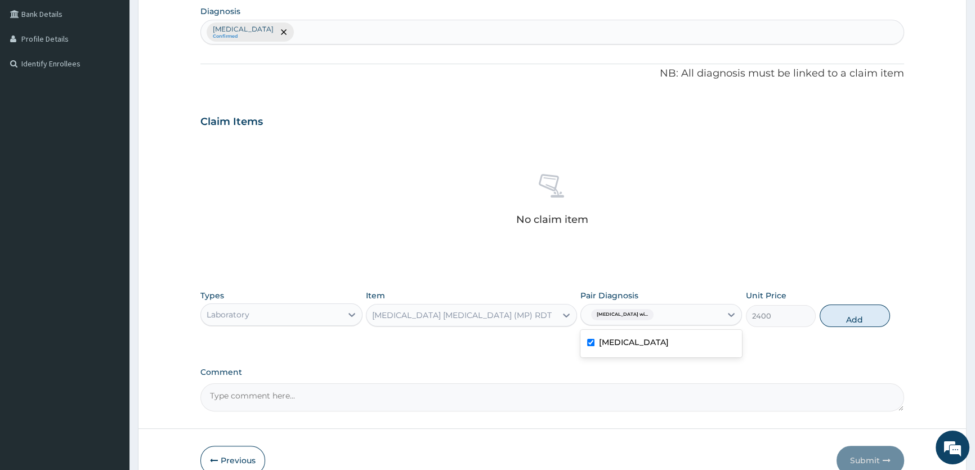
type input "0"
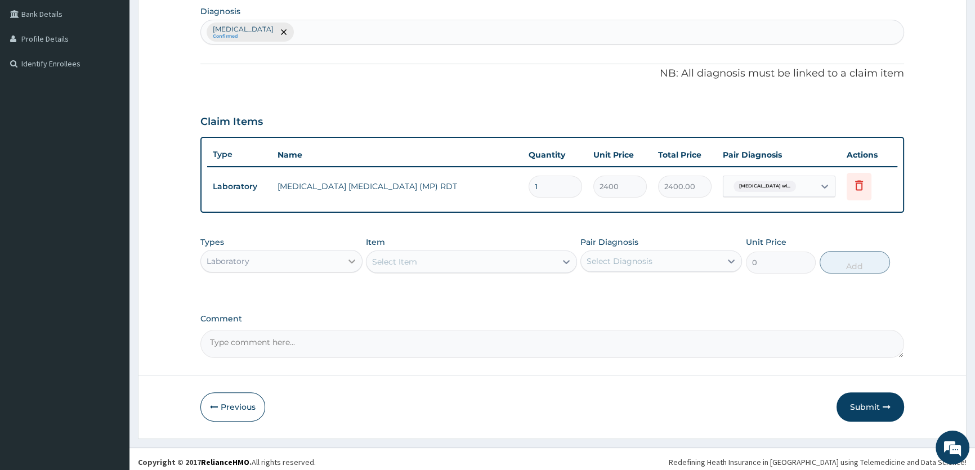
click at [349, 260] on icon at bounding box center [351, 262] width 7 height 4
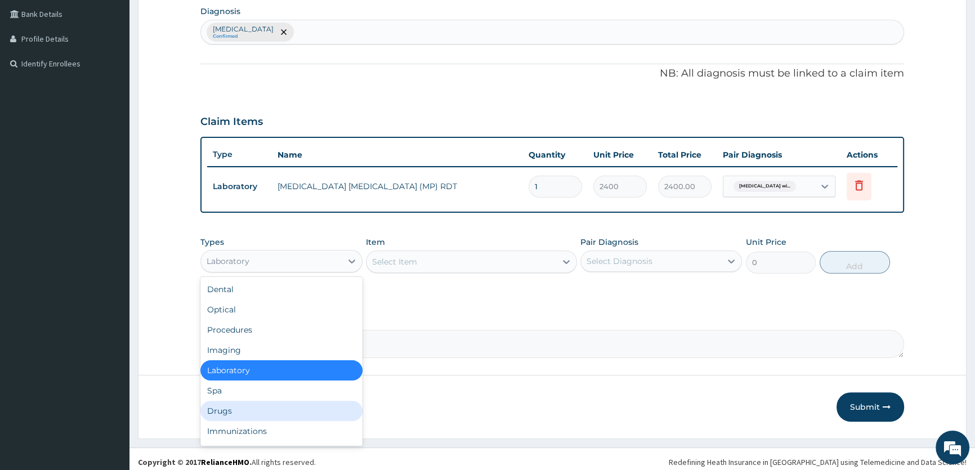
drag, startPoint x: 239, startPoint y: 410, endPoint x: 352, endPoint y: 356, distance: 124.9
click at [239, 411] on div "Drugs" at bounding box center [281, 411] width 162 height 20
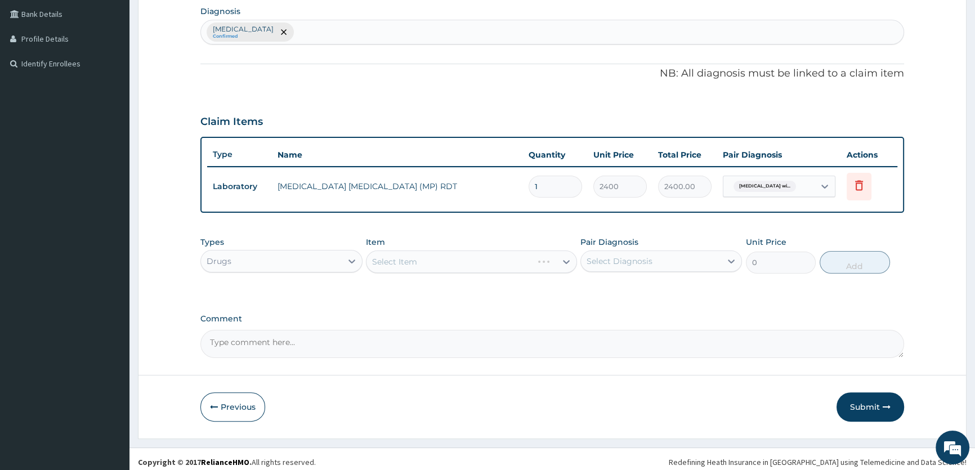
click at [565, 258] on div "Select Item" at bounding box center [471, 262] width 211 height 23
click at [571, 257] on div "Select Item" at bounding box center [471, 262] width 211 height 23
click at [566, 259] on div "Select Item" at bounding box center [471, 262] width 211 height 23
click at [566, 259] on icon at bounding box center [566, 261] width 11 height 11
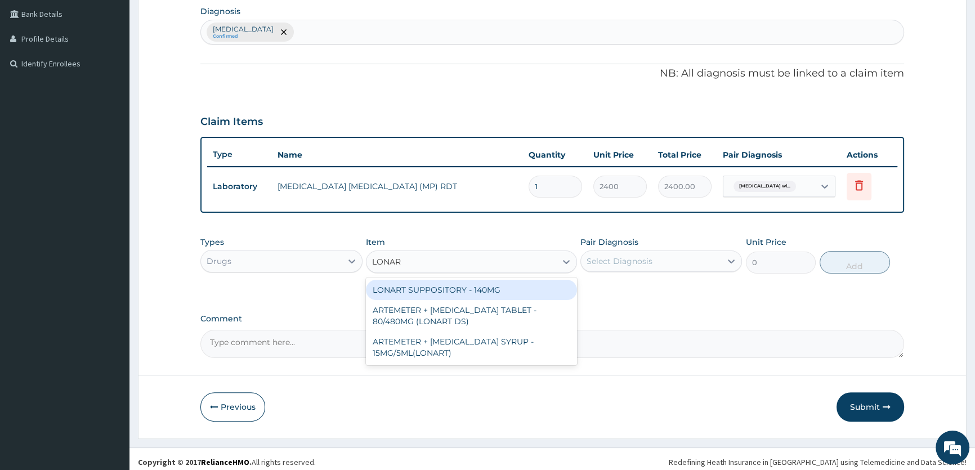
type input "LONART"
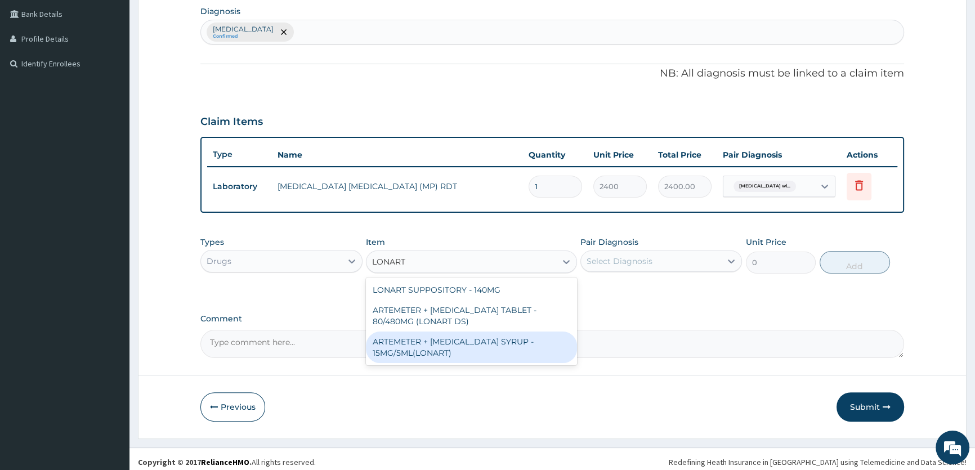
click at [512, 346] on div "ARTEMETER + [MEDICAL_DATA] SYRUP - 15MG/5ML(LONART)" at bounding box center [471, 348] width 211 height 32
type input "1920"
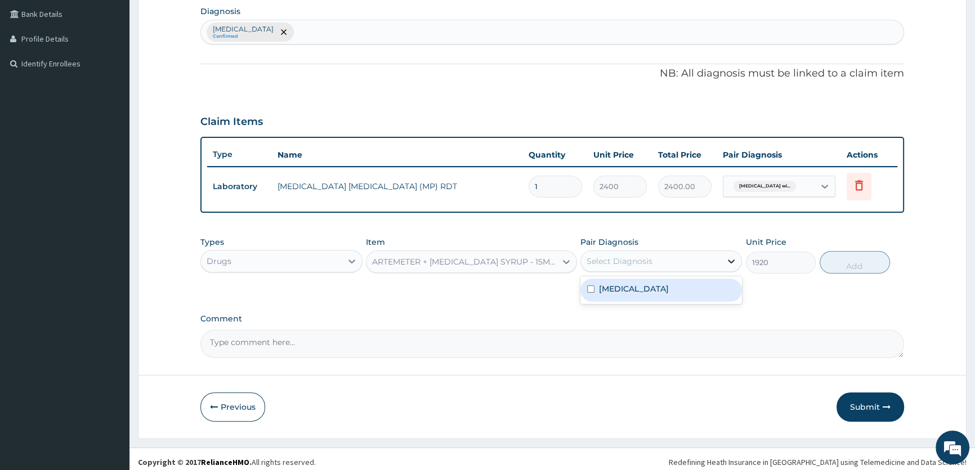
click at [732, 258] on icon at bounding box center [731, 261] width 11 height 11
click at [669, 289] on label "[MEDICAL_DATA]" at bounding box center [634, 288] width 70 height 11
checkbox input "true"
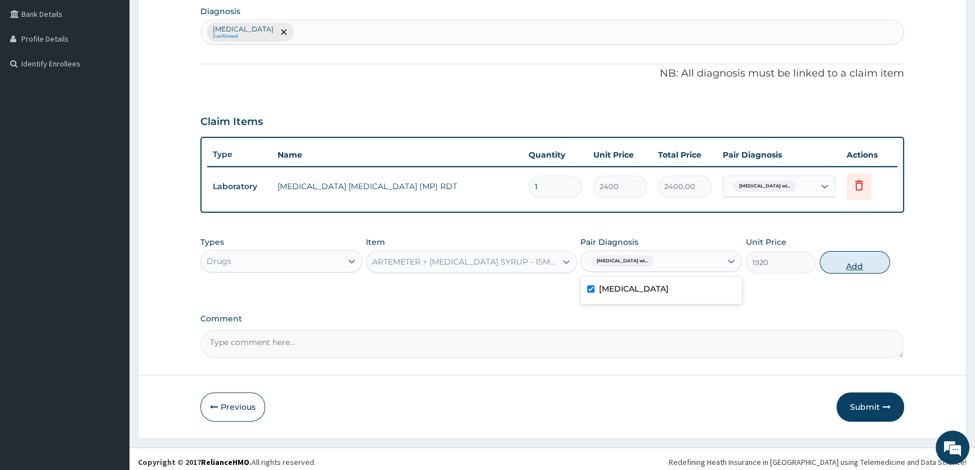
click at [860, 264] on button "Add" at bounding box center [855, 262] width 70 height 23
type input "0"
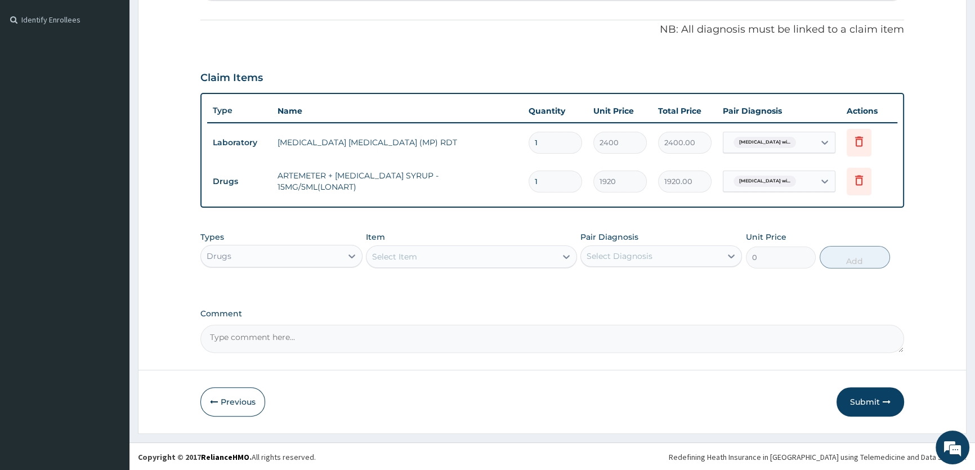
scroll to position [327, 0]
drag, startPoint x: 876, startPoint y: 402, endPoint x: 785, endPoint y: 354, distance: 103.2
click at [876, 401] on button "Submit" at bounding box center [871, 401] width 68 height 29
drag, startPoint x: 861, startPoint y: 401, endPoint x: 860, endPoint y: 393, distance: 8.6
click at [862, 401] on button "Submit" at bounding box center [871, 401] width 68 height 29
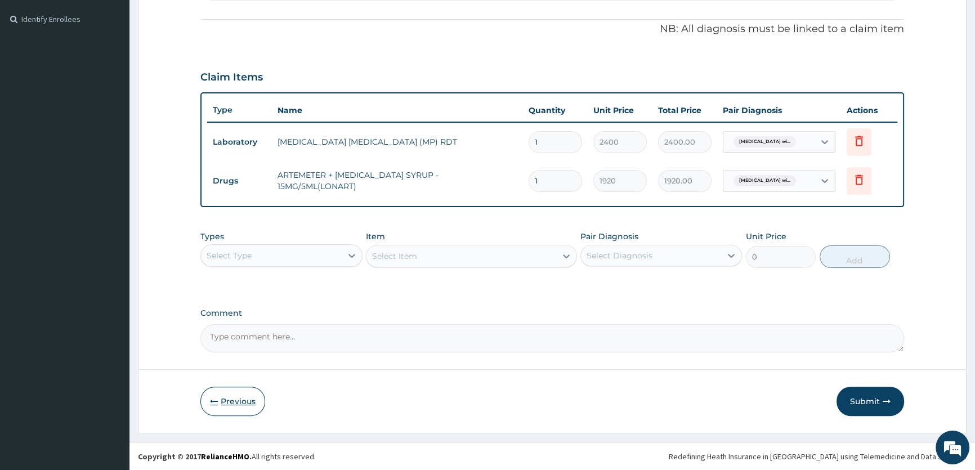
drag, startPoint x: 234, startPoint y: 396, endPoint x: 251, endPoint y: 389, distance: 18.7
click at [237, 396] on button "Previous" at bounding box center [232, 401] width 65 height 29
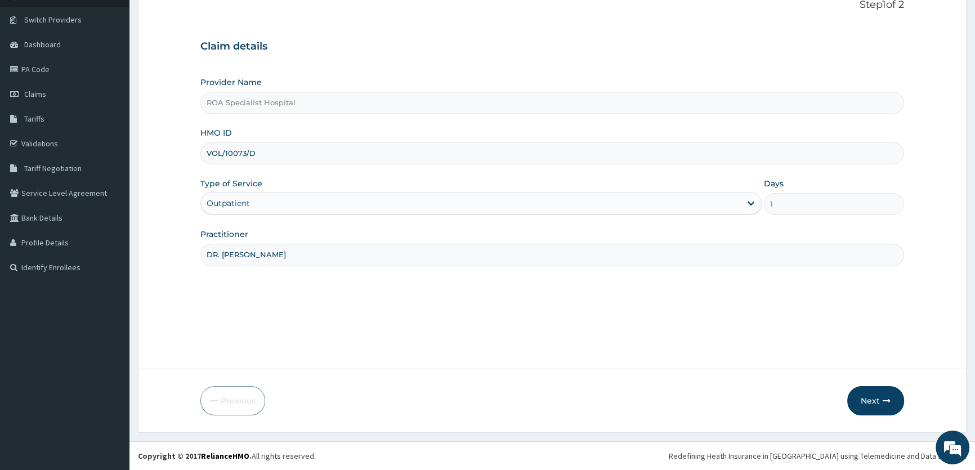
scroll to position [78, 0]
click at [874, 401] on button "Next" at bounding box center [875, 401] width 57 height 29
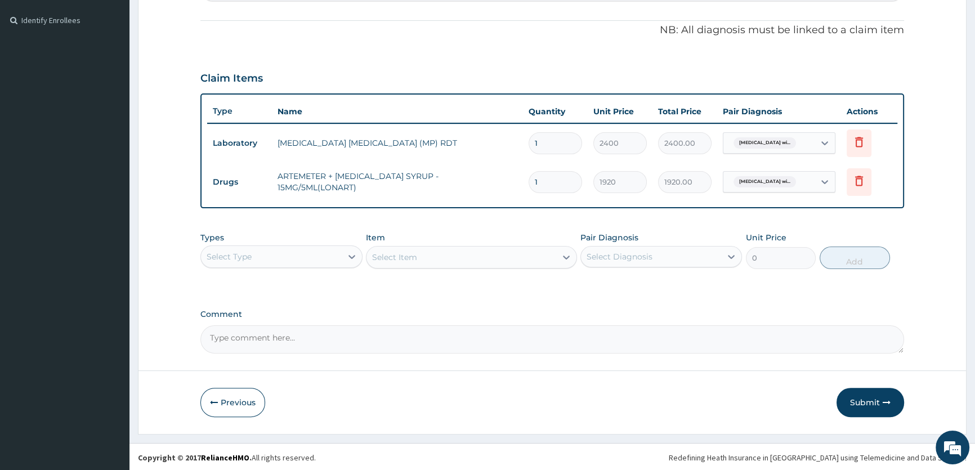
scroll to position [327, 0]
click at [863, 399] on button "Submit" at bounding box center [871, 401] width 68 height 29
click at [862, 402] on button "Submit" at bounding box center [871, 401] width 68 height 29
